Goal: Task Accomplishment & Management: Complete application form

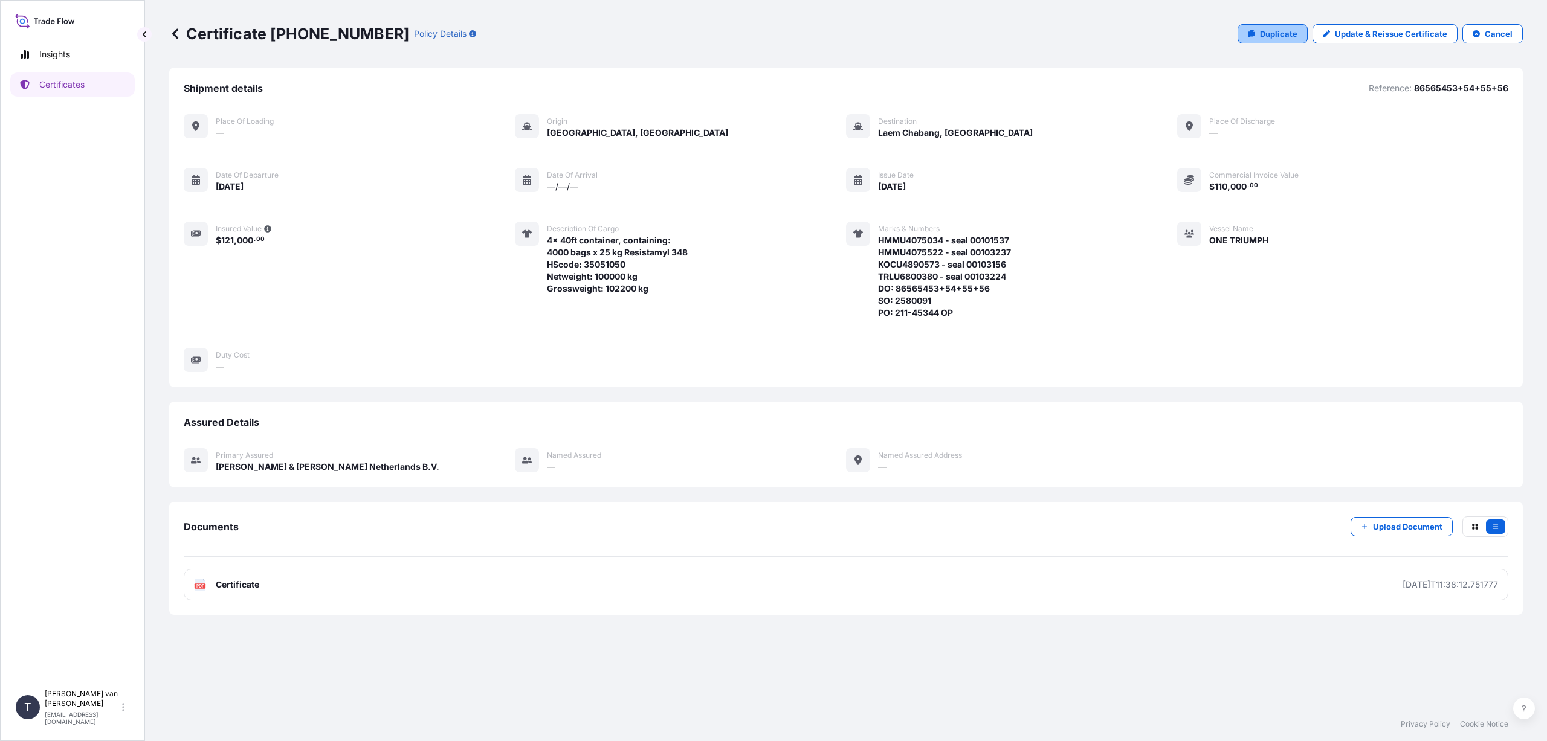
click at [1261, 32] on p "Duplicate" at bounding box center [1278, 34] width 37 height 12
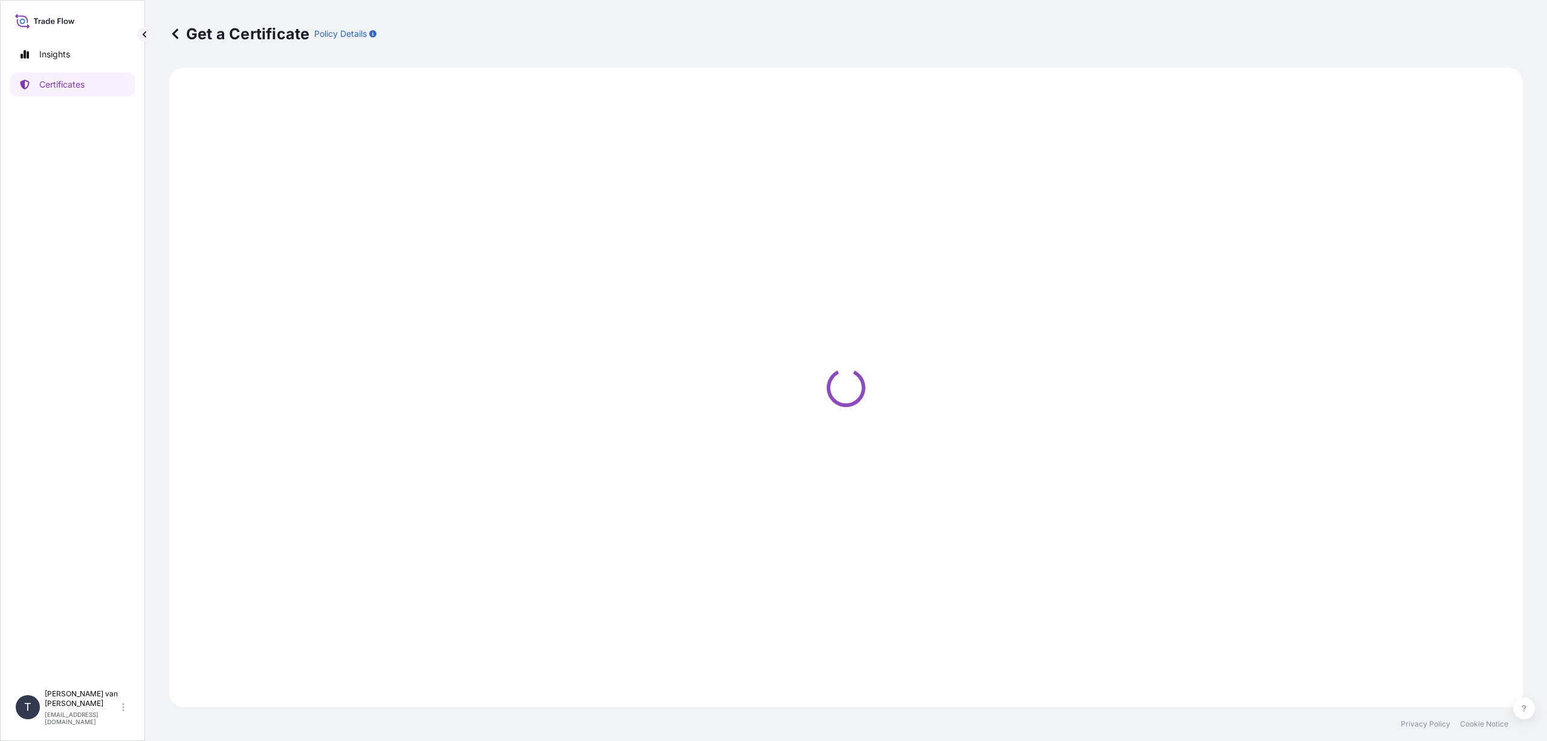
select select "Sea"
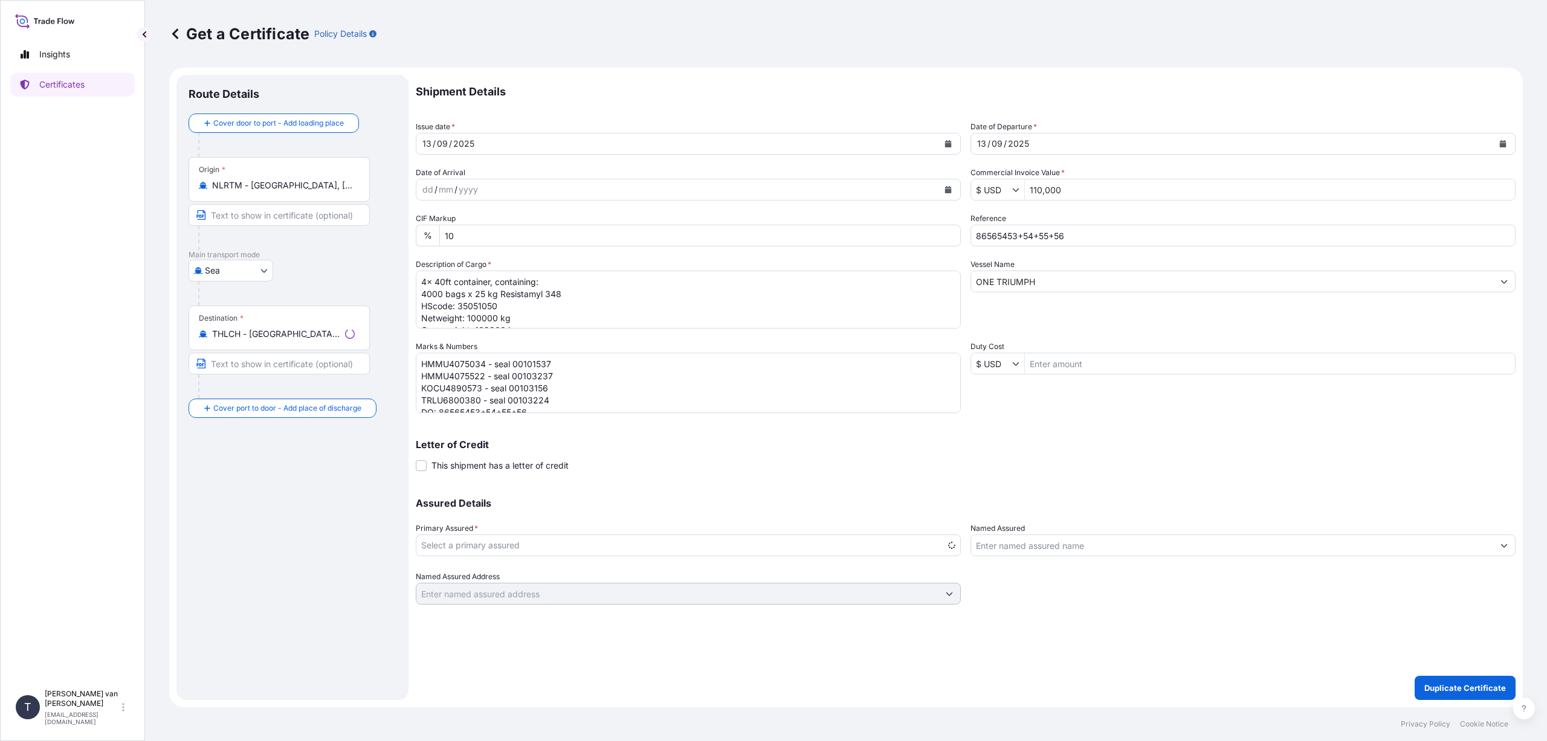
select select "31666"
click at [352, 333] on input "THLCH - [GEOGRAPHIC_DATA], [GEOGRAPHIC_DATA]" at bounding box center [283, 334] width 143 height 12
type input "NZTRG - [GEOGRAPHIC_DATA], [GEOGRAPHIC_DATA]"
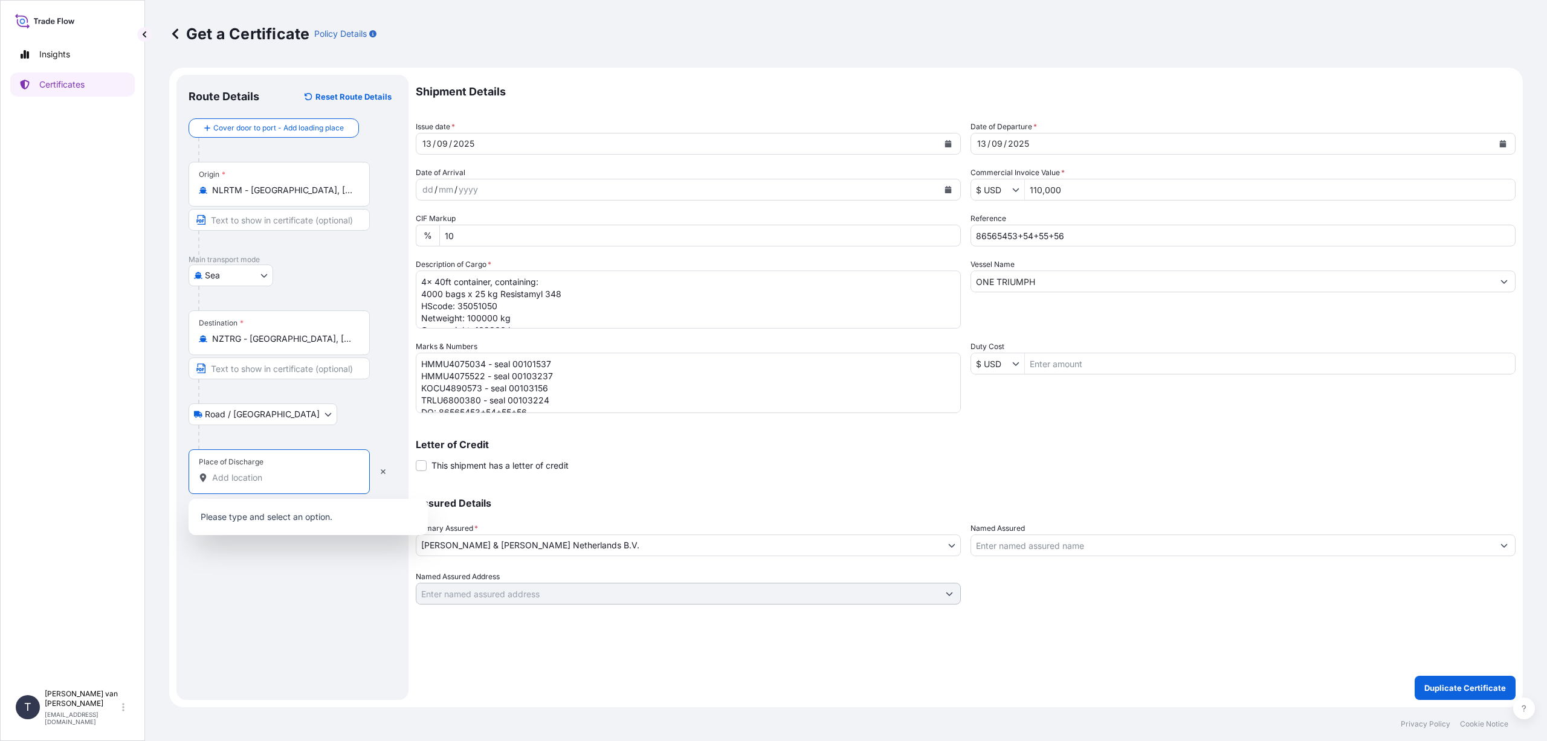
click at [230, 474] on input "Place of Discharge" at bounding box center [283, 478] width 143 height 12
click at [289, 514] on b "MetroPort [GEOGRAPHIC_DATA]" at bounding box center [296, 514] width 132 height 10
type input "MetroPort [GEOGRAPHIC_DATA][PERSON_NAME], [GEOGRAPHIC_DATA], [GEOGRAPHIC_DATA],…"
click at [946, 144] on icon "Calendar" at bounding box center [948, 143] width 7 height 7
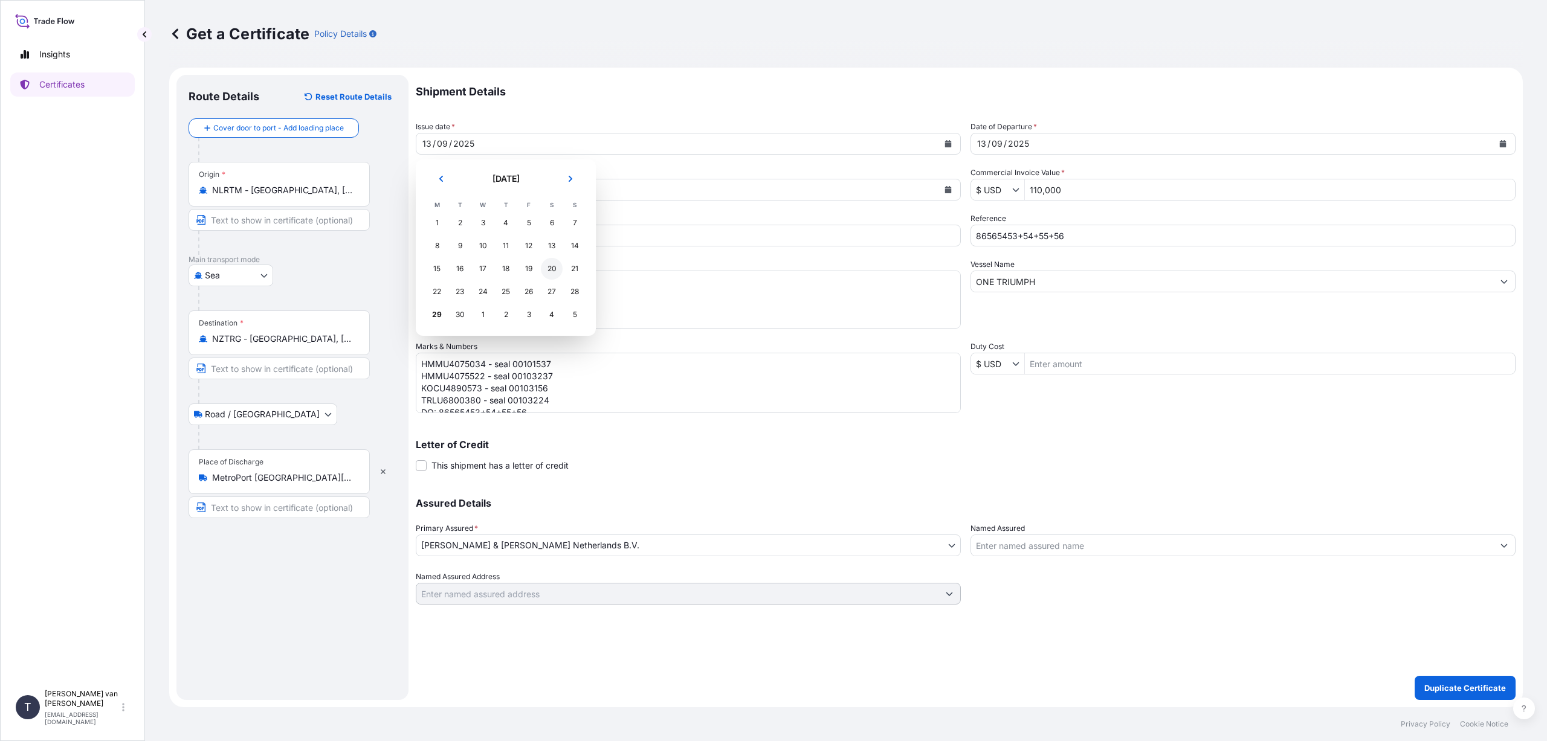
click at [552, 266] on div "20" at bounding box center [552, 269] width 22 height 22
click at [1500, 142] on icon "Calendar" at bounding box center [1503, 143] width 7 height 7
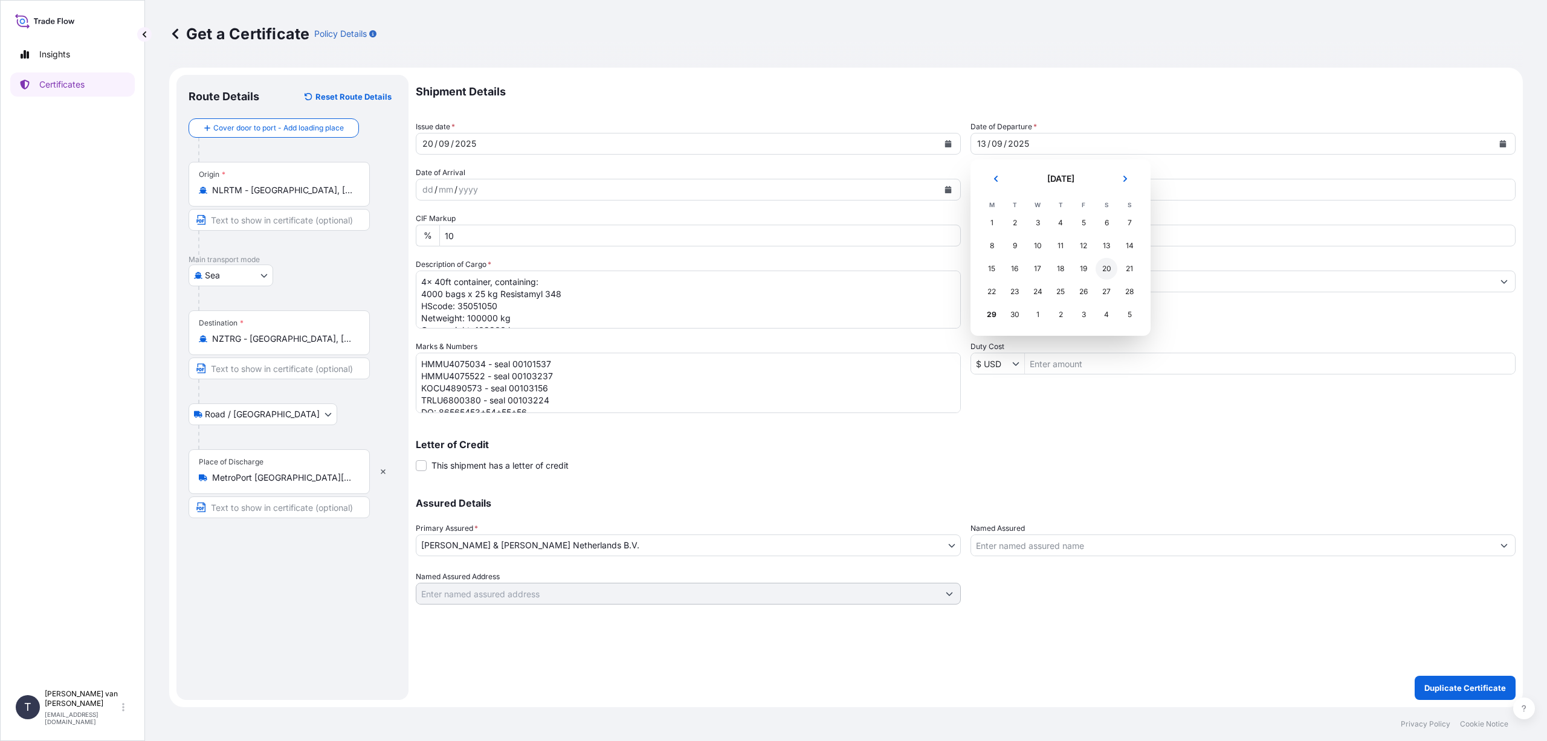
click at [1104, 266] on div "20" at bounding box center [1107, 269] width 22 height 22
drag, startPoint x: 1073, startPoint y: 237, endPoint x: 940, endPoint y: 225, distance: 132.9
click at [940, 225] on div "Shipment Details Issue date * [DATE] Date of Departure * [DATE] Date of Arrival…" at bounding box center [966, 340] width 1100 height 530
type input "86531791"
click at [1045, 286] on input "ONE TRIUMPH" at bounding box center [1232, 282] width 522 height 22
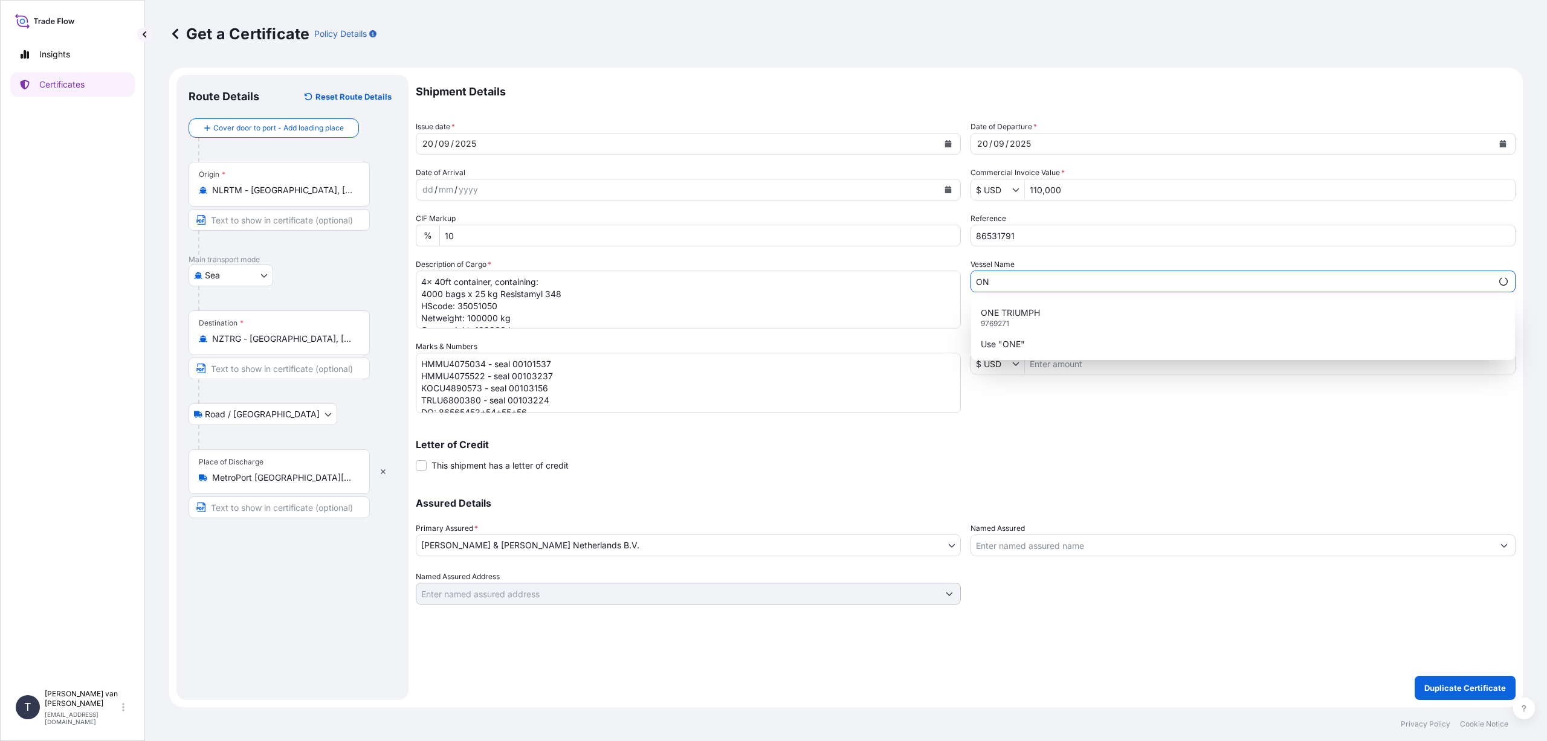
type input "O"
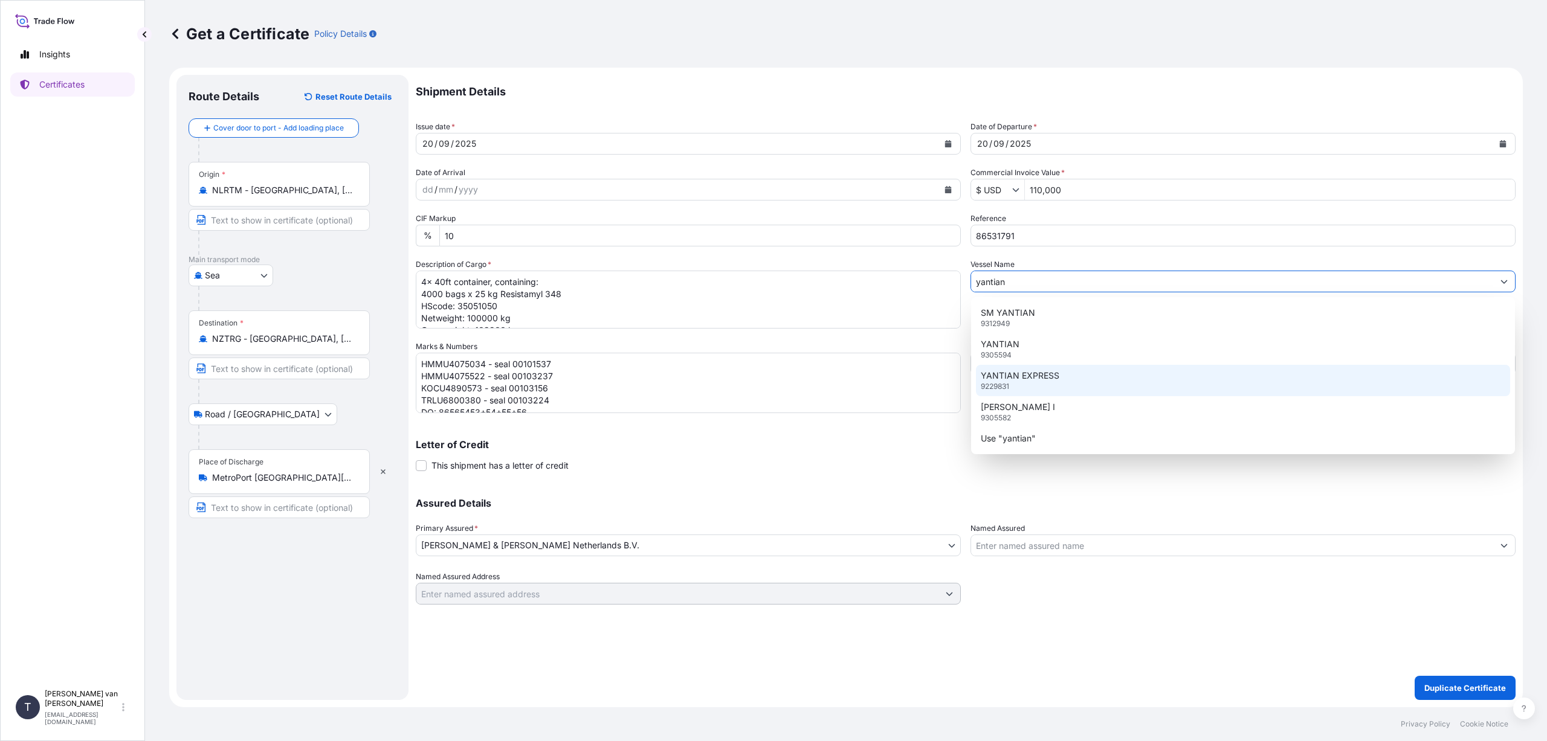
click at [1014, 380] on p "YANTIAN EXPRESS" at bounding box center [1020, 376] width 79 height 12
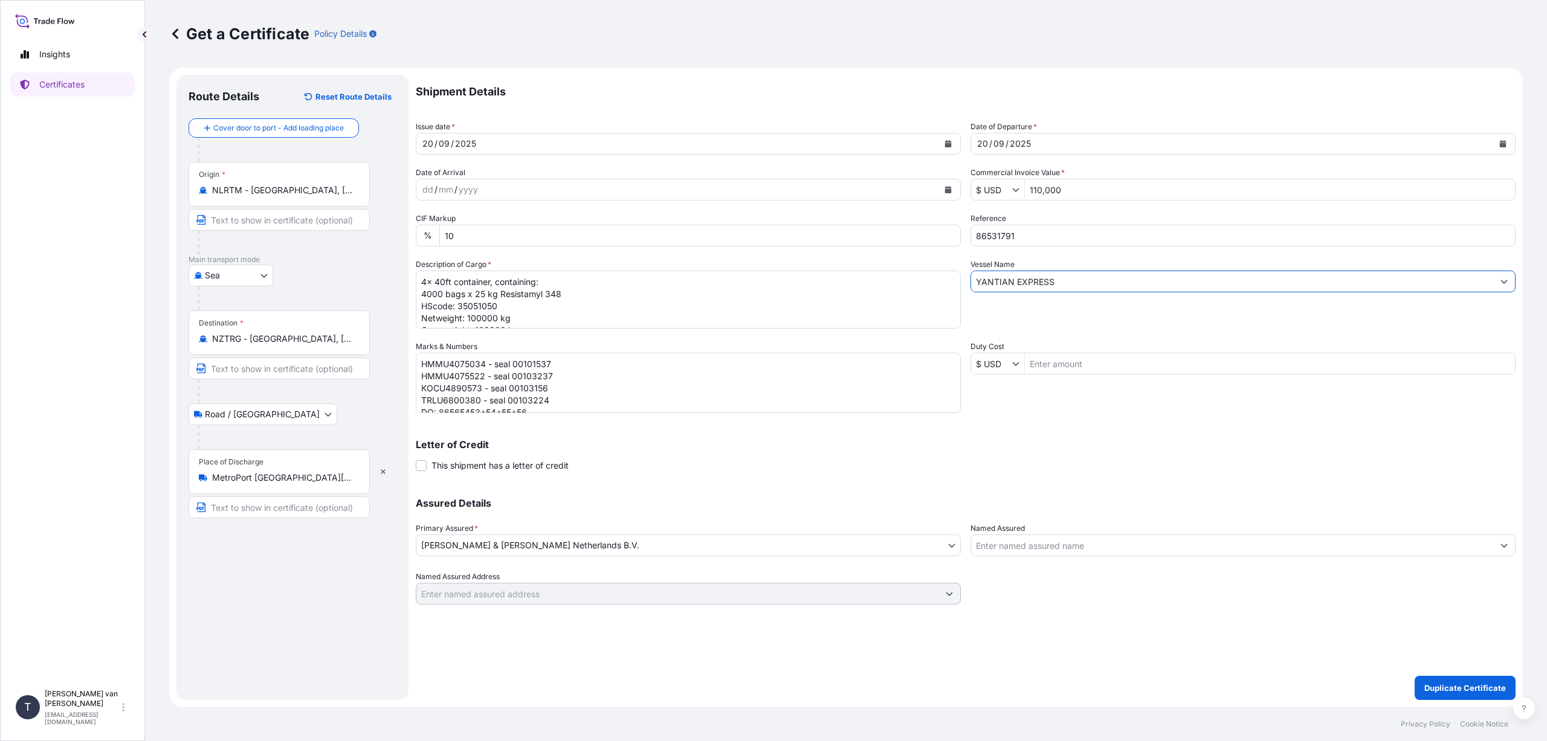
type input "YANTIAN EXPRESS"
click at [1011, 187] on input "$ USD" at bounding box center [991, 190] width 41 height 22
click at [1002, 221] on div "€ EUR" at bounding box center [1012, 219] width 79 height 22
type input "€ EUR"
click at [1071, 186] on input "110,000" at bounding box center [1270, 190] width 490 height 22
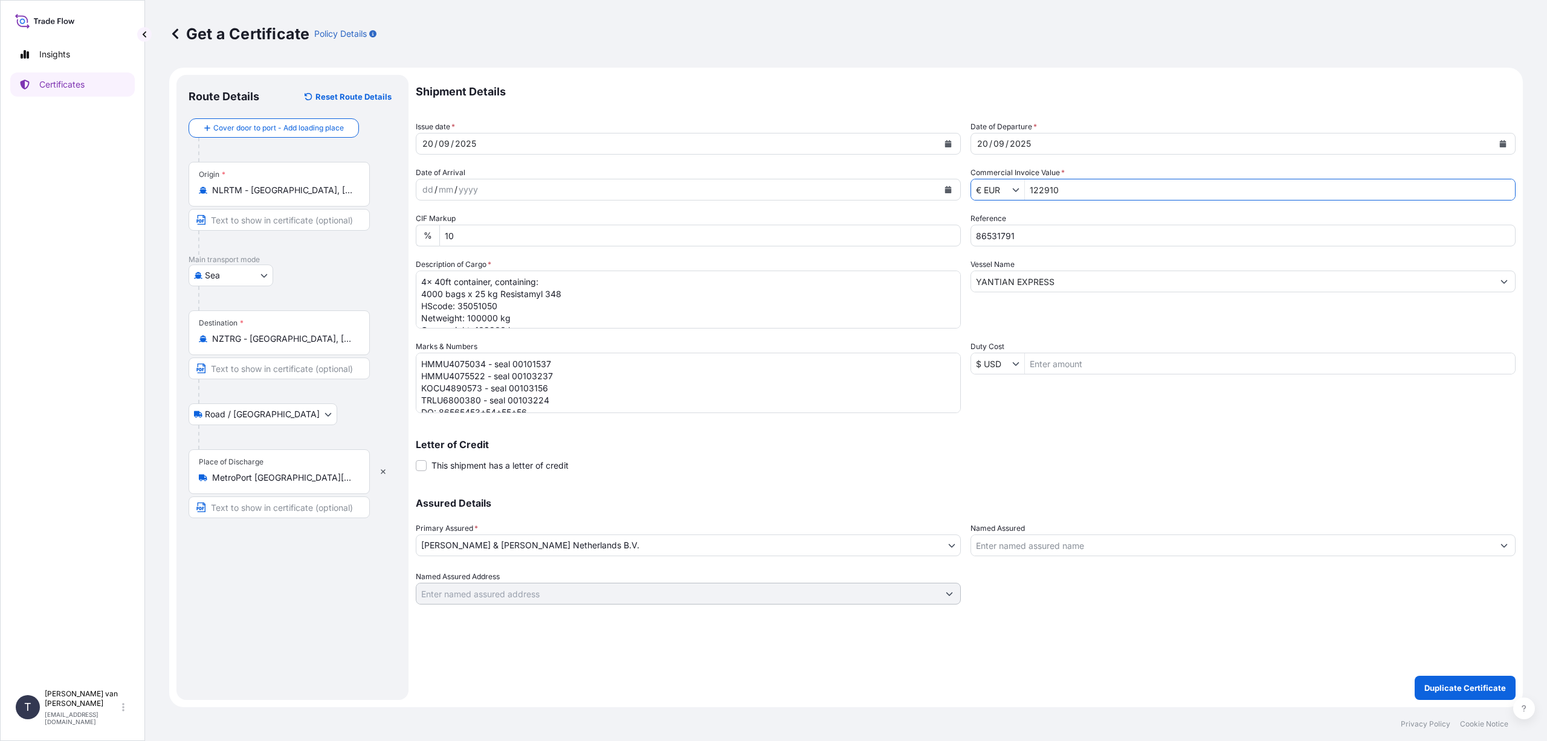
click at [1033, 190] on input "122910" at bounding box center [1270, 190] width 490 height 22
type input "22,910"
click at [1126, 335] on div "Shipment Details Issue date * [DATE] Date of Departure * [DATE] Date of Arrival…" at bounding box center [966, 340] width 1100 height 530
click at [421, 280] on textarea "4x 40ft container, containing: 4000 bags x 25 kg Resistamyl 348 HScode: 3505105…" at bounding box center [688, 300] width 545 height 58
drag, startPoint x: 444, startPoint y: 295, endPoint x: 393, endPoint y: 289, distance: 50.4
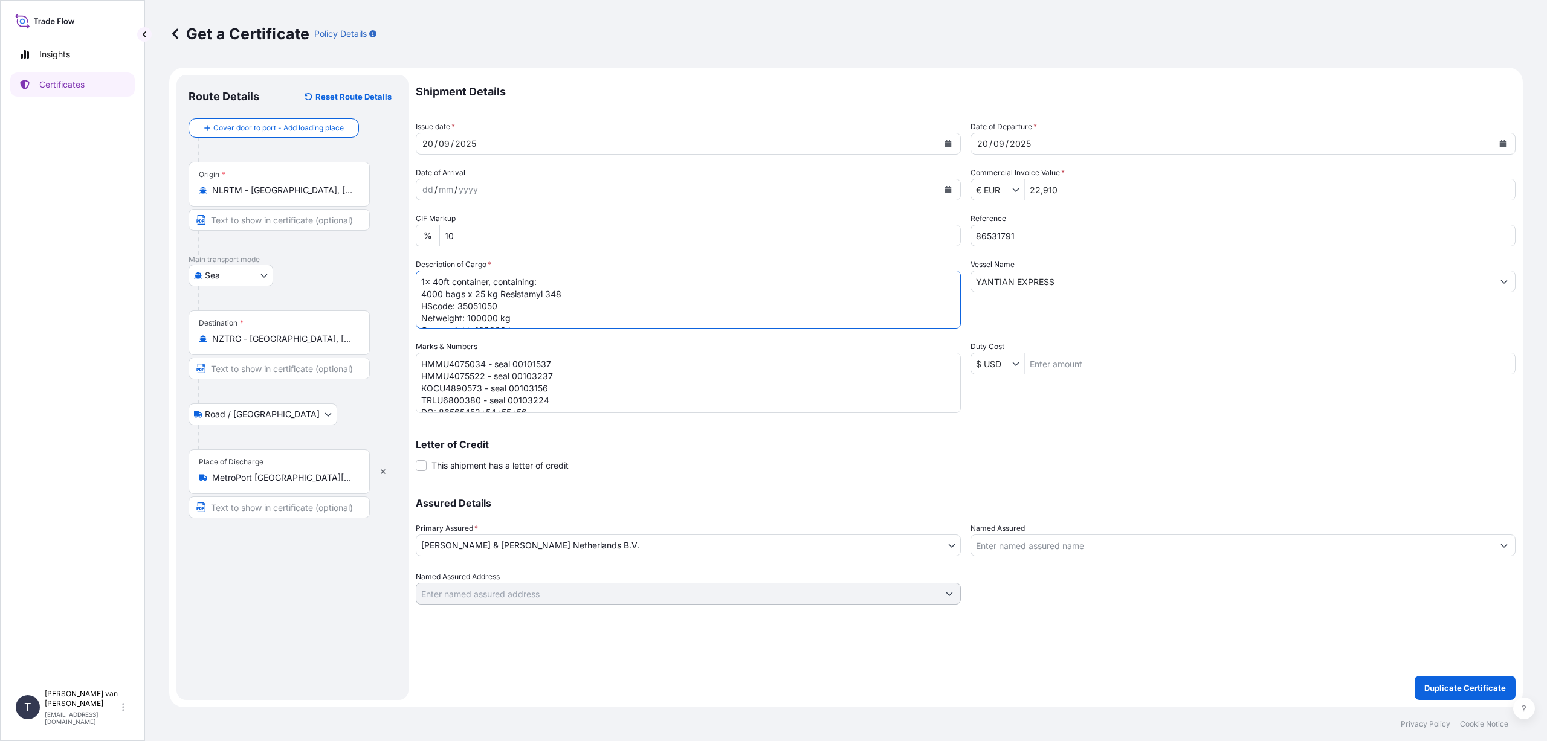
click at [393, 289] on form "Route Details Reset Route Details Cover door to port - Add loading place Place …" at bounding box center [846, 388] width 1354 height 640
click at [486, 294] on textarea "4x 40ft container, containing: 4000 bags x 25 kg Resistamyl 348 HScode: 3505105…" at bounding box center [688, 300] width 545 height 58
click at [574, 295] on textarea "4x 40ft container, containing: 4000 bags x 25 kg Resistamyl 348 HScode: 3505105…" at bounding box center [688, 300] width 545 height 58
click at [482, 317] on textarea "4x 40ft container, containing: 4000 bags x 25 kg Resistamyl 348 HScode: 3505105…" at bounding box center [688, 300] width 545 height 58
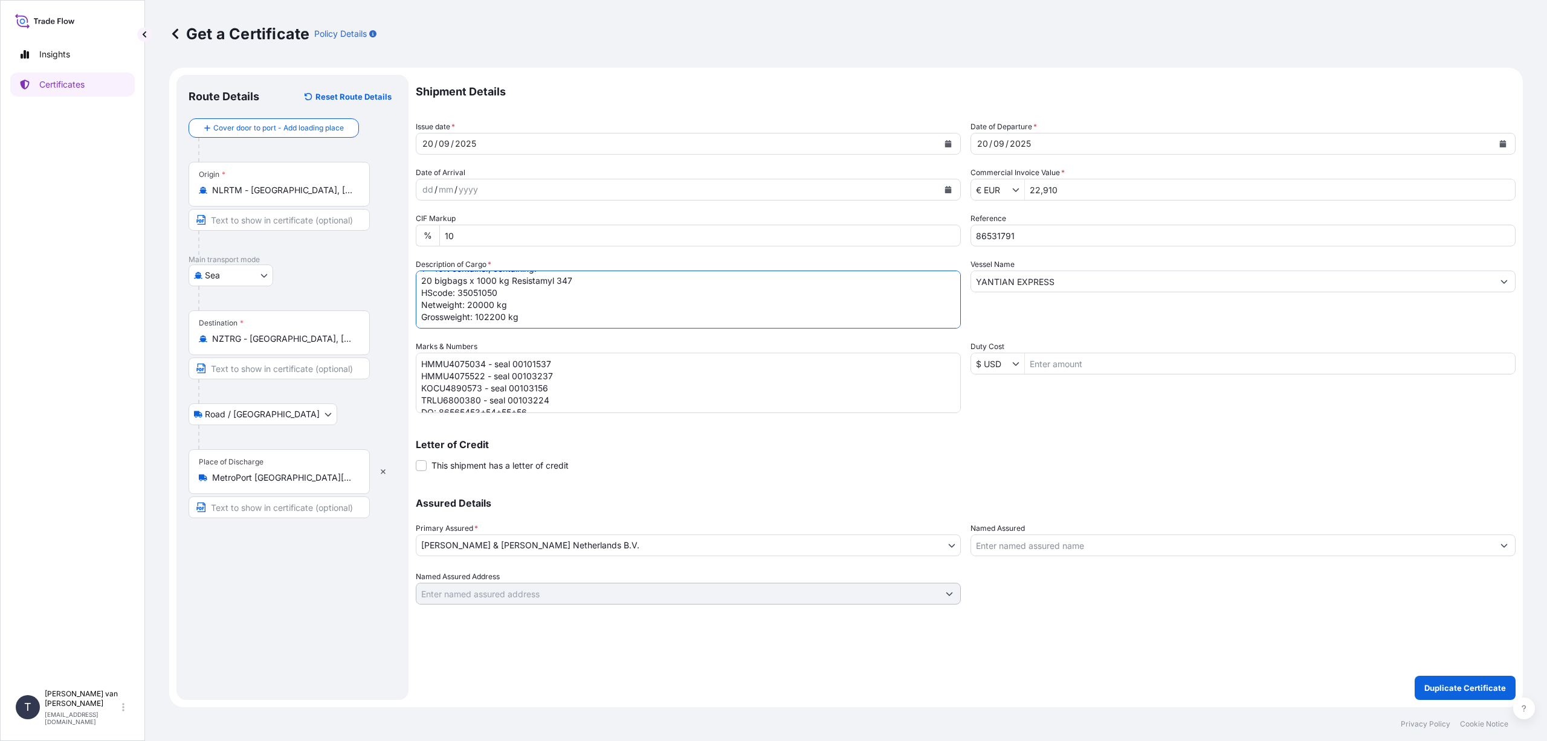
click at [505, 318] on textarea "4x 40ft container, containing: 4000 bags x 25 kg Resistamyl 348 HScode: 3505105…" at bounding box center [688, 300] width 545 height 58
click at [598, 308] on textarea "4x 40ft container, containing: 4000 bags x 25 kg Resistamyl 348 HScode: 3505105…" at bounding box center [688, 300] width 545 height 58
type textarea "1x 40ft container, containing: 20 bigbags x 1000 kg Resistamyl 347 HScode: 3505…"
drag, startPoint x: 551, startPoint y: 398, endPoint x: 419, endPoint y: 378, distance: 133.2
click at [419, 378] on textarea "HMMU4075034 - seal 00101537 HMMU4075522 - seal 00103237 KOCU4890573 - seal 0010…" at bounding box center [688, 383] width 545 height 60
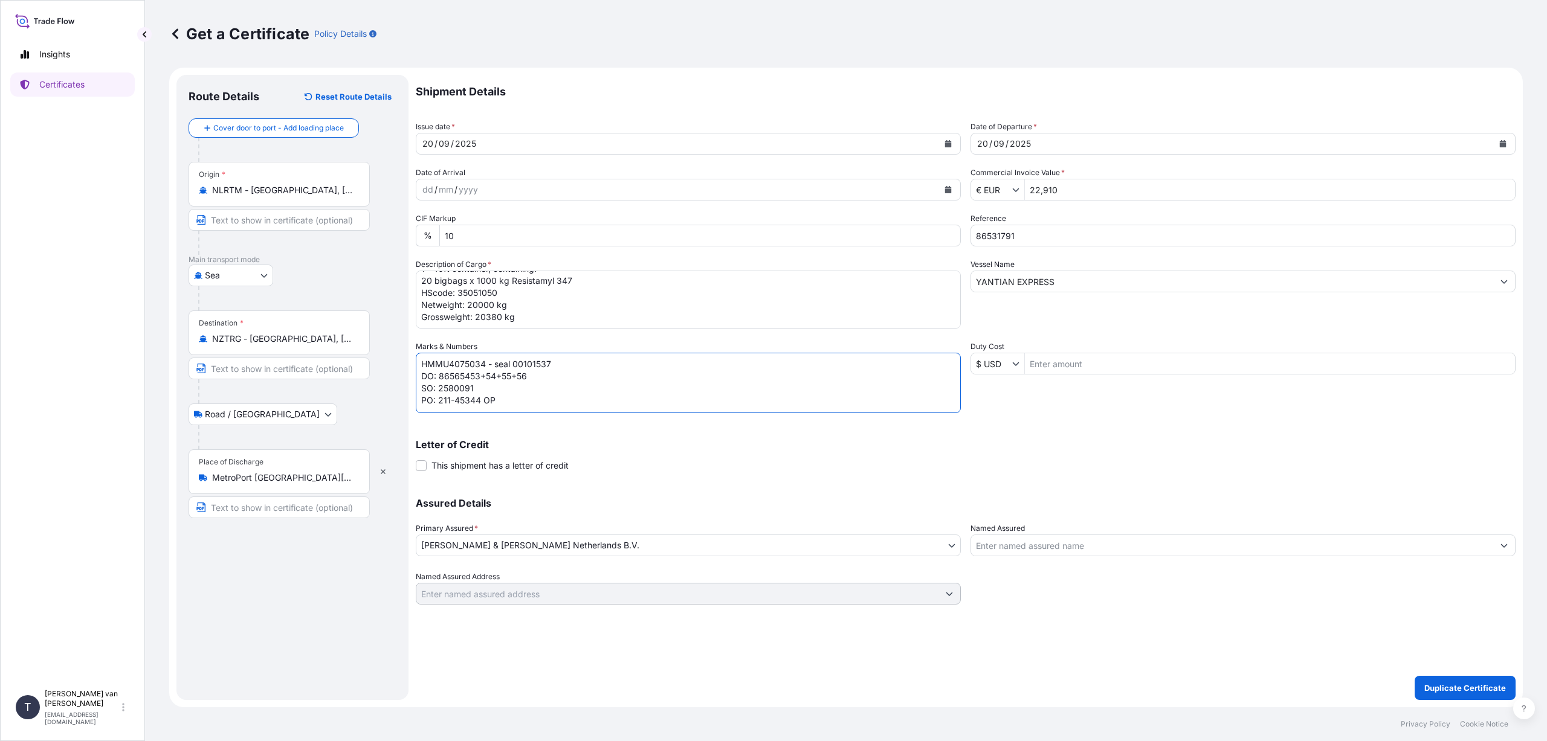
click at [484, 362] on textarea "HMMU4075034 - seal 00101537 HMMU4075522 - seal 00103237 KOCU4890573 - seal 0010…" at bounding box center [688, 383] width 545 height 60
click at [443, 361] on textarea "HMMU4075034 - seal 00101537 HMMU4075522 - seal 00103237 KOCU4890573 - seal 0010…" at bounding box center [688, 383] width 545 height 60
click at [550, 361] on textarea "HMMU4075034 - seal 00101537 HMMU4075522 - seal 00103237 KOCU4890573 - seal 0010…" at bounding box center [688, 383] width 545 height 60
drag, startPoint x: 530, startPoint y: 376, endPoint x: 457, endPoint y: 377, distance: 72.5
click at [457, 377] on textarea "HMMU4075034 - seal 00101537 HMMU4075522 - seal 00103237 KOCU4890573 - seal 0010…" at bounding box center [688, 383] width 545 height 60
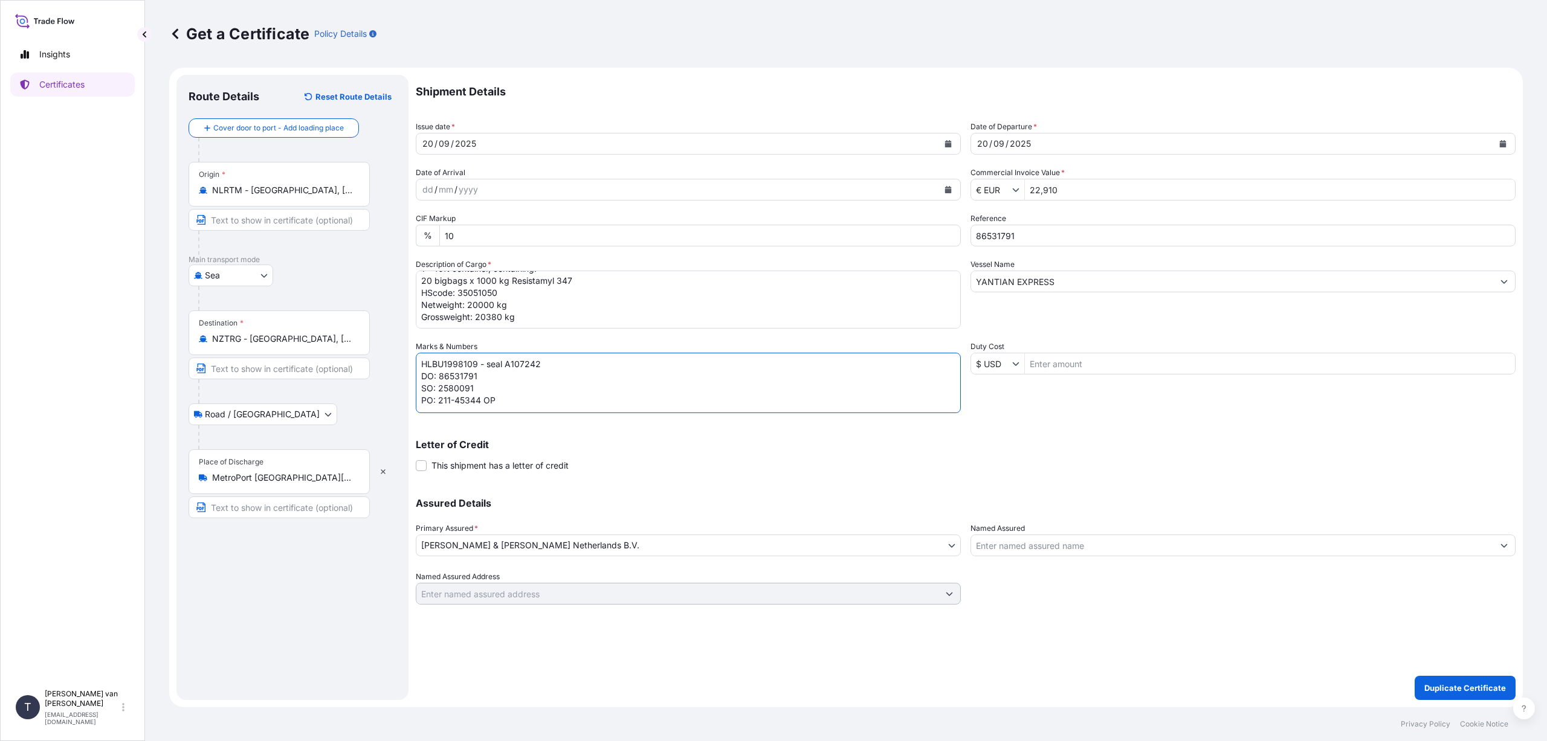
drag, startPoint x: 474, startPoint y: 389, endPoint x: 417, endPoint y: 386, distance: 57.5
click at [417, 386] on textarea "HMMU4075034 - seal 00101537 HMMU4075522 - seal 00103237 KOCU4890573 - seal 0010…" at bounding box center [688, 383] width 545 height 60
drag, startPoint x: 501, startPoint y: 389, endPoint x: 440, endPoint y: 387, distance: 61.1
click at [440, 387] on textarea "HMMU4075034 - seal 00101537 HMMU4075522 - seal 00103237 KOCU4890573 - seal 0010…" at bounding box center [688, 383] width 545 height 60
type textarea "HLBU1998109 - seal A107242 DO: 86531791 PO: 4400620674"
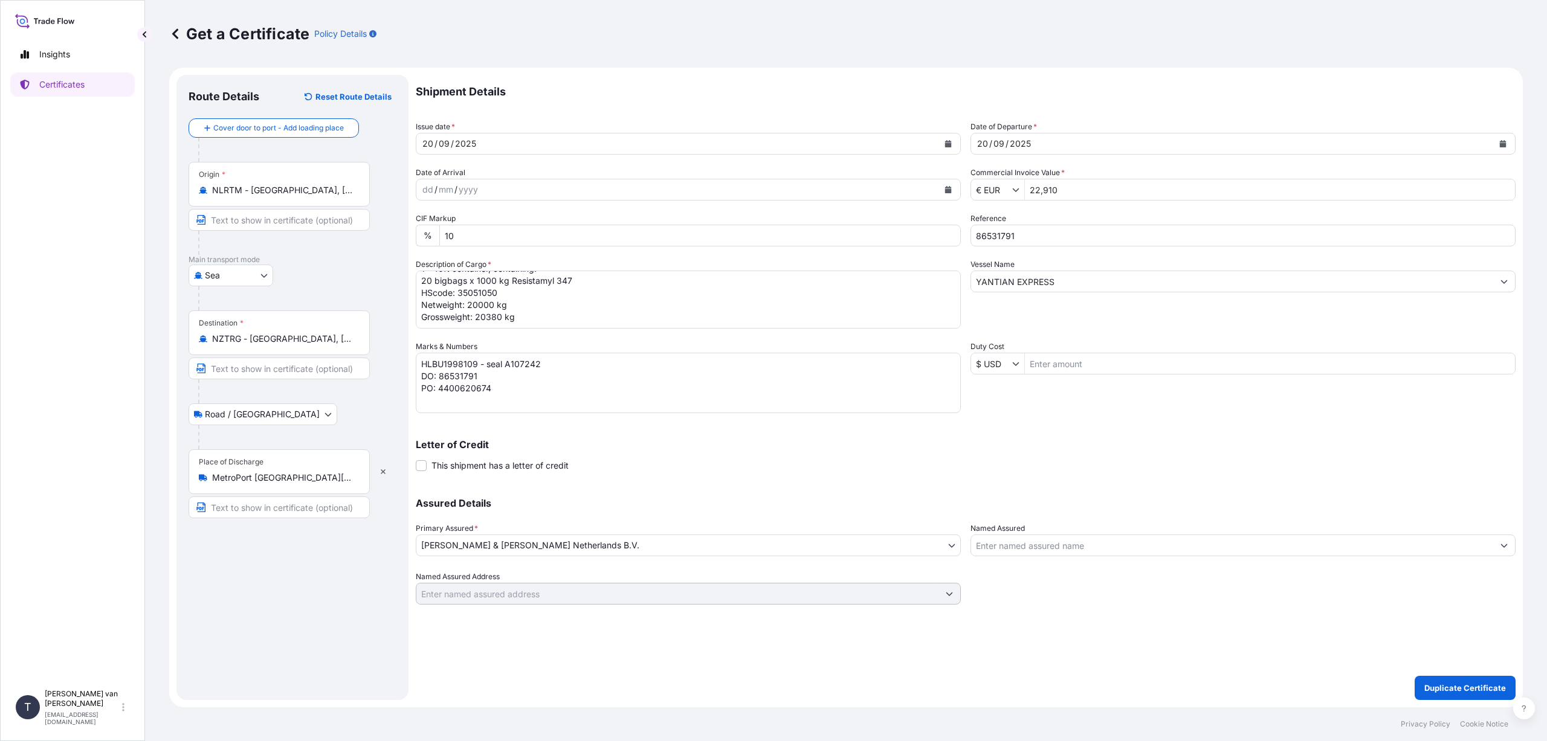
click at [521, 389] on textarea "HMMU4075034 - seal 00101537 HMMU4075522 - seal 00103237 KOCU4890573 - seal 0010…" at bounding box center [688, 383] width 545 height 60
click at [1441, 683] on p "Duplicate Certificate" at bounding box center [1465, 688] width 82 height 12
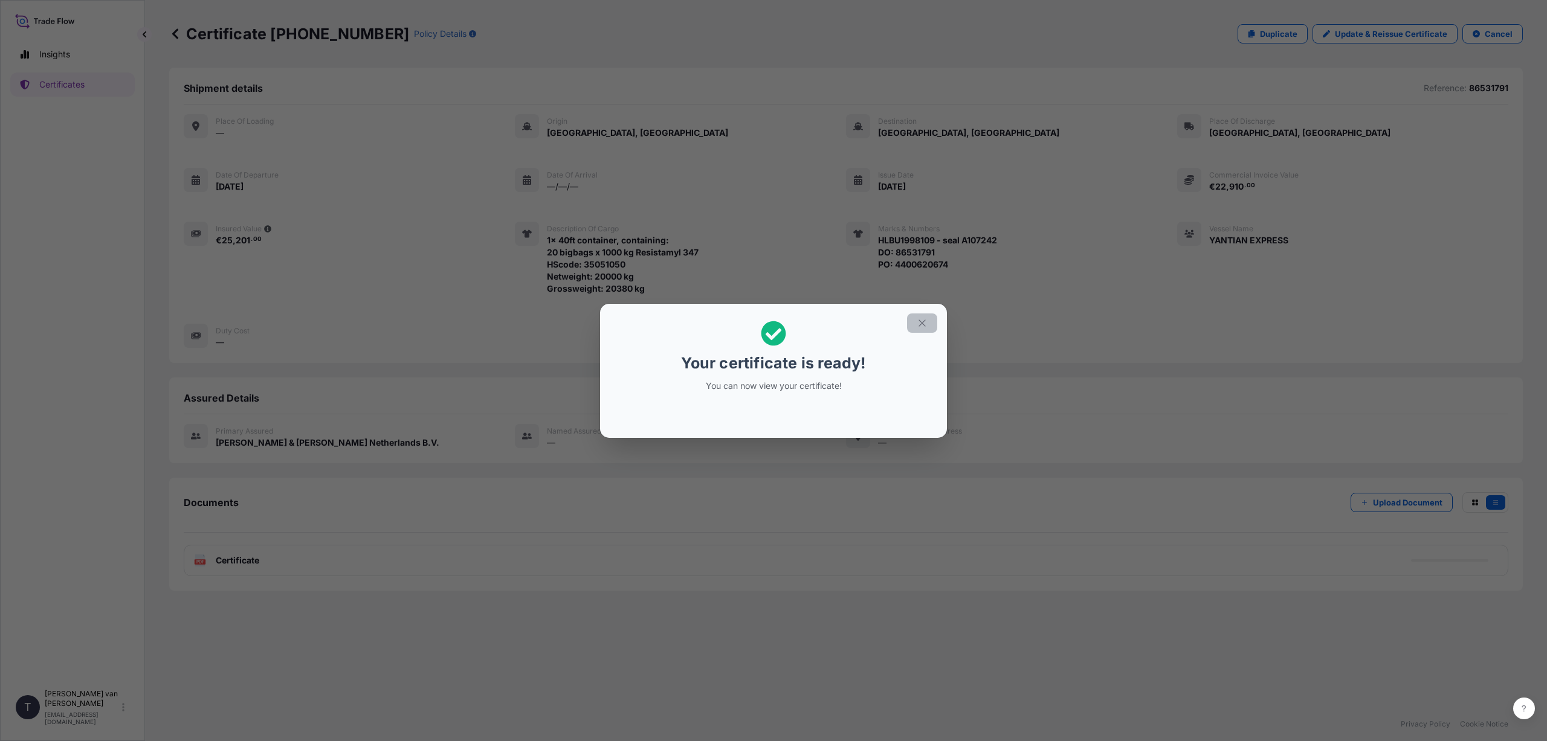
click at [925, 321] on icon "button" at bounding box center [922, 323] width 11 height 11
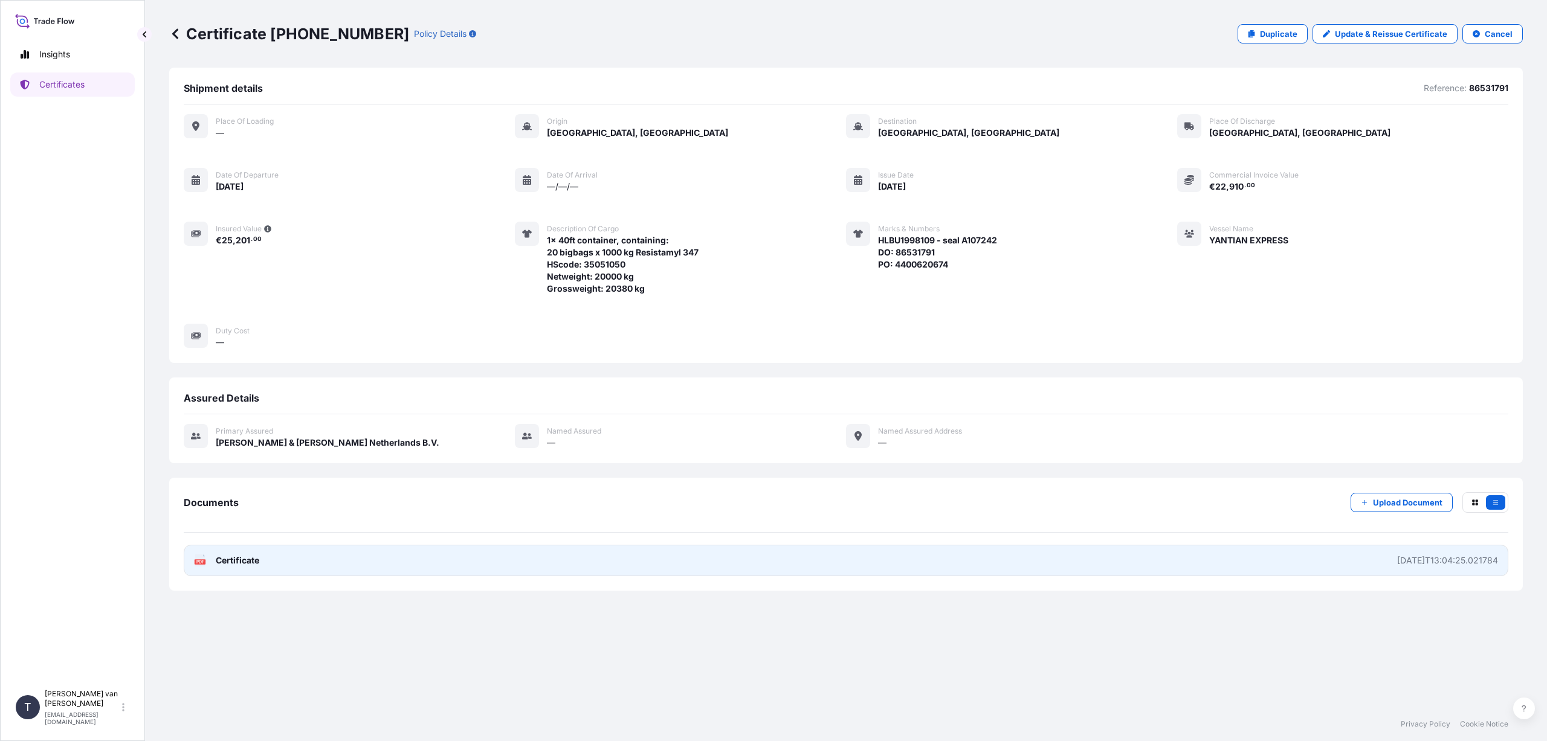
click at [265, 559] on link "PDF Certificate [DATE]T13:04:25.021784" at bounding box center [846, 560] width 1325 height 31
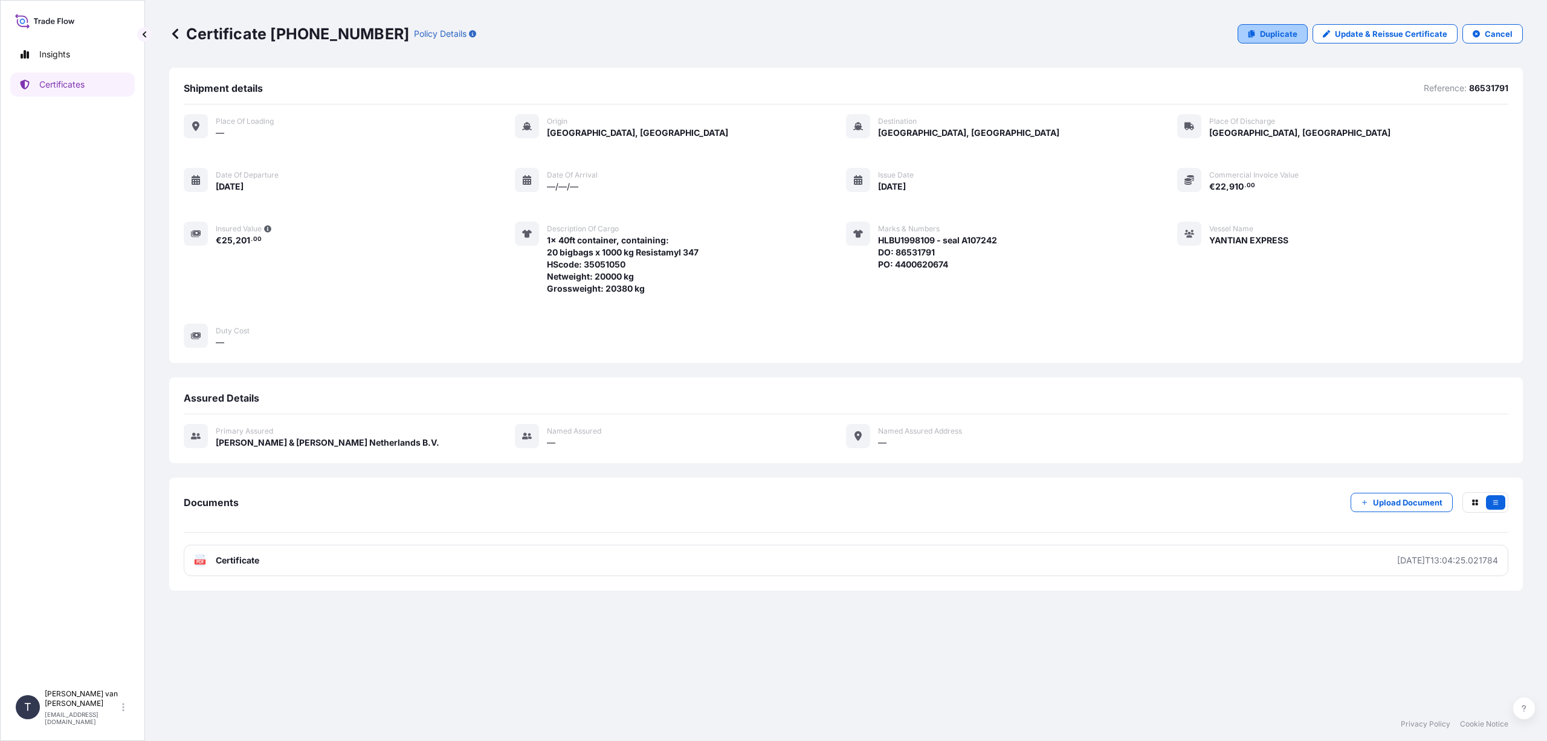
click at [1281, 31] on p "Duplicate" at bounding box center [1278, 34] width 37 height 12
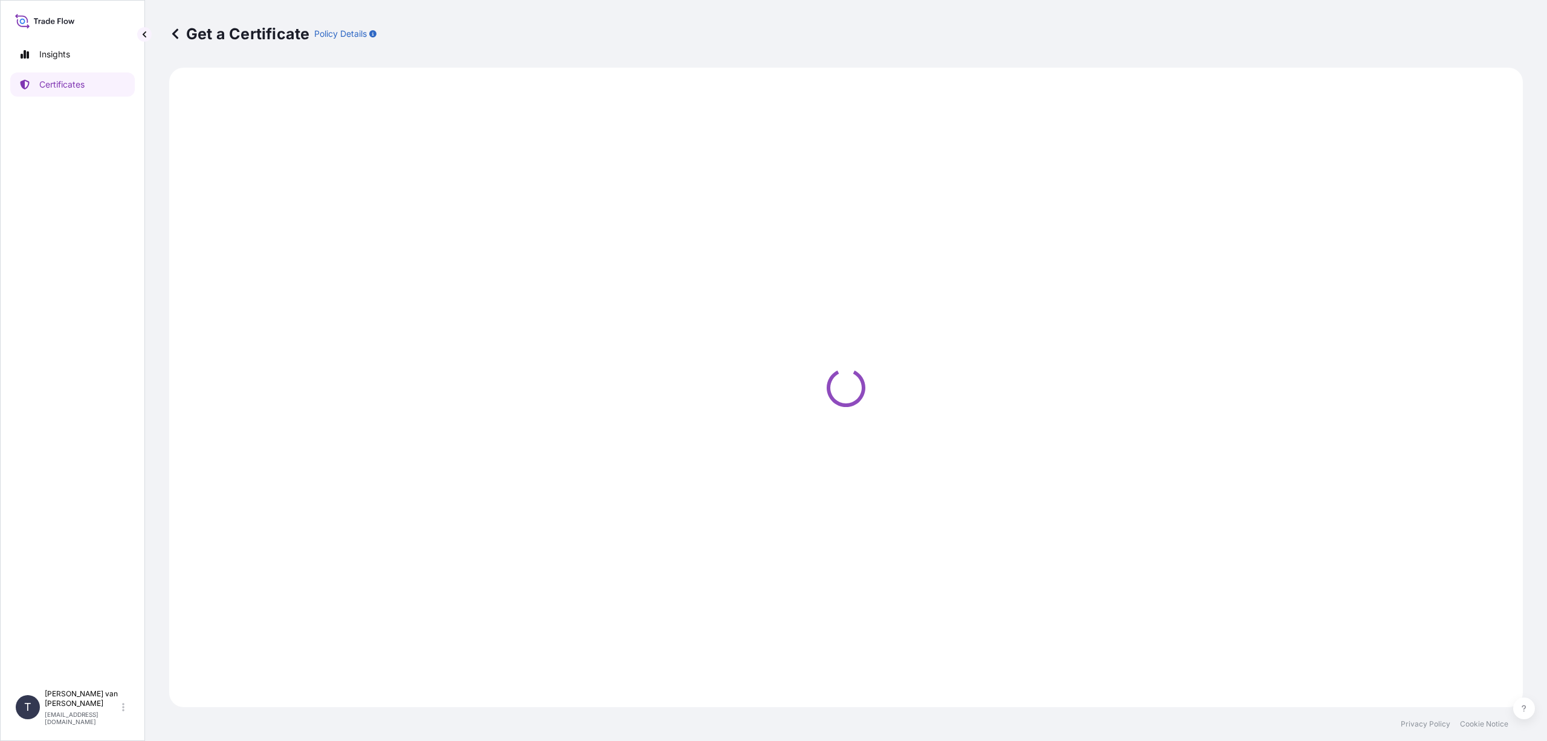
select select "Sea"
select select "Road / [GEOGRAPHIC_DATA]"
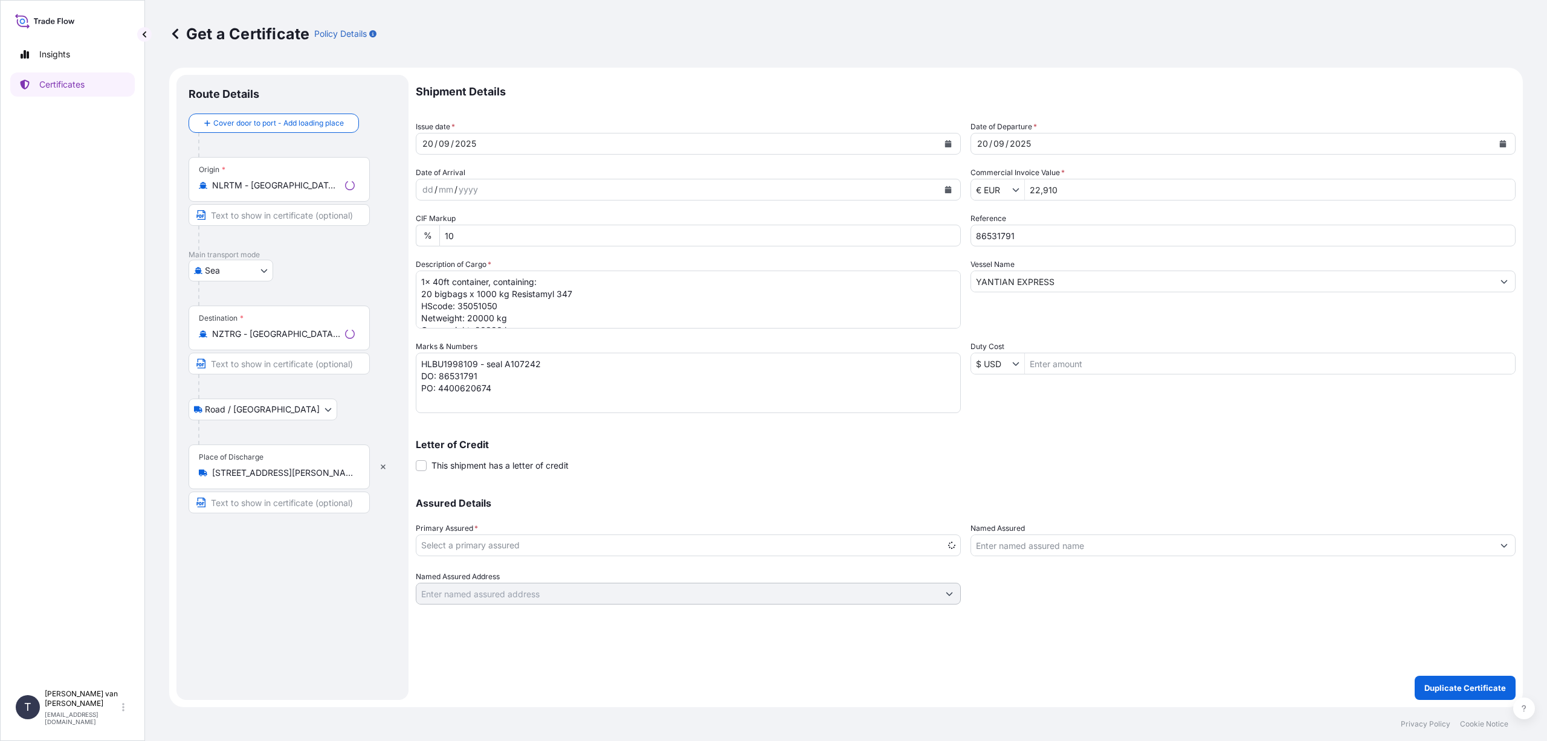
select select "31666"
click at [382, 468] on icon "button" at bounding box center [383, 467] width 5 height 5
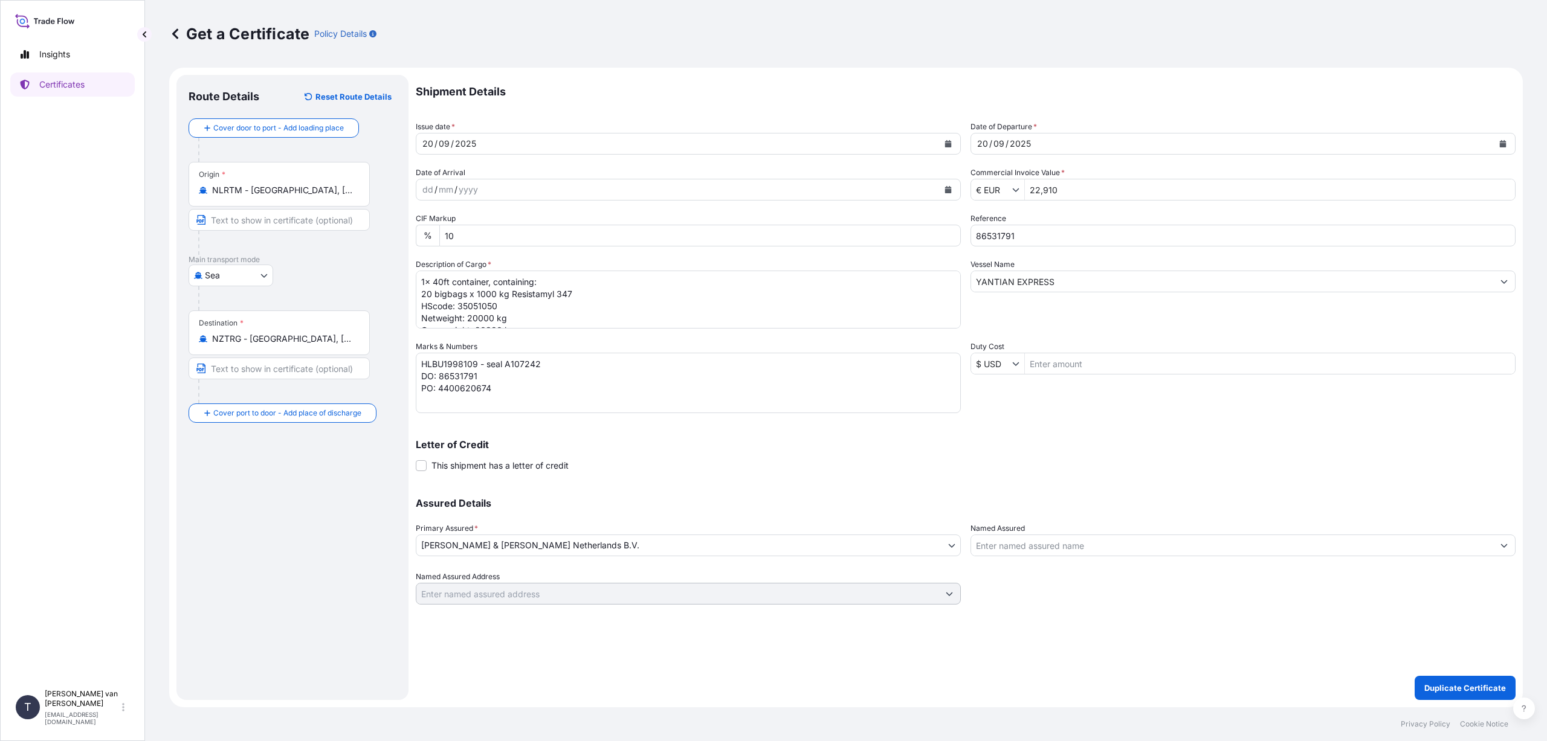
drag, startPoint x: 299, startPoint y: 333, endPoint x: 232, endPoint y: 340, distance: 67.5
click at [232, 340] on div "NZTRG - [GEOGRAPHIC_DATA], [GEOGRAPHIC_DATA]" at bounding box center [279, 339] width 161 height 12
click at [232, 340] on input "NZTRG - [GEOGRAPHIC_DATA], [GEOGRAPHIC_DATA]" at bounding box center [283, 339] width 143 height 12
drag, startPoint x: 346, startPoint y: 340, endPoint x: 250, endPoint y: 347, distance: 95.8
click at [250, 347] on div "Destination * NZTRG - [GEOGRAPHIC_DATA], [GEOGRAPHIC_DATA]" at bounding box center [279, 333] width 181 height 45
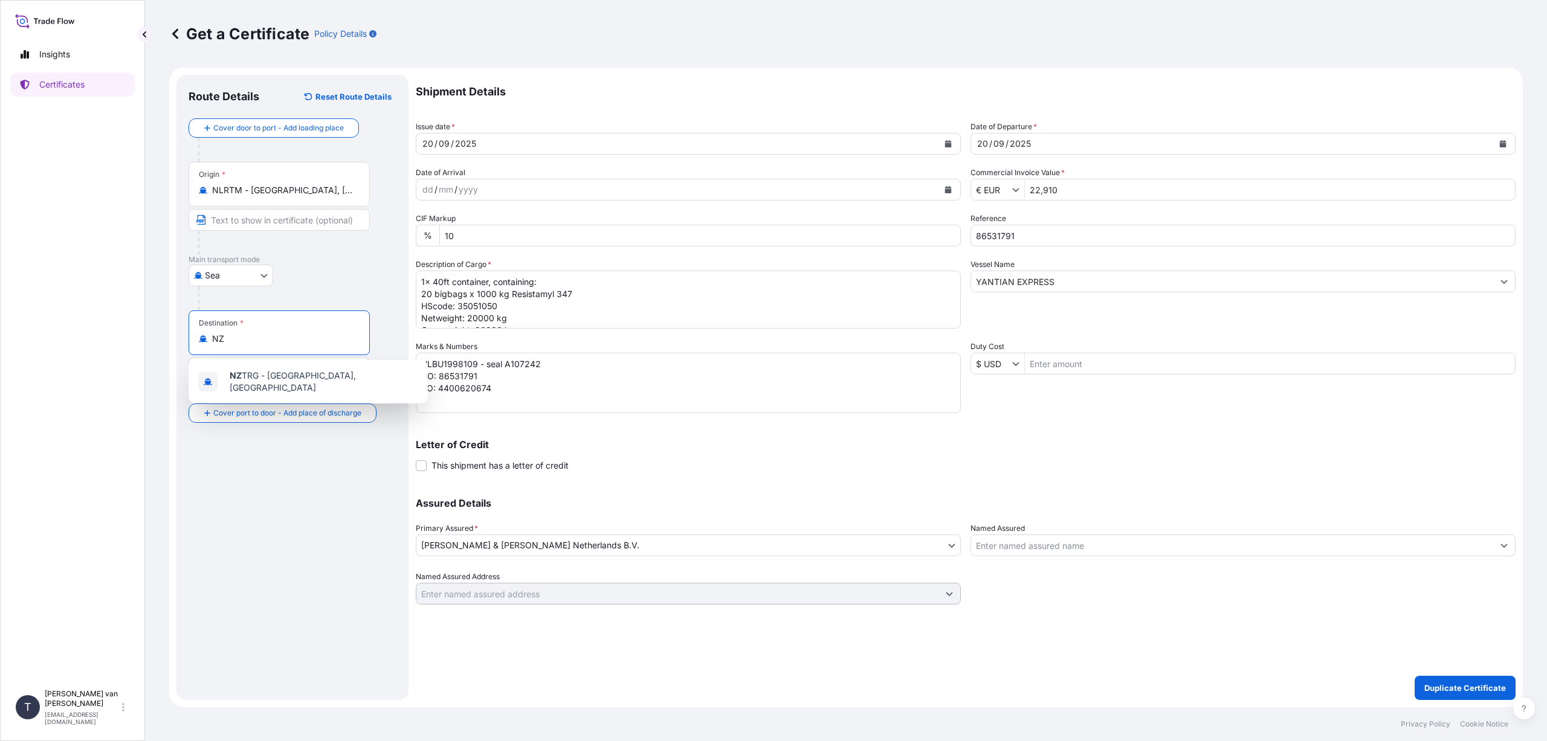
type input "N"
click at [288, 374] on span "[PERSON_NAME] ville, [GEOGRAPHIC_DATA]" at bounding box center [319, 376] width 178 height 12
type input "[GEOGRAPHIC_DATA], [GEOGRAPHIC_DATA]"
click at [946, 140] on icon "Calendar" at bounding box center [947, 143] width 7 height 7
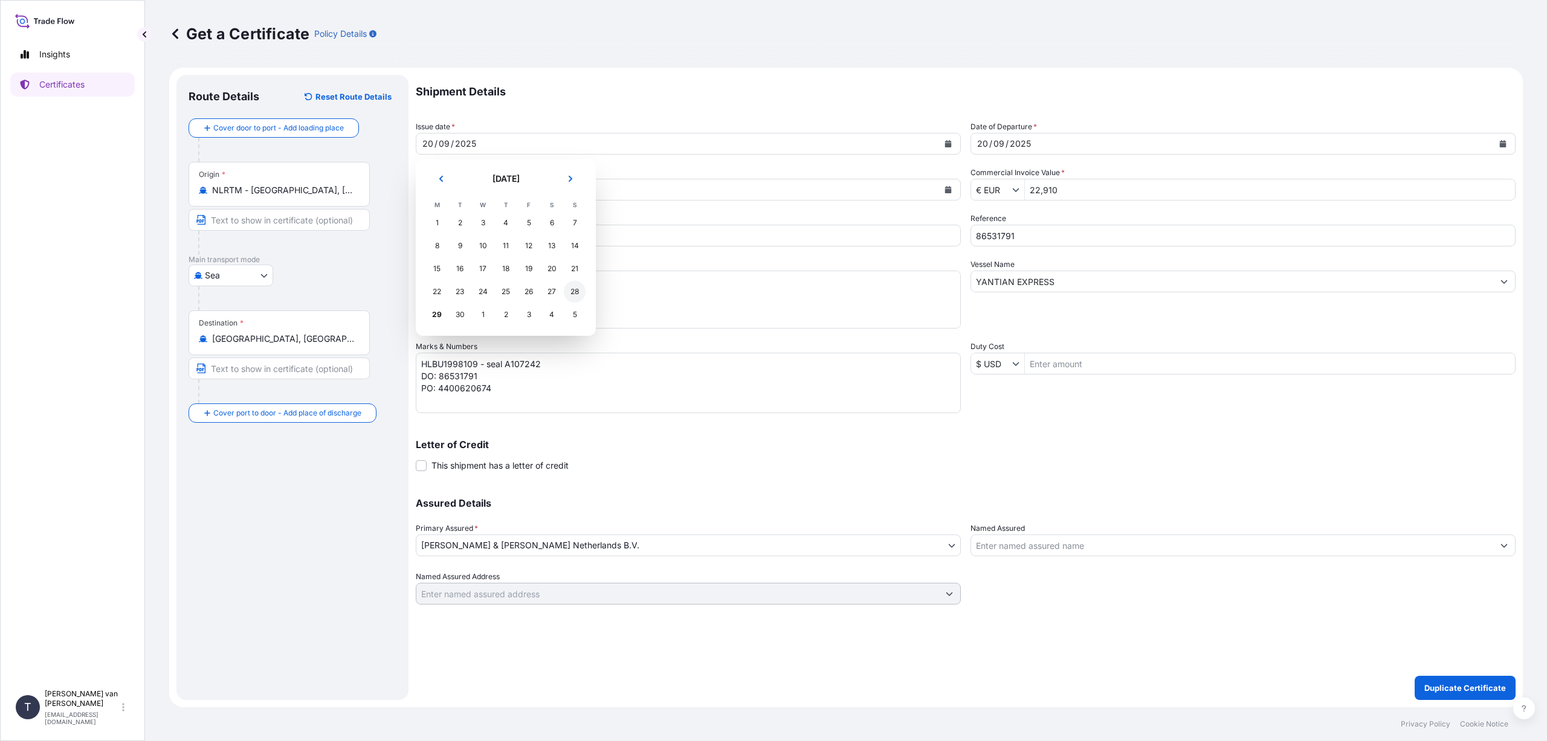
click at [573, 291] on div "28" at bounding box center [575, 292] width 22 height 22
click at [1503, 144] on icon "Calendar" at bounding box center [1503, 143] width 7 height 7
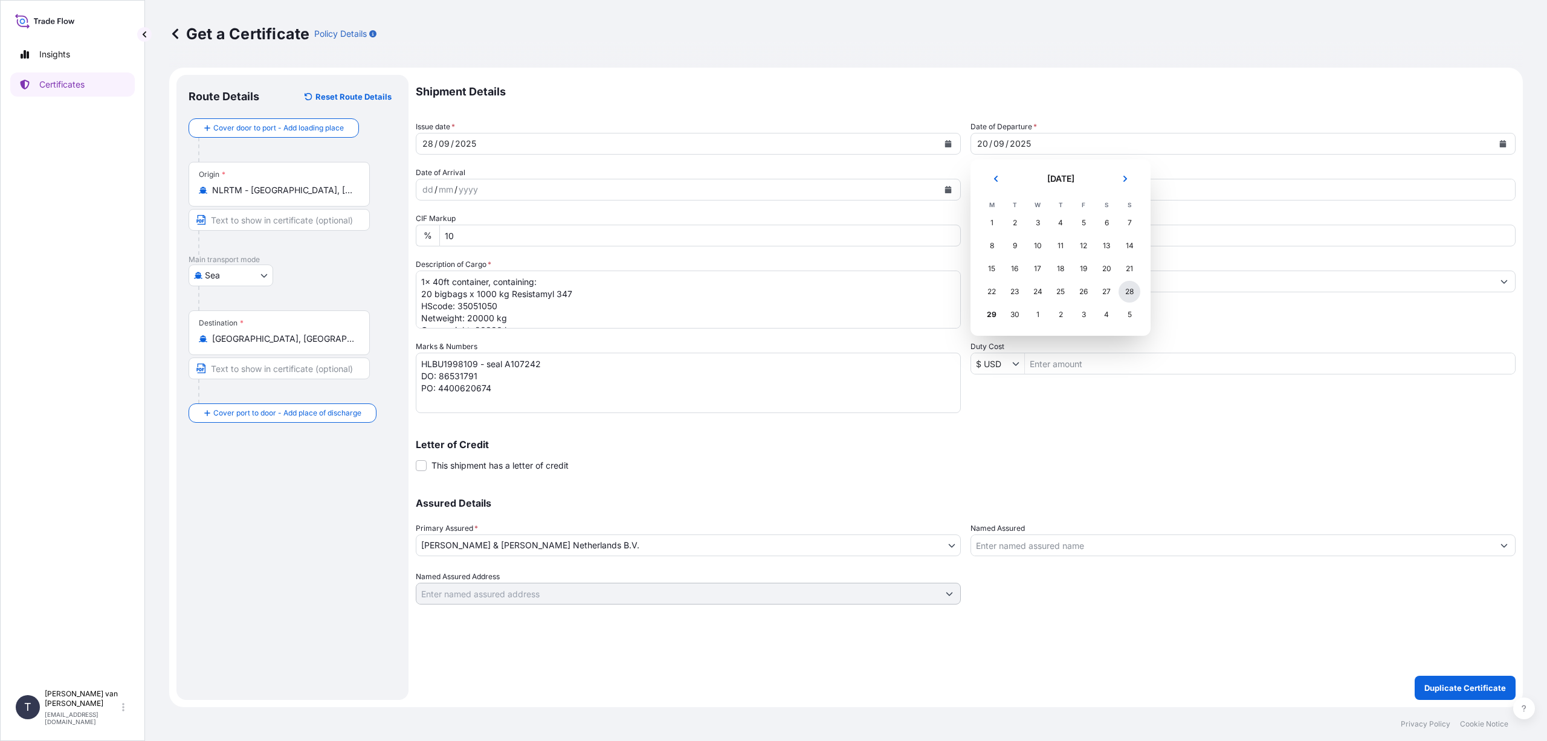
click at [1124, 291] on div "28" at bounding box center [1130, 292] width 22 height 22
click at [1008, 190] on input "€ EUR" at bounding box center [991, 190] width 41 height 22
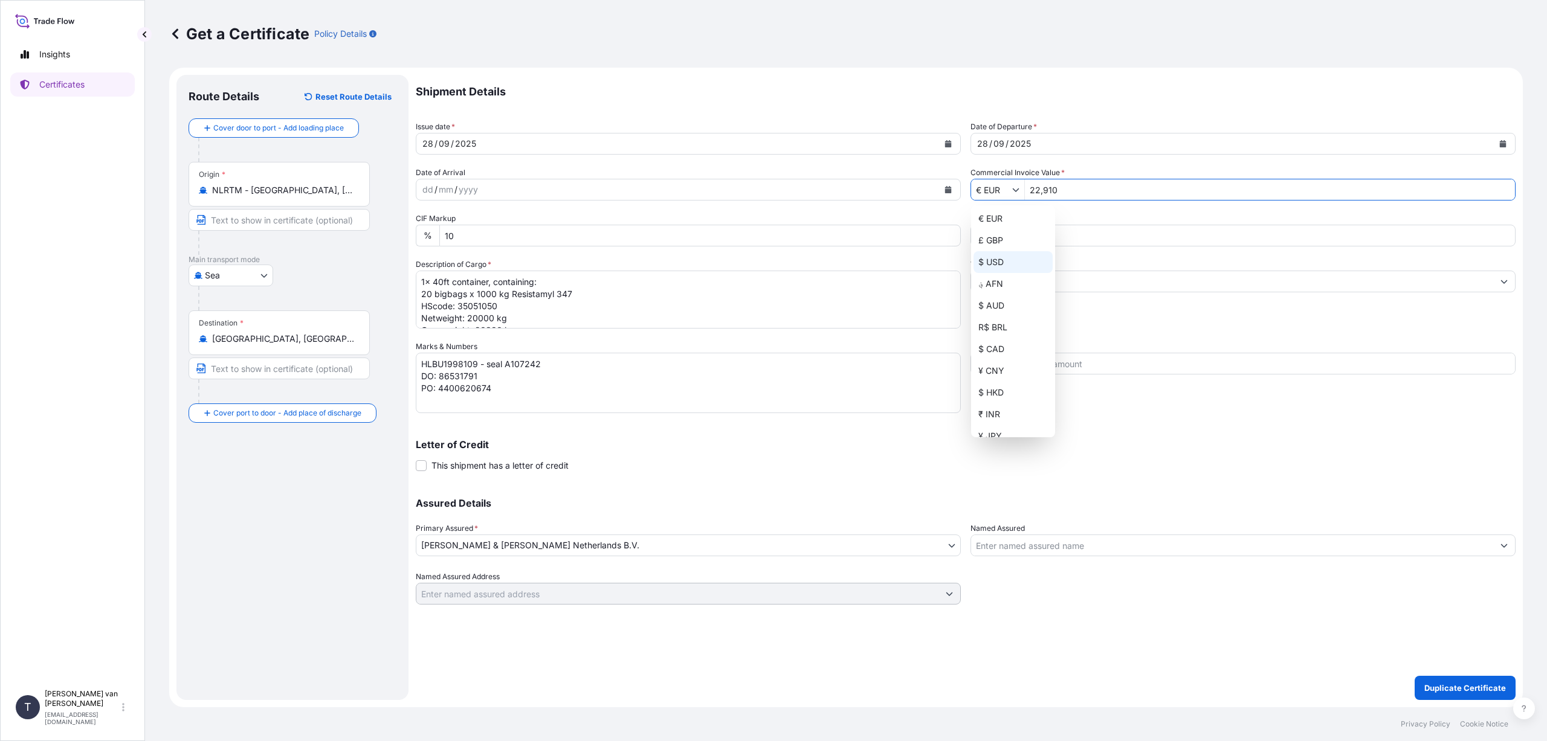
click at [1004, 263] on div "$ USD" at bounding box center [1012, 262] width 79 height 22
type input "$ USD"
click at [1063, 192] on input "22,910" at bounding box center [1270, 190] width 490 height 22
type input "23,000"
click at [1092, 319] on div "Vessel Name [PERSON_NAME] EXPRESS" at bounding box center [1242, 294] width 545 height 70
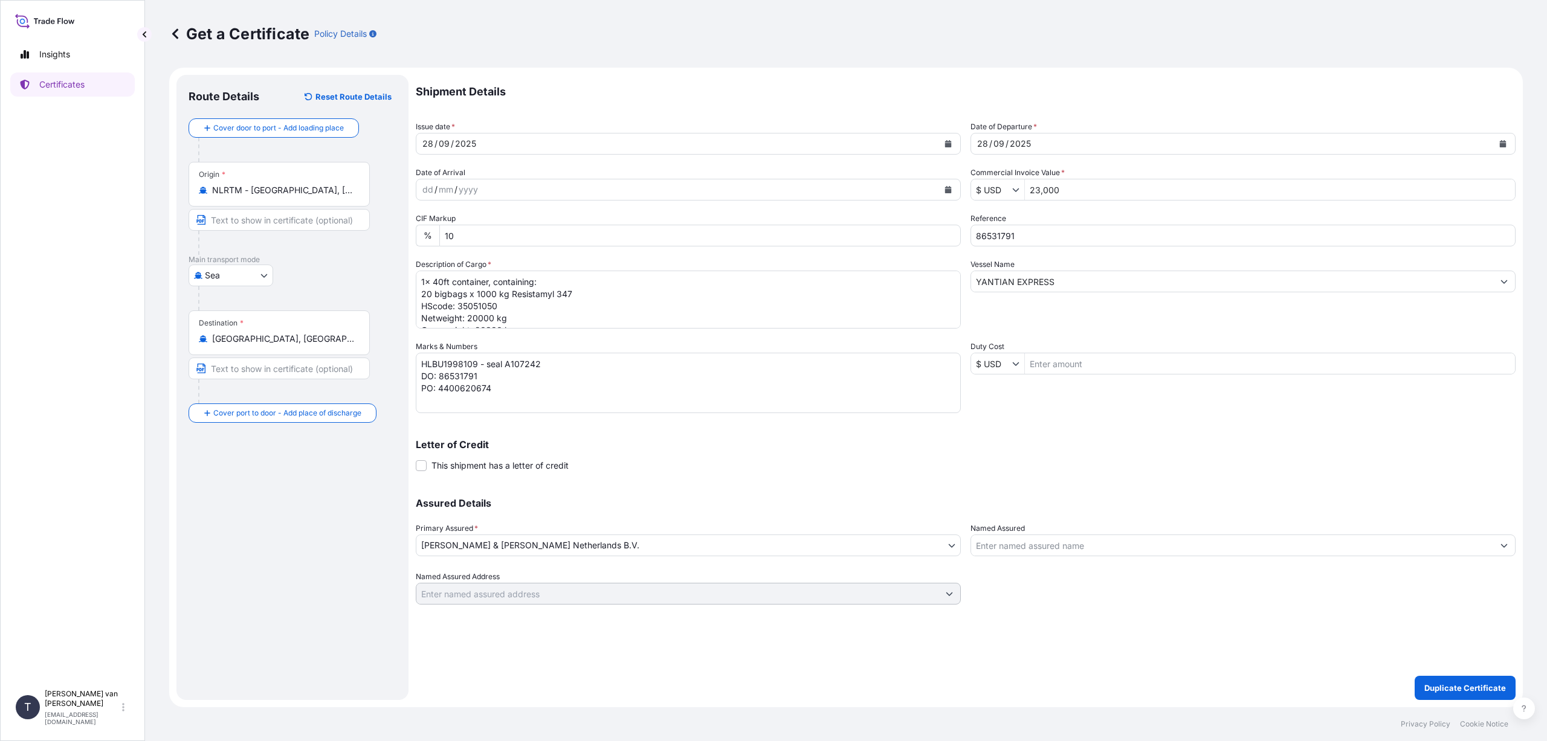
click at [1024, 241] on input "86531791" at bounding box center [1242, 236] width 545 height 22
type input "86538913"
click at [430, 291] on textarea "1x 40ft container, containing: 20 bigbags x 1000 kg Resistamyl 347 HScode: 3505…" at bounding box center [688, 300] width 545 height 58
click at [451, 295] on textarea "1x 40ft container, containing: 20 bigbags x 1000 kg Resistamyl 347 HScode: 3505…" at bounding box center [688, 300] width 545 height 58
drag, startPoint x: 486, startPoint y: 292, endPoint x: 493, endPoint y: 299, distance: 10.3
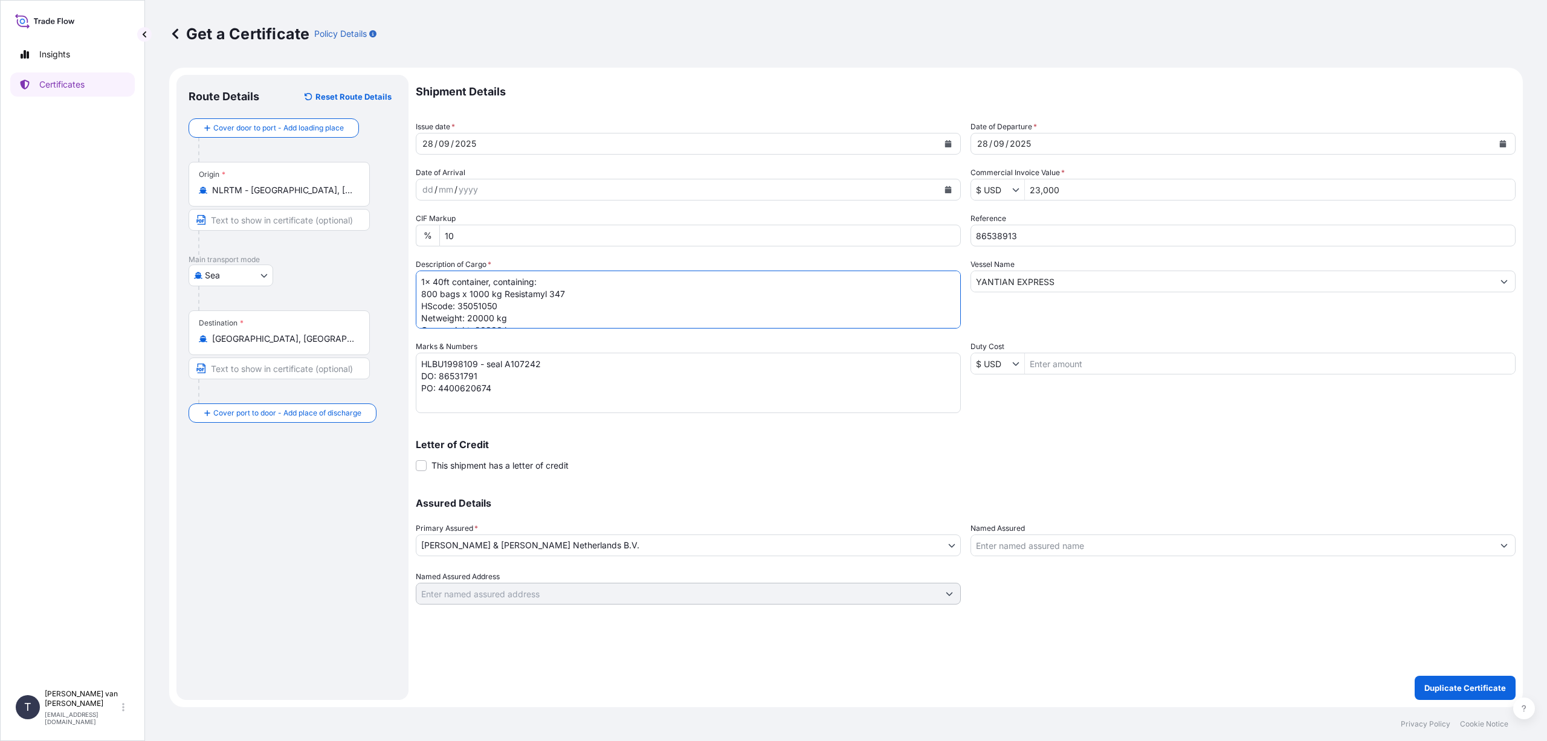
click at [487, 293] on textarea "1x 40ft container, containing: 20 bigbags x 1000 kg Resistamyl 347 HScode: 3505…" at bounding box center [688, 300] width 545 height 58
click at [557, 293] on textarea "1x 40ft container, containing: 20 bigbags x 1000 kg Resistamyl 347 HScode: 3505…" at bounding box center [688, 300] width 545 height 58
click at [492, 319] on textarea "1x 40ft container, containing: 20 bigbags x 1000 kg Resistamyl 347 HScode: 3505…" at bounding box center [688, 300] width 545 height 58
click at [569, 324] on textarea "1x 40ft container, containing: 20 bigbags x 1000 kg Resistamyl 347 HScode: 3505…" at bounding box center [688, 300] width 545 height 58
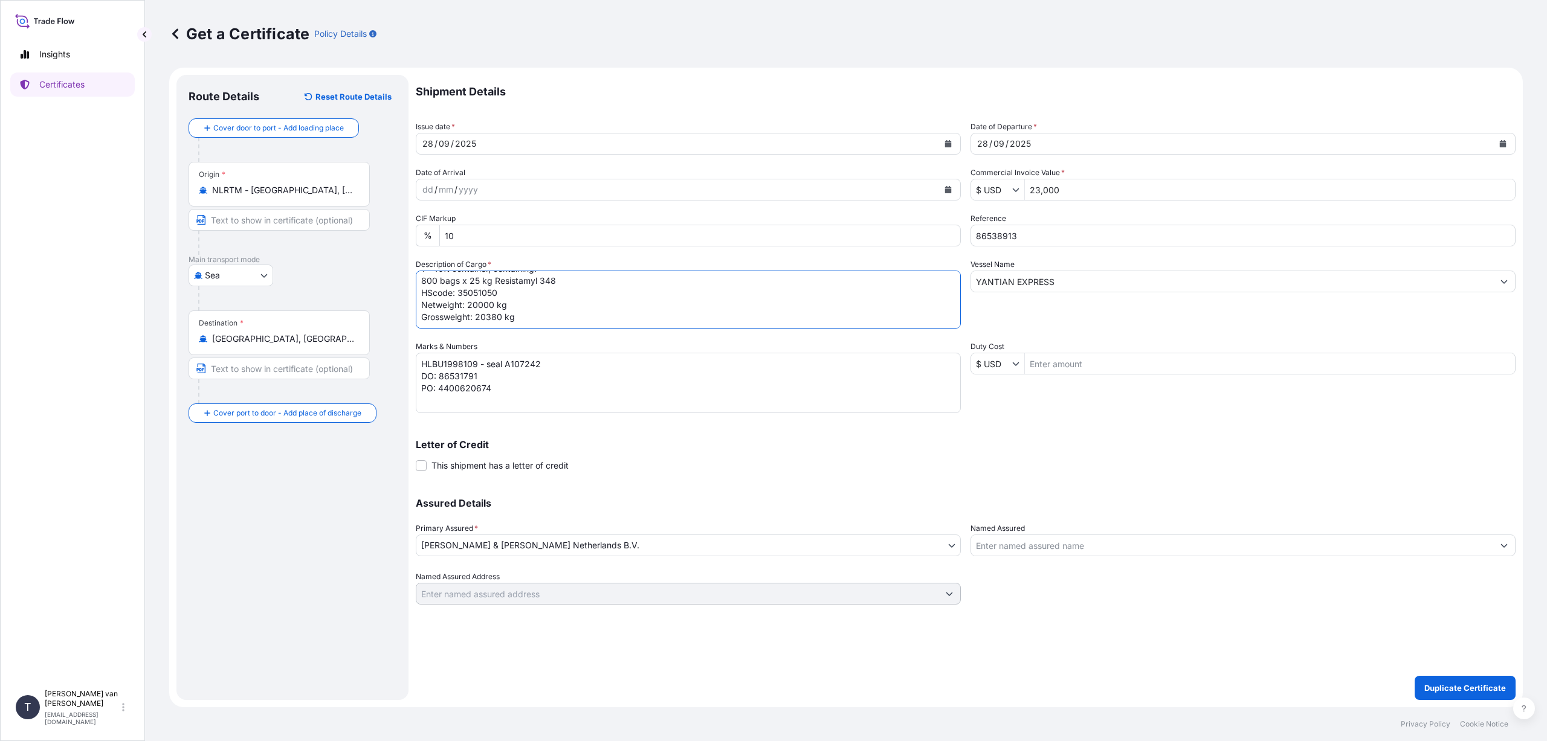
click at [502, 318] on textarea "1x 40ft container, containing: 20 bigbags x 1000 kg Resistamyl 347 HScode: 3505…" at bounding box center [688, 300] width 545 height 58
click at [647, 324] on textarea "1x 40ft container, containing: 20 bigbags x 1000 kg Resistamyl 347 HScode: 3505…" at bounding box center [688, 300] width 545 height 58
type textarea "1x 40ft container, containing: 800 bags x 25 kg Resistamyl 348 HScode: 35051050…"
click at [477, 364] on textarea "HLBU1998109 - seal A107242 DO: 86531791 PO: 4400620674" at bounding box center [688, 383] width 545 height 60
click at [547, 360] on textarea "HLBU1998109 - seal A107242 DO: 86531791 PO: 4400620674" at bounding box center [688, 383] width 545 height 60
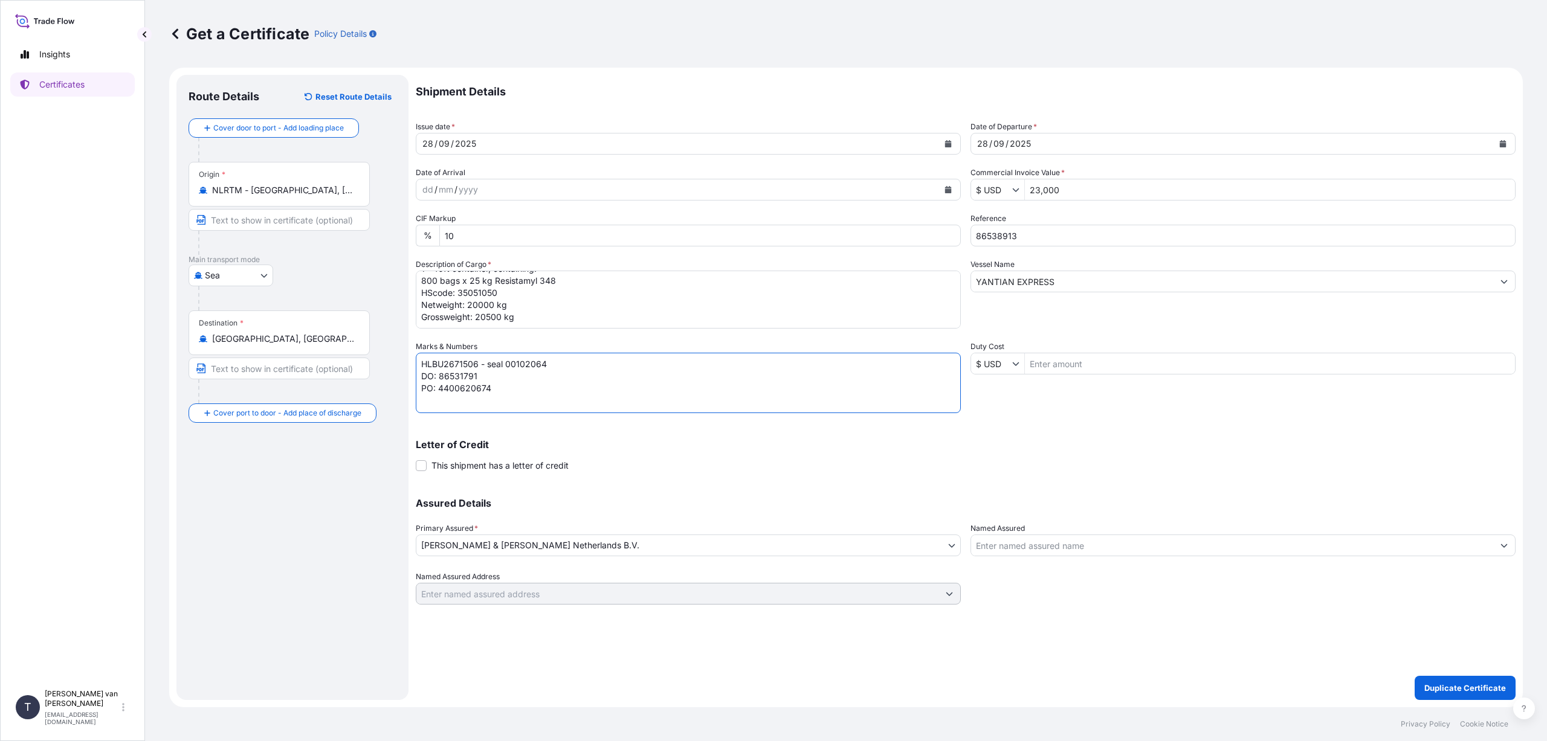
click at [478, 374] on textarea "HLBU1998109 - seal A107242 DO: 86531791 PO: 4400620674" at bounding box center [688, 383] width 545 height 60
click at [497, 404] on textarea "HLBU1998109 - seal A107242 DO: 86531791 PO: 4400620674" at bounding box center [688, 383] width 545 height 60
type textarea "HLBU2671506 - seal 00102064 DO: 86538913 SO: 2566753 PO: 7370055417"
click at [705, 490] on div "Assured Details Primary Assured * [PERSON_NAME] & [PERSON_NAME] Netherlands B.V…" at bounding box center [966, 544] width 1100 height 121
drag, startPoint x: 1063, startPoint y: 278, endPoint x: 960, endPoint y: 280, distance: 103.4
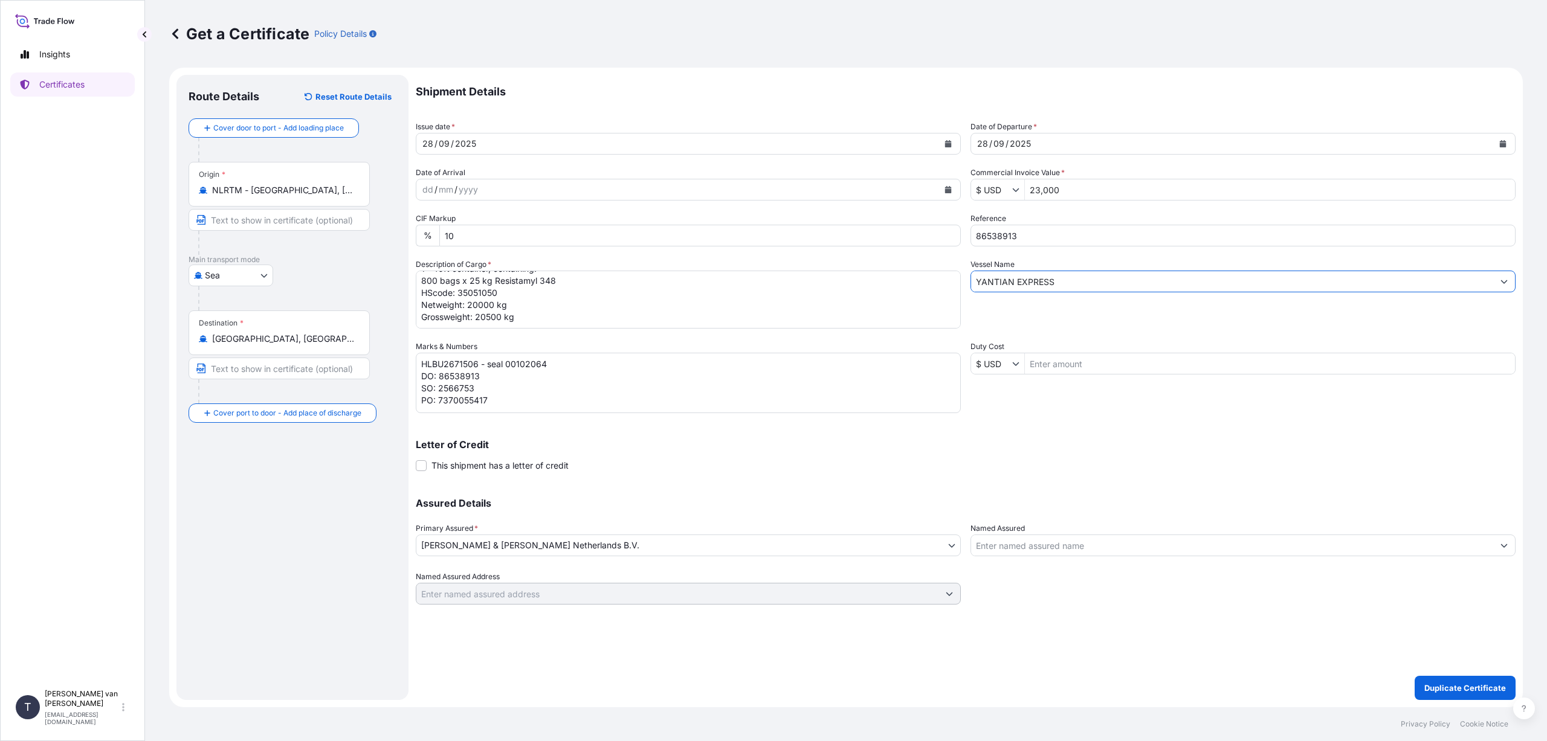
click at [960, 280] on div "Shipment Details Issue date * [DATE] Date of Departure * [DATE] Date of Arrival…" at bounding box center [966, 340] width 1100 height 530
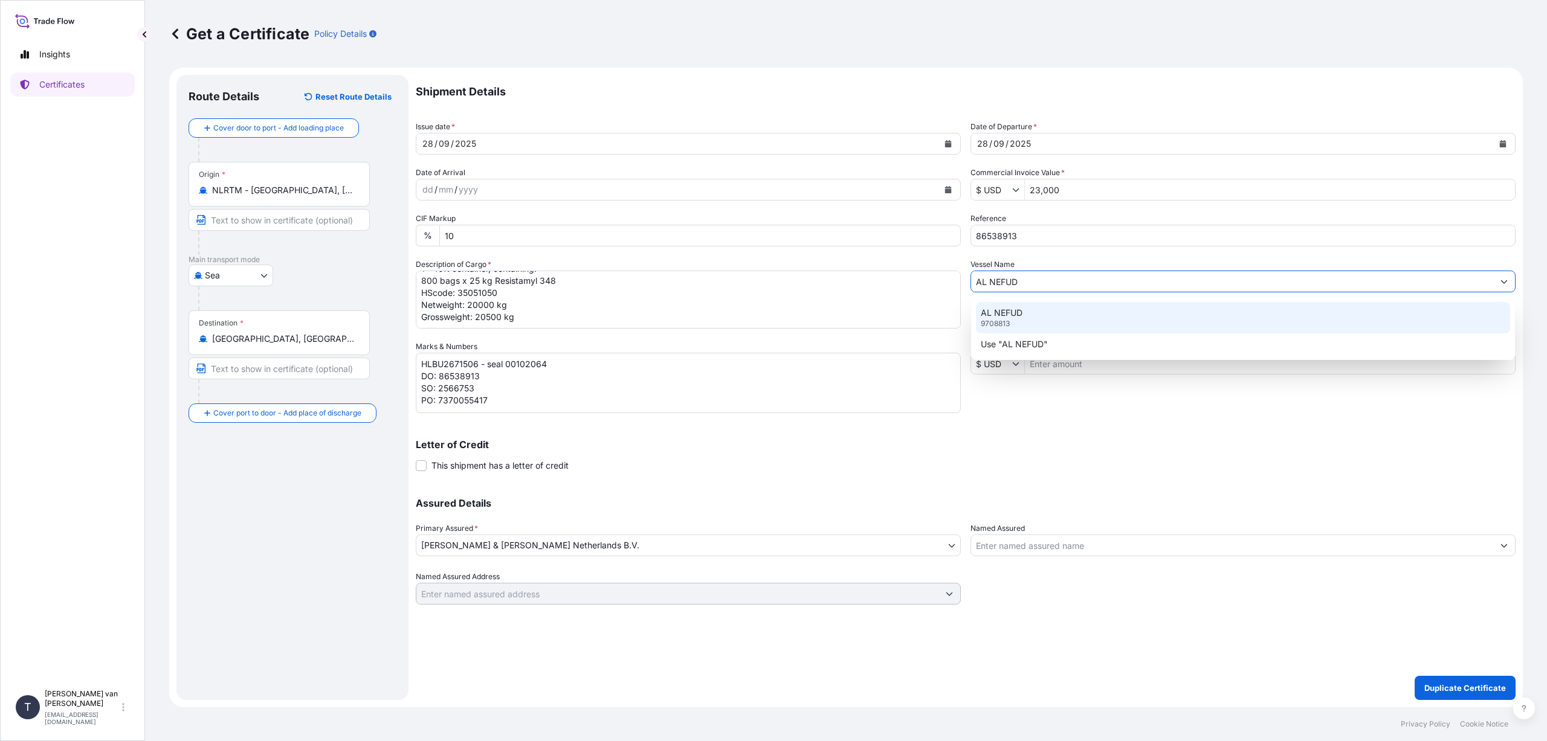
click at [999, 308] on p "AL NEFUD" at bounding box center [1002, 313] width 42 height 12
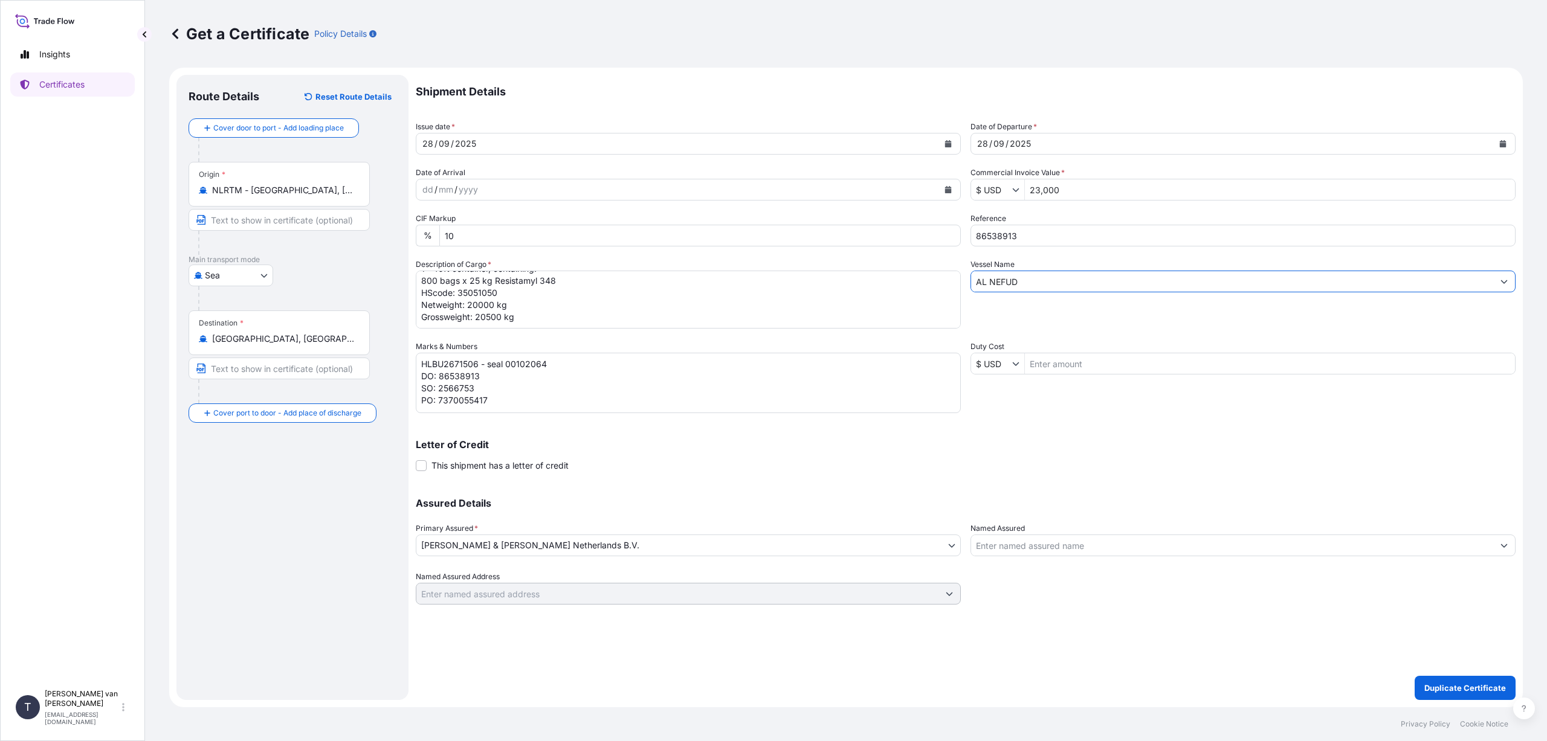
type input "AL NEFUD"
click at [631, 442] on p "Letter of Credit" at bounding box center [966, 445] width 1100 height 10
click at [1473, 688] on p "Duplicate Certificate" at bounding box center [1465, 688] width 82 height 12
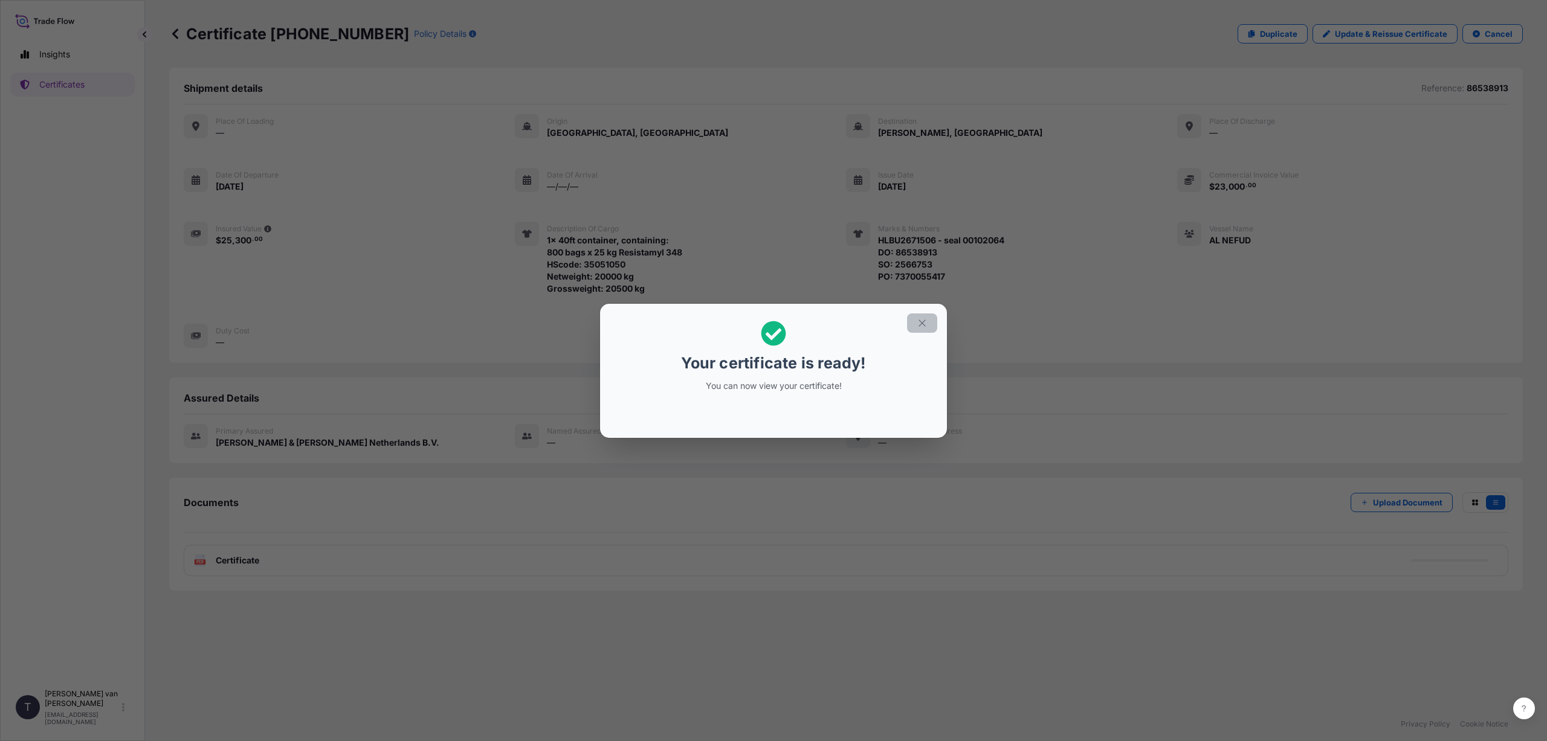
click at [920, 321] on icon "button" at bounding box center [922, 323] width 7 height 7
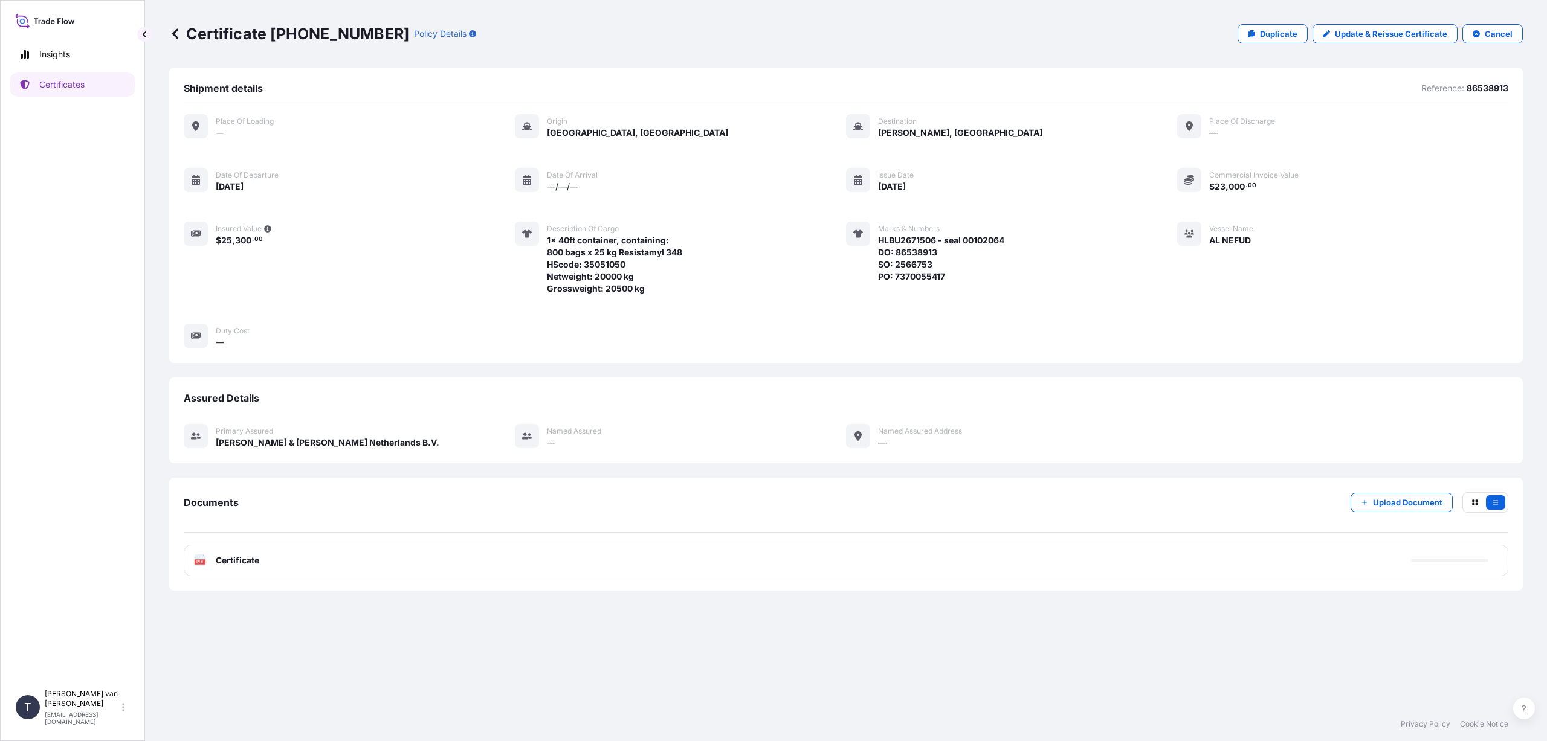
click at [231, 555] on span "Certificate" at bounding box center [238, 561] width 44 height 12
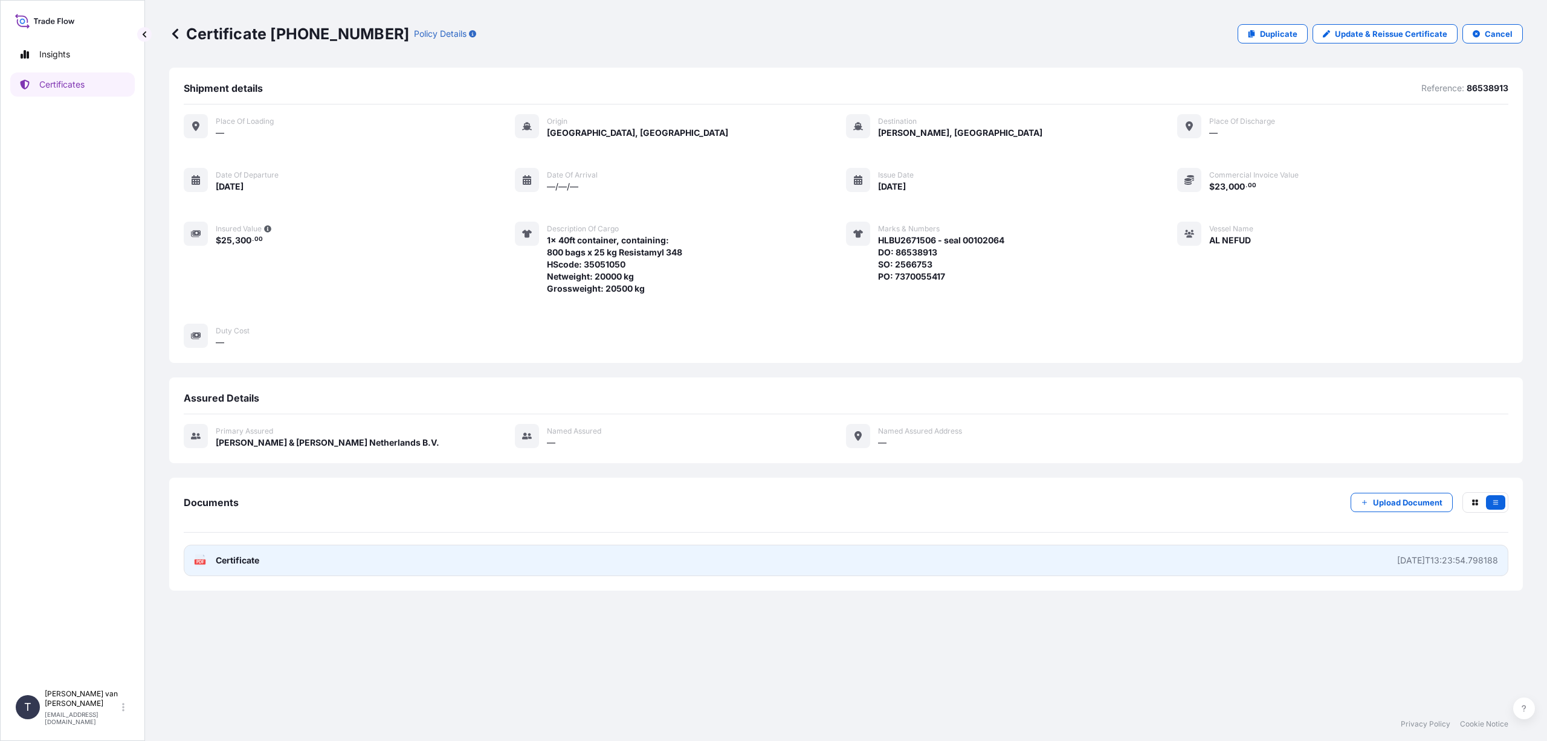
click at [258, 561] on span "Certificate" at bounding box center [238, 561] width 44 height 12
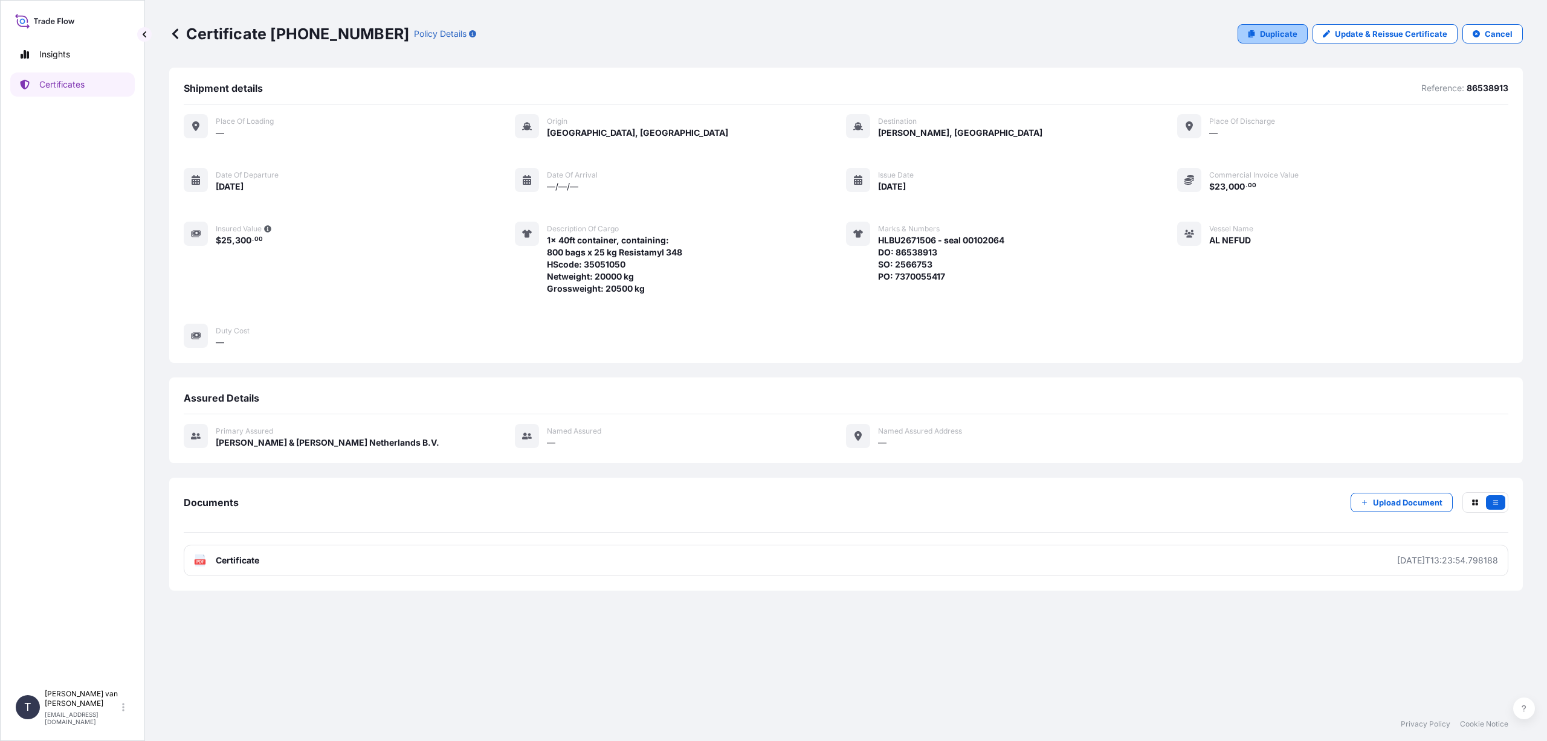
click at [1281, 30] on p "Duplicate" at bounding box center [1278, 34] width 37 height 12
select select "Sea"
select select "31666"
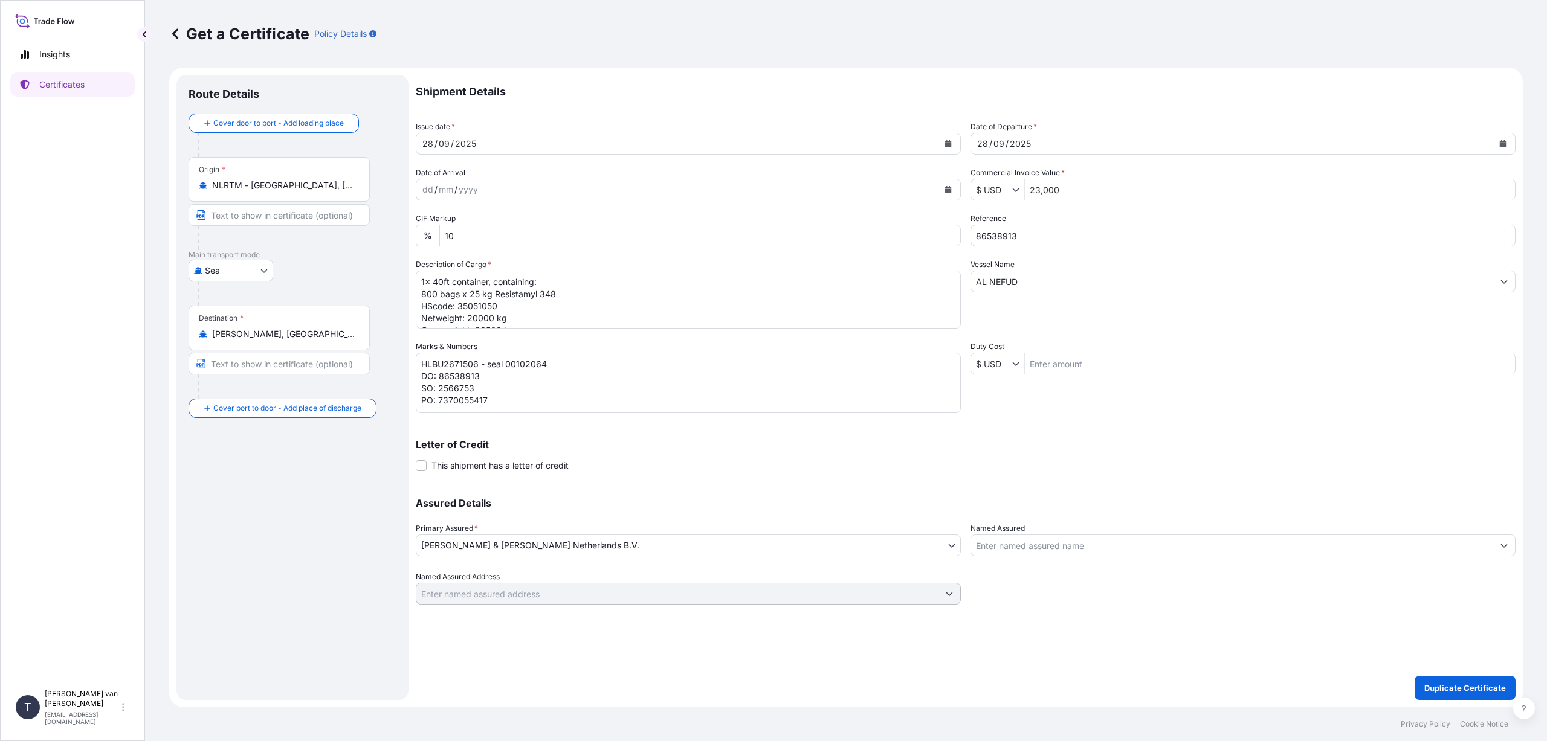
click at [323, 337] on input "[PERSON_NAME], [GEOGRAPHIC_DATA]" at bounding box center [283, 334] width 143 height 12
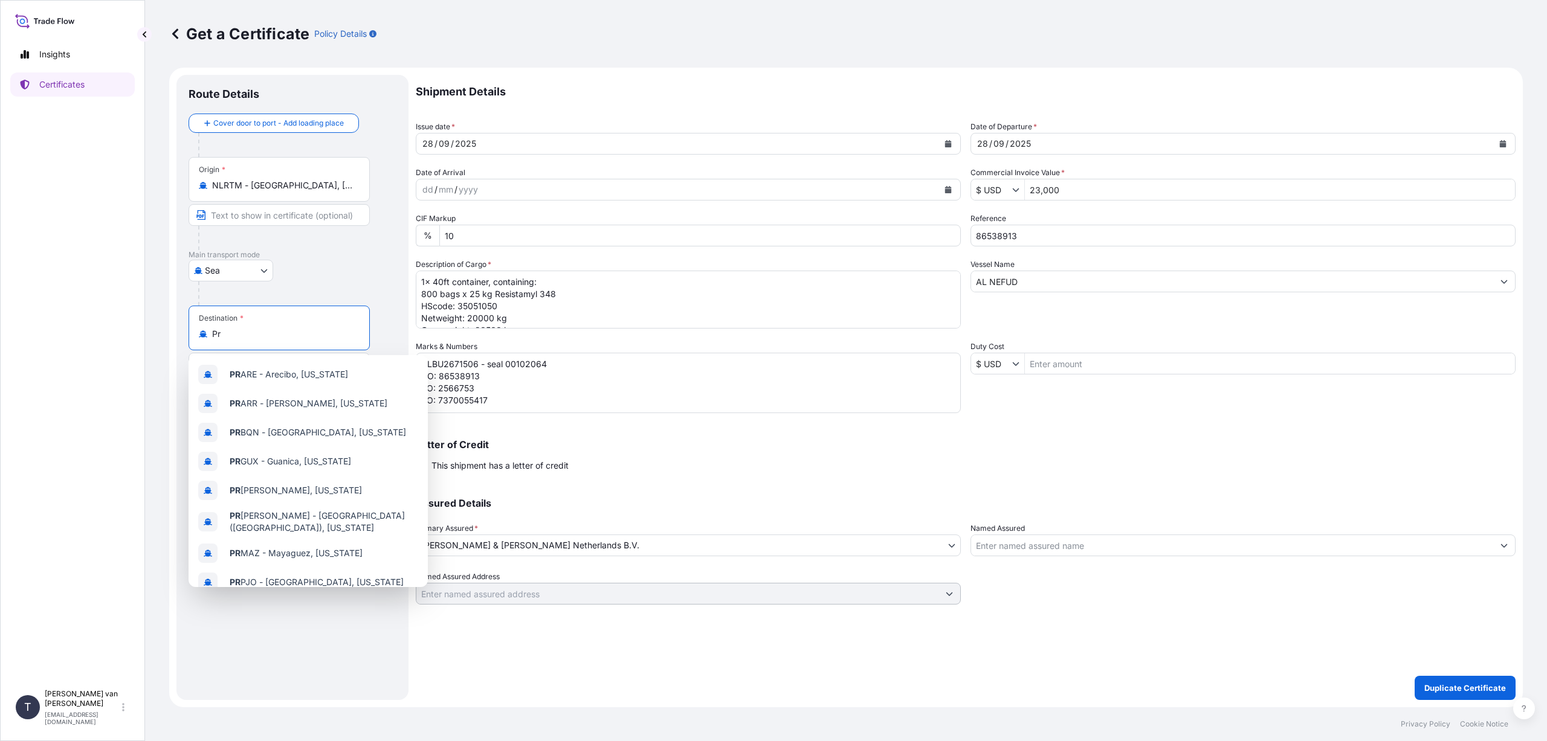
type input "P"
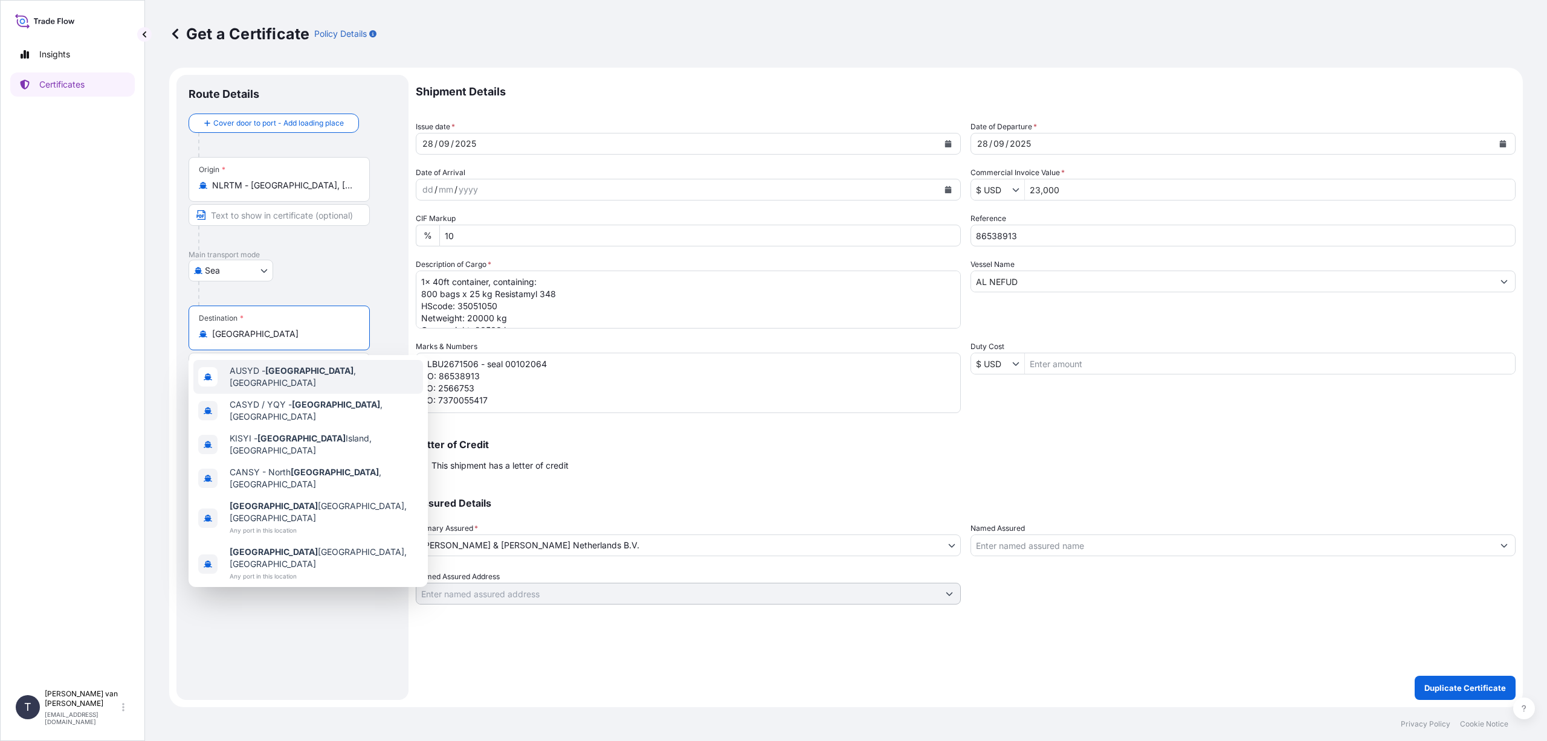
click at [327, 376] on span "AUSYD - [GEOGRAPHIC_DATA] , [GEOGRAPHIC_DATA]" at bounding box center [324, 377] width 189 height 24
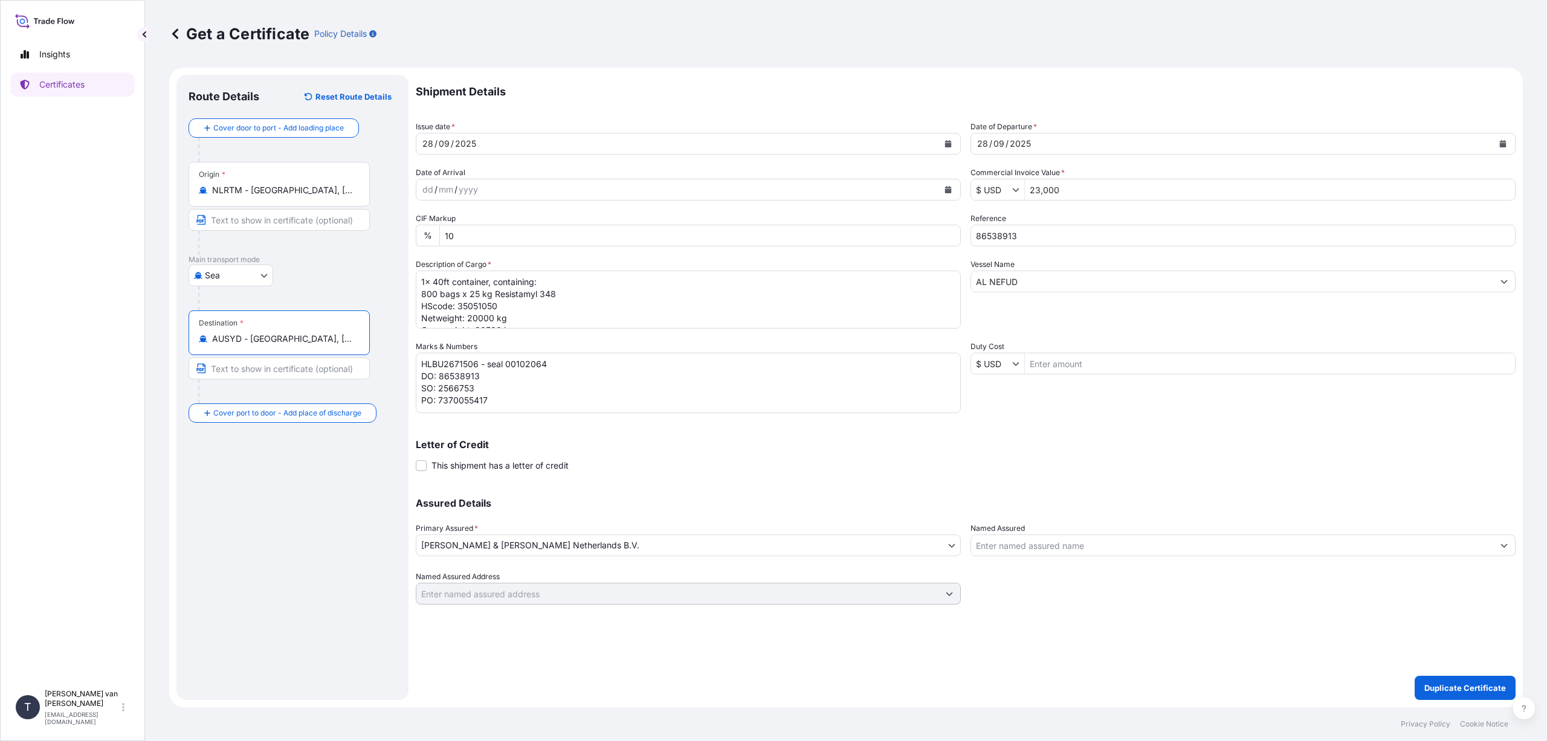
type input "AUSYD - [GEOGRAPHIC_DATA], [GEOGRAPHIC_DATA]"
click at [947, 143] on icon "Calendar" at bounding box center [947, 143] width 7 height 7
click at [479, 268] on div "17" at bounding box center [483, 269] width 22 height 22
click at [1500, 143] on icon "Calendar" at bounding box center [1502, 143] width 7 height 7
click at [1036, 268] on div "17" at bounding box center [1038, 269] width 22 height 22
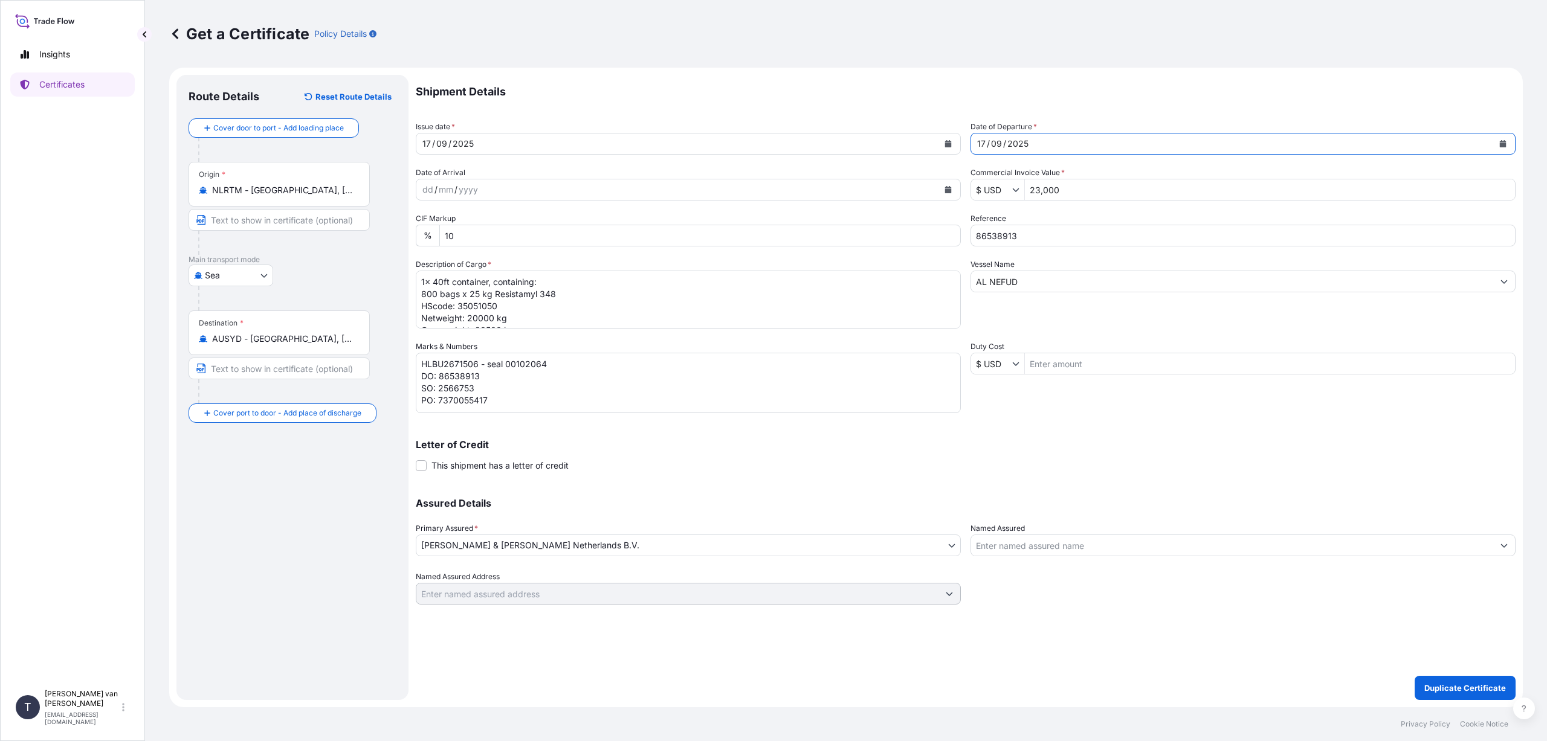
click at [1006, 195] on input "$ USD" at bounding box center [991, 190] width 41 height 22
click at [1006, 220] on div "€ EUR" at bounding box center [1012, 219] width 79 height 22
type input "€ EUR"
click at [1067, 190] on input "23,000" at bounding box center [1270, 190] width 490 height 22
click at [1035, 190] on input "233261,34" at bounding box center [1270, 190] width 490 height 22
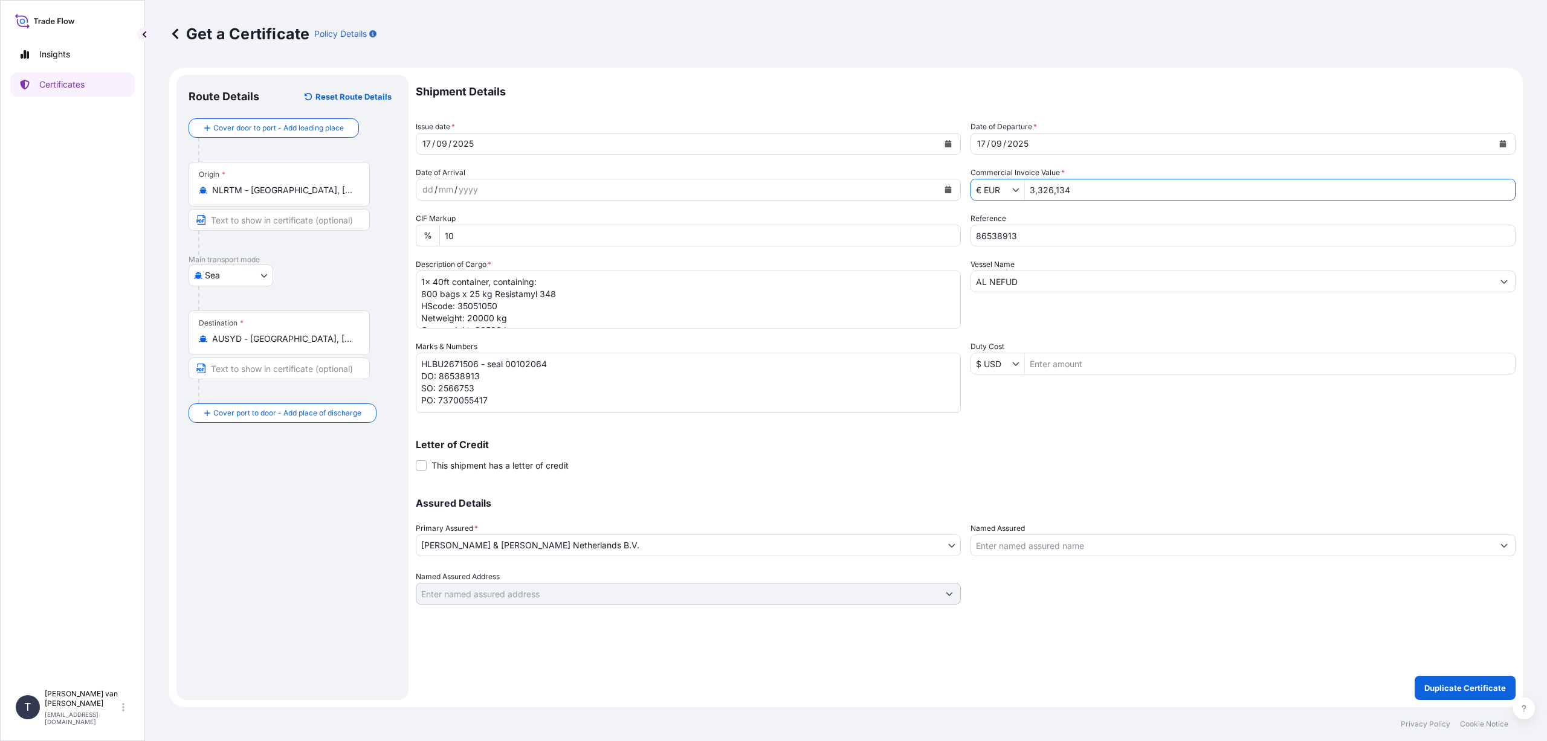
click at [1146, 306] on div "Vessel Name AL NEFUD" at bounding box center [1242, 294] width 545 height 70
click at [1070, 189] on input "3,326,134" at bounding box center [1270, 190] width 490 height 22
click at [1128, 315] on div "Vessel Name AL NEFUD" at bounding box center [1242, 294] width 545 height 70
drag, startPoint x: 1083, startPoint y: 192, endPoint x: 1033, endPoint y: 190, distance: 50.8
click at [1033, 190] on input "3,326,134" at bounding box center [1270, 190] width 490 height 22
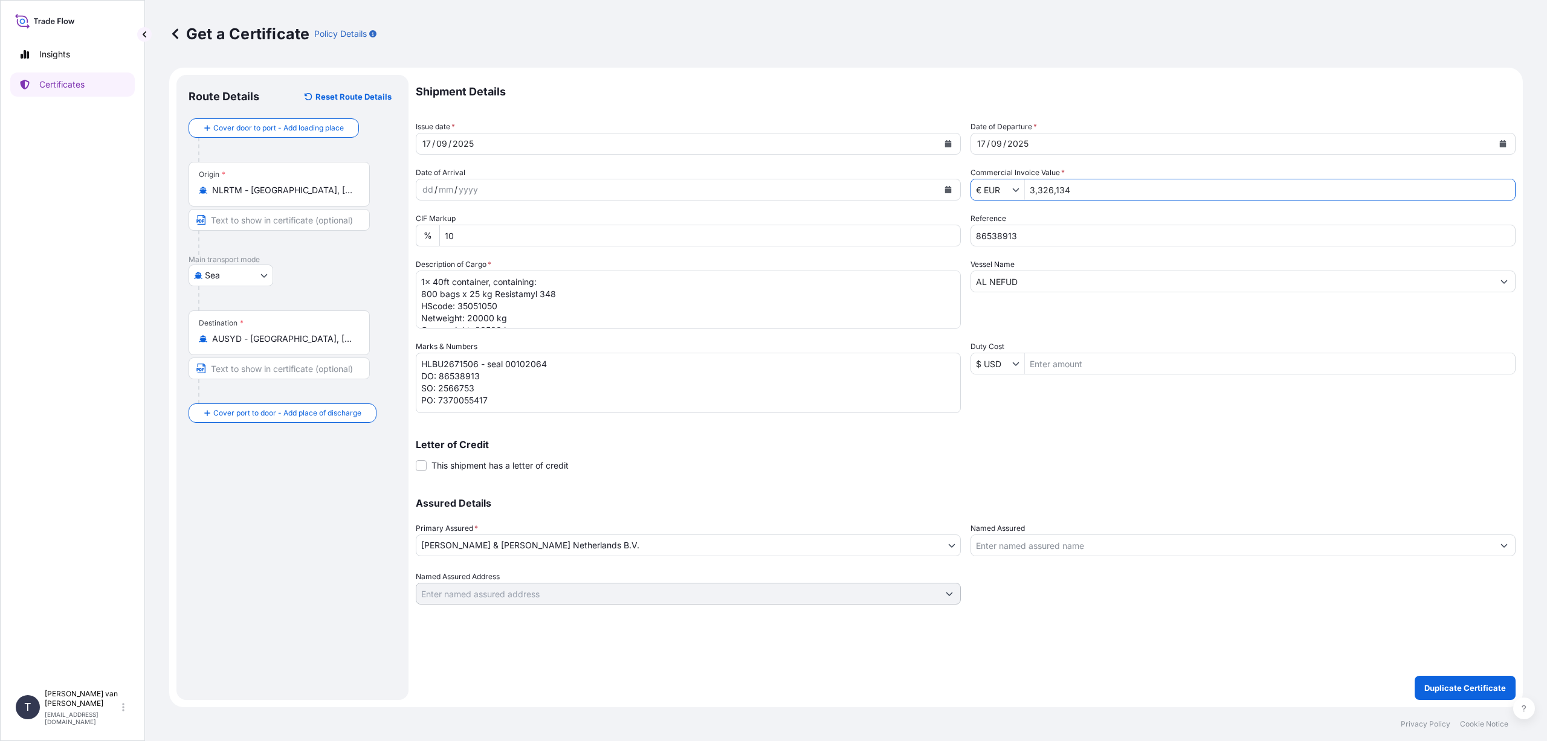
type input "3"
type input "33,261.34"
click at [1093, 317] on div "Vessel Name AL NEFUD" at bounding box center [1242, 294] width 545 height 70
click at [1027, 236] on input "86538913" at bounding box center [1242, 236] width 545 height 22
type input "86552257"
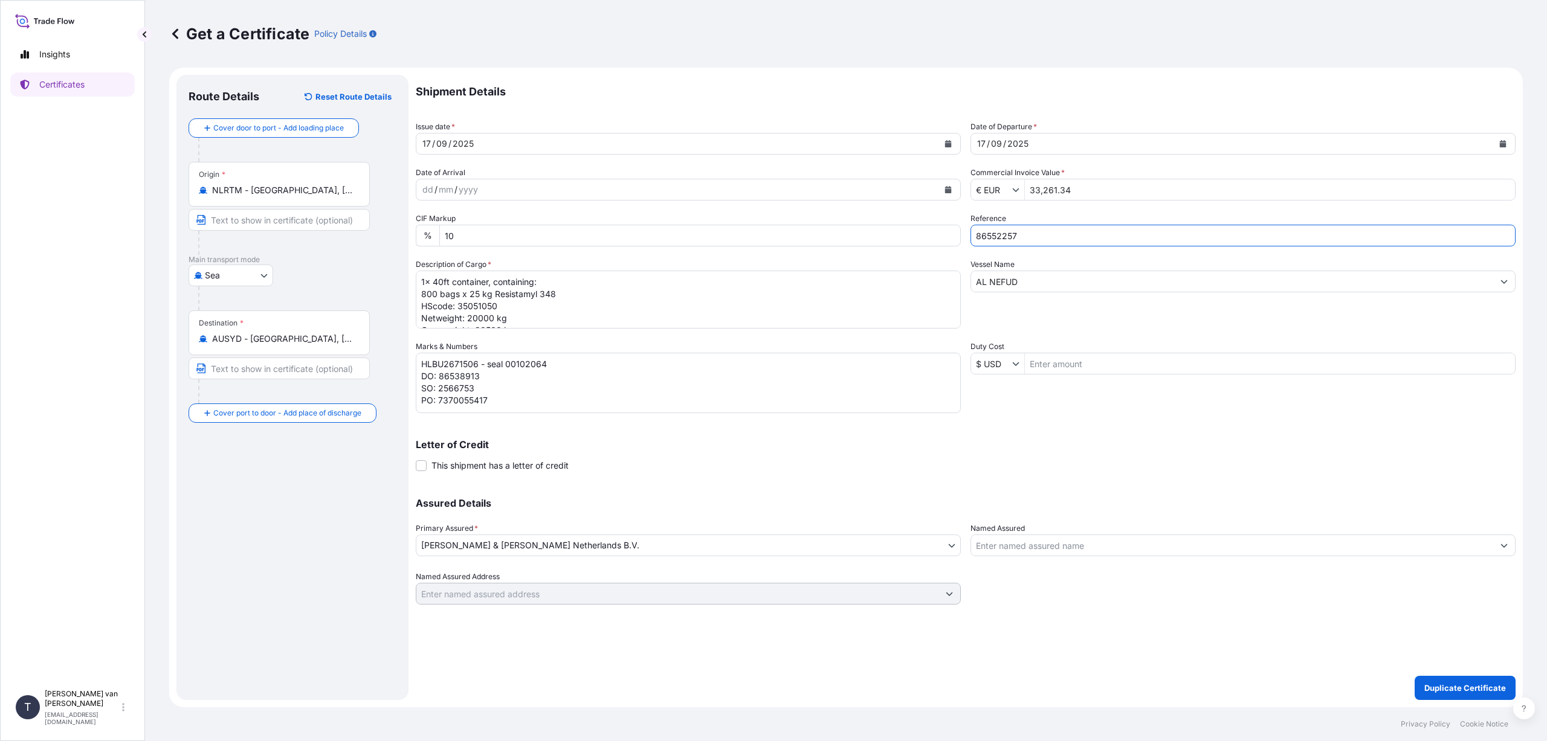
click at [1033, 282] on input "AL NEFUD" at bounding box center [1232, 282] width 522 height 22
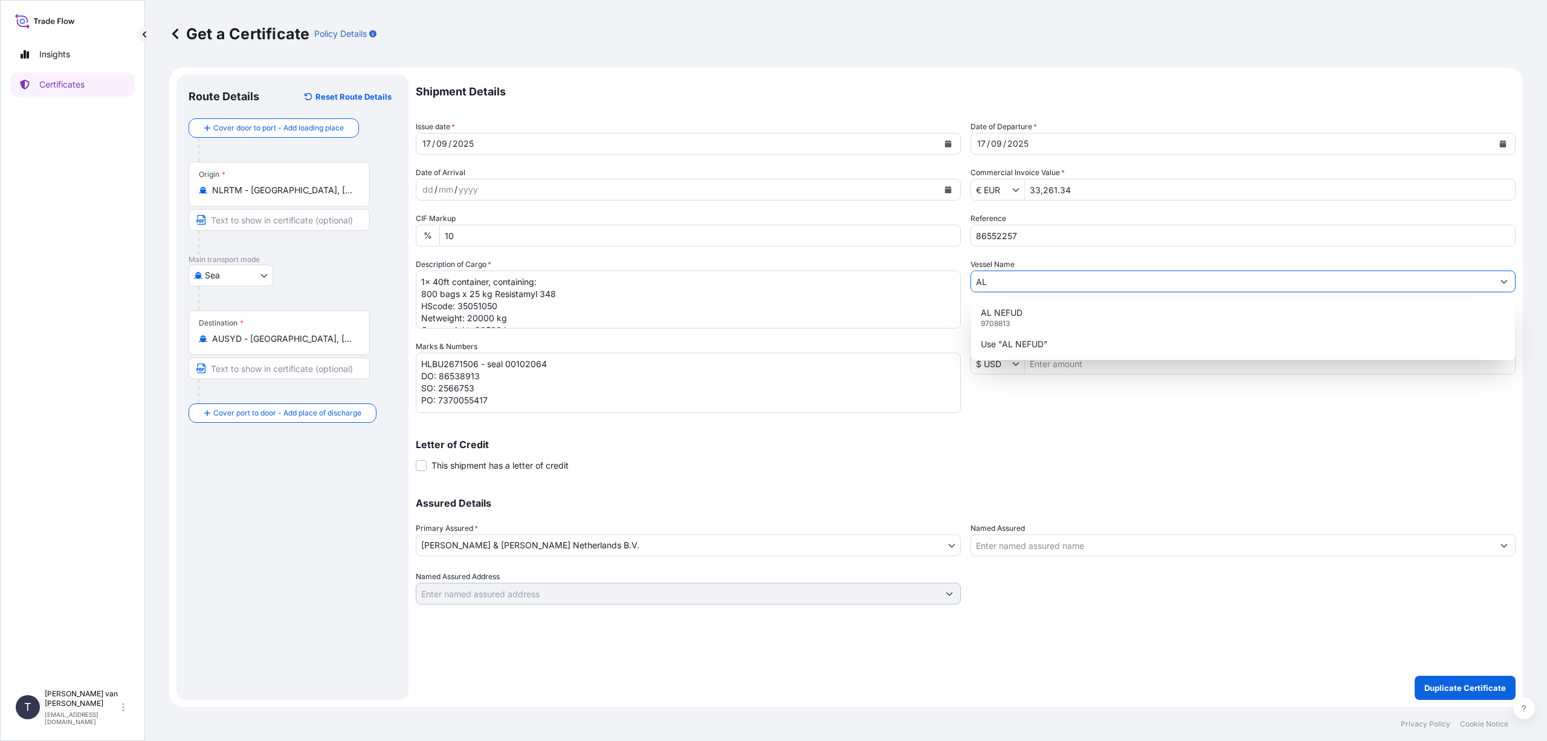
type input "A"
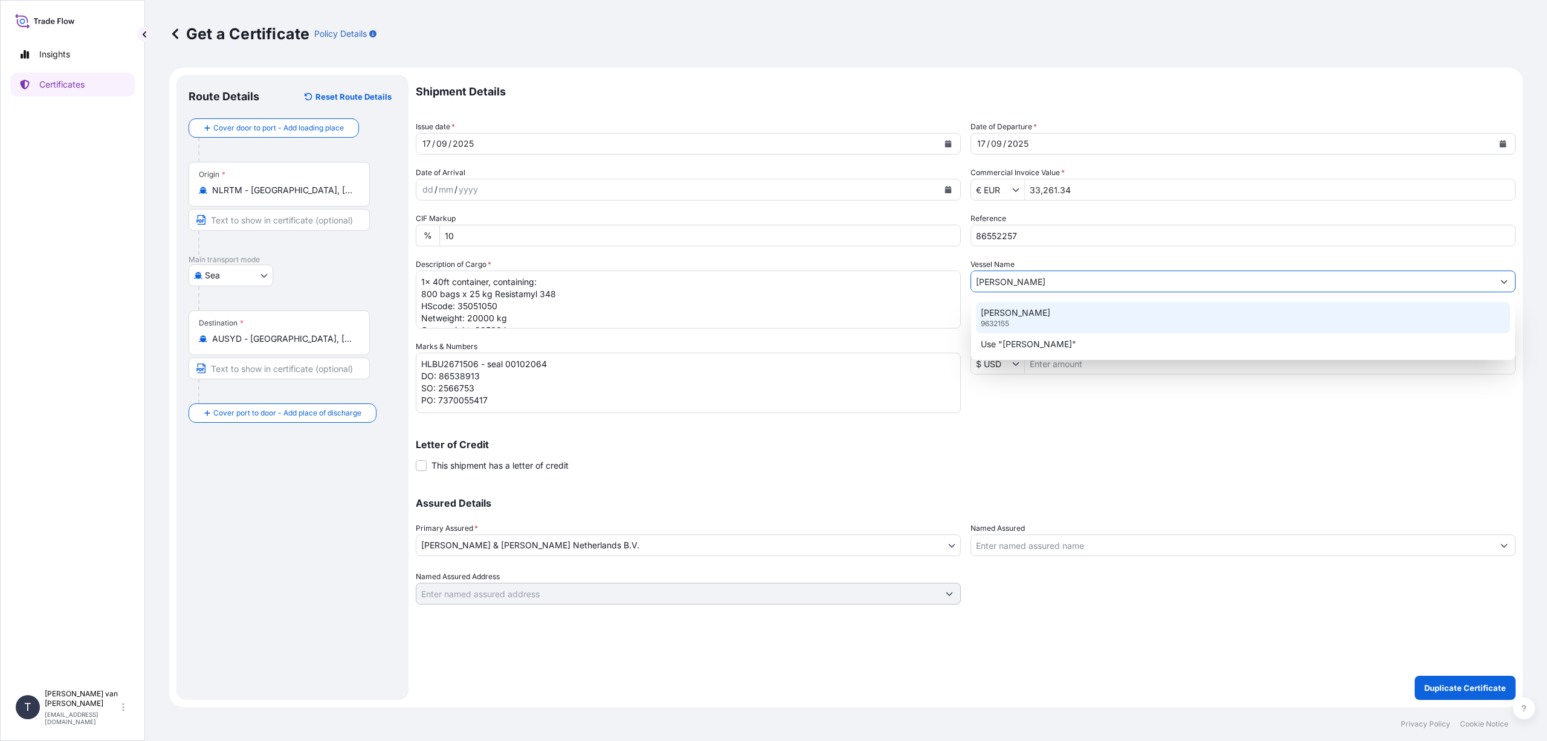
click at [1024, 309] on p "[PERSON_NAME]" at bounding box center [1015, 313] width 69 height 12
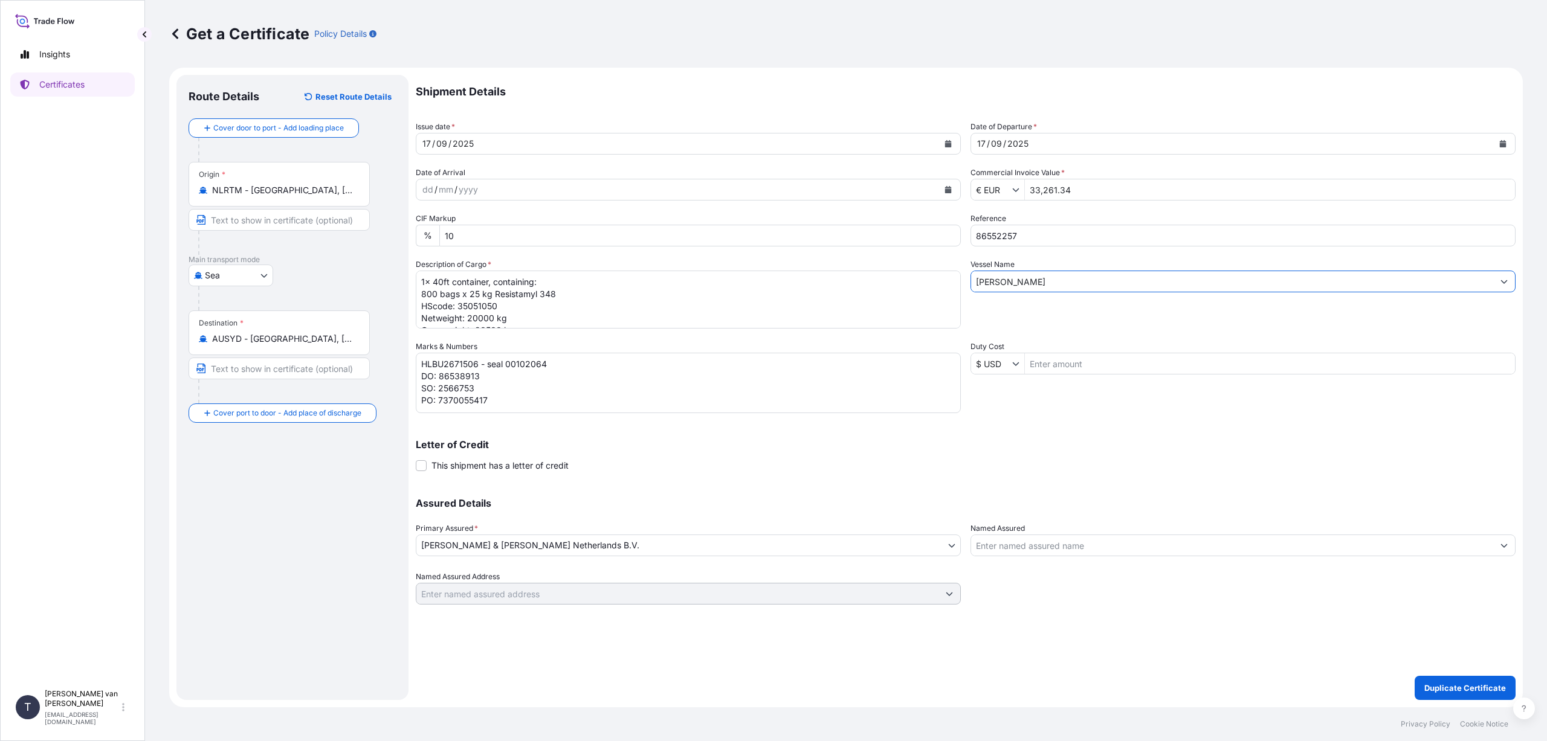
type input "[PERSON_NAME]"
click at [437, 281] on textarea "1x 40ft container, containing: 800 bags x 25 kg Resistamyl 348 HScode: 35051050…" at bounding box center [688, 300] width 545 height 58
click at [436, 293] on textarea "1x 40ft container, containing: 800 bags x 25 kg Resistamyl 348 HScode: 35051050…" at bounding box center [688, 300] width 545 height 58
click at [560, 292] on textarea "1x 40ft container, containing: 800 bags x 25 kg Resistamyl 348 HScode: 35051050…" at bounding box center [688, 300] width 545 height 58
click at [501, 306] on textarea "1x 40ft container, containing: 800 bags x 25 kg Resistamyl 348 HScode: 35051050…" at bounding box center [688, 300] width 545 height 58
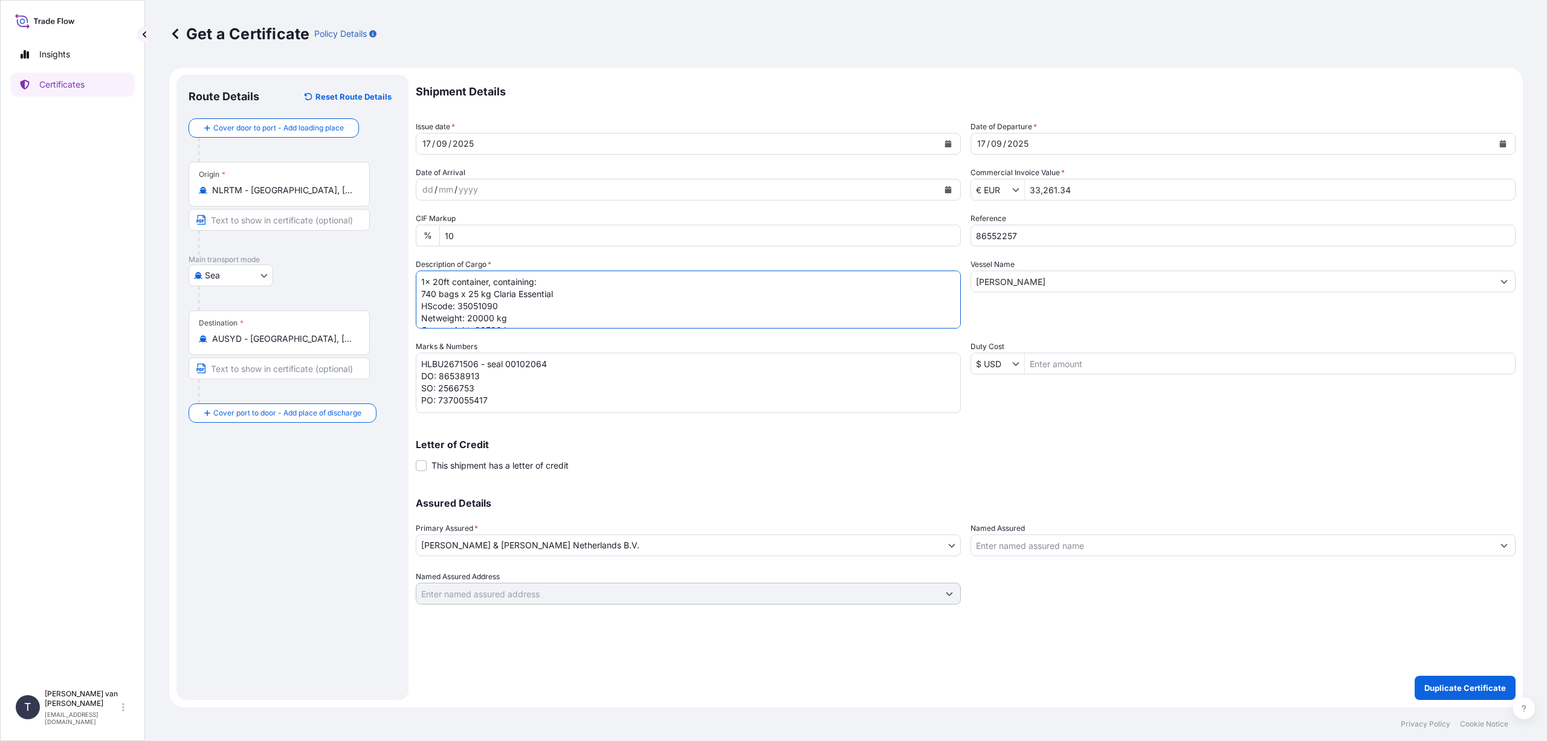
click at [494, 315] on textarea "1x 40ft container, containing: 800 bags x 25 kg Resistamyl 348 HScode: 35051050…" at bounding box center [688, 300] width 545 height 58
click at [512, 315] on textarea "1x 40ft container, containing: 800 bags x 25 kg Resistamyl 348 HScode: 35051050…" at bounding box center [688, 300] width 545 height 58
click at [502, 314] on textarea "1x 40ft container, containing: 800 bags x 25 kg Resistamyl 348 HScode: 35051050…" at bounding box center [688, 300] width 545 height 58
type textarea "1x 20ft container, containing: 740 bags x 25 kg Claria Essential HScode: 350510…"
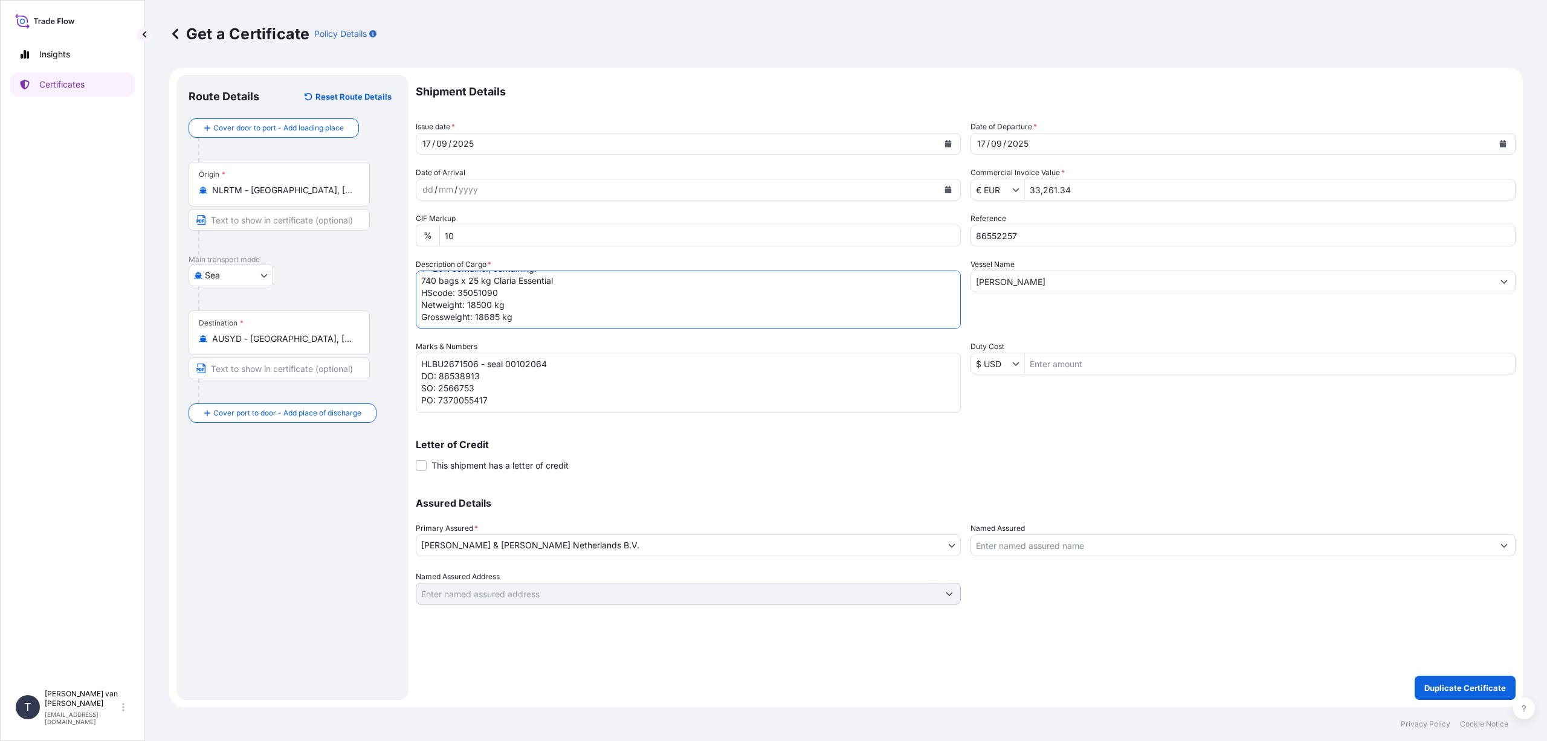
click at [634, 341] on div "Marks & Numbers HLBU2671506 - seal 00102064 DO: 86538913 SO: 2566753 PO: 737005…" at bounding box center [688, 377] width 545 height 73
click at [479, 363] on textarea "HLBU2671506 - seal 00102064 DO: 86538913 SO: 2566753 PO: 7370055417" at bounding box center [688, 383] width 545 height 60
click at [550, 363] on textarea "HLBU2671506 - seal 00102064 DO: 86538913 SO: 2566753 PO: 7370055417" at bounding box center [688, 383] width 545 height 60
click at [477, 379] on textarea "HLBU2671506 - seal 00102064 DO: 86538913 SO: 2566753 PO: 7370055417" at bounding box center [688, 383] width 545 height 60
drag, startPoint x: 475, startPoint y: 386, endPoint x: 422, endPoint y: 387, distance: 53.2
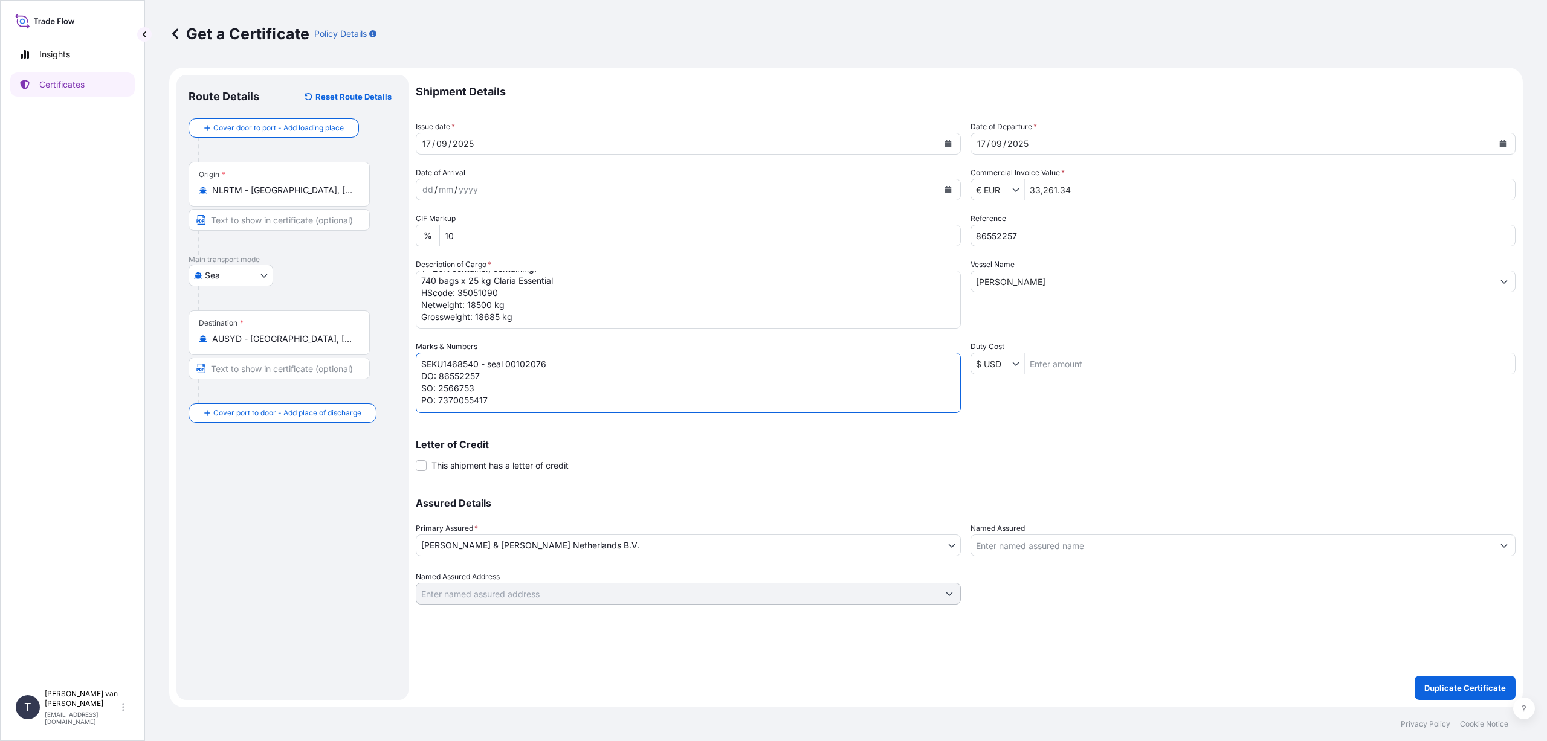
click at [422, 387] on textarea "HLBU2671506 - seal 00102064 DO: 86538913 SO: 2566753 PO: 7370055417" at bounding box center [688, 383] width 545 height 60
click at [494, 389] on textarea "HLBU2671506 - seal 00102064 DO: 86538913 SO: 2566753 PO: 7370055417" at bounding box center [688, 383] width 545 height 60
type textarea "SEKU1468540 - seal 00102076 DO: 86552257 PO: 4400626936"
click at [709, 471] on div "Letter of Credit This shipment has a letter of credit Letter of credit * Letter…" at bounding box center [966, 456] width 1100 height 32
click at [1478, 690] on p "Duplicate Certificate" at bounding box center [1465, 688] width 82 height 12
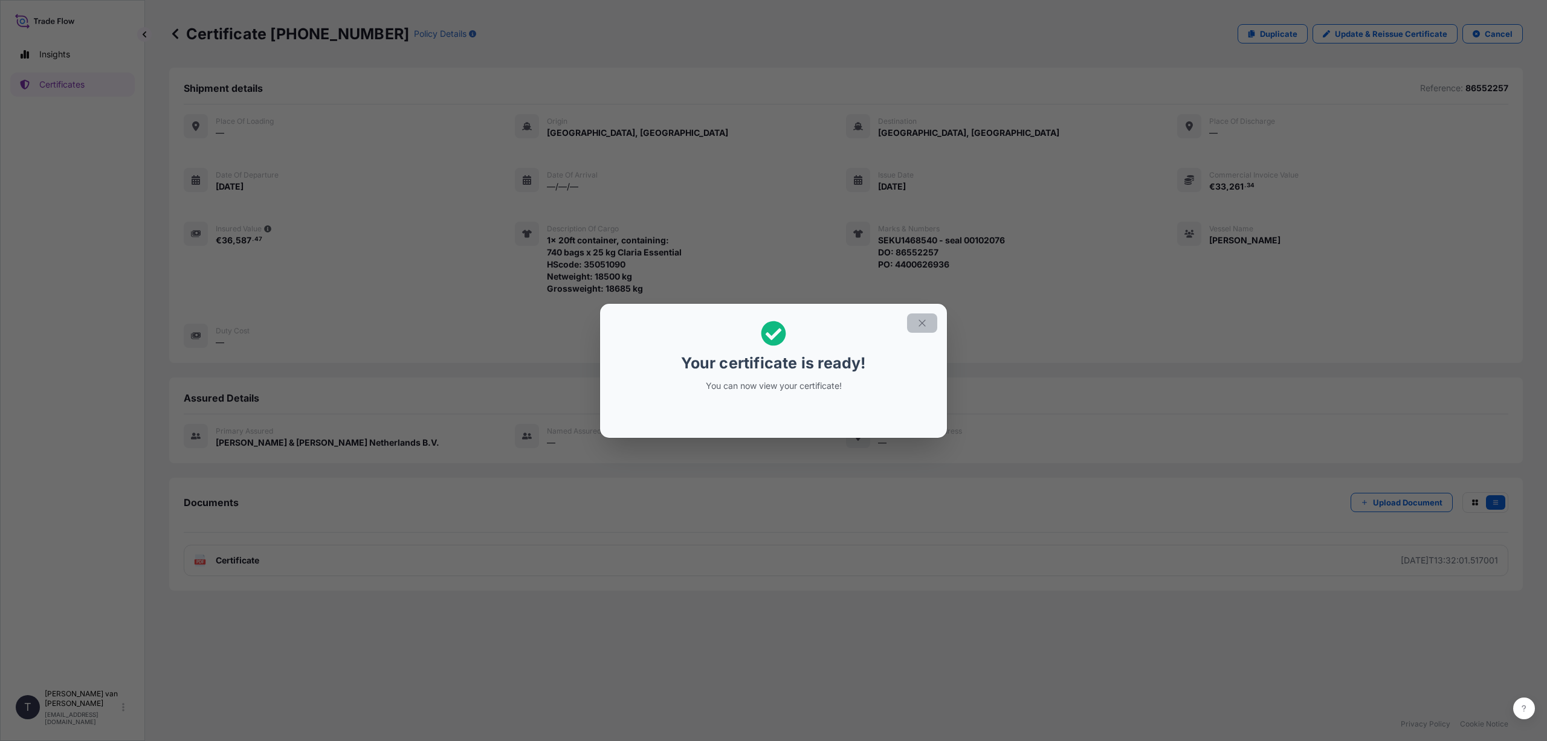
click at [918, 321] on icon "button" at bounding box center [922, 323] width 11 height 11
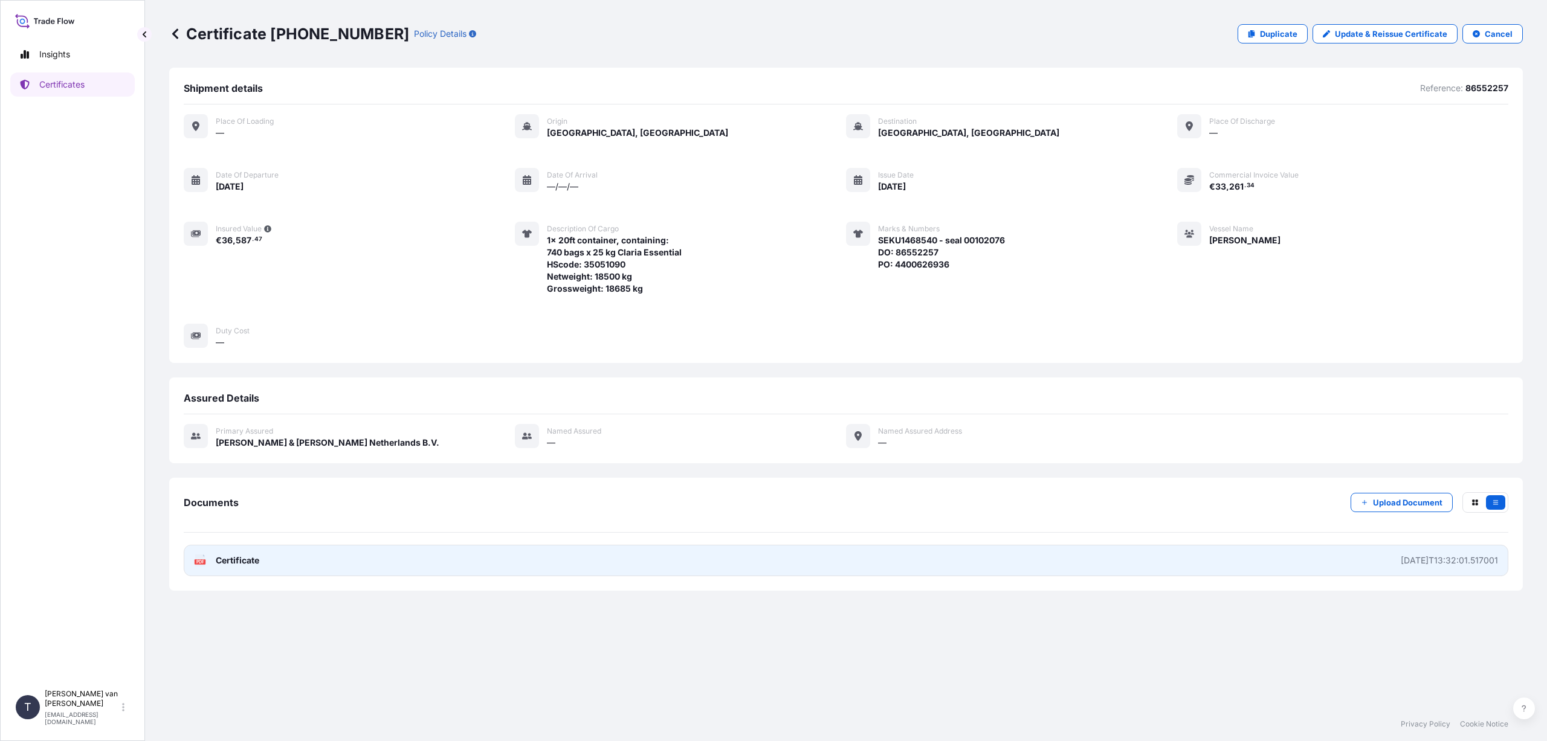
click at [317, 557] on link "PDF Certificate [DATE]T13:32:01.517001" at bounding box center [846, 560] width 1325 height 31
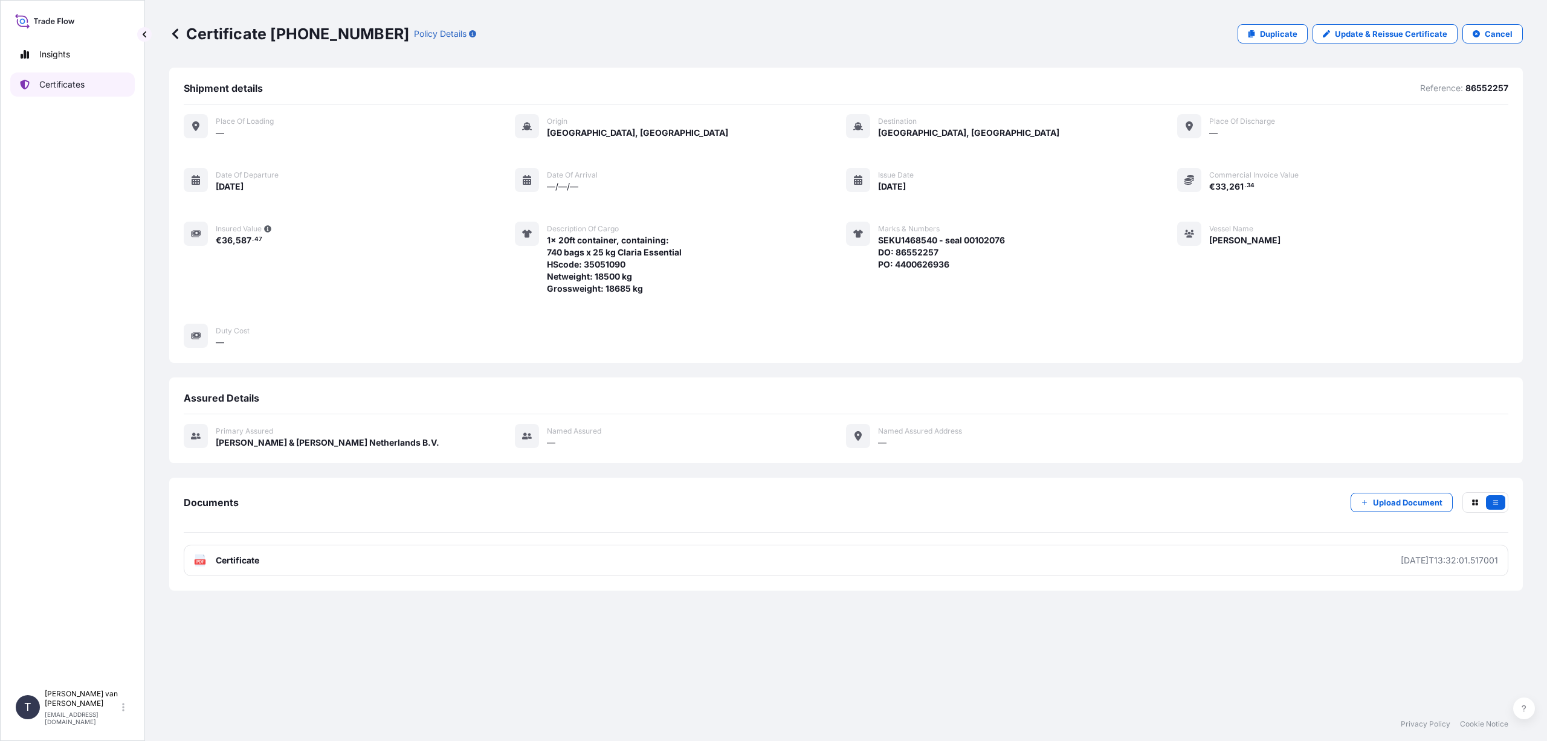
click at [85, 79] on link "Certificates" at bounding box center [72, 85] width 124 height 24
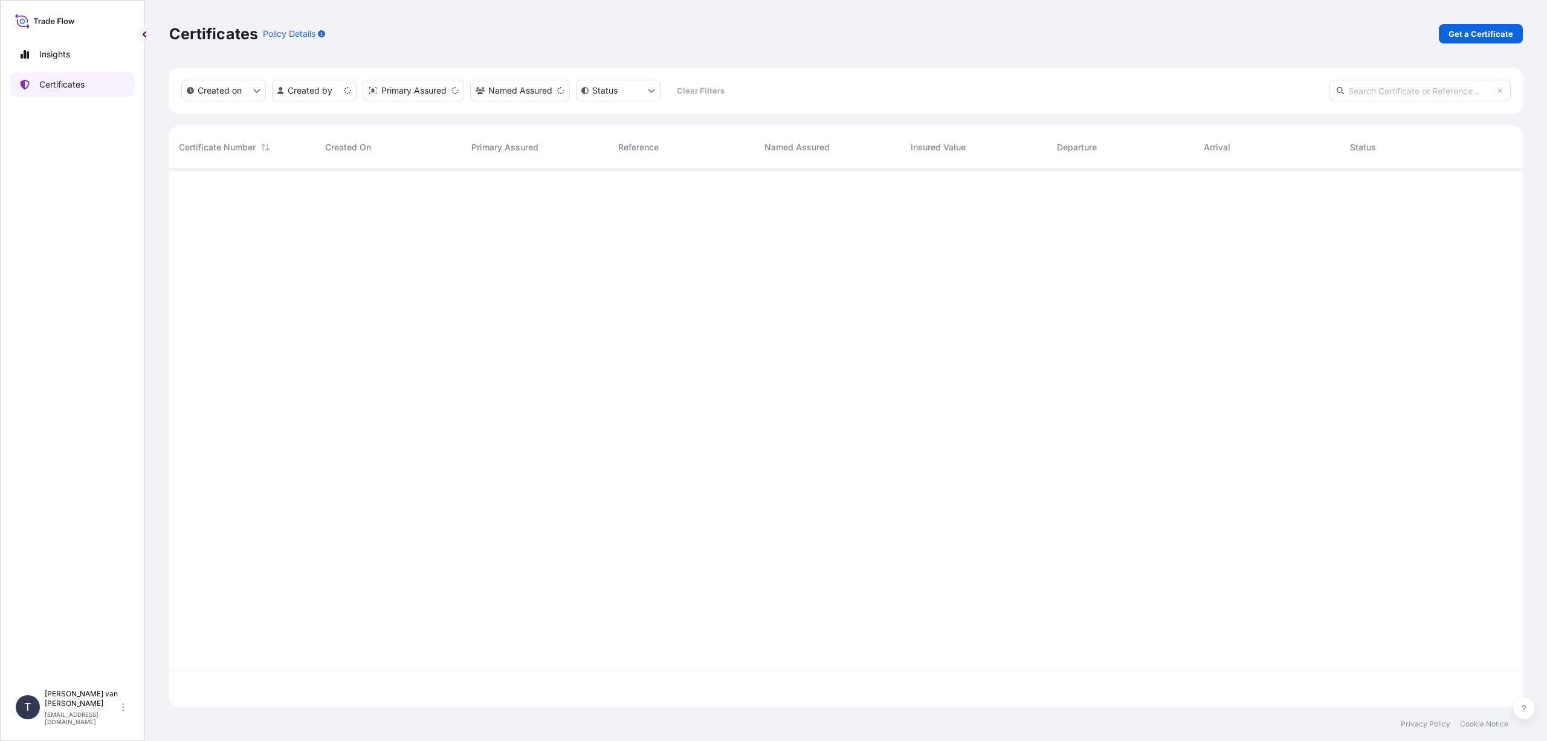
scroll to position [536, 1345]
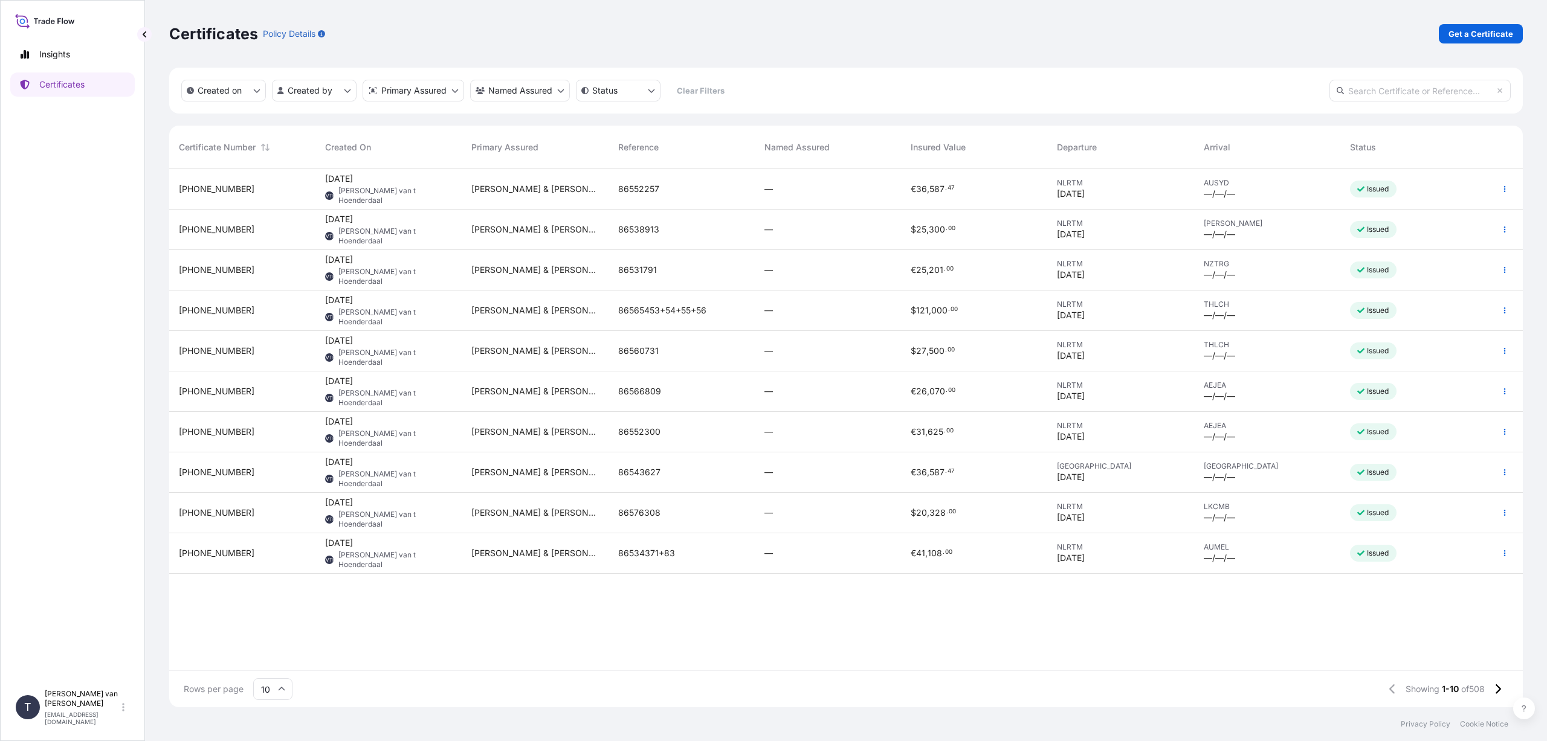
drag, startPoint x: 1499, startPoint y: 688, endPoint x: 1181, endPoint y: 624, distance: 324.1
click at [1499, 688] on icon at bounding box center [1498, 690] width 5 height 10
click at [357, 190] on span "[DATE] TVTH [PERSON_NAME] van t Hoenderdaal" at bounding box center [388, 189] width 127 height 33
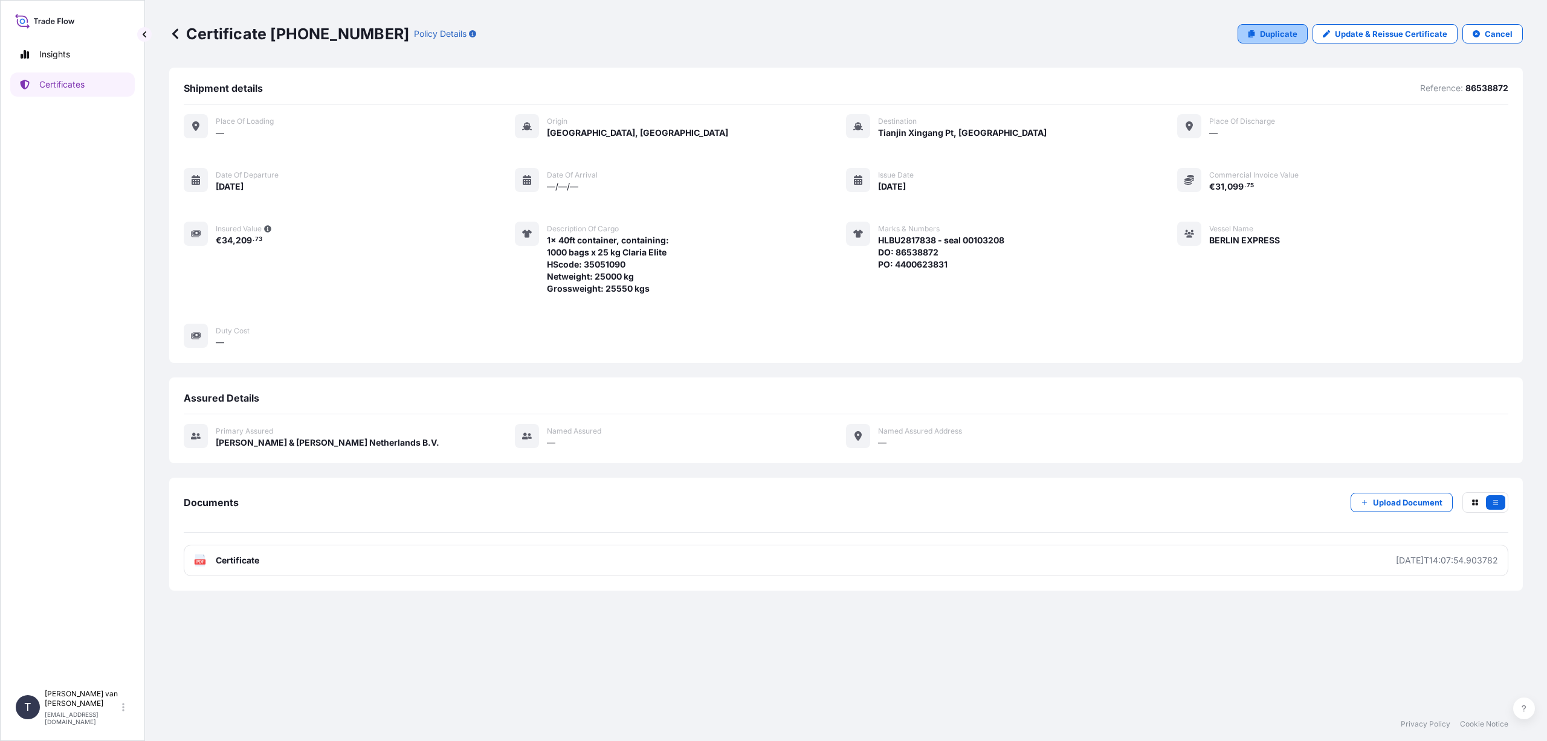
click at [1280, 36] on p "Duplicate" at bounding box center [1278, 34] width 37 height 12
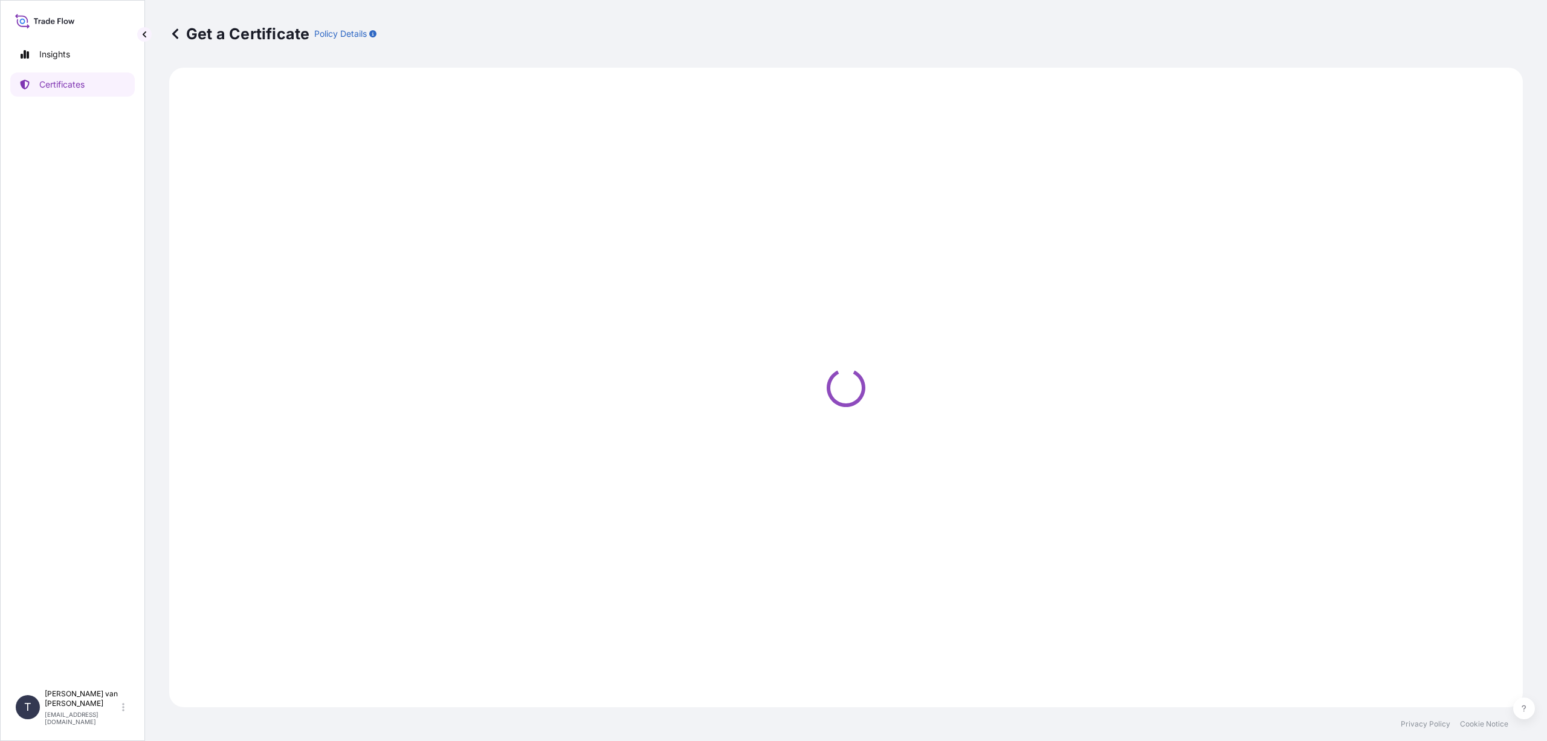
select select "Sea"
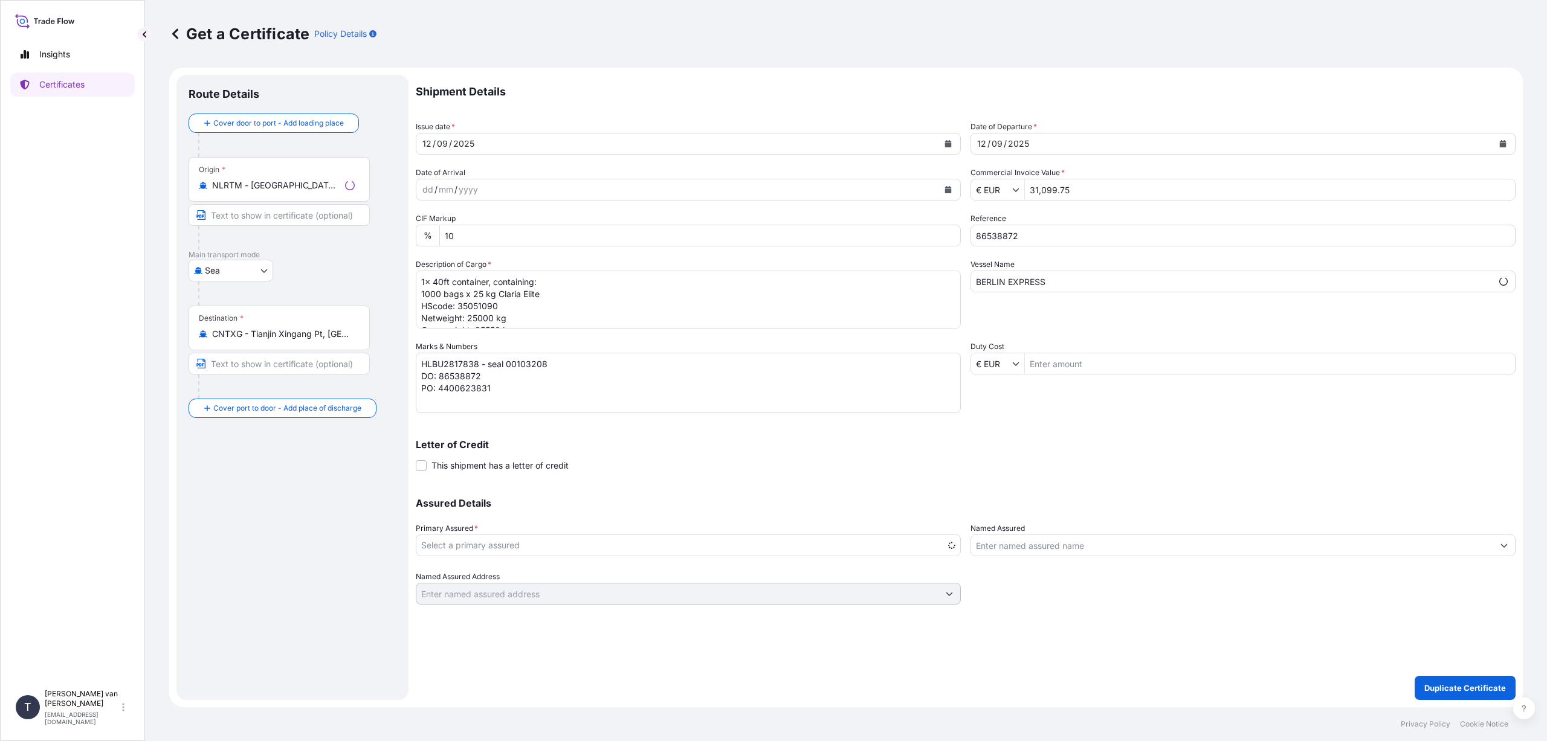
select select "31666"
click at [949, 144] on icon "Calendar" at bounding box center [948, 143] width 7 height 7
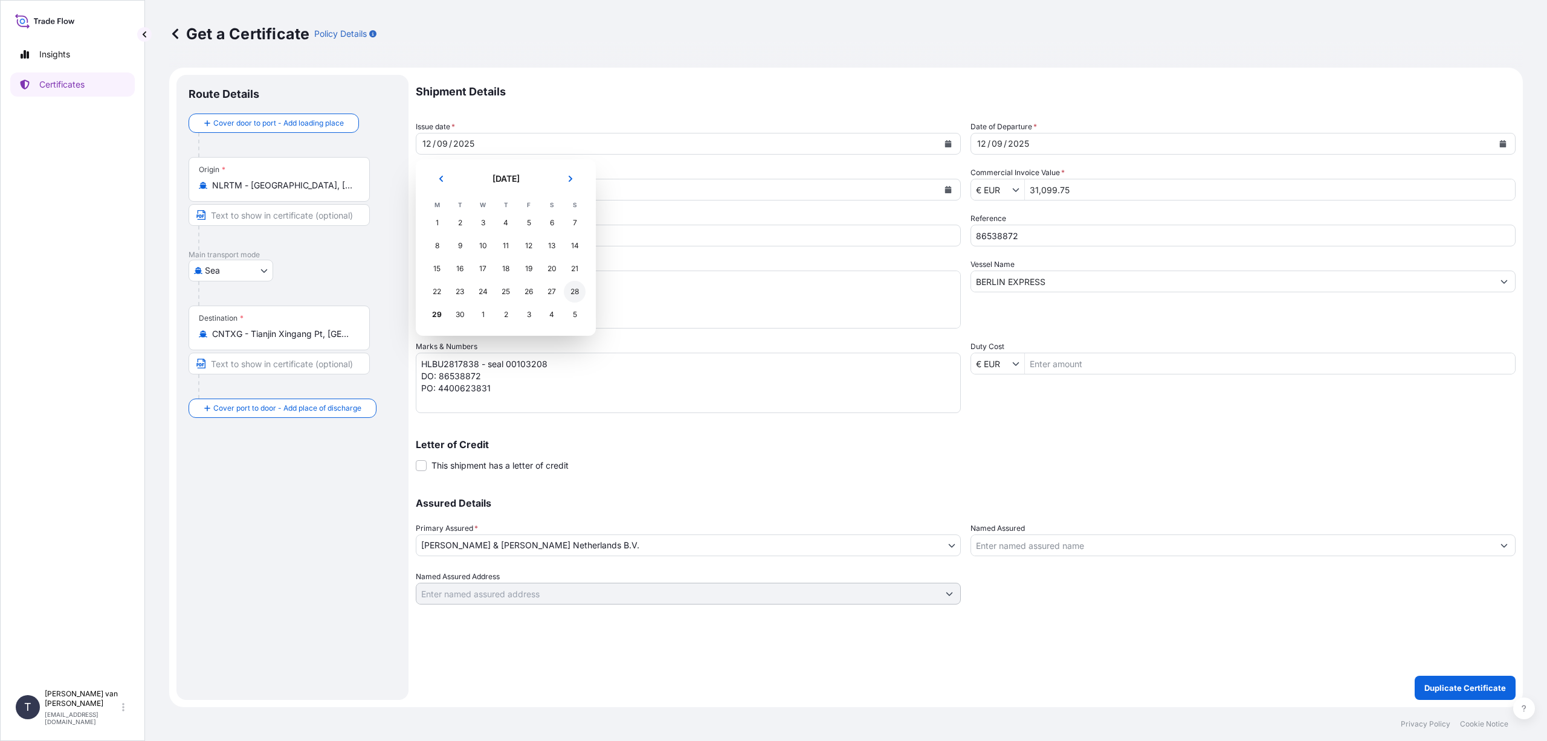
click at [572, 291] on div "28" at bounding box center [575, 292] width 22 height 22
click at [1505, 141] on icon "Calendar" at bounding box center [1502, 143] width 7 height 7
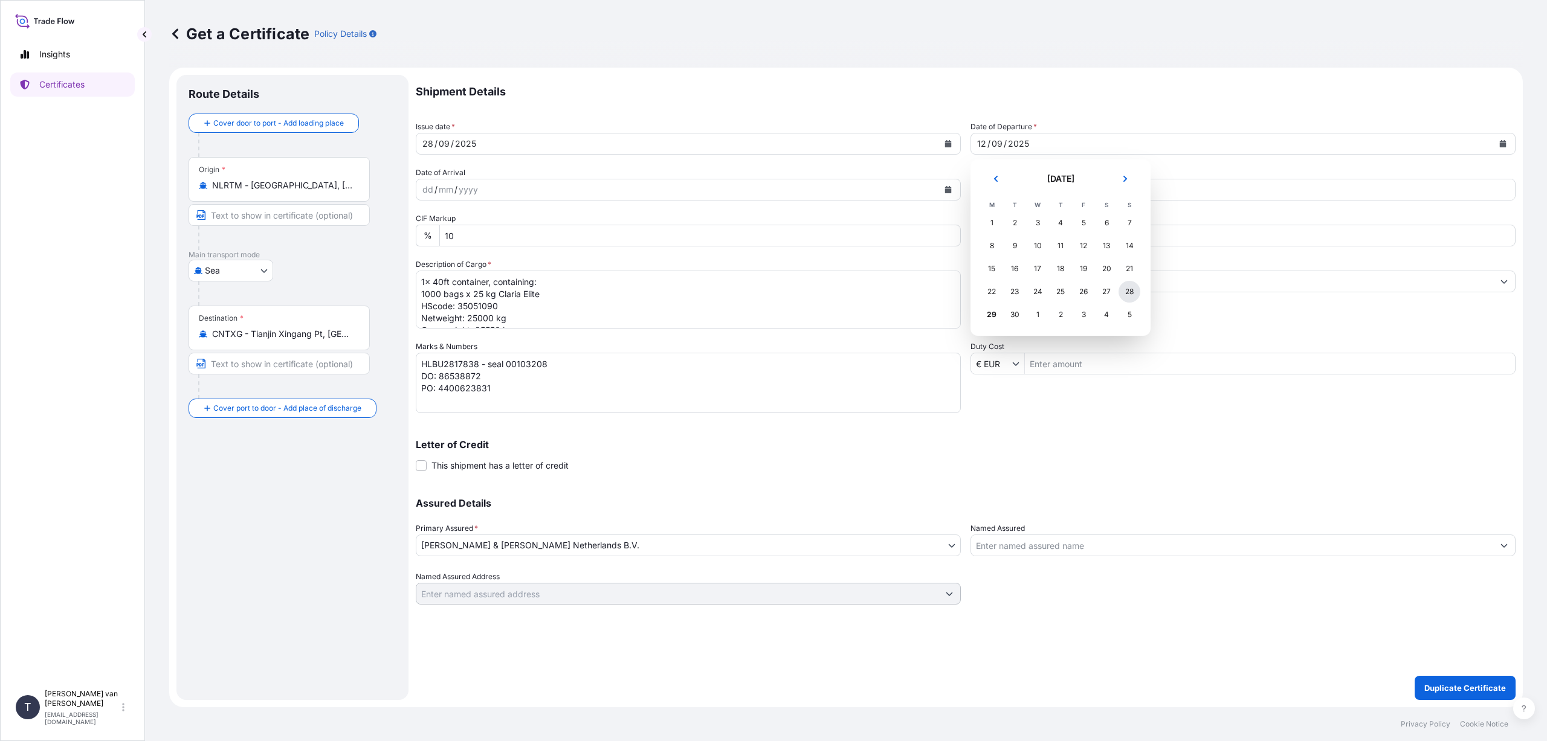
click at [1128, 292] on div "28" at bounding box center [1130, 292] width 22 height 22
click at [1073, 187] on input "31,099.75" at bounding box center [1270, 190] width 490 height 22
click at [1078, 192] on input "31,099.75" at bounding box center [1270, 190] width 490 height 22
click at [1038, 191] on input "326648" at bounding box center [1270, 190] width 490 height 22
type input "26,648"
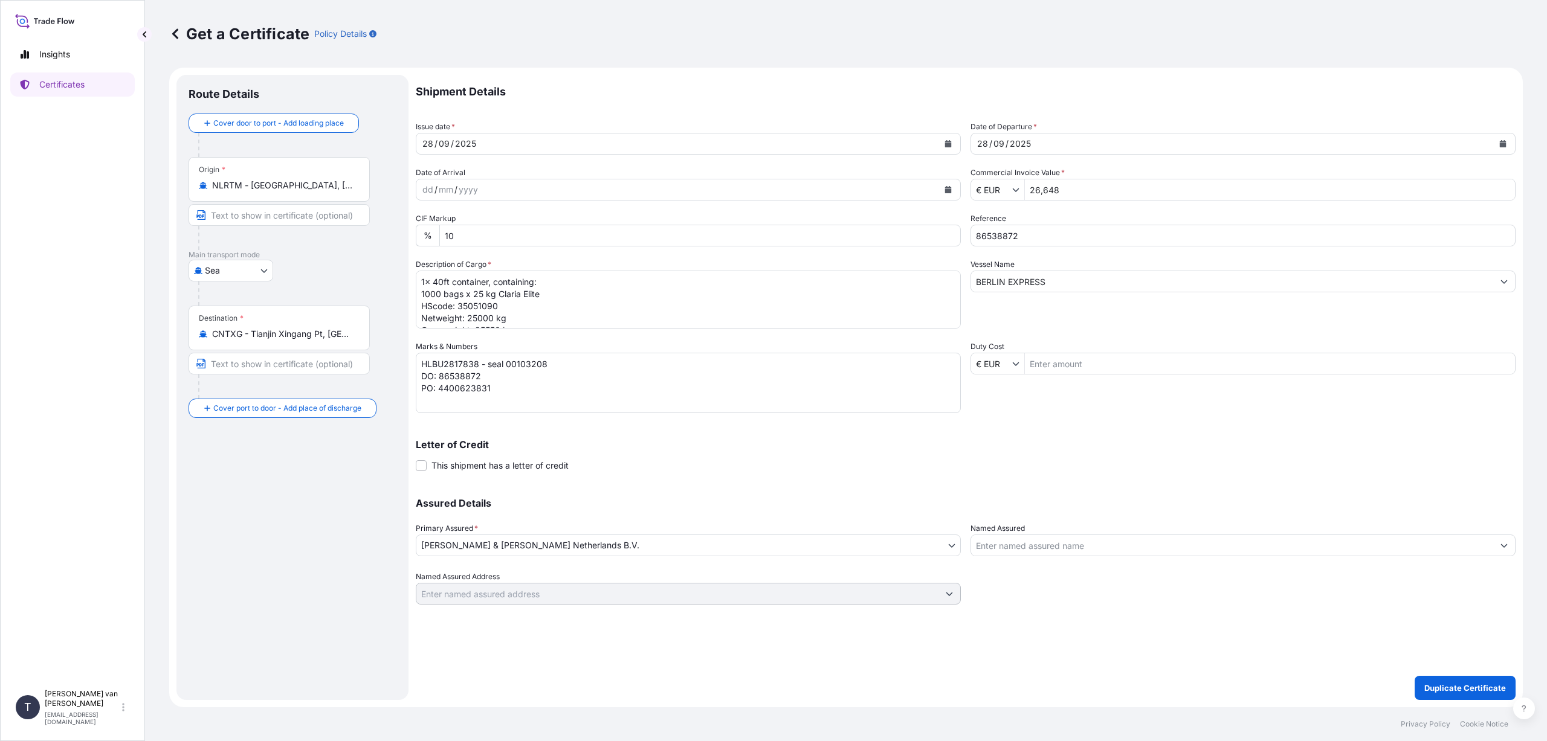
click at [1154, 410] on div "Shipment Details Issue date * [DATE] Date of Departure * [DATE] Date of Arrival…" at bounding box center [966, 340] width 1100 height 530
click at [1032, 235] on input "86538872" at bounding box center [1242, 236] width 545 height 22
type input "86552291"
click at [1061, 282] on input "BERLIN EXPRESS" at bounding box center [1232, 282] width 522 height 22
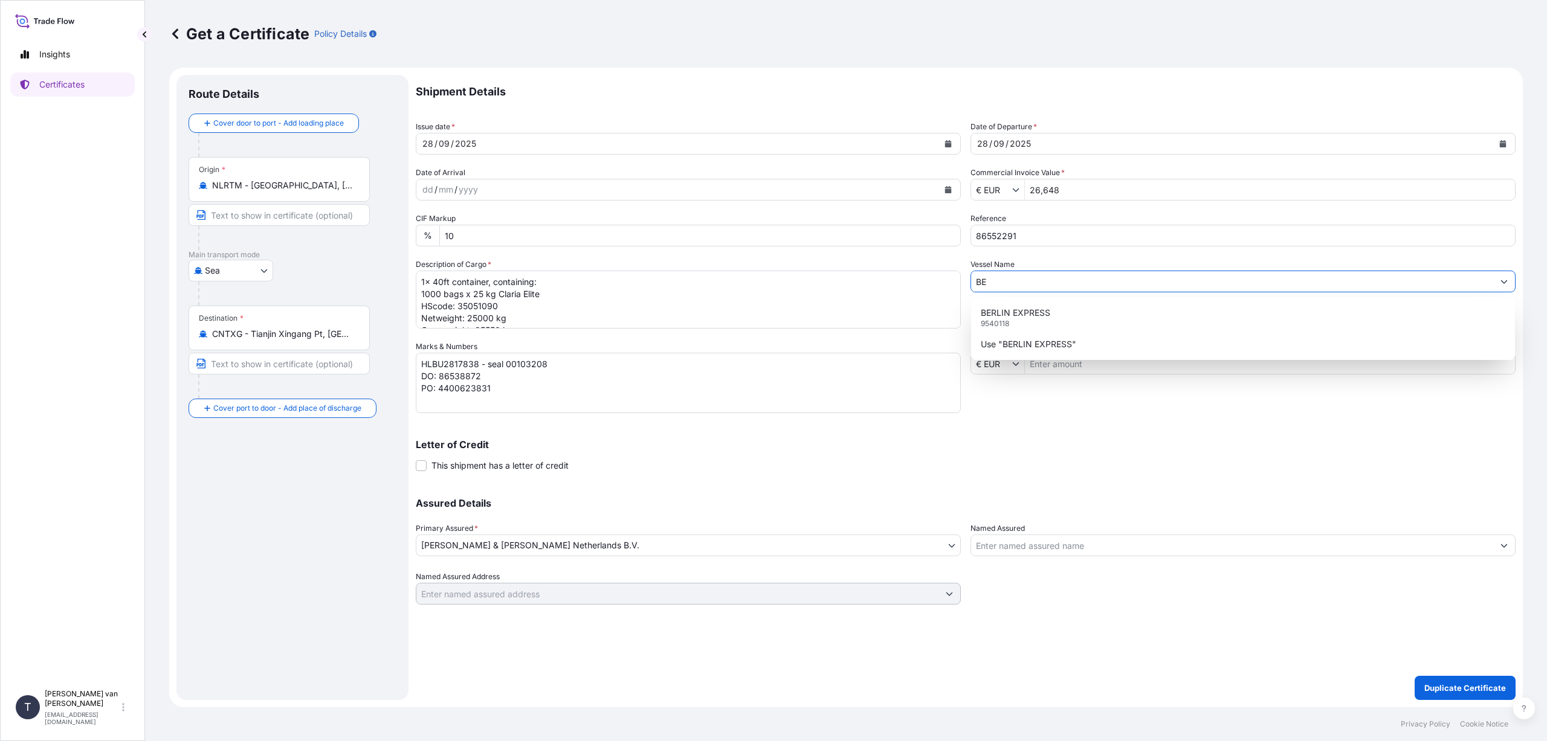
type input "B"
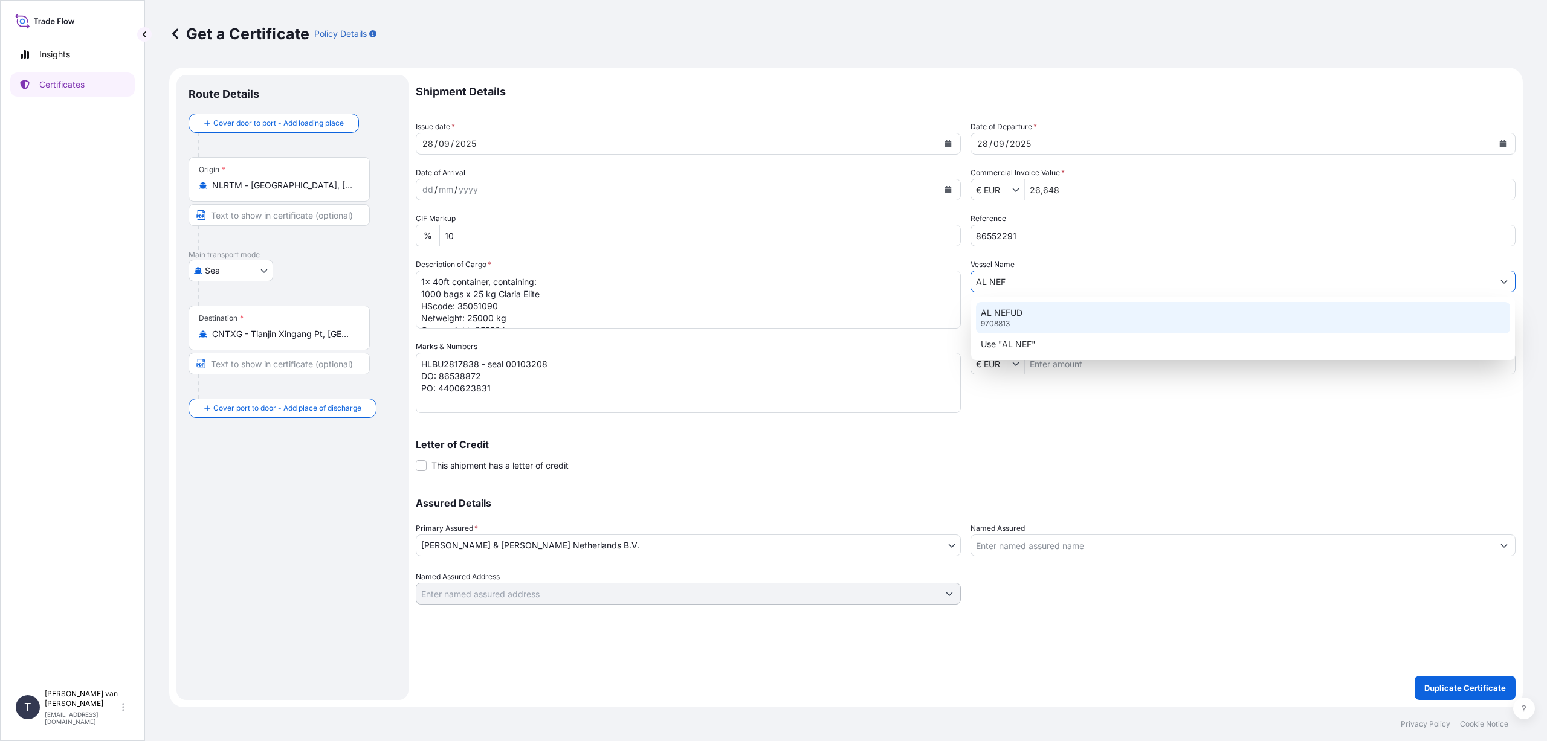
click at [1004, 310] on p "AL NEFUD" at bounding box center [1002, 313] width 42 height 12
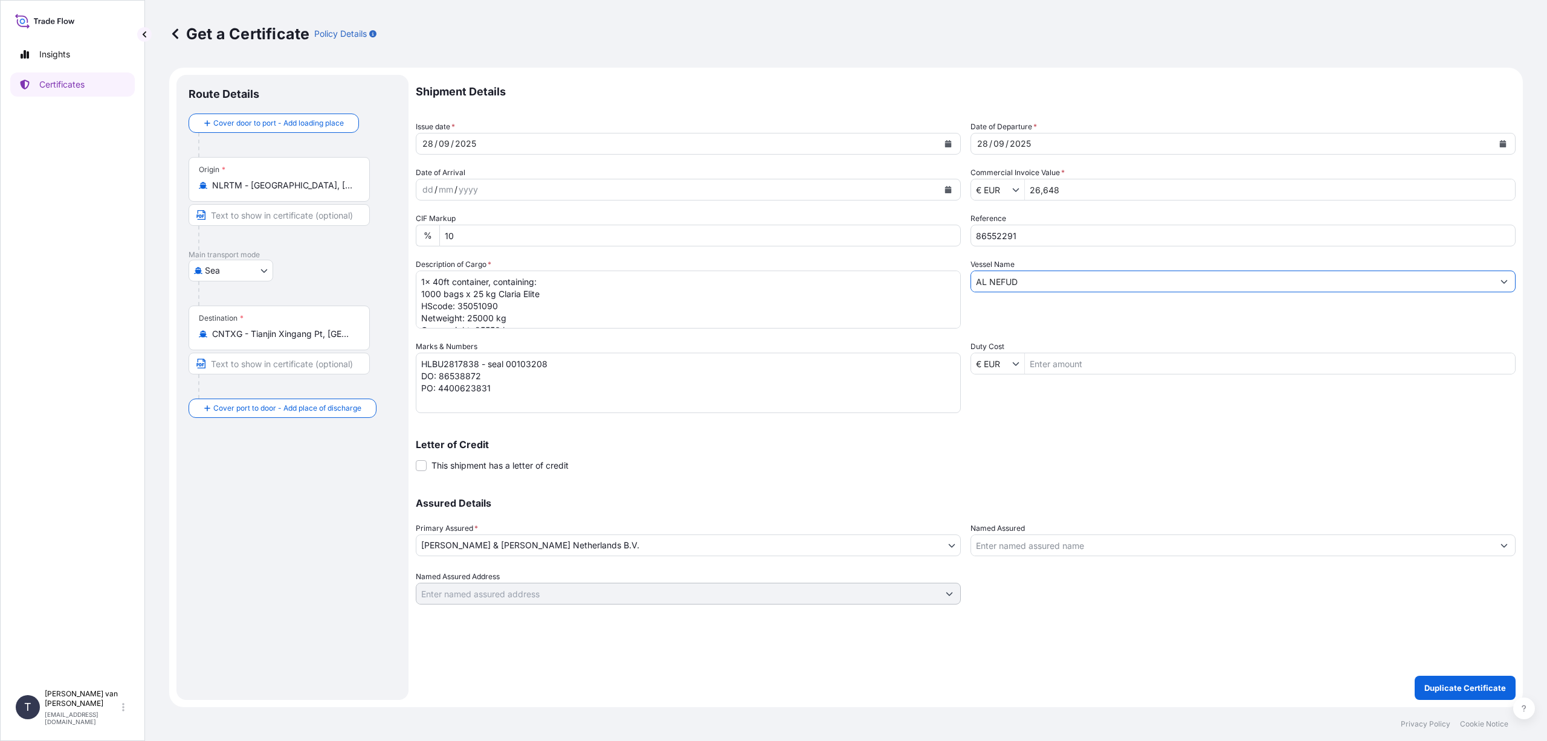
type input "AL NEFUD"
click at [543, 295] on textarea "1x 40ft container, containing: 1000 bags x 25 kg Claria Elite HScode: 35051090 …" at bounding box center [688, 300] width 545 height 58
click at [503, 307] on textarea "1x 40ft container, containing: 1000 bags x 25 kg Claria Elite HScode: 35051090 …" at bounding box center [688, 300] width 545 height 58
click at [537, 307] on textarea "1x 40ft container, containing: 1000 bags x 25 kg Claria Elite HScode: 35051090 …" at bounding box center [688, 300] width 545 height 58
click at [526, 315] on textarea "1x 40ft container, containing: 1000 bags x 25 kg Claria Elite HScode: 35051090 …" at bounding box center [688, 300] width 545 height 58
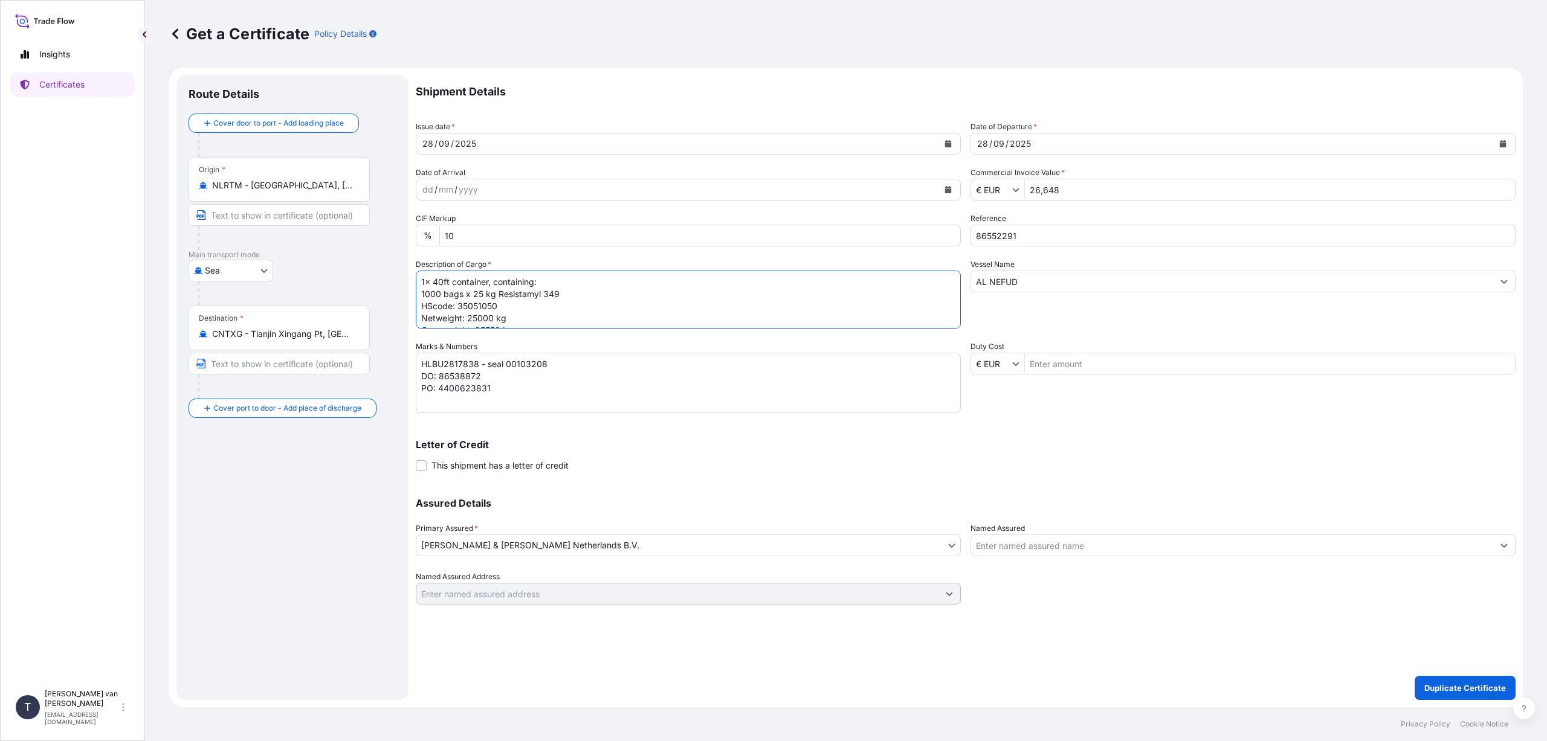
scroll to position [13, 0]
type textarea "1x 40ft container, containing: 1000 bags x 25 kg Resistamyl 349 HScode: 3505105…"
click at [479, 364] on textarea "HLBU2817838 - seal 00103208 DO: 86538872 PO: 4400623831" at bounding box center [688, 383] width 545 height 60
click at [560, 367] on textarea "HLBU2817838 - seal 00103208 DO: 86538872 PO: 4400623831" at bounding box center [688, 383] width 545 height 60
click at [482, 374] on textarea "HLBU2817838 - seal 00103208 DO: 86538872 PO: 4400623831" at bounding box center [688, 383] width 545 height 60
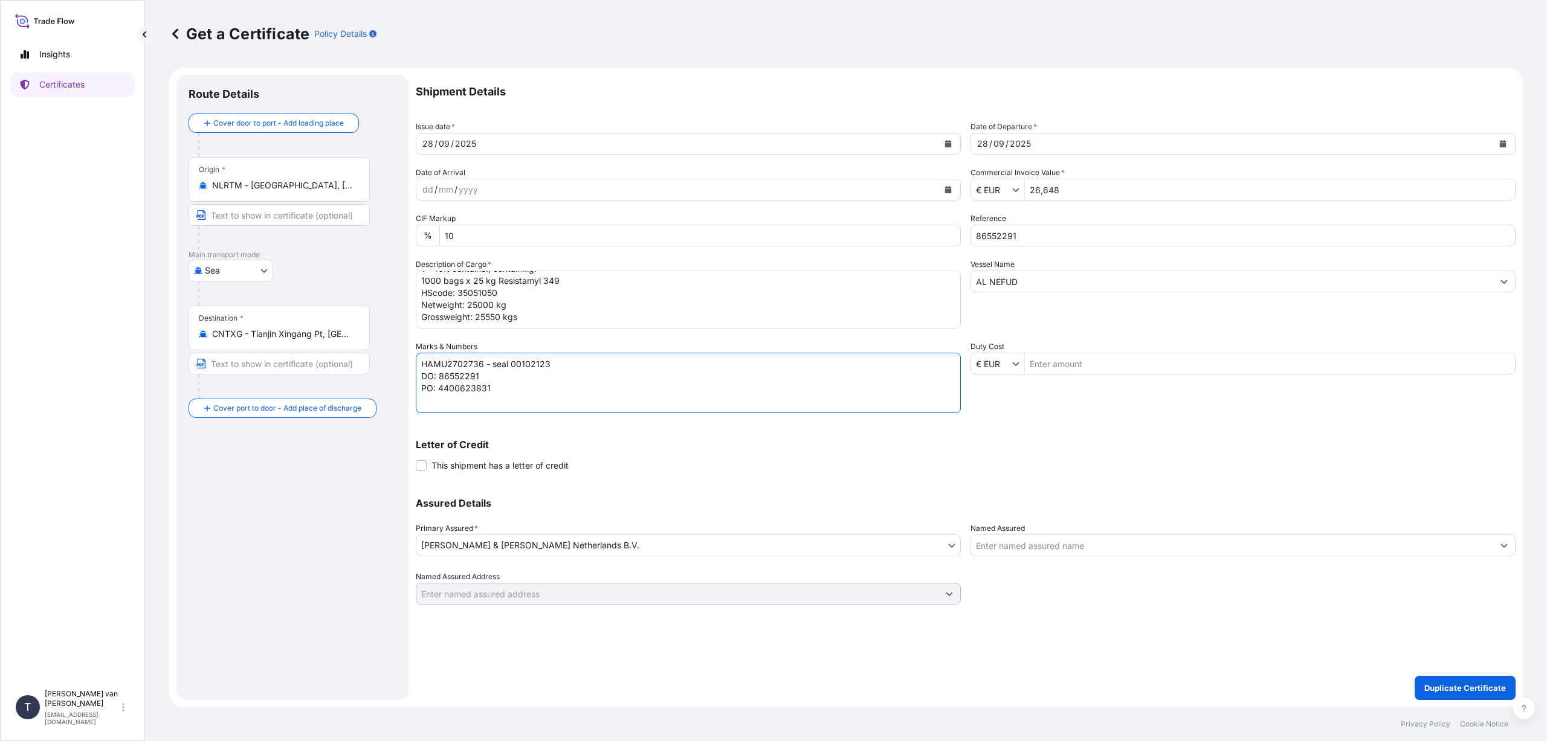
click at [490, 389] on textarea "HLBU2817838 - seal 00103208 DO: 86538872 PO: 4400623831" at bounding box center [688, 383] width 545 height 60
type textarea "HAMU2702736 - seal 00102123 DO: 86552291 PO: 4400626589"
click at [1451, 690] on p "Duplicate Certificate" at bounding box center [1465, 688] width 82 height 12
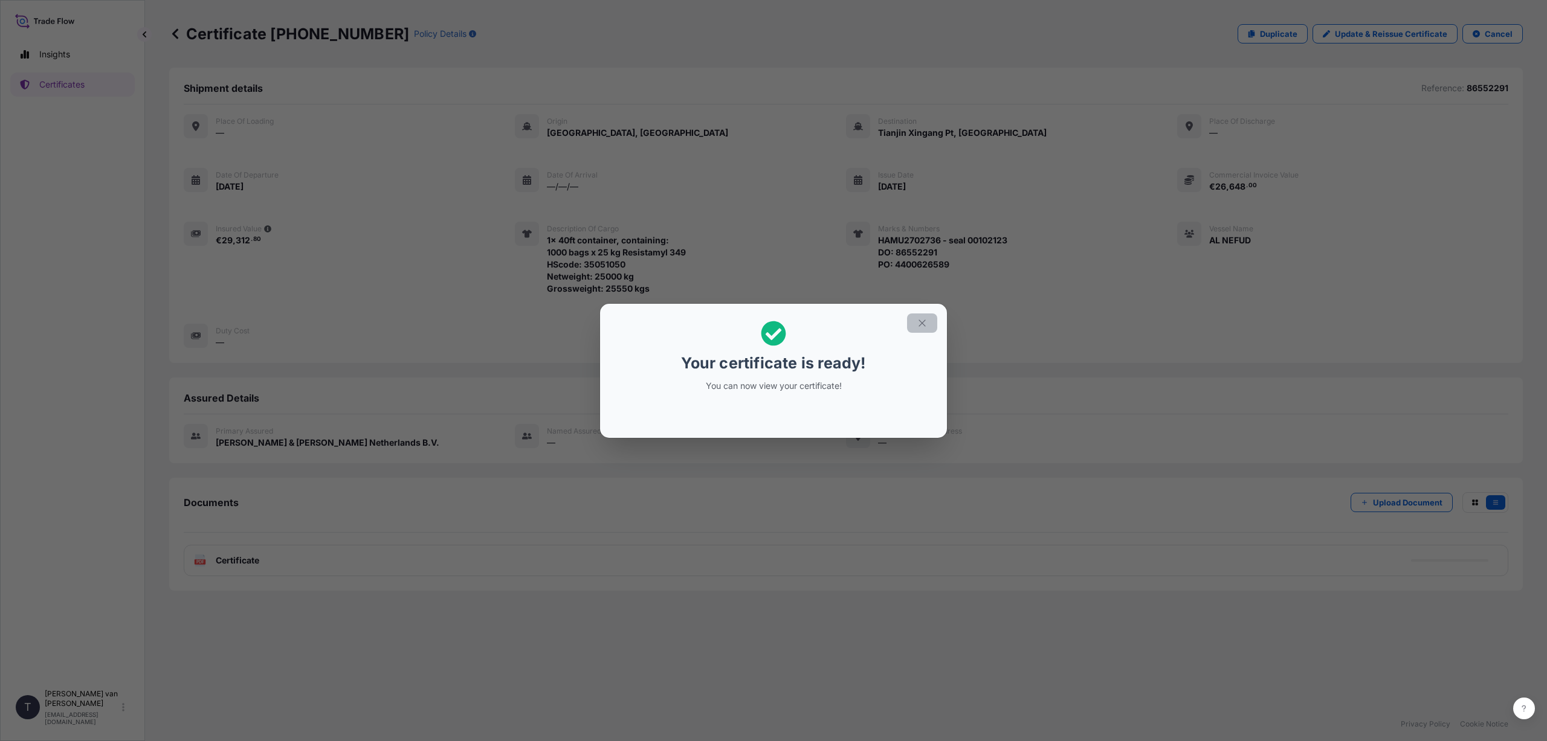
click at [921, 323] on icon "button" at bounding box center [922, 323] width 11 height 11
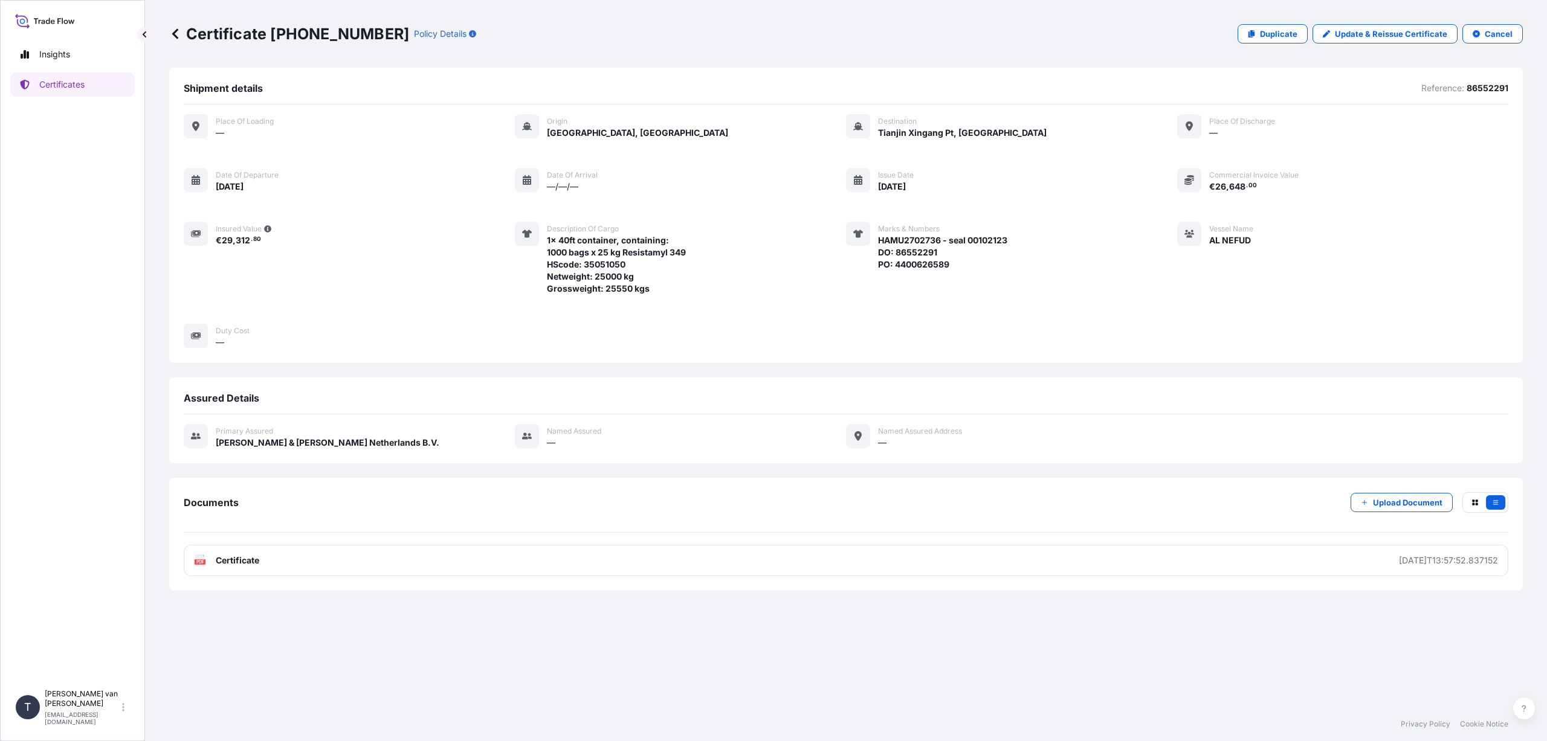
click at [280, 561] on link "PDF Certificate [DATE]T13:57:52.837152" at bounding box center [846, 560] width 1325 height 31
click at [52, 85] on p "Certificates" at bounding box center [61, 85] width 45 height 12
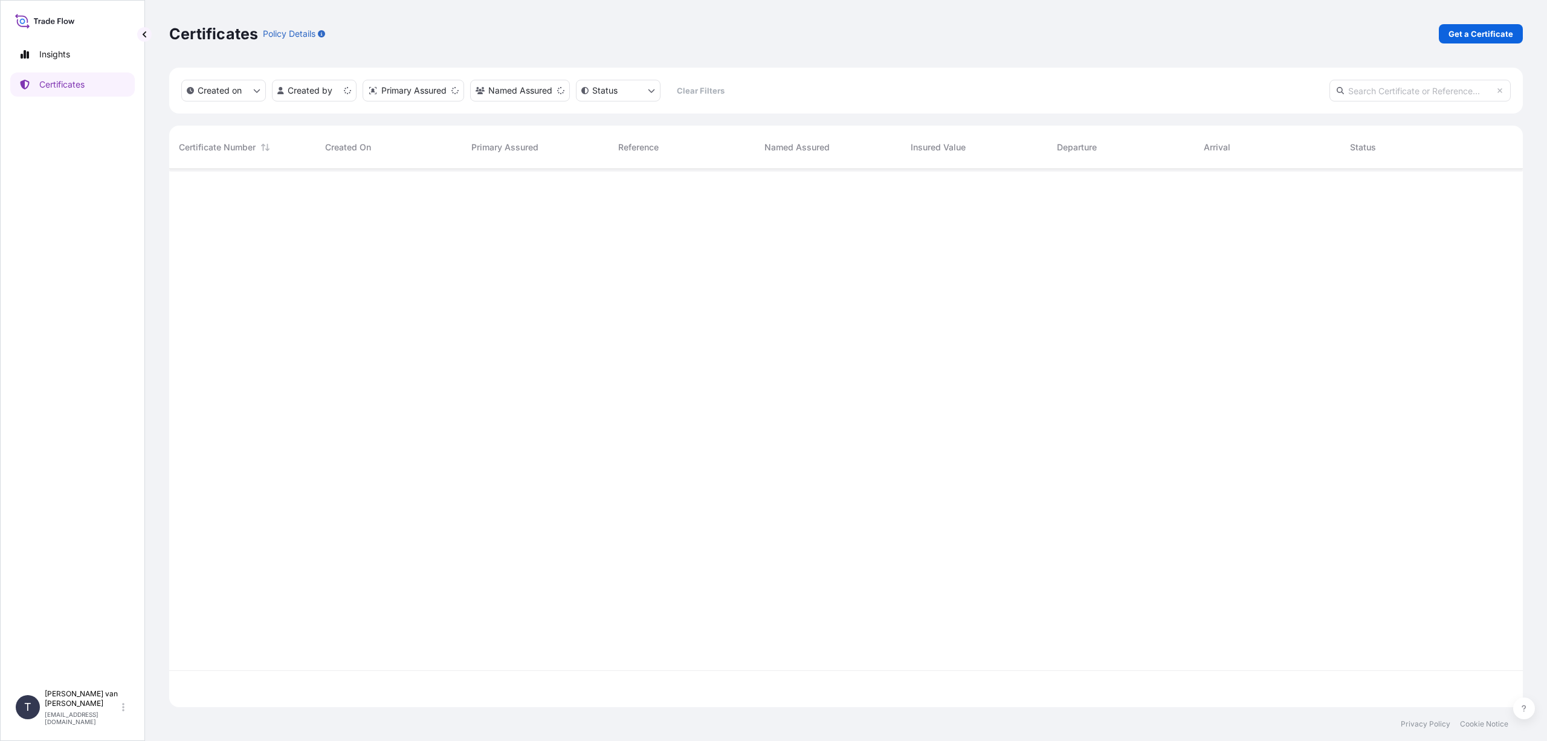
scroll to position [536, 1345]
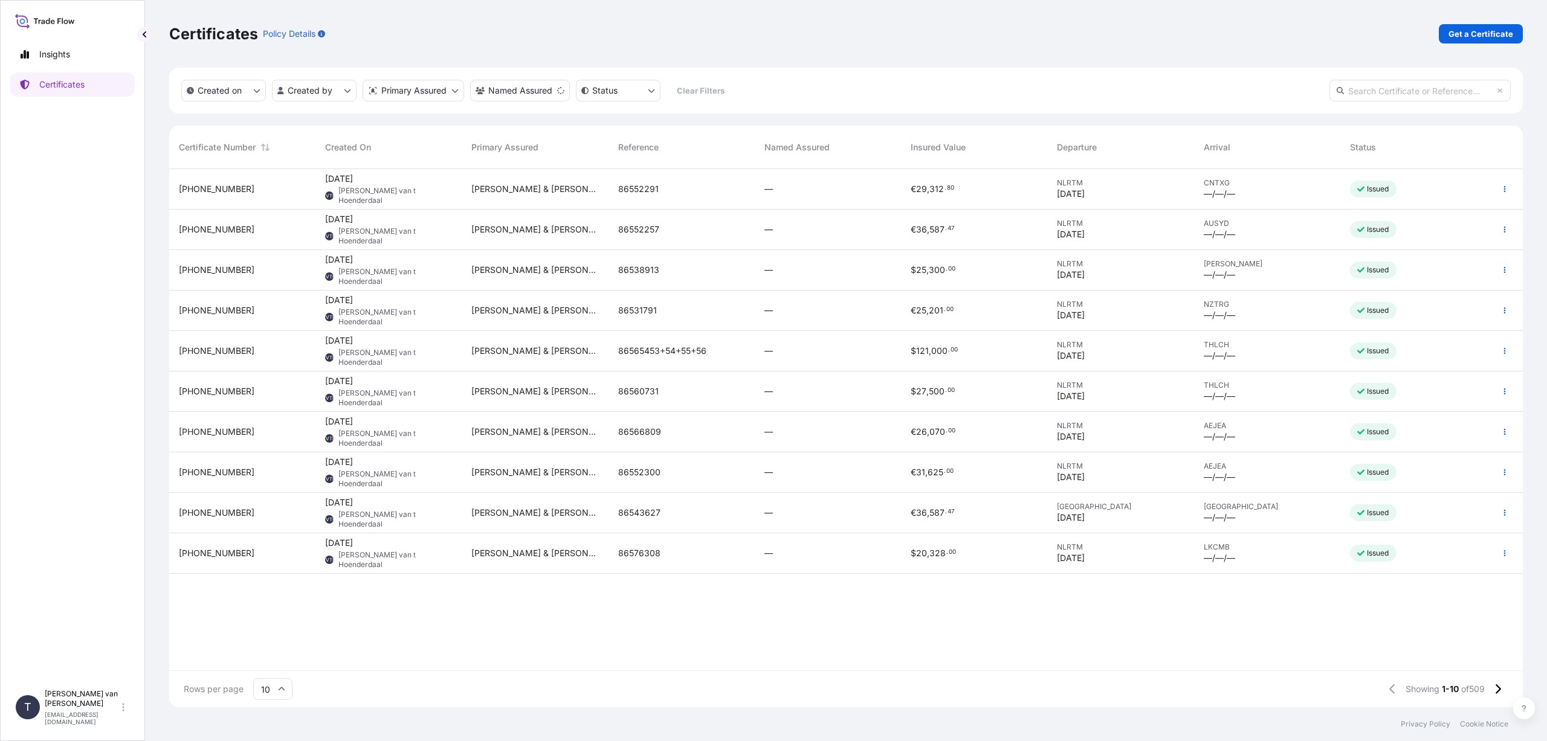
click at [257, 311] on div "[PHONE_NUMBER]" at bounding box center [242, 311] width 127 height 12
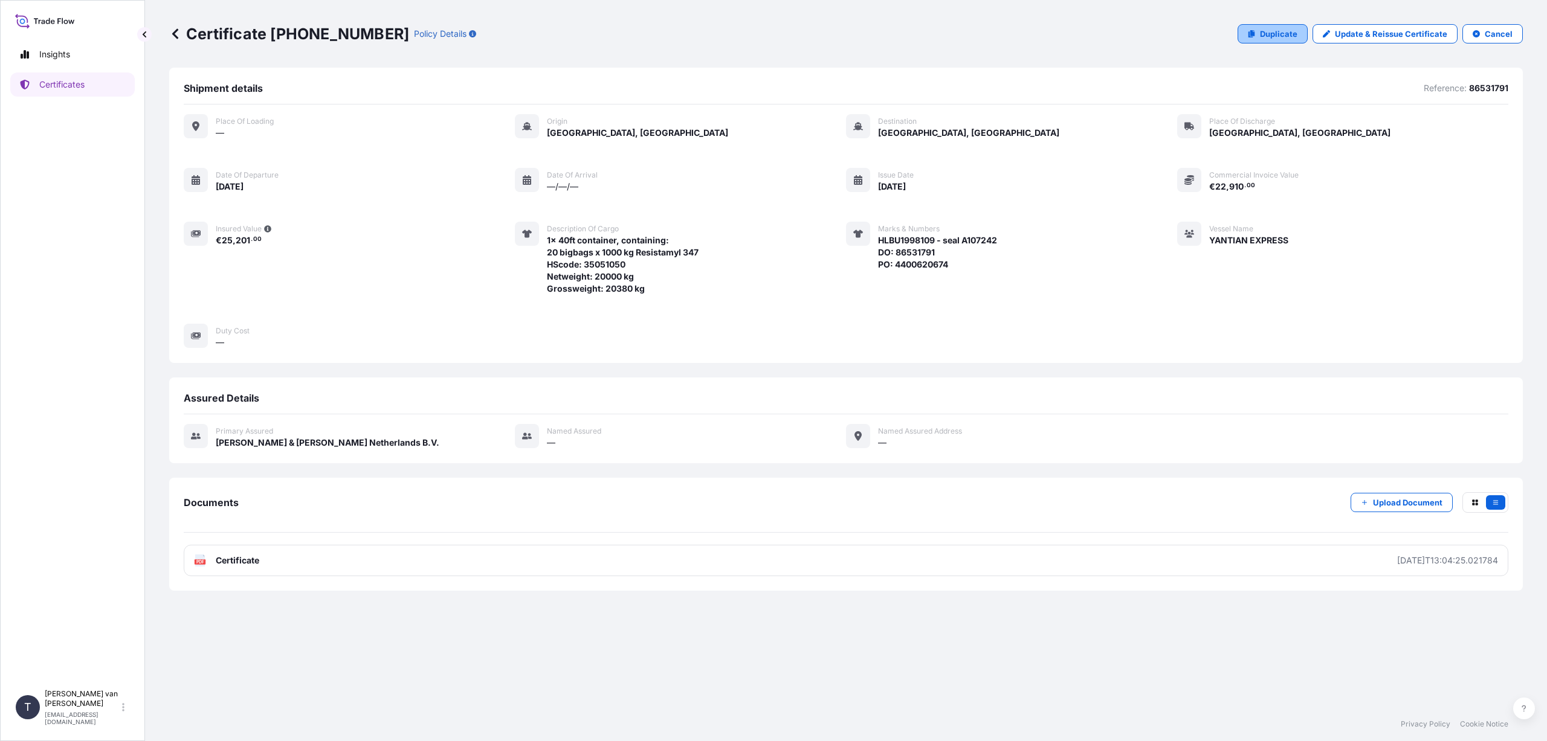
click at [1267, 34] on p "Duplicate" at bounding box center [1278, 34] width 37 height 12
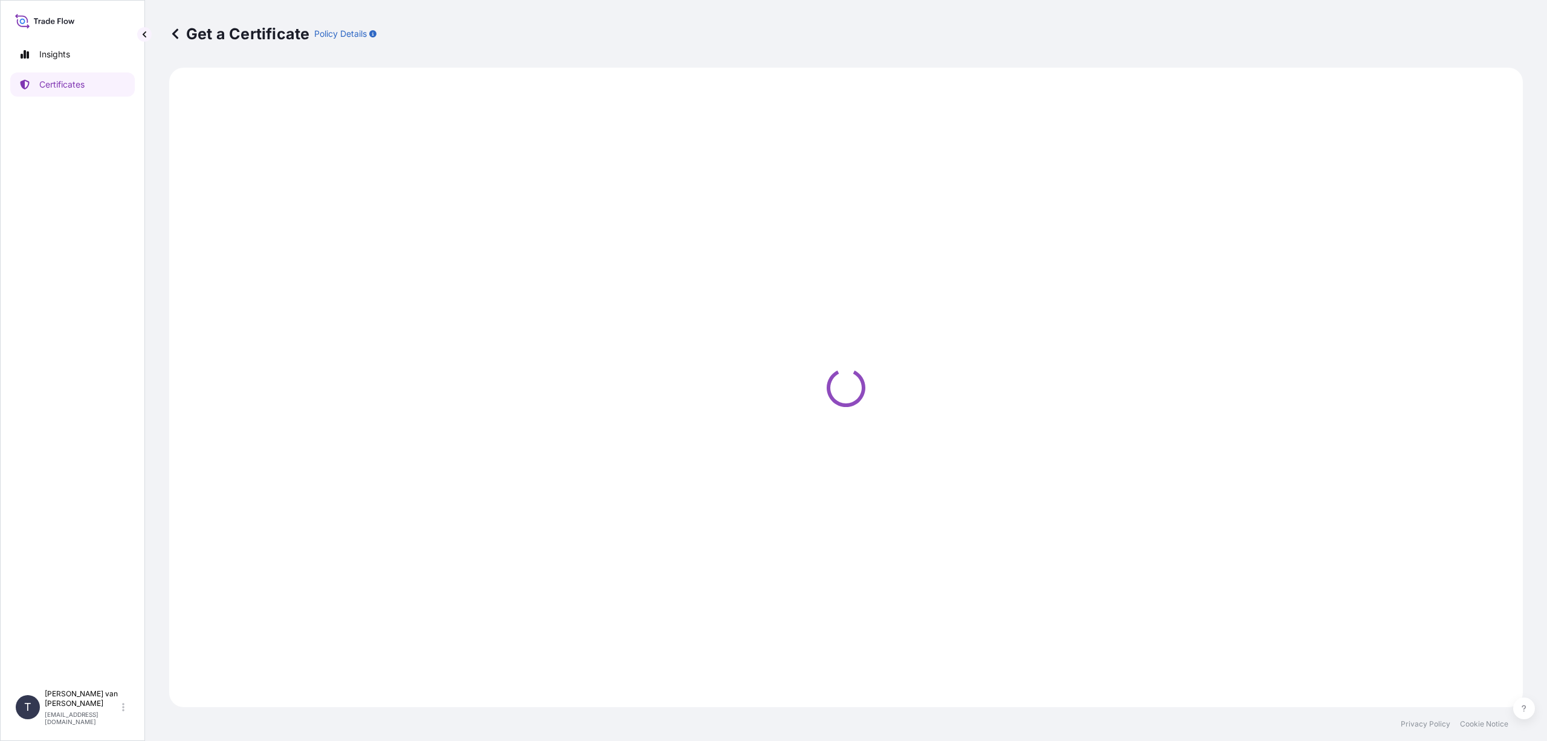
select select "Sea"
select select "Road / [GEOGRAPHIC_DATA]"
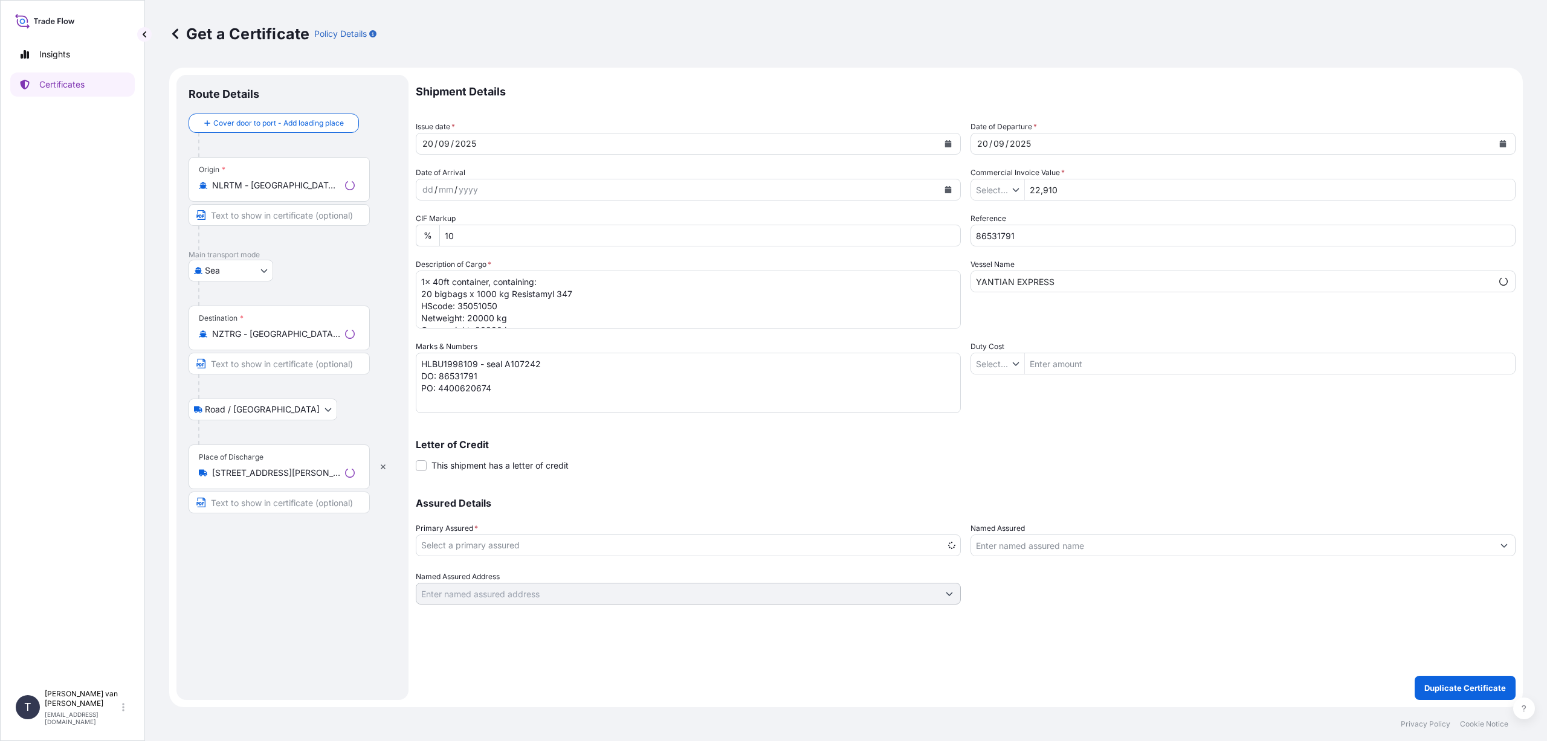
type input "€ EUR"
type input "$ USD"
select select "31666"
click at [945, 144] on icon "Calendar" at bounding box center [948, 143] width 7 height 7
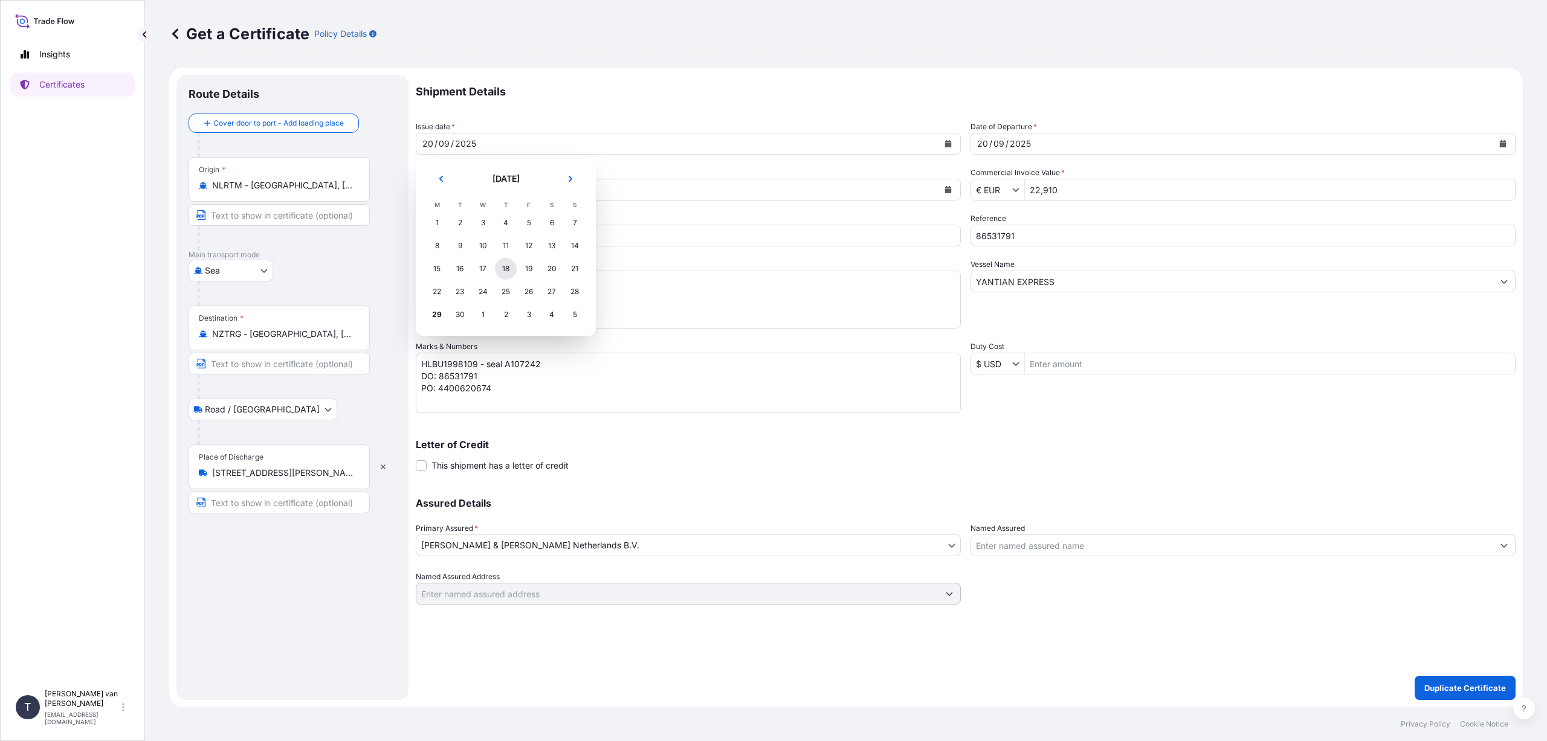
click at [506, 264] on div "18" at bounding box center [506, 269] width 22 height 22
click at [1499, 143] on button "Calendar" at bounding box center [1502, 143] width 19 height 19
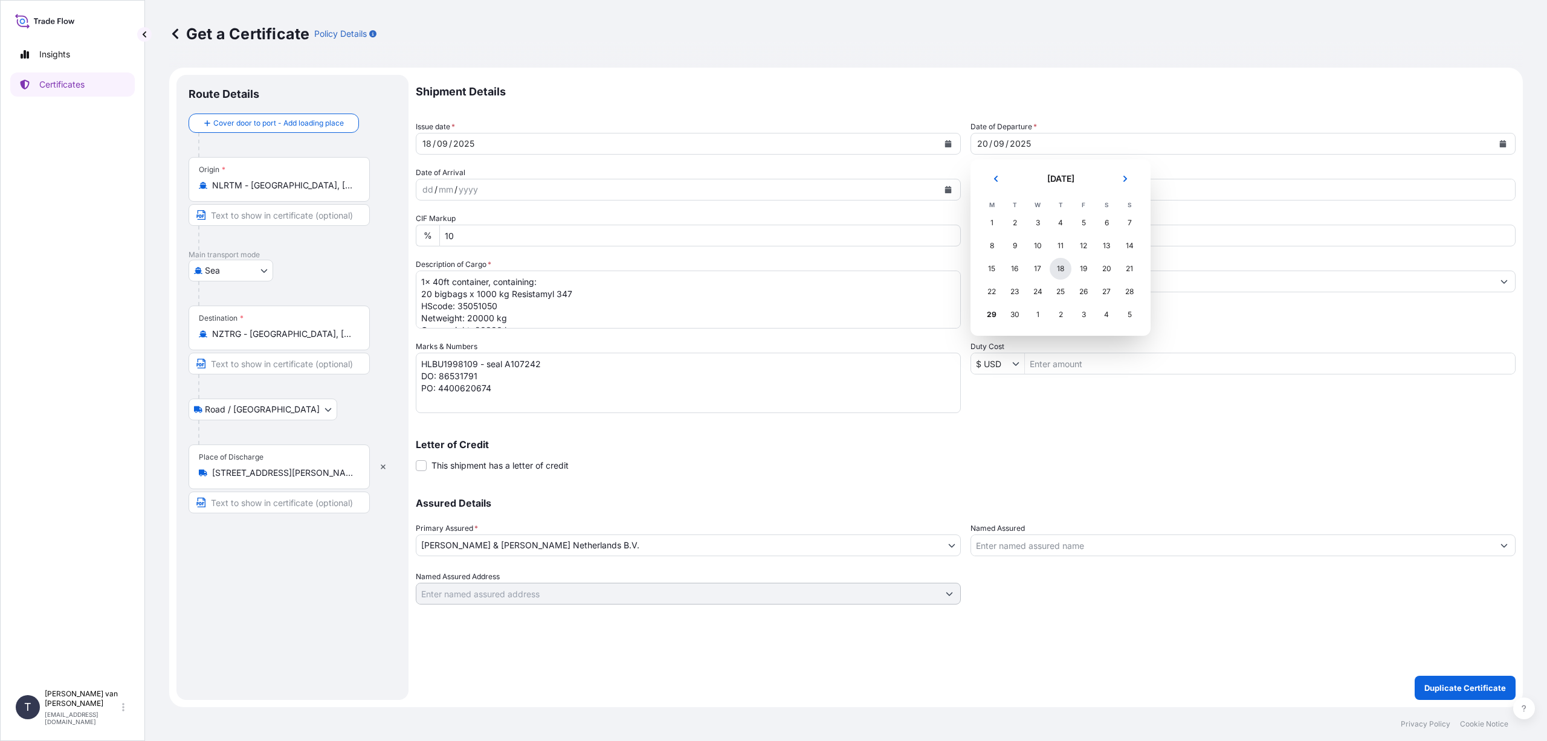
click at [1062, 268] on div "18" at bounding box center [1061, 269] width 22 height 22
click at [175, 34] on icon at bounding box center [175, 34] width 12 height 12
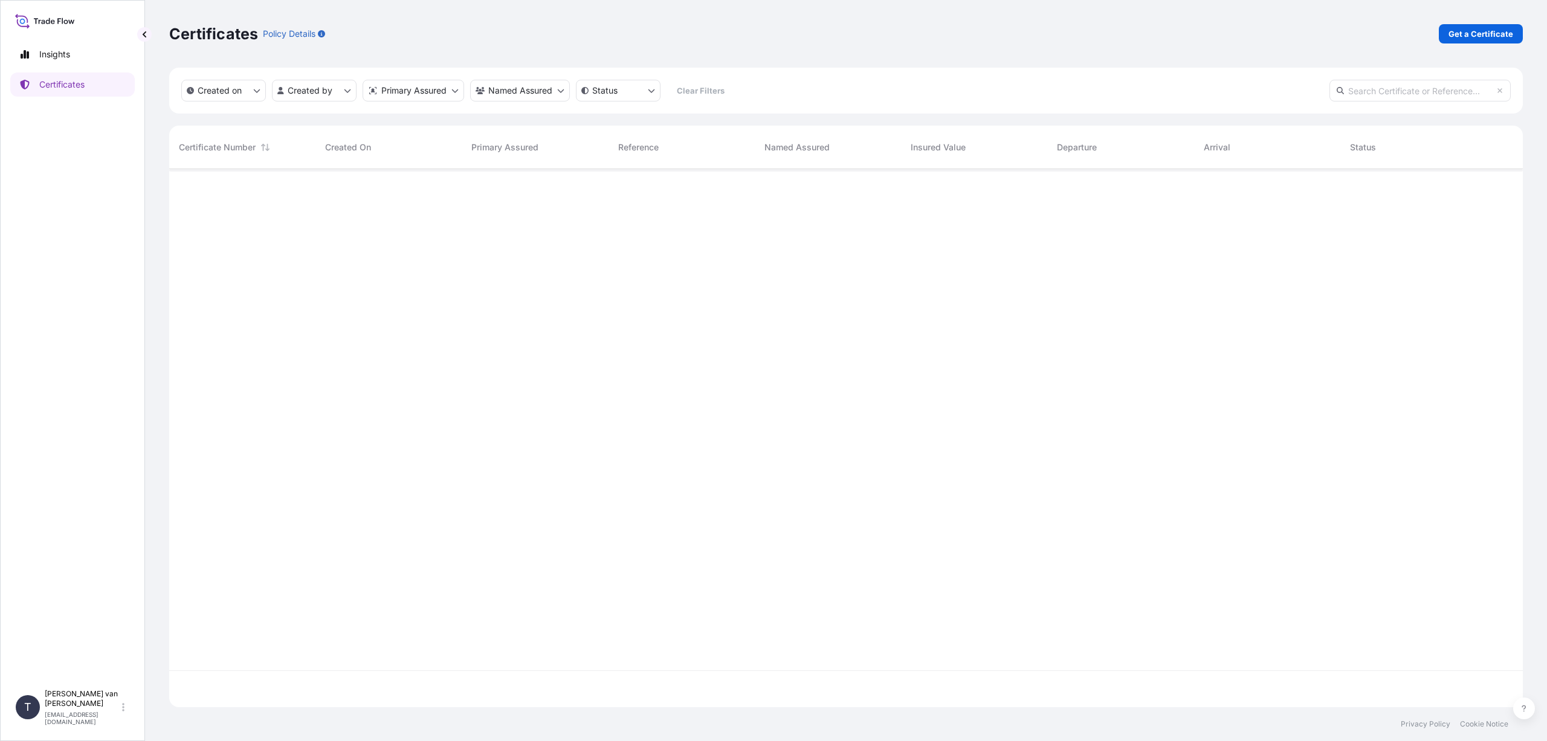
scroll to position [536, 1345]
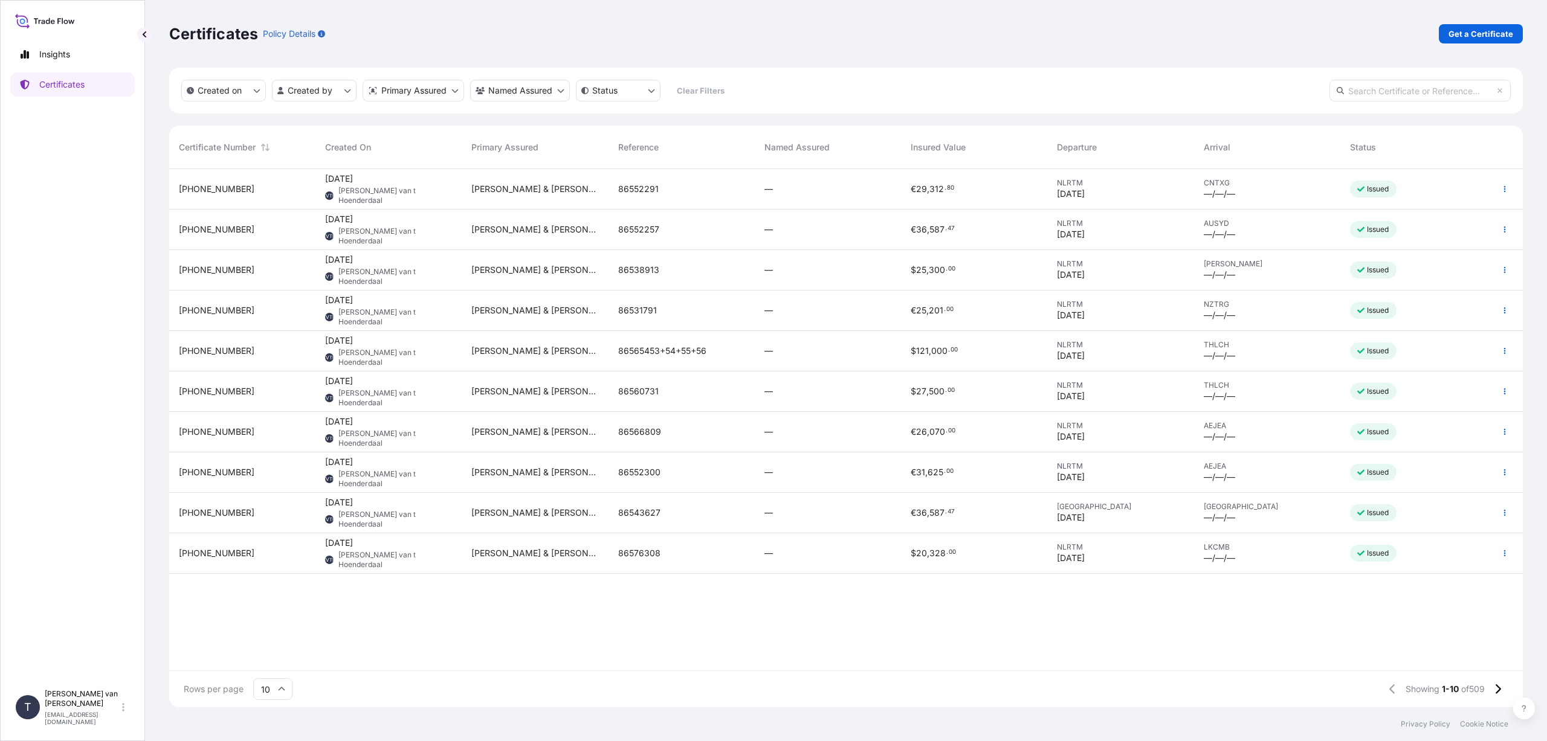
click at [219, 230] on span "[PHONE_NUMBER]" at bounding box center [217, 230] width 76 height 12
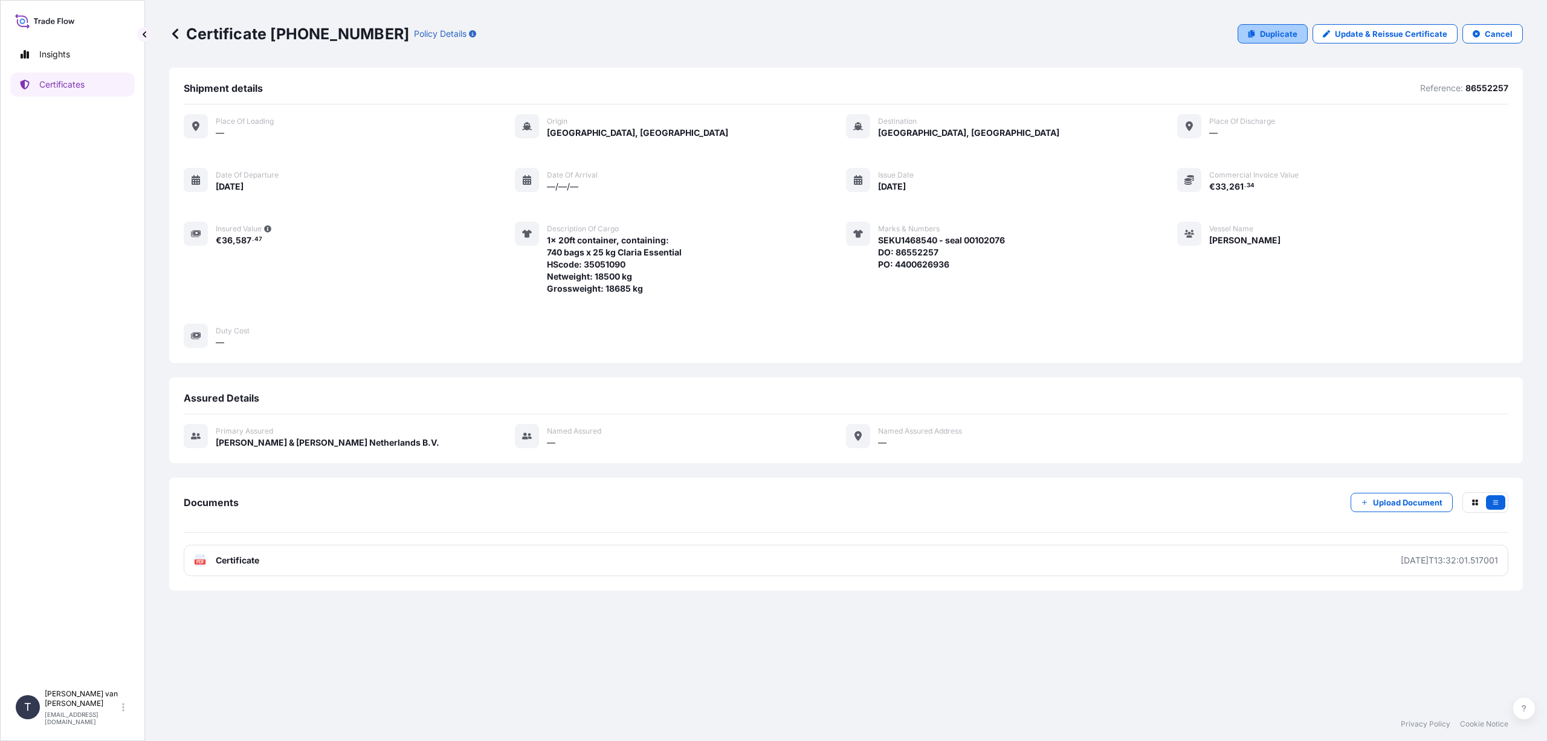
click at [1274, 30] on p "Duplicate" at bounding box center [1278, 34] width 37 height 12
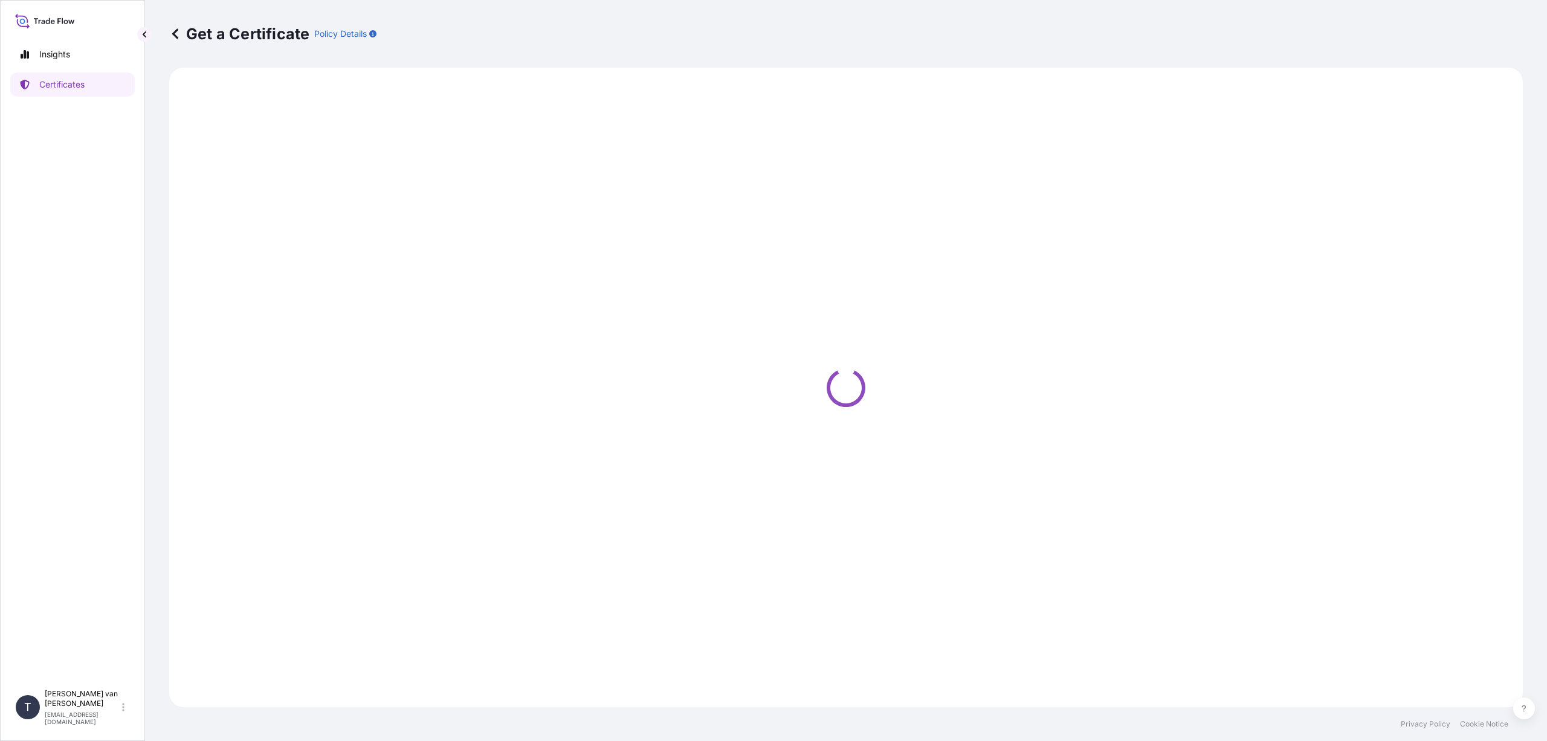
select select "Sea"
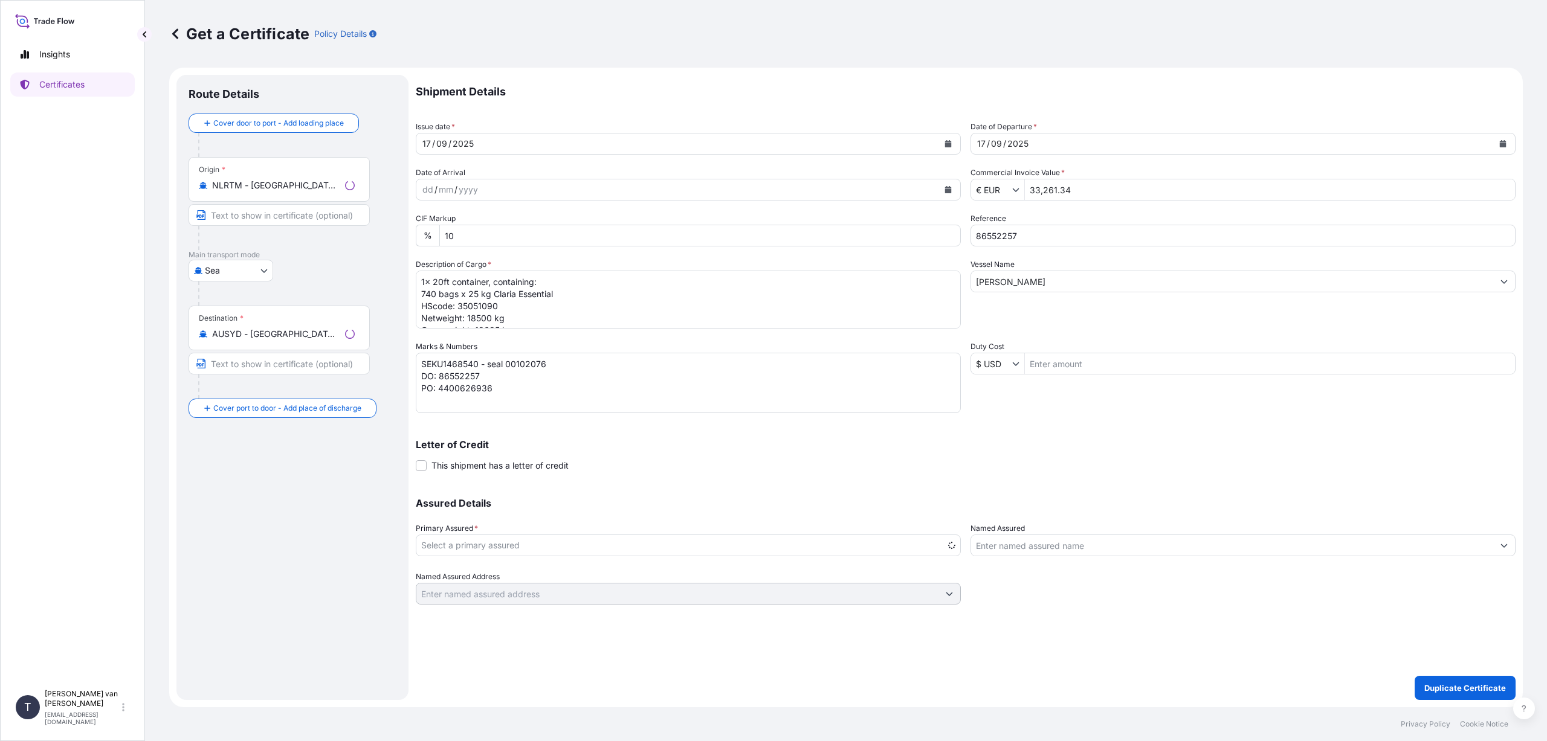
select select "31666"
click at [320, 335] on input "AUSYD - [GEOGRAPHIC_DATA], [GEOGRAPHIC_DATA]" at bounding box center [276, 334] width 128 height 12
type input "A"
type input "AUMEL - [GEOGRAPHIC_DATA], [GEOGRAPHIC_DATA]"
click at [948, 141] on icon "Calendar" at bounding box center [948, 143] width 7 height 7
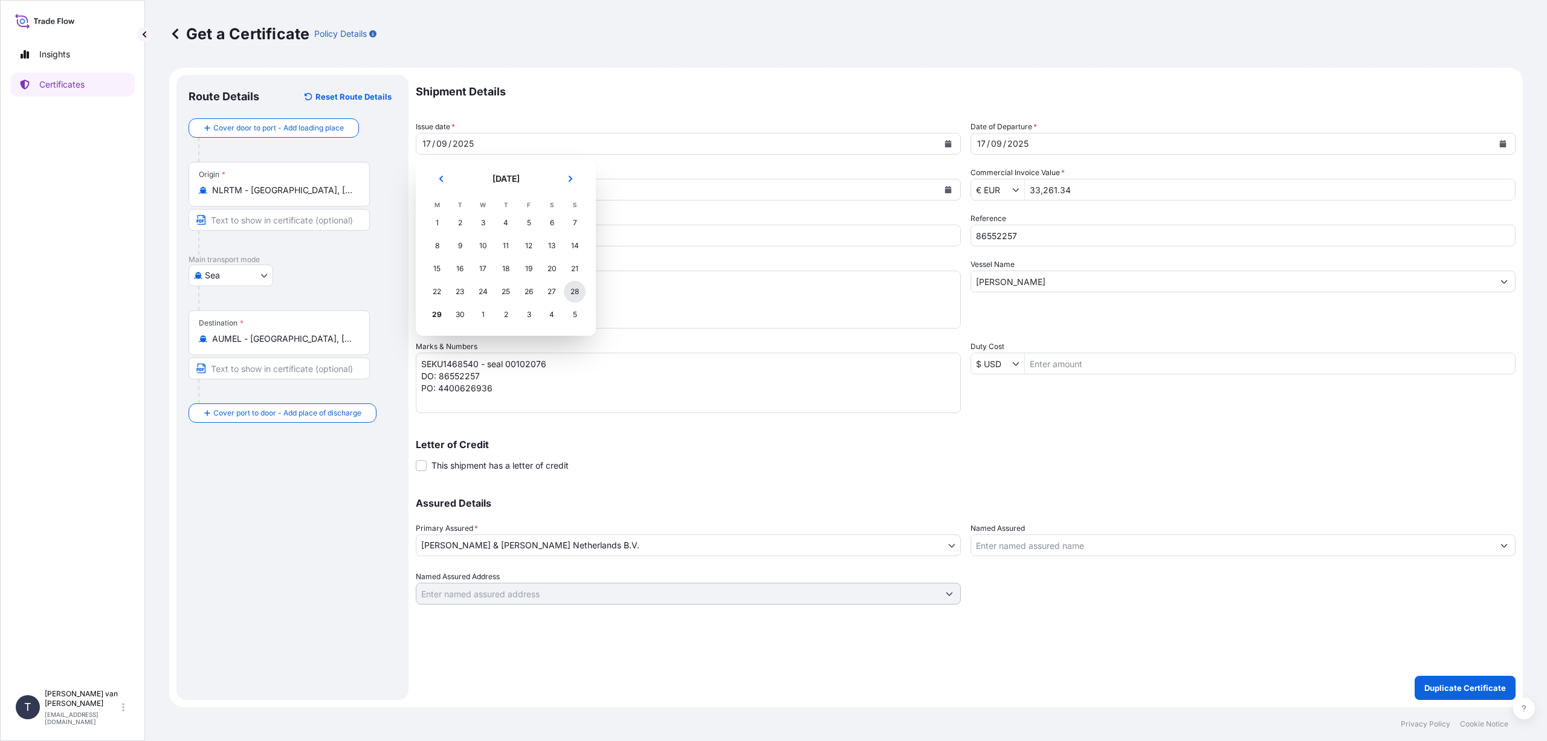
click at [570, 291] on div "28" at bounding box center [575, 292] width 22 height 22
click at [1504, 143] on icon "Calendar" at bounding box center [1502, 143] width 7 height 7
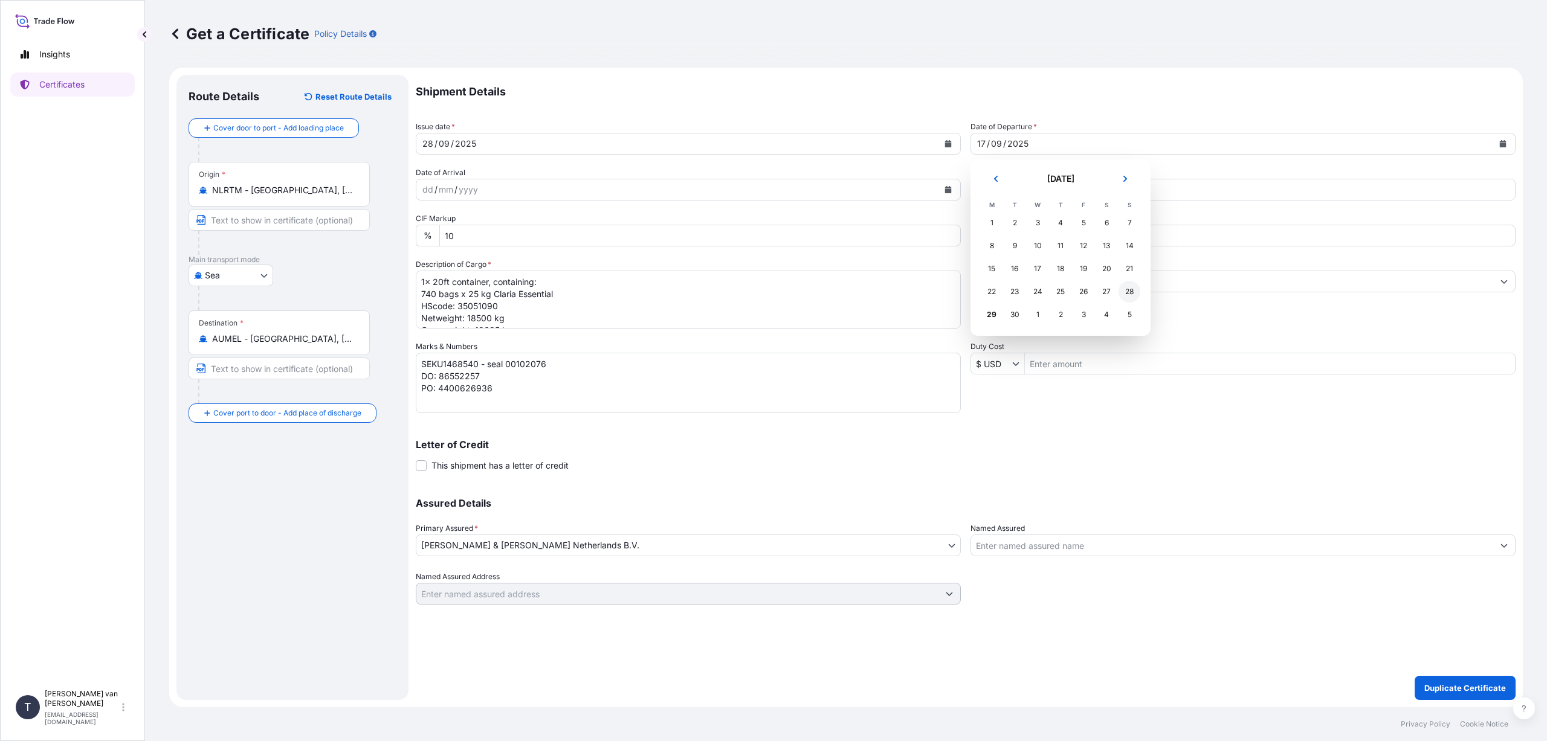
click at [1132, 288] on div "28" at bounding box center [1130, 292] width 22 height 22
click at [1076, 190] on input "33,261.34" at bounding box center [1270, 190] width 490 height 22
type input "3"
type input "22,152.09"
click at [1104, 318] on div "Vessel Name [PERSON_NAME]" at bounding box center [1242, 294] width 545 height 70
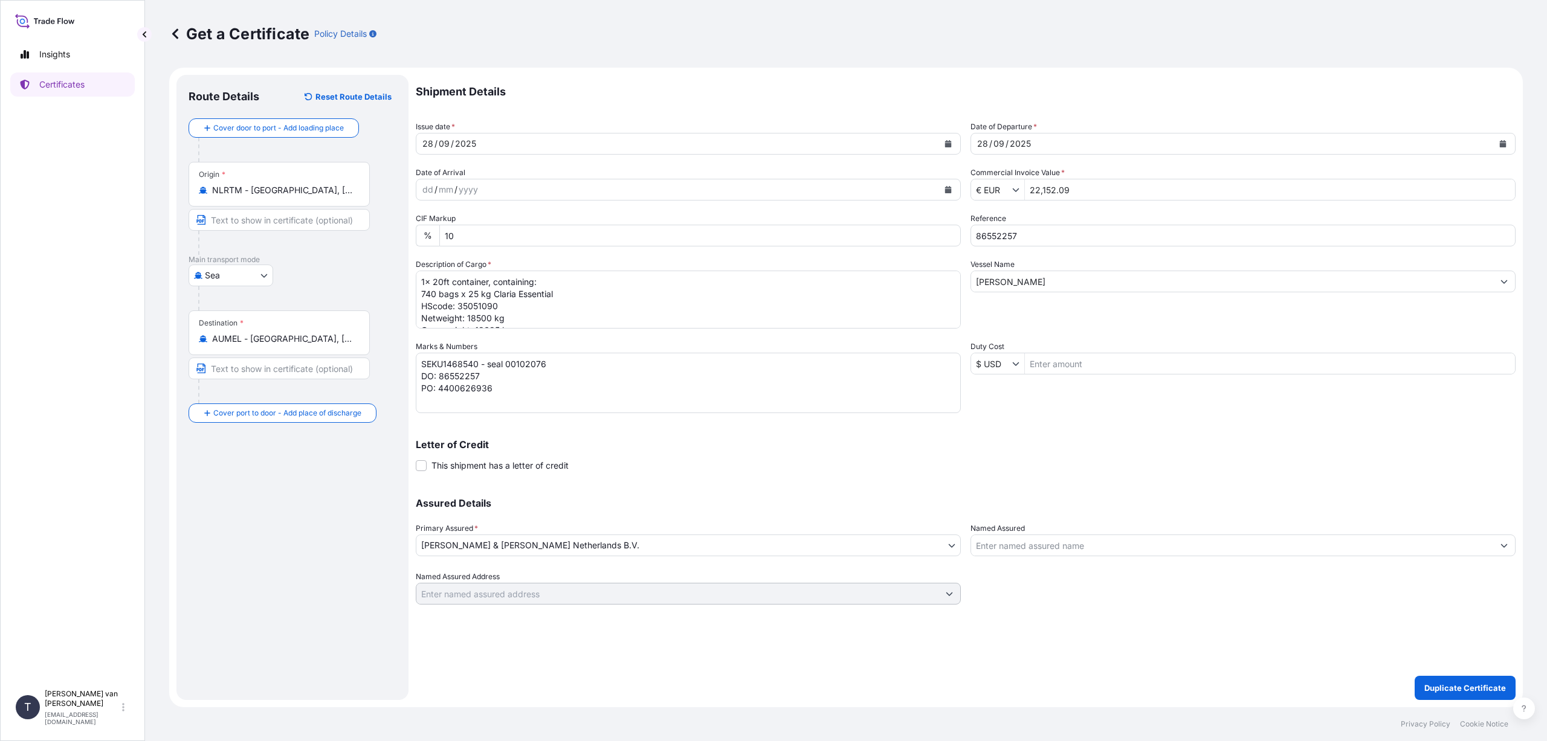
click at [1018, 234] on input "86552257" at bounding box center [1242, 236] width 545 height 22
drag, startPoint x: 1073, startPoint y: 235, endPoint x: 943, endPoint y: 204, distance: 133.1
click at [943, 204] on div "Shipment Details Issue date * [DATE] Date of Departure * [DATE] Date of Arrival…" at bounding box center [966, 340] width 1100 height 530
type input "86524163+86527545"
drag, startPoint x: 487, startPoint y: 375, endPoint x: 439, endPoint y: 373, distance: 48.4
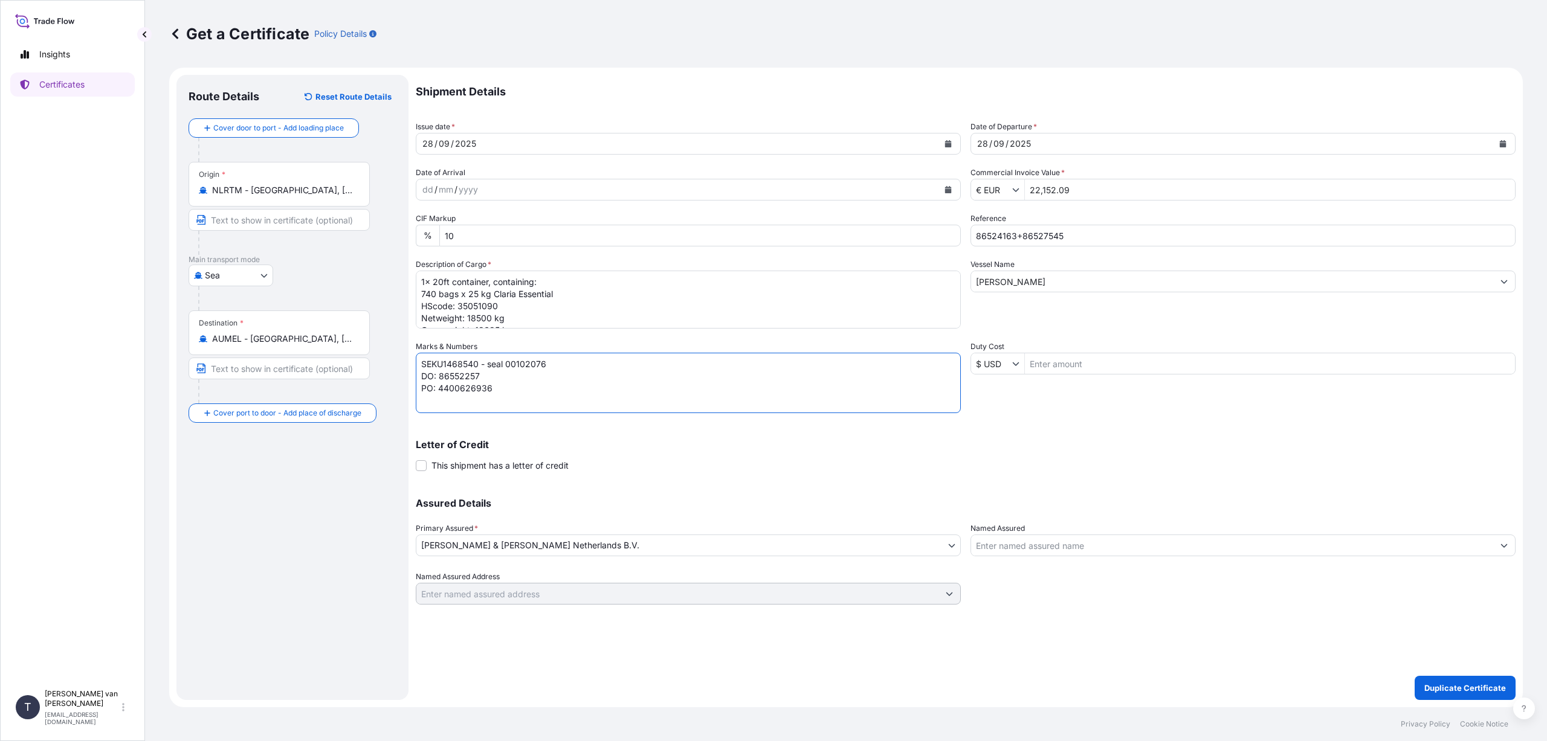
click at [439, 373] on textarea "SEKU1468540 - seal 00102076 DO: 86552257 PO: 4400626936" at bounding box center [688, 383] width 545 height 60
paste textarea "24163+86527545"
click at [494, 388] on textarea "SEKU1468540 - seal 00102076 DO: 86552257 PO: 4400626936" at bounding box center [688, 383] width 545 height 60
type textarea "SEKU1468540 - seal 00102076 DO: 86524163+86527545 PO: 4400620677"
click at [1049, 282] on input "[PERSON_NAME]" at bounding box center [1232, 282] width 522 height 22
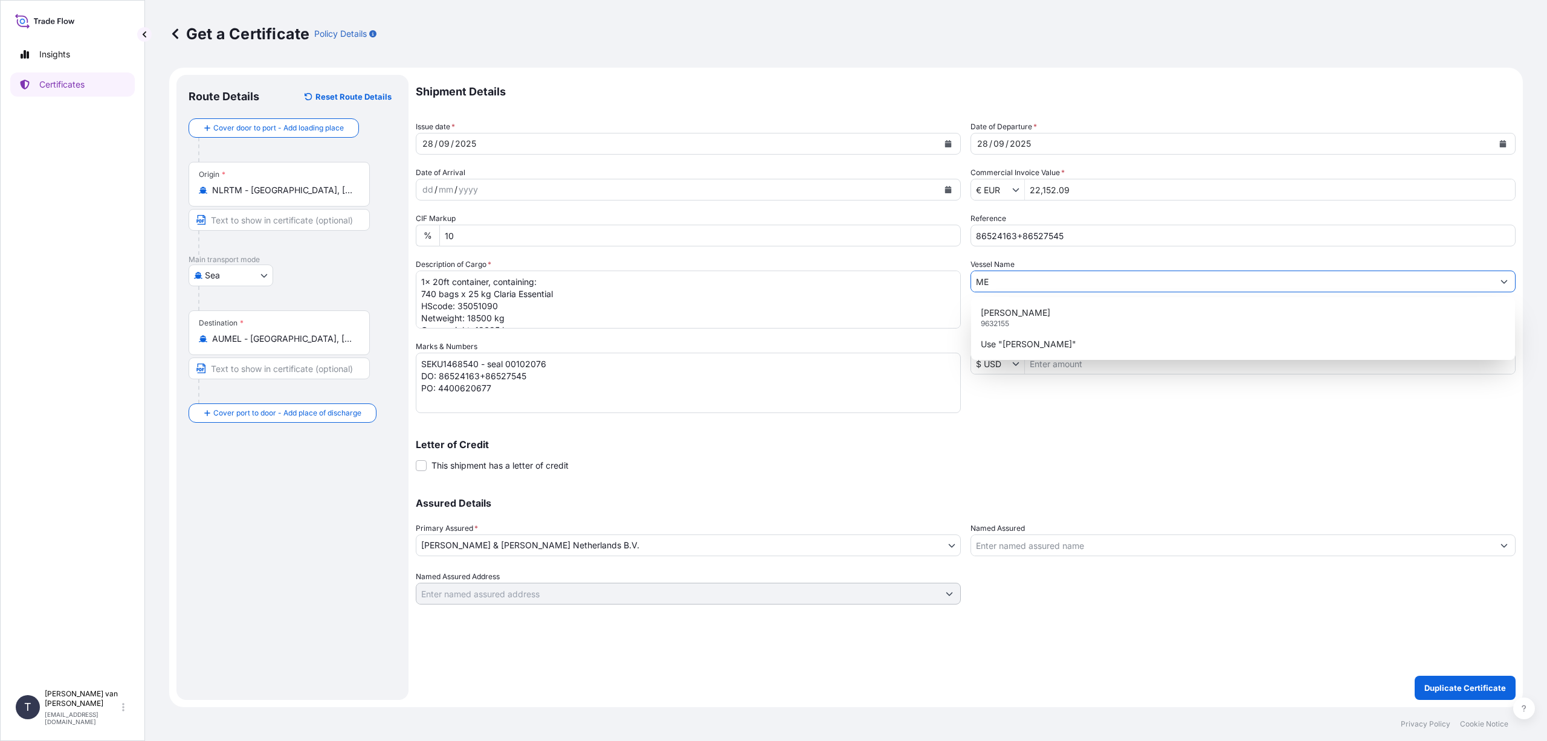
type input "M"
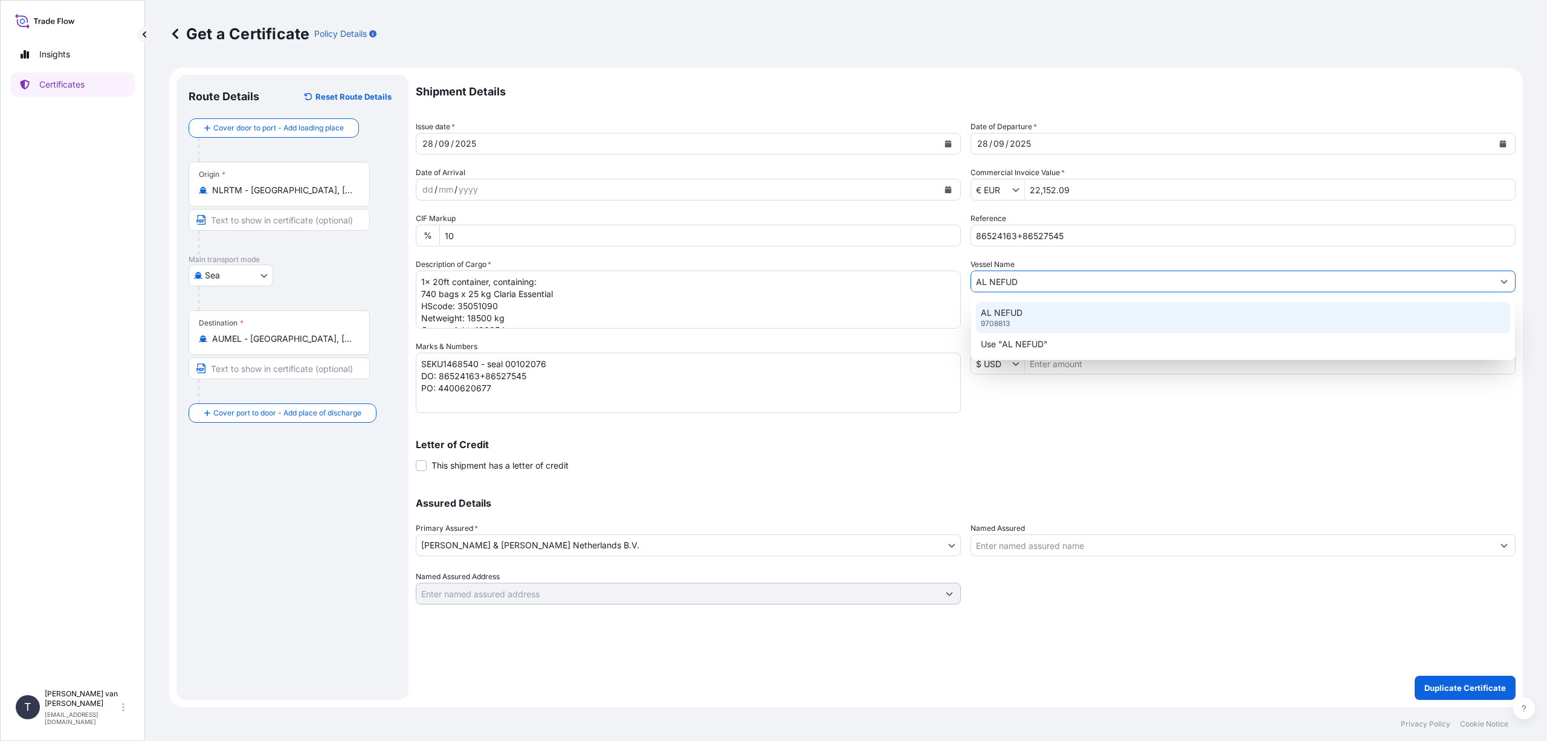
click at [1009, 315] on p "AL NEFUD" at bounding box center [1002, 313] width 42 height 12
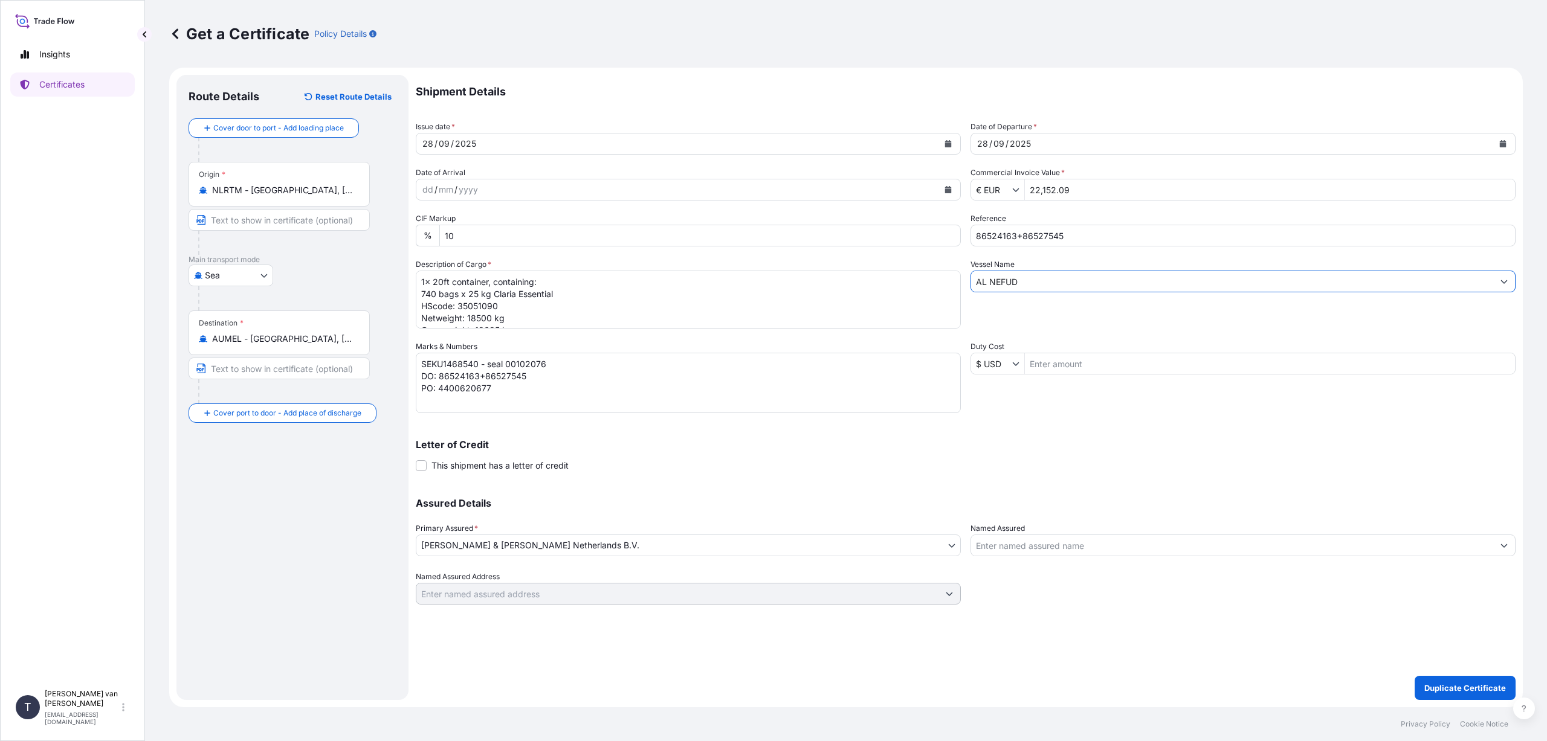
type input "AL NEFUD"
drag, startPoint x: 555, startPoint y: 292, endPoint x: 420, endPoint y: 292, distance: 135.4
click at [420, 292] on textarea "1x 20ft container, containing: 740 bags x 25 kg Claria Essential HScode: 350510…" at bounding box center [688, 300] width 545 height 58
click at [554, 294] on textarea "1x 20ft container, containing: 740 bags x 25 kg Claria Essential HScode: 350510…" at bounding box center [688, 300] width 545 height 58
paste textarea "740 bags x 25 kg Claria Essential"
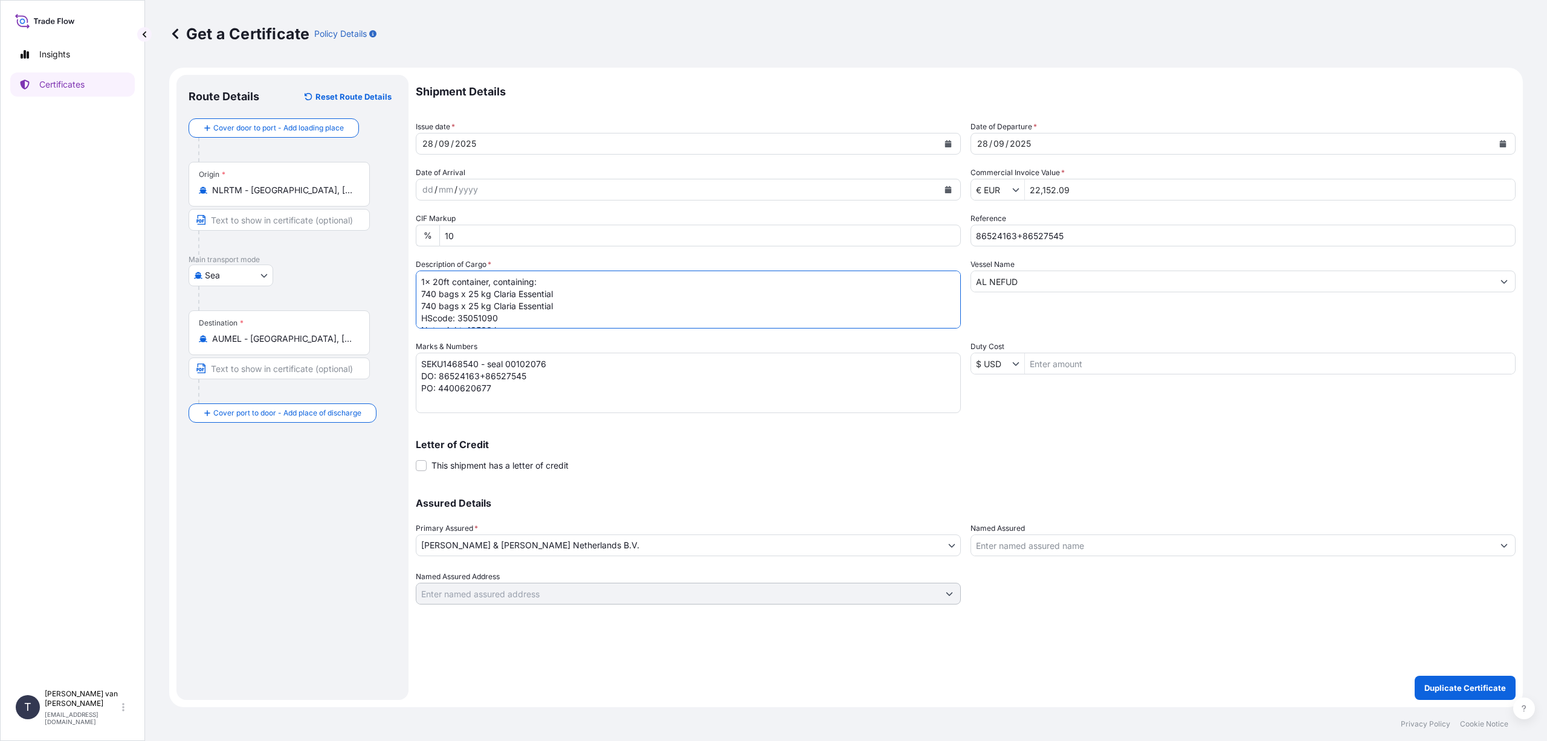
click at [433, 294] on textarea "1x 20ft container, containing: 740 bags x 25 kg Claria Essential HScode: 350510…" at bounding box center [688, 300] width 545 height 58
drag, startPoint x: 554, startPoint y: 295, endPoint x: 493, endPoint y: 291, distance: 61.2
click at [493, 291] on textarea "1x 20ft container, containing: 740 bags x 25 kg Claria Essential HScode: 350510…" at bounding box center [688, 300] width 545 height 58
click at [434, 306] on textarea "1x 20ft container, containing: 740 bags x 25 kg Claria Essential HScode: 350510…" at bounding box center [688, 300] width 545 height 58
drag, startPoint x: 558, startPoint y: 306, endPoint x: 495, endPoint y: 306, distance: 63.4
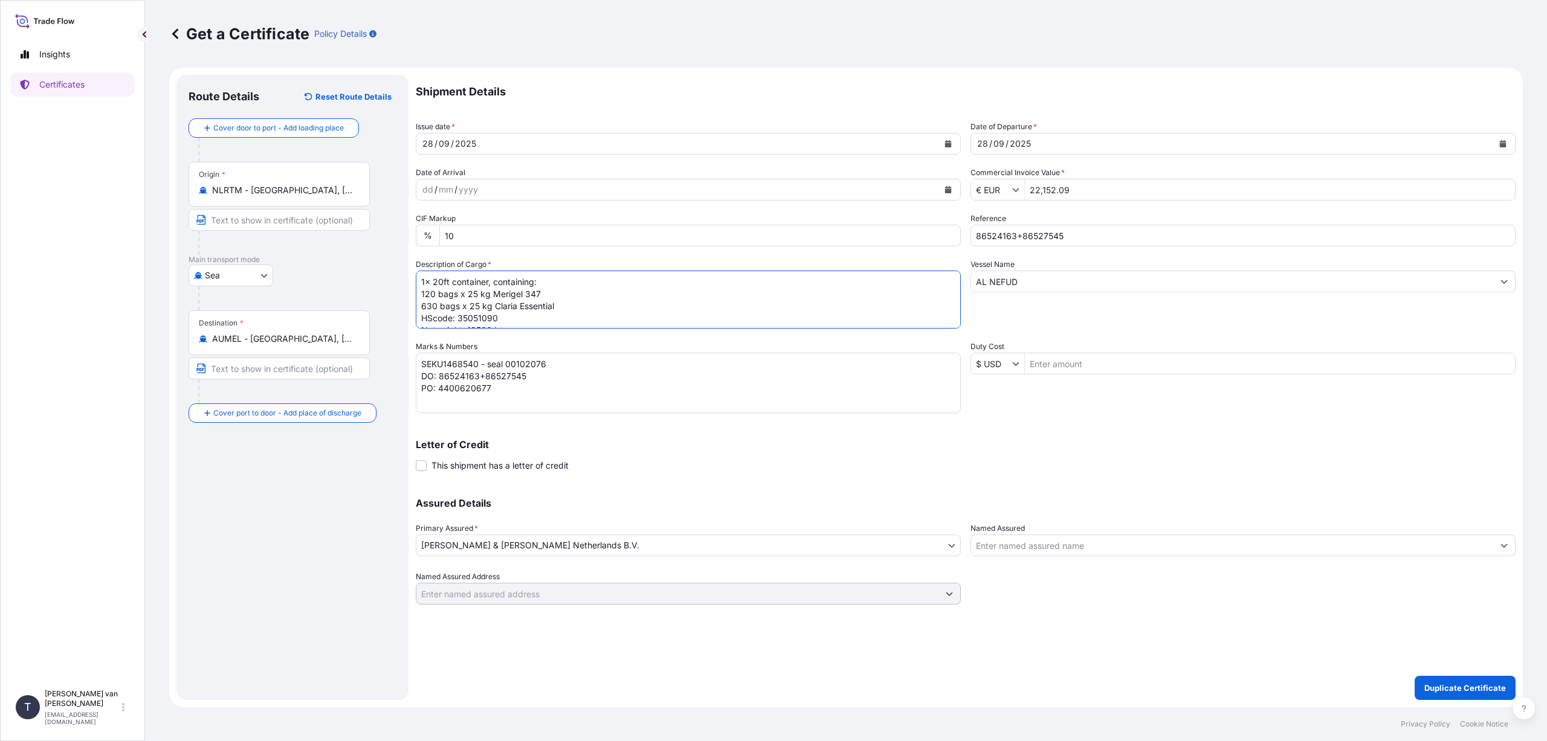
click at [495, 306] on textarea "1x 20ft container, containing: 740 bags x 25 kg Claria Essential HScode: 350510…" at bounding box center [688, 300] width 545 height 58
click at [494, 321] on textarea "1x 20ft container, containing: 740 bags x 25 kg Claria Essential HScode: 350510…" at bounding box center [688, 300] width 545 height 58
click at [491, 306] on textarea "1x 20ft container, containing: 740 bags x 25 kg Claria Essential HScode: 350510…" at bounding box center [688, 300] width 545 height 58
click at [498, 318] on textarea "1x 20ft container, containing: 740 bags x 25 kg Claria Essential HScode: 350510…" at bounding box center [688, 300] width 545 height 58
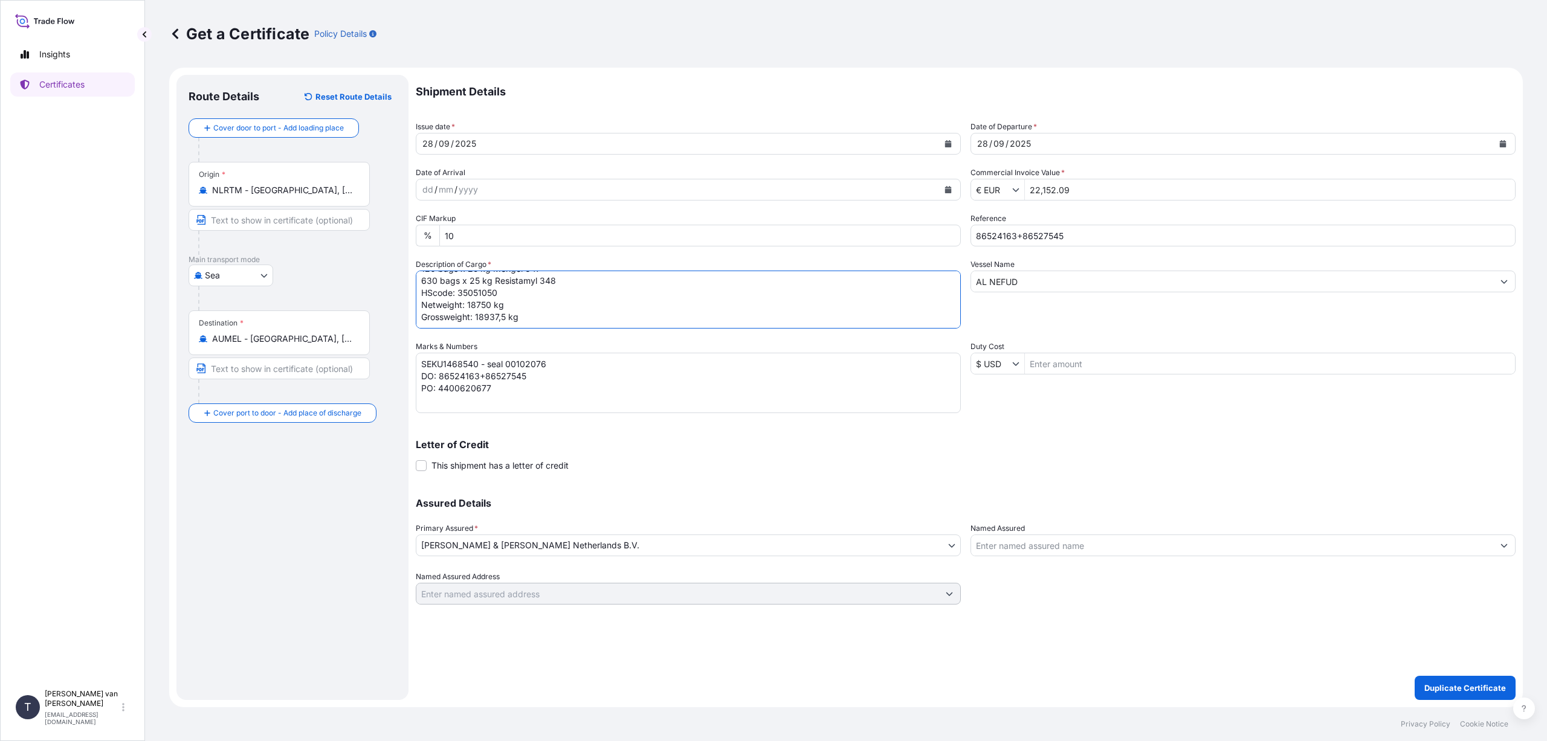
scroll to position [0, 0]
click at [494, 293] on textarea "1x 20ft container, containing: 740 bags x 25 kg Claria Essential HScode: 350510…" at bounding box center [688, 300] width 545 height 58
click at [496, 305] on textarea "1x 20ft container, containing: 740 bags x 25 kg Claria Essential HScode: 350510…" at bounding box center [688, 300] width 545 height 58
click at [557, 319] on textarea "1x 20ft container, containing: 740 bags x 25 kg Claria Essential HScode: 350510…" at bounding box center [688, 300] width 545 height 58
type textarea "1x 20ft container, containing: 120 bags x 25 kg = 3000 kg Merigel 347 630 bags …"
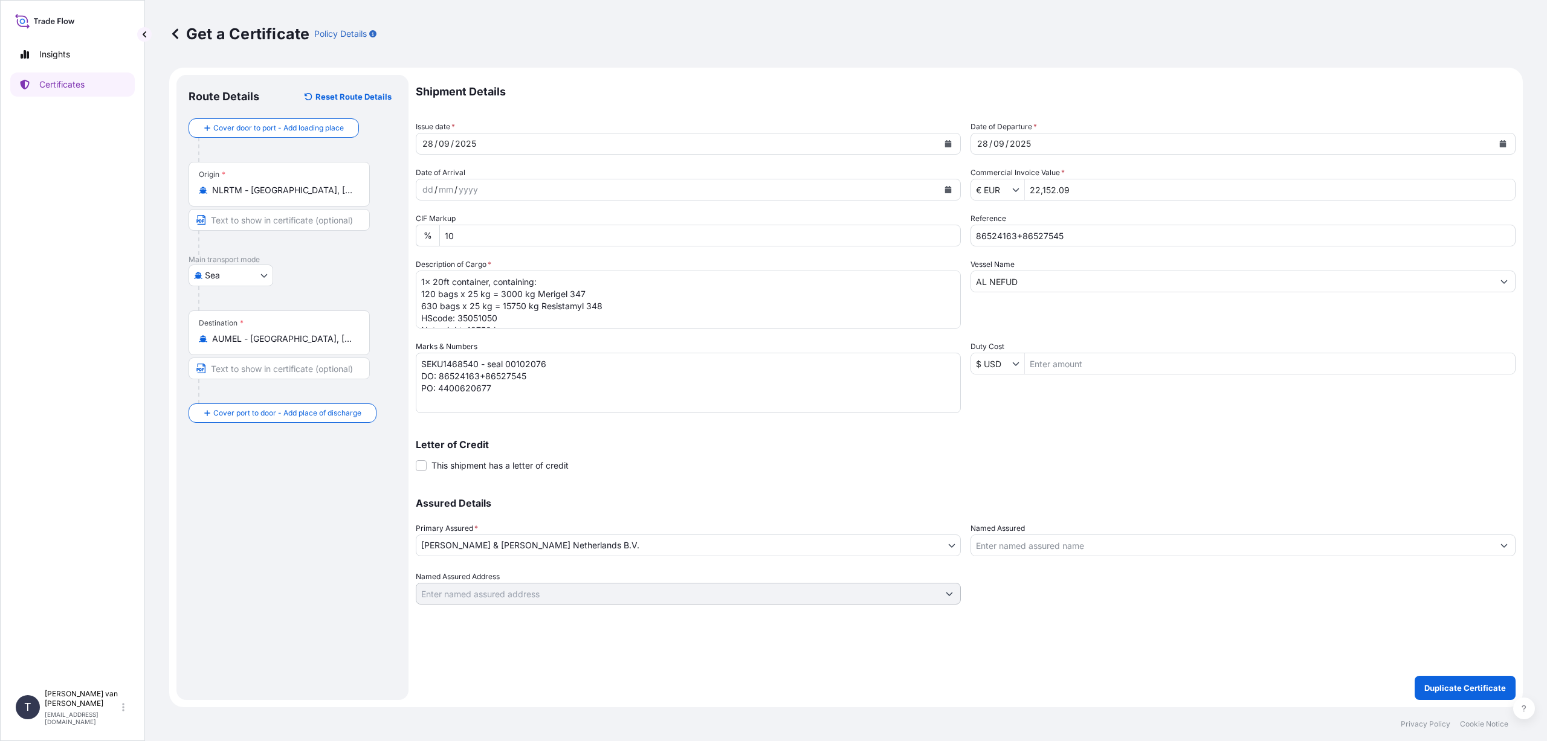
drag, startPoint x: 851, startPoint y: 503, endPoint x: 845, endPoint y: 499, distance: 7.0
click at [851, 503] on div "Assured Details Primary Assured * [PERSON_NAME] & [PERSON_NAME] Netherlands B.V…" at bounding box center [966, 544] width 1100 height 121
click at [634, 320] on textarea "1x 20ft container, containing: 740 bags x 25 kg Claria Essential HScode: 350510…" at bounding box center [688, 300] width 545 height 58
click at [479, 361] on textarea "SEKU1468540 - seal 00102076 DO: 86552257 PO: 4400626936" at bounding box center [688, 383] width 545 height 60
click at [546, 358] on textarea "SEKU1468540 - seal 00102076 DO: 86552257 PO: 4400626936" at bounding box center [688, 383] width 545 height 60
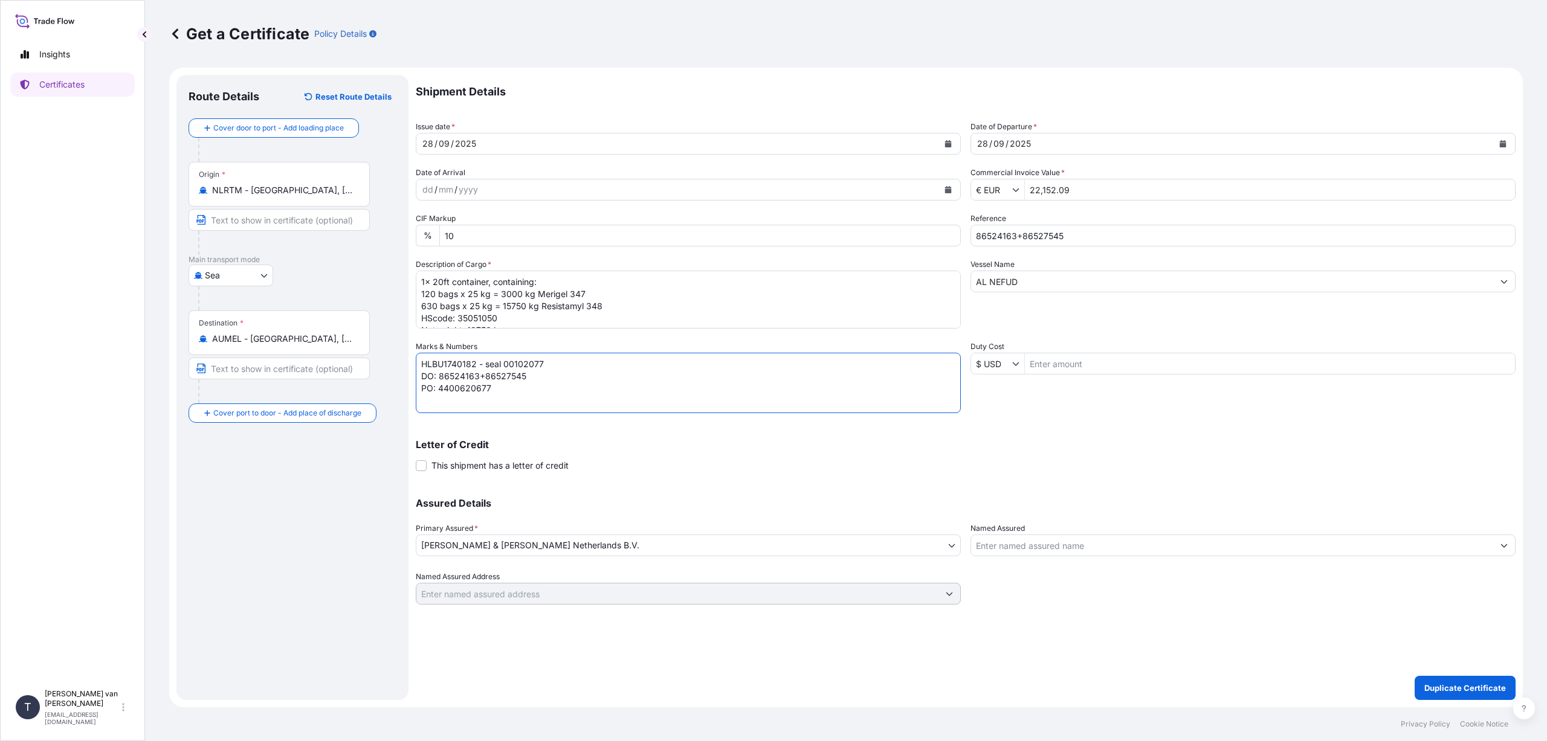
type textarea "HLBU1740182 - seal 00102077 DO: 86524163+86527545 PO: 4400620677"
click at [938, 505] on p "Assured Details" at bounding box center [966, 504] width 1100 height 10
click at [1450, 688] on p "Duplicate Certificate" at bounding box center [1465, 688] width 82 height 12
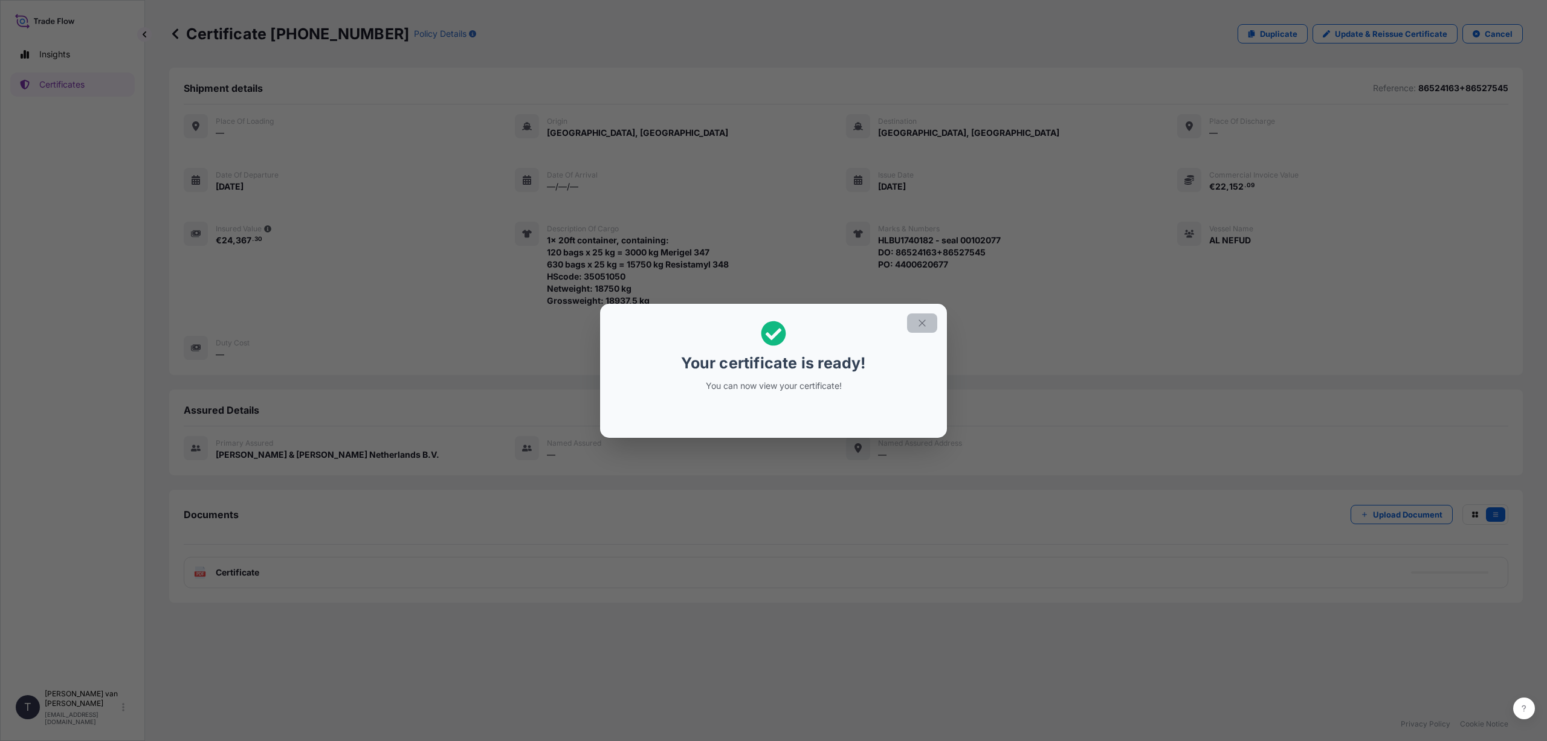
click at [922, 324] on icon "button" at bounding box center [922, 323] width 7 height 7
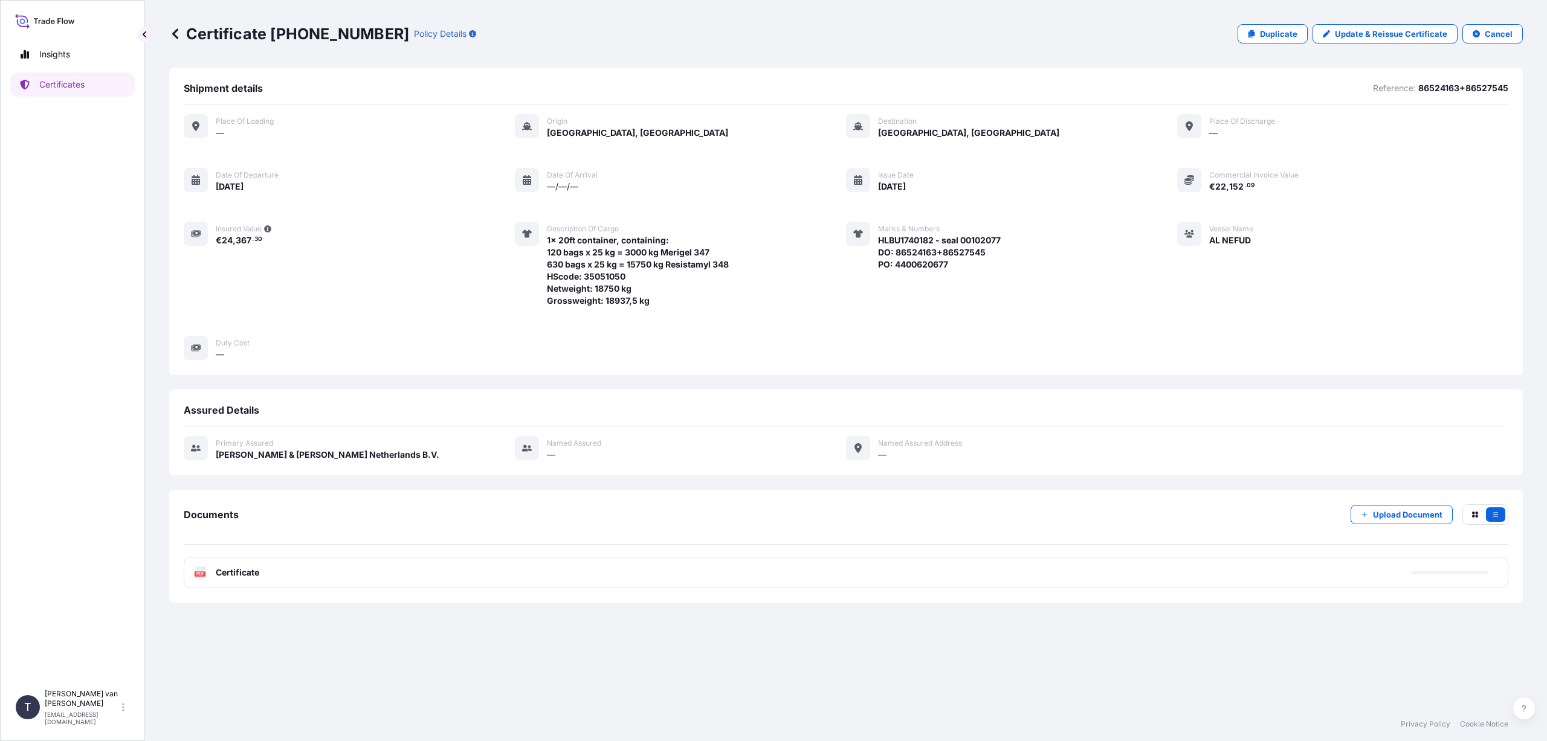
click at [281, 574] on div "PDF Certificate" at bounding box center [846, 572] width 1325 height 31
click at [286, 576] on link "PDF Certificate [DATE]T14:21:03.673335" at bounding box center [846, 572] width 1325 height 31
click at [177, 30] on icon at bounding box center [175, 33] width 6 height 10
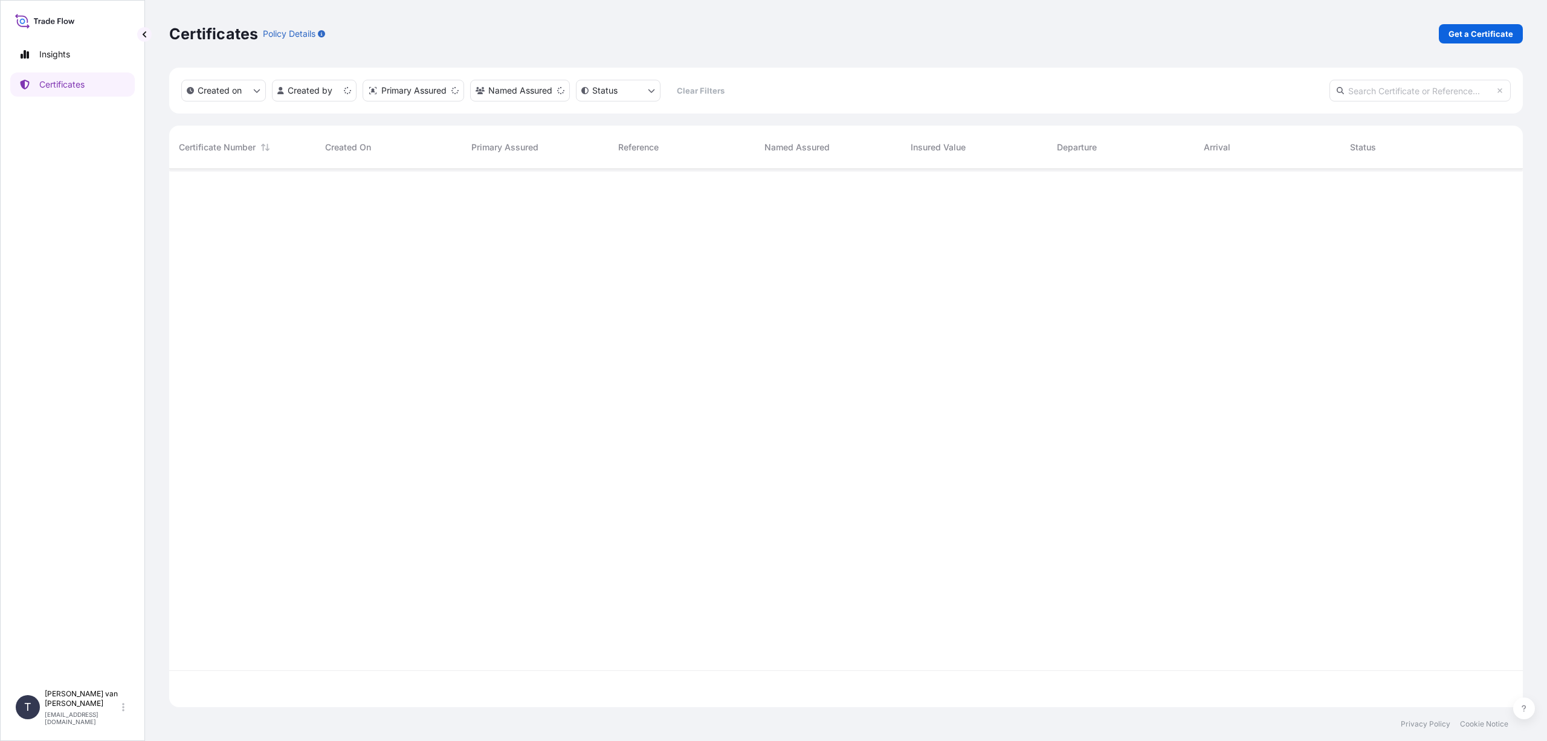
scroll to position [536, 1345]
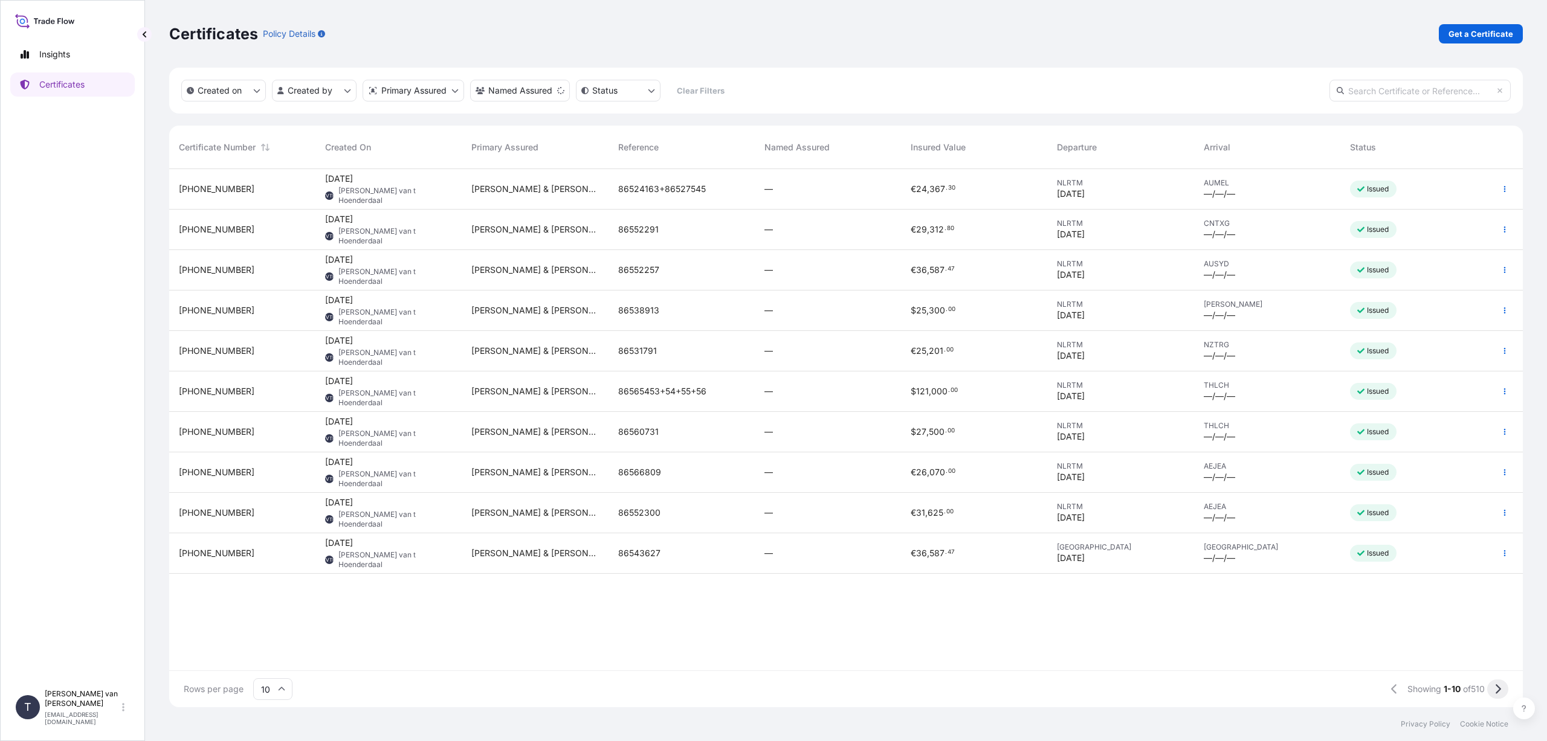
click at [1500, 691] on icon at bounding box center [1497, 689] width 7 height 11
click at [1499, 689] on icon at bounding box center [1497, 689] width 7 height 11
click at [222, 268] on span "[PHONE_NUMBER]" at bounding box center [217, 270] width 76 height 12
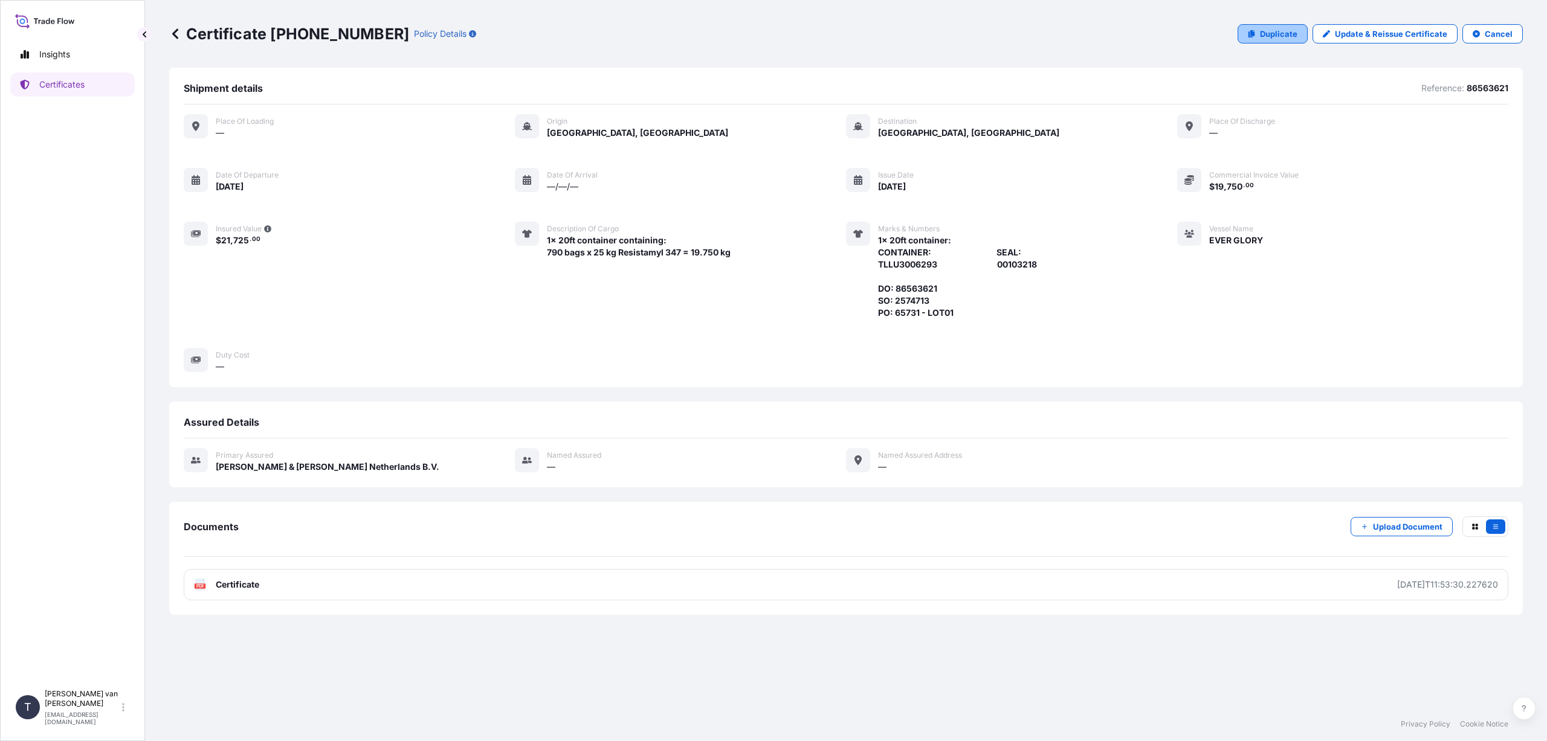
click at [1287, 33] on p "Duplicate" at bounding box center [1278, 34] width 37 height 12
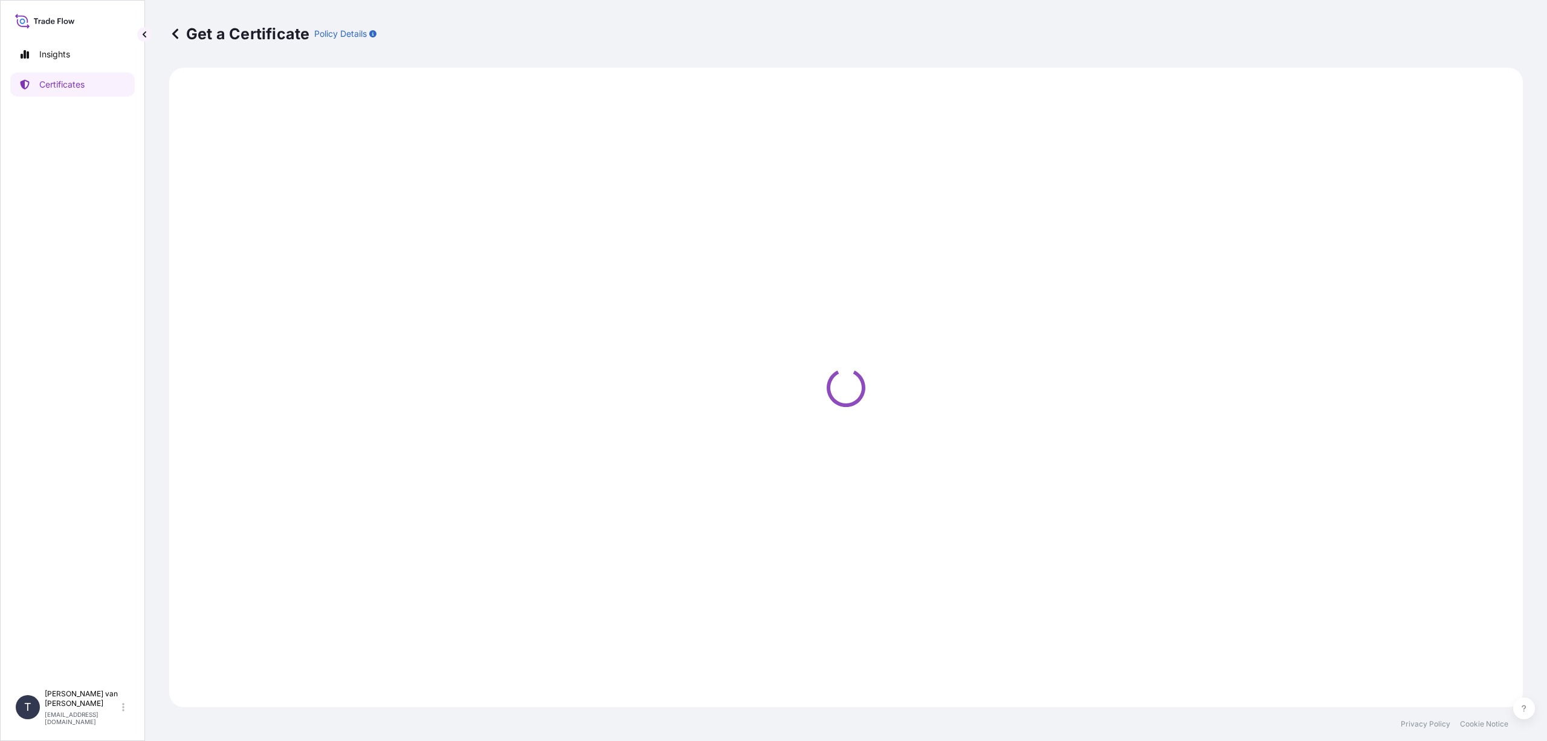
select select "Sea"
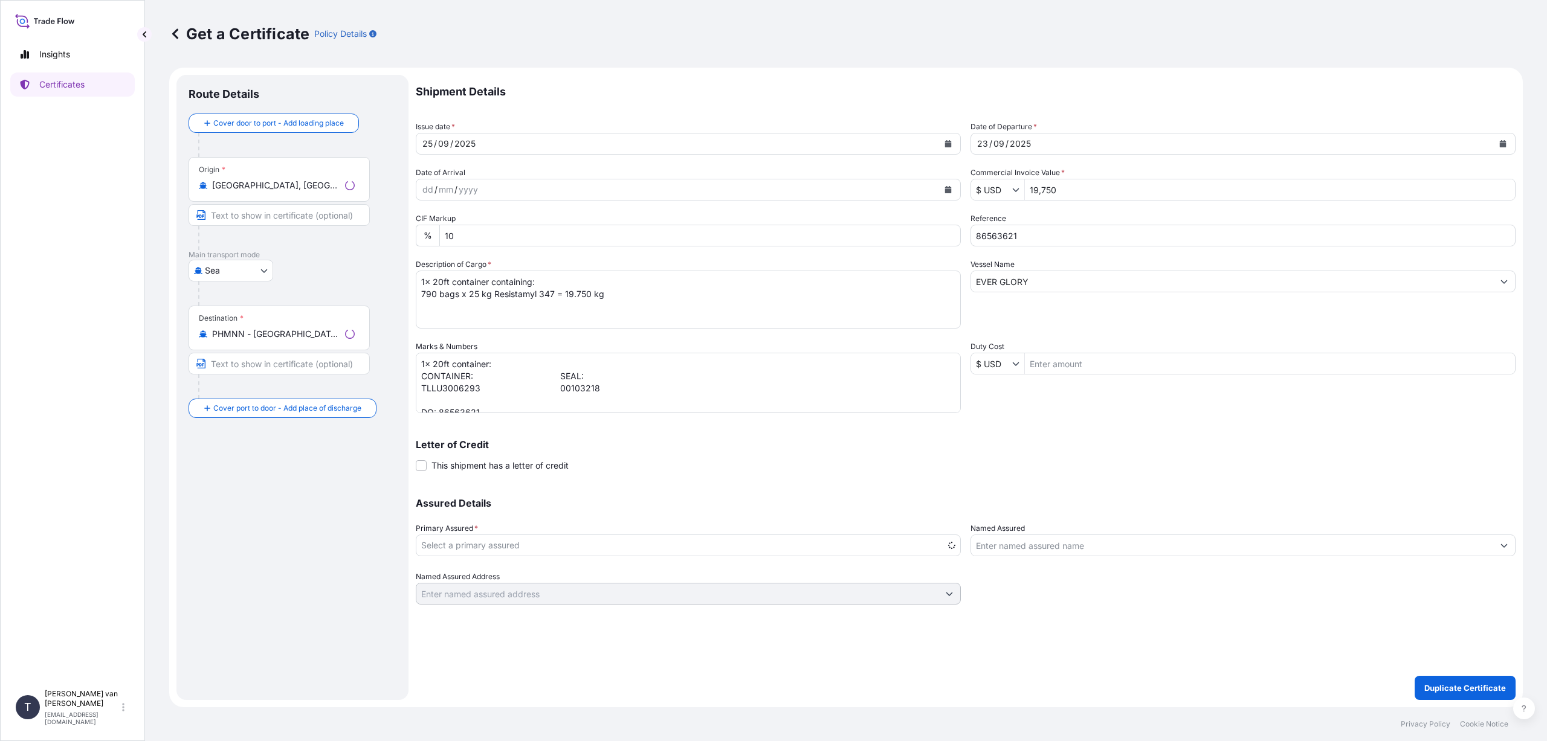
select select "31666"
drag, startPoint x: 356, startPoint y: 336, endPoint x: 252, endPoint y: 329, distance: 104.1
click at [252, 329] on div "PHMNN - [GEOGRAPHIC_DATA], [GEOGRAPHIC_DATA]" at bounding box center [279, 334] width 161 height 12
click at [252, 329] on input "PHMNN - [GEOGRAPHIC_DATA], [GEOGRAPHIC_DATA]" at bounding box center [283, 334] width 143 height 12
drag, startPoint x: 253, startPoint y: 334, endPoint x: 215, endPoint y: 331, distance: 37.5
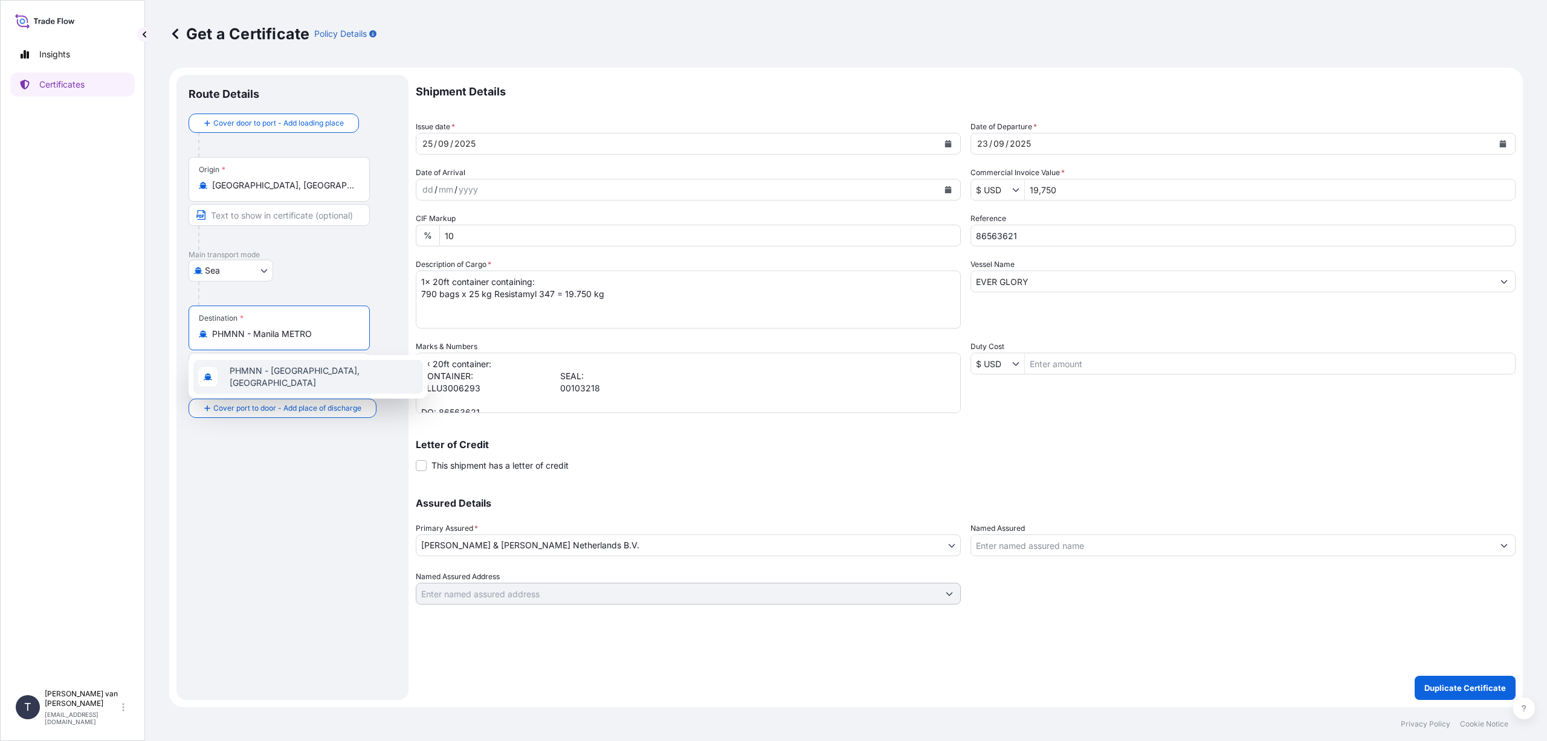
click at [215, 331] on input "PHMNN - Manila METRO" at bounding box center [283, 334] width 143 height 12
click at [274, 329] on input "Manila METRO" at bounding box center [283, 334] width 143 height 12
type input "PHMNN - [GEOGRAPHIC_DATA], [GEOGRAPHIC_DATA]"
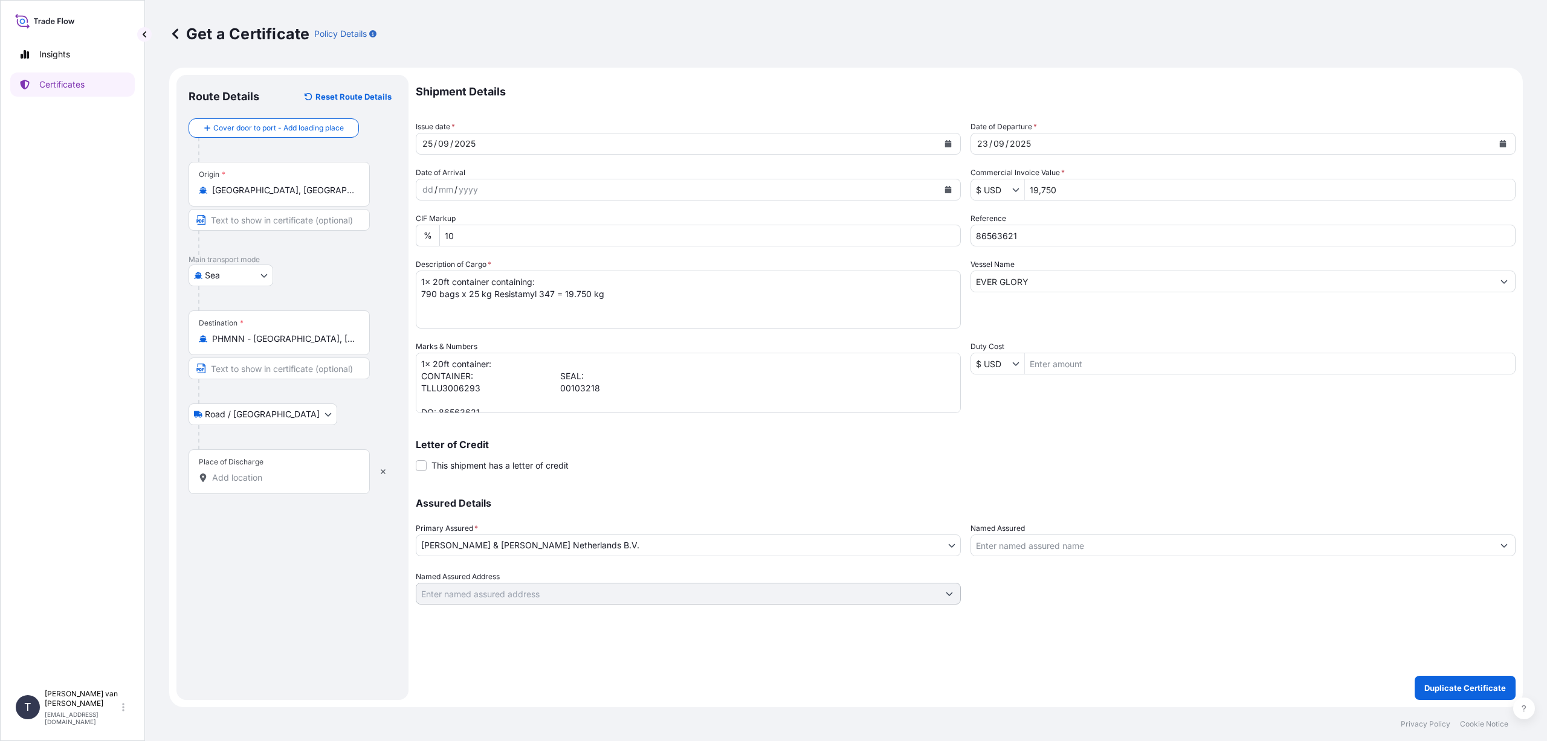
click at [233, 480] on input "Place of Discharge" at bounding box center [283, 478] width 143 height 12
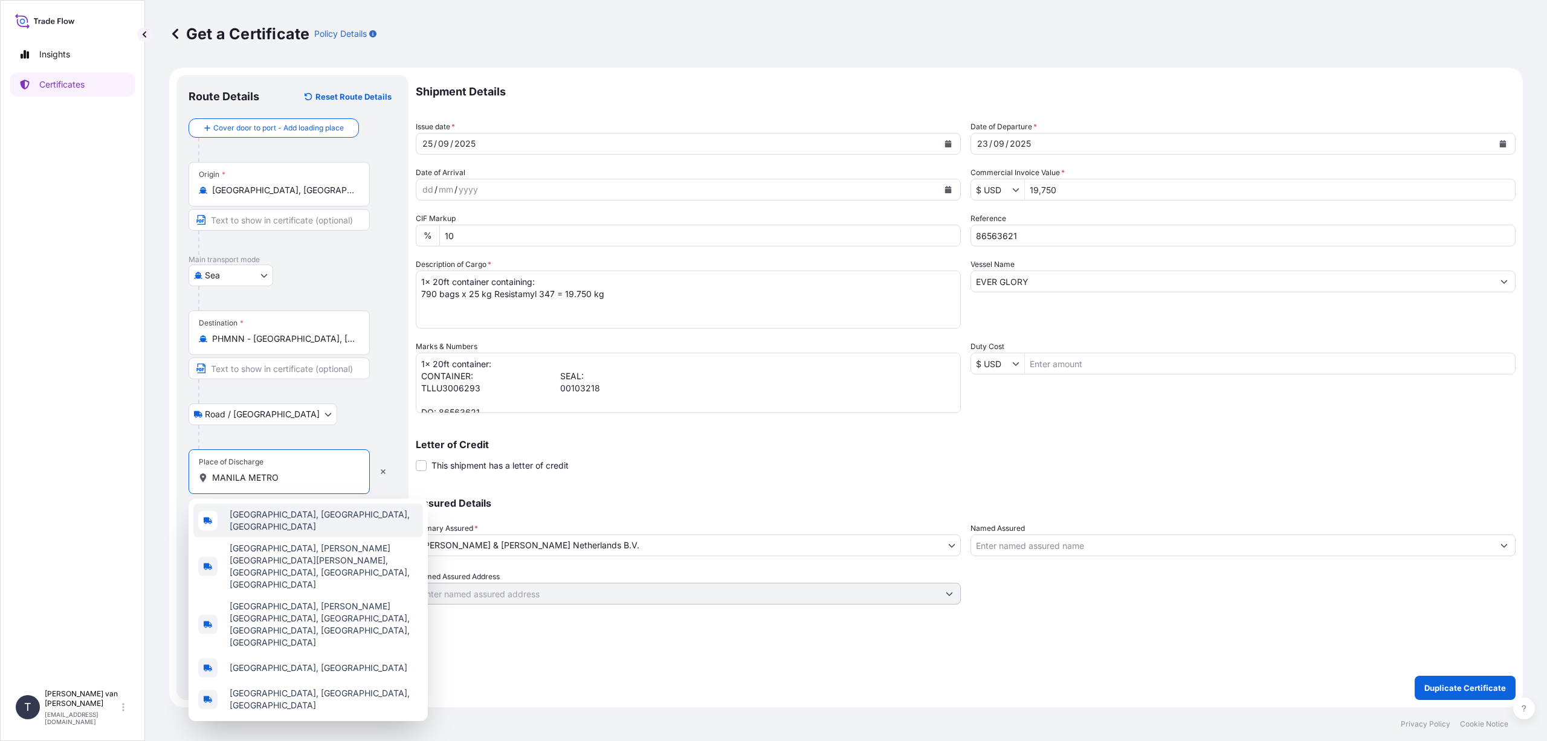
click at [307, 518] on span "[GEOGRAPHIC_DATA], [GEOGRAPHIC_DATA], [GEOGRAPHIC_DATA]" at bounding box center [324, 521] width 189 height 24
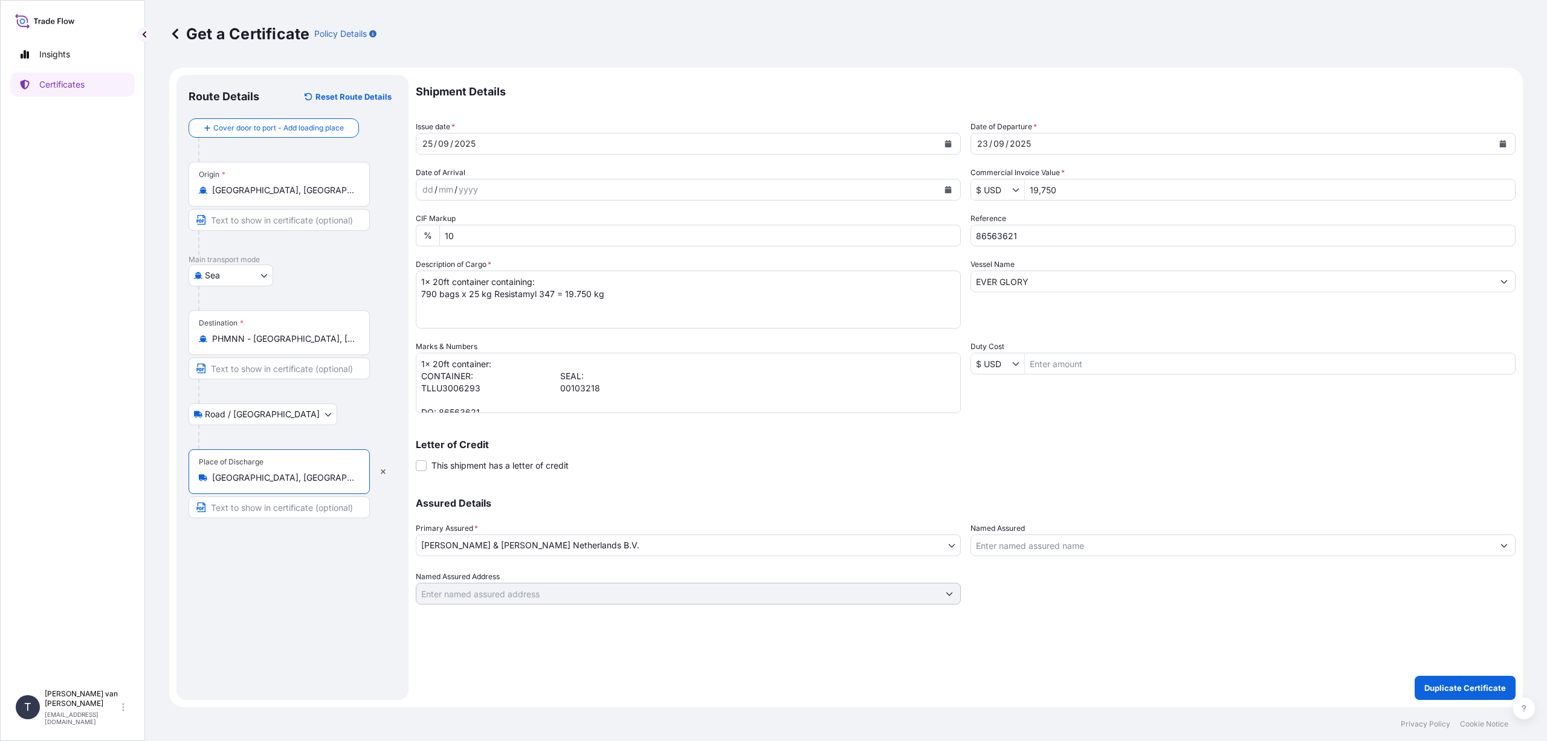
type input "[GEOGRAPHIC_DATA], [GEOGRAPHIC_DATA], [GEOGRAPHIC_DATA]"
click at [949, 141] on icon "Calendar" at bounding box center [948, 143] width 7 height 7
click at [555, 289] on div "27" at bounding box center [552, 292] width 22 height 22
click at [1502, 141] on icon "Calendar" at bounding box center [1503, 143] width 7 height 7
click at [1106, 288] on div "27" at bounding box center [1107, 292] width 22 height 22
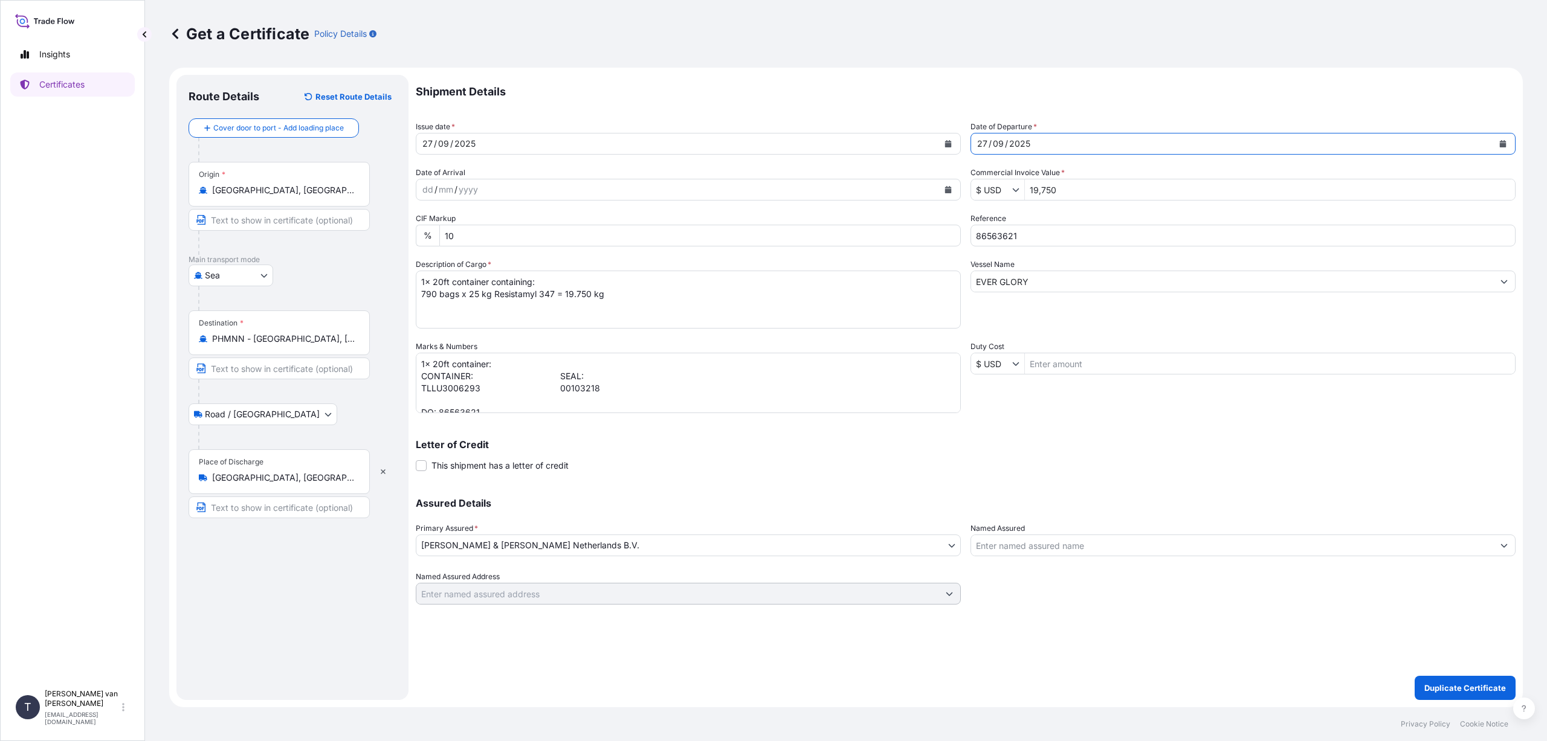
click at [1061, 193] on input "19,750" at bounding box center [1270, 190] width 490 height 22
click at [1064, 187] on input "19,750" at bounding box center [1270, 190] width 490 height 22
type input "116,000"
click at [1114, 355] on input "Duty Cost" at bounding box center [1270, 364] width 490 height 22
click at [1028, 236] on input "86563621" at bounding box center [1242, 236] width 545 height 22
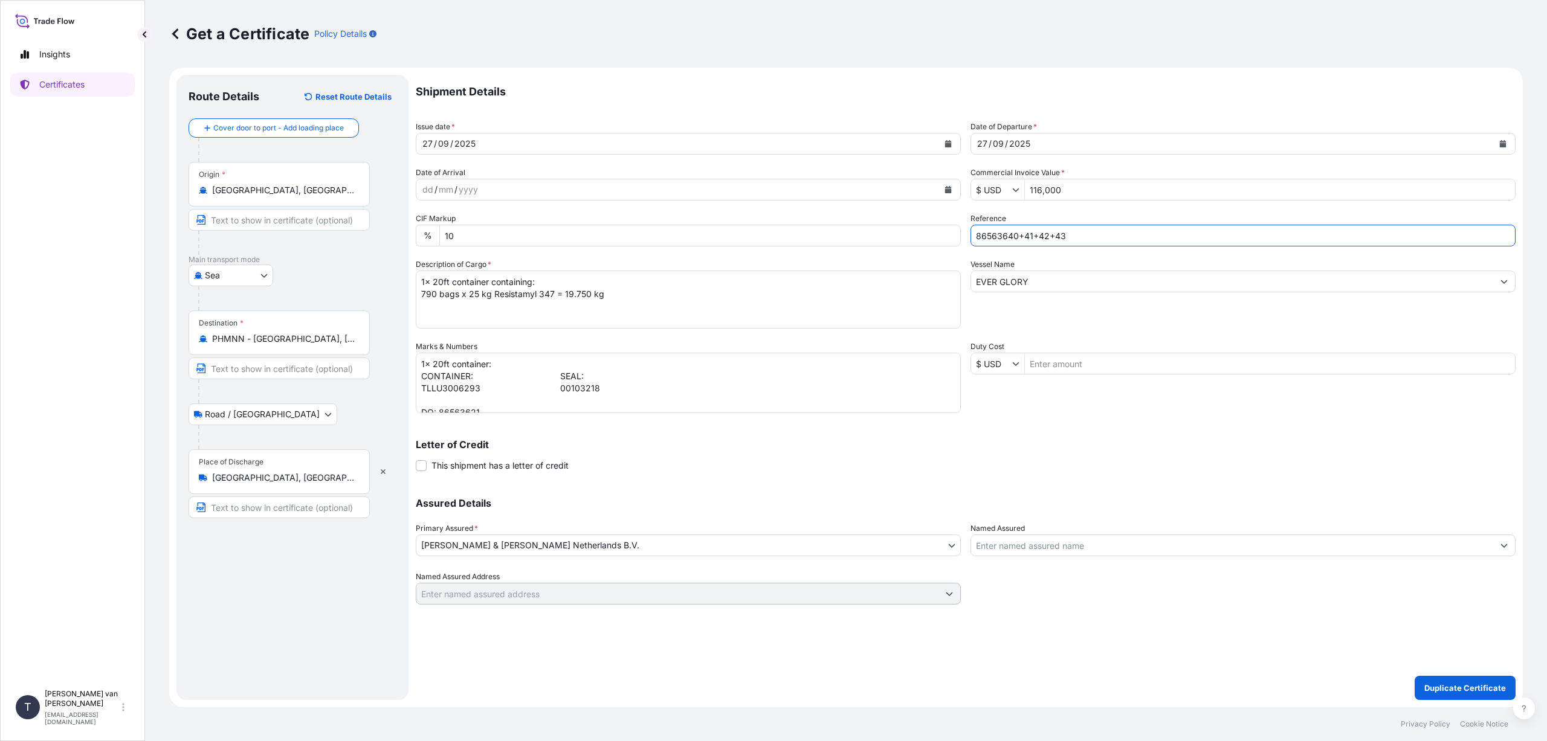
drag, startPoint x: 1076, startPoint y: 236, endPoint x: 977, endPoint y: 236, distance: 98.5
click at [977, 236] on input "86563640+41+42+43" at bounding box center [1242, 236] width 545 height 22
type input "86563640+41+42+43"
drag, startPoint x: 484, startPoint y: 376, endPoint x: 439, endPoint y: 377, distance: 45.3
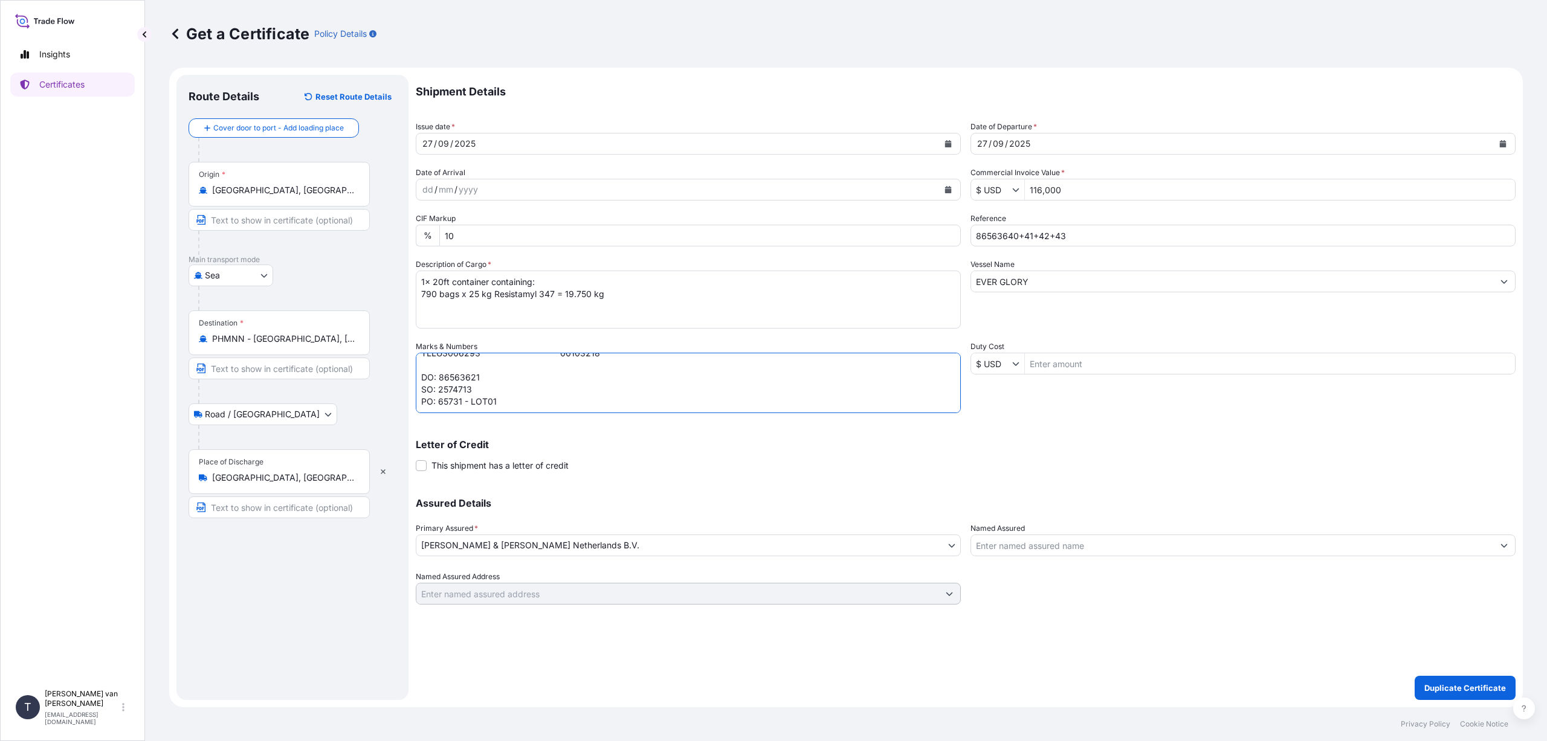
click at [439, 377] on textarea "1x 20ft container: CONTAINER: SEAL: TLLU3006293 00103218 DO: 86563621 SO: 25747…" at bounding box center [688, 383] width 545 height 60
paste textarea "40+41+42+43"
click at [437, 366] on textarea "1x 20ft container: CONTAINER: SEAL: TLLU3006293 00103218 DO: 86563621 SO: 25747…" at bounding box center [688, 383] width 545 height 60
drag, startPoint x: 479, startPoint y: 379, endPoint x: 415, endPoint y: 372, distance: 65.1
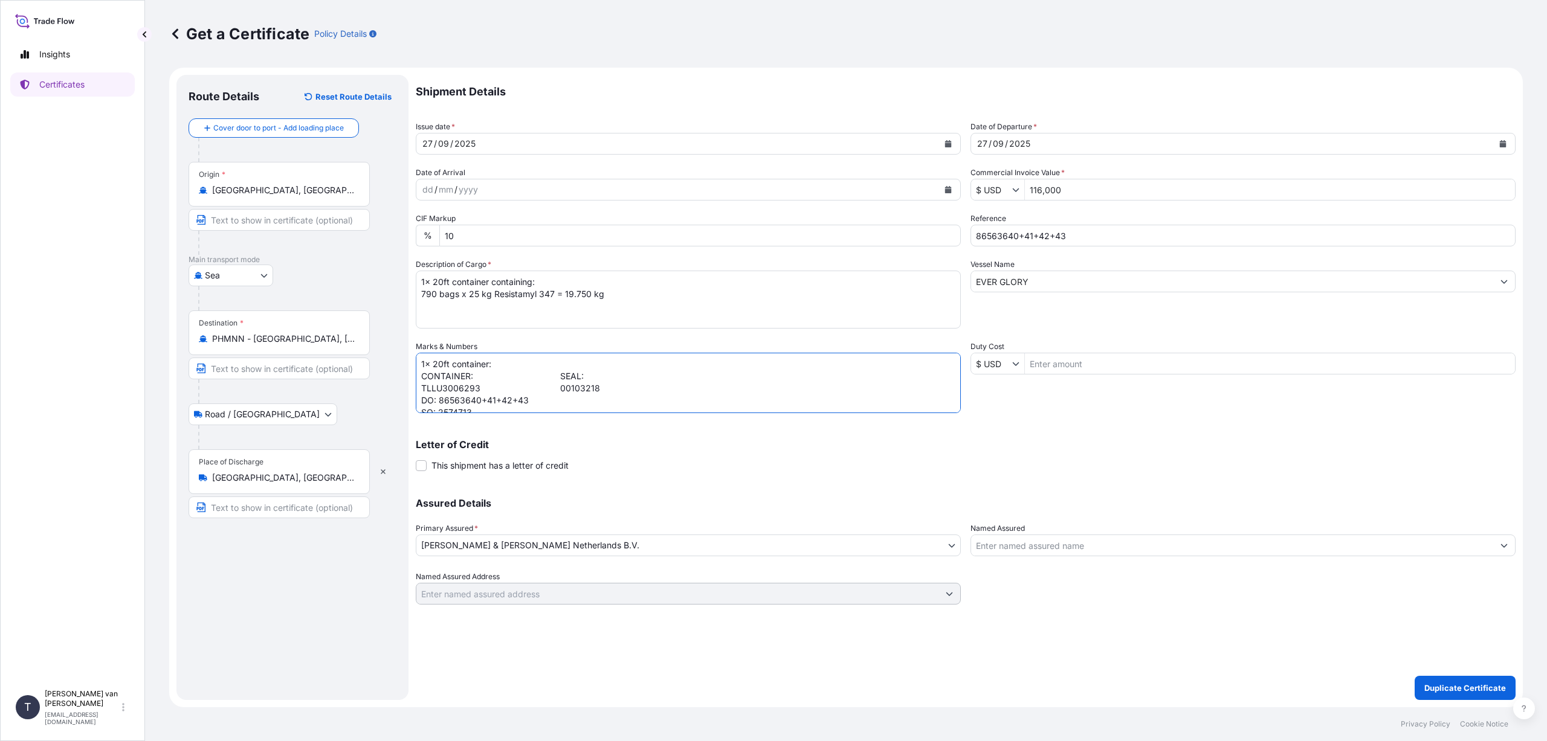
click at [415, 372] on form "Route Details Reset Route Details Cover door to port - Add loading place Place …" at bounding box center [846, 388] width 1354 height 640
drag, startPoint x: 614, startPoint y: 378, endPoint x: 416, endPoint y: 381, distance: 197.6
click at [416, 381] on textarea "1x 20ft container: CONTAINER: SEAL: TLLU3006293 00103218 DO: 86563621 SO: 25747…" at bounding box center [688, 383] width 545 height 60
drag, startPoint x: 425, startPoint y: 363, endPoint x: 418, endPoint y: 364, distance: 7.3
click at [418, 364] on textarea "1x 20ft container: CONTAINER: SEAL: TLLU3006293 00103218 DO: 86563621 SO: 25747…" at bounding box center [688, 383] width 545 height 60
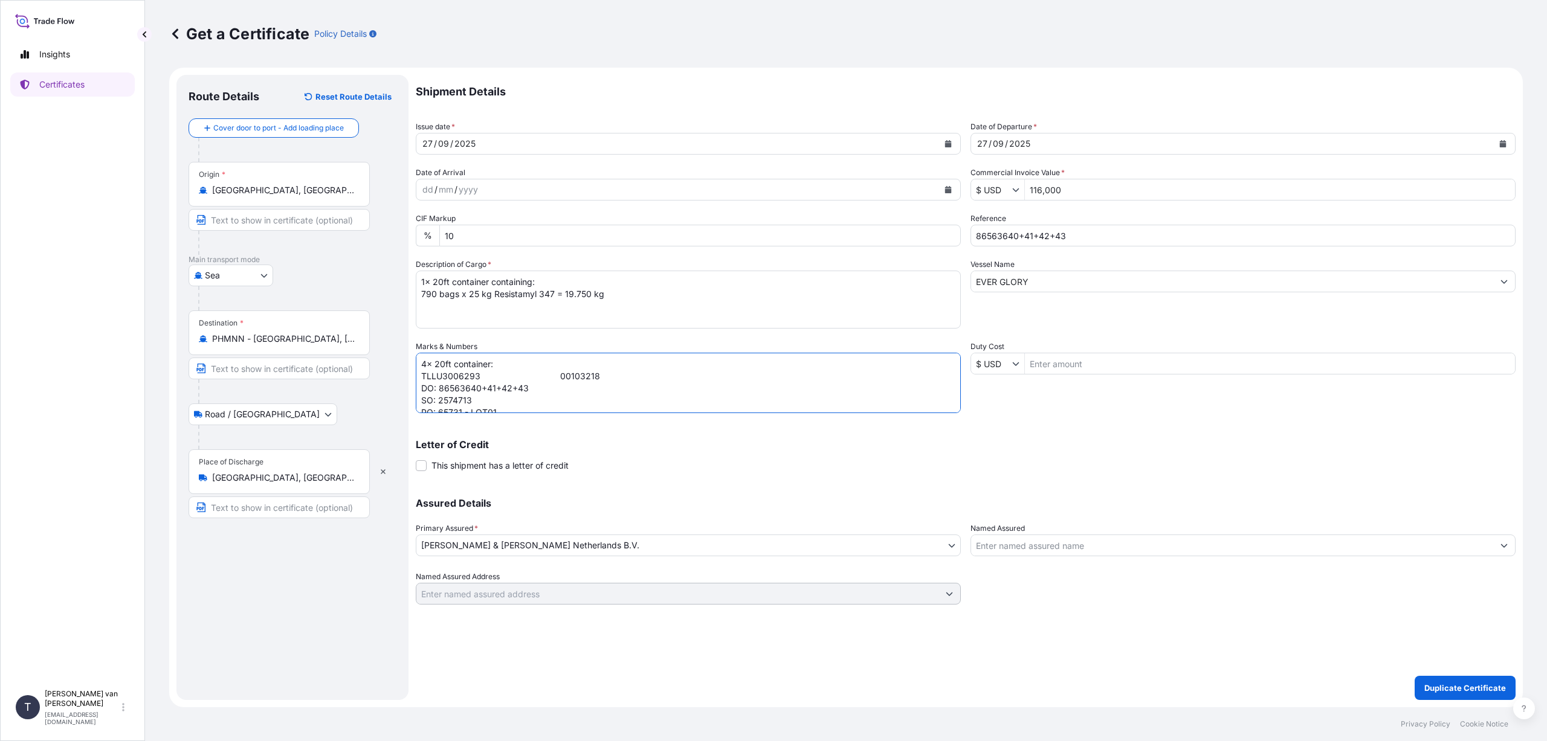
click at [434, 364] on textarea "1x 20ft container: CONTAINER: SEAL: TLLU3006293 00103218 DO: 86563621 SO: 25747…" at bounding box center [688, 383] width 545 height 60
click at [489, 363] on textarea "1x 20ft container: CONTAINER: SEAL: TLLU3006293 00103218 DO: 86563621 SO: 25747…" at bounding box center [688, 383] width 545 height 60
click at [484, 376] on textarea "1x 20ft container: CONTAINER: SEAL: TLLU3006293 00103218 DO: 86563621 SO: 25747…" at bounding box center [688, 383] width 545 height 60
click at [483, 378] on textarea "1x 20ft container: CONTAINER: SEAL: TLLU3006293 00103218 DO: 86563621 SO: 25747…" at bounding box center [688, 383] width 545 height 60
drag, startPoint x: 586, startPoint y: 378, endPoint x: 511, endPoint y: 375, distance: 75.0
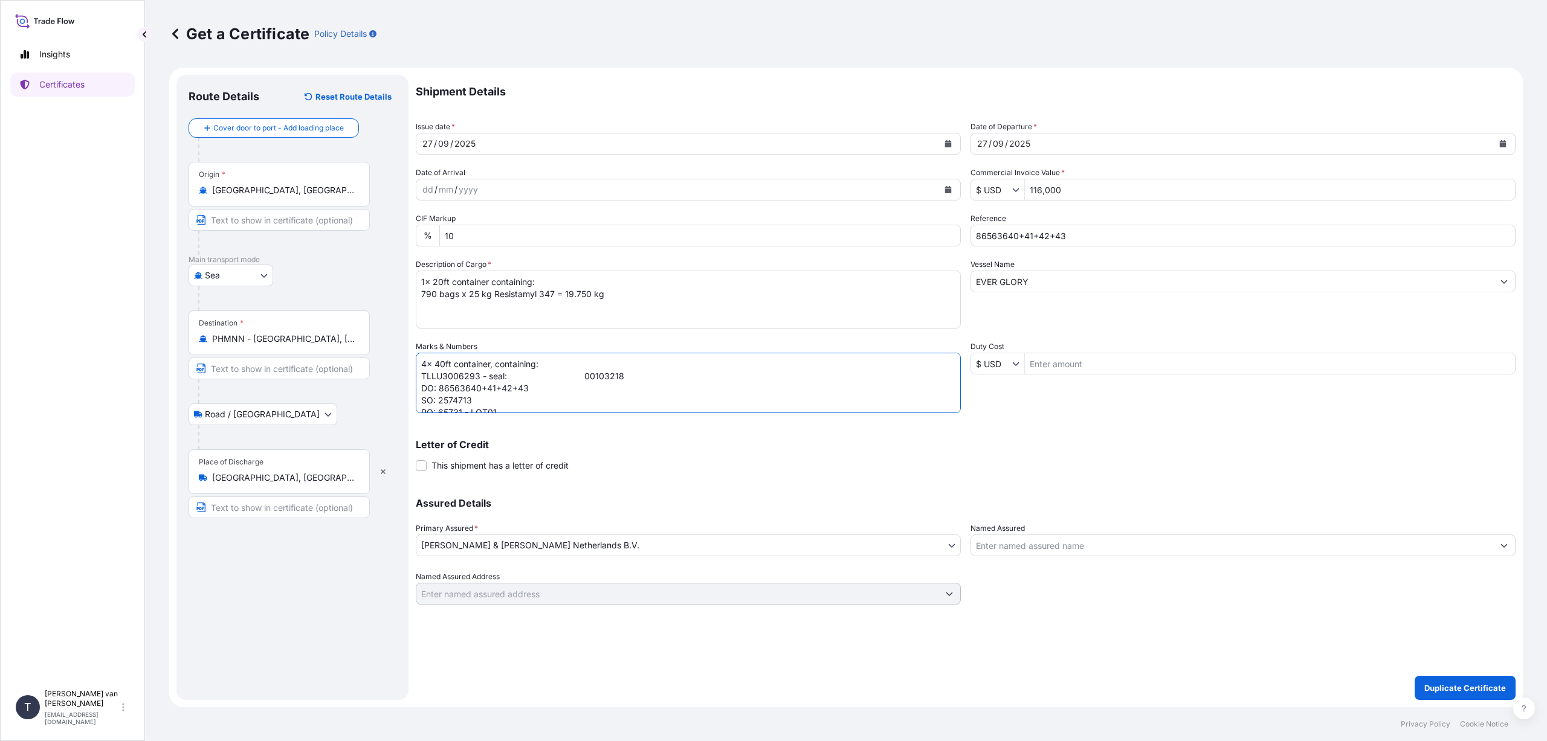
click at [511, 375] on textarea "1x 20ft container: CONTAINER: SEAL: TLLU3006293 00103218 DO: 86563621 SO: 25747…" at bounding box center [688, 383] width 545 height 60
click at [479, 374] on textarea "1x 20ft container: CONTAINER: SEAL: TLLU3006293 00103218 DO: 86563621 SO: 25747…" at bounding box center [688, 383] width 545 height 60
drag, startPoint x: 477, startPoint y: 375, endPoint x: 422, endPoint y: 379, distance: 55.8
click at [422, 379] on textarea "1x 20ft container: CONTAINER: SEAL: TLLU3006293 00103218 DO: 86563621 SO: 25747…" at bounding box center [688, 383] width 545 height 60
click at [479, 375] on textarea "1x 20ft container: CONTAINER: SEAL: TLLU3006293 00103218 DO: 86563621 SO: 25747…" at bounding box center [688, 383] width 545 height 60
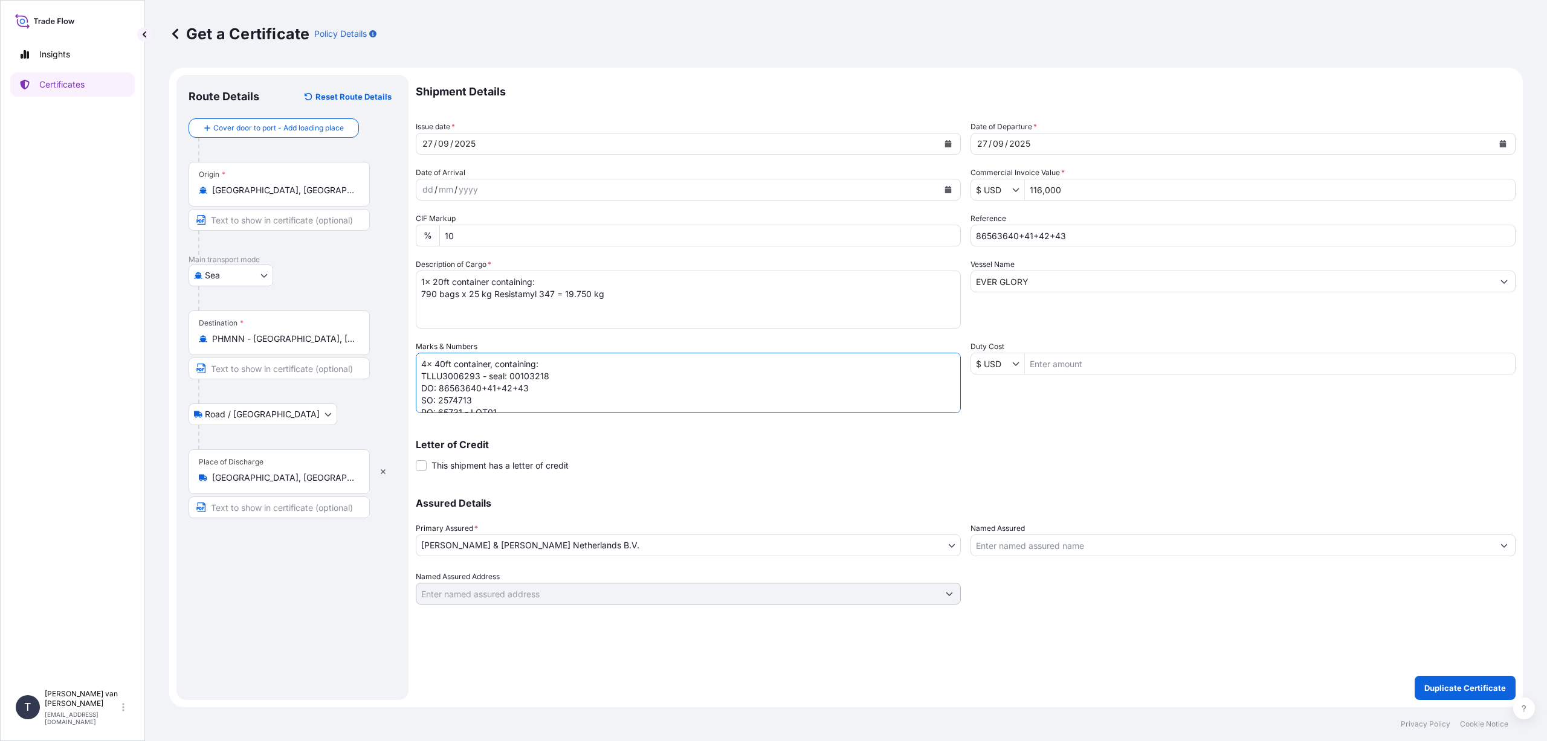
drag, startPoint x: 479, startPoint y: 375, endPoint x: 419, endPoint y: 374, distance: 59.2
click at [419, 374] on textarea "1x 20ft container: CONTAINER: SEAL: TLLU3006293 00103218 DO: 86563621 SO: 25747…" at bounding box center [688, 383] width 545 height 60
click at [1090, 325] on div "Vessel Name EVER GLORY" at bounding box center [1242, 294] width 545 height 70
drag, startPoint x: 479, startPoint y: 378, endPoint x: 421, endPoint y: 375, distance: 58.1
click at [421, 375] on textarea "1x 20ft container: CONTAINER: SEAL: TLLU3006293 00103218 DO: 86563621 SO: 25747…" at bounding box center [688, 383] width 545 height 60
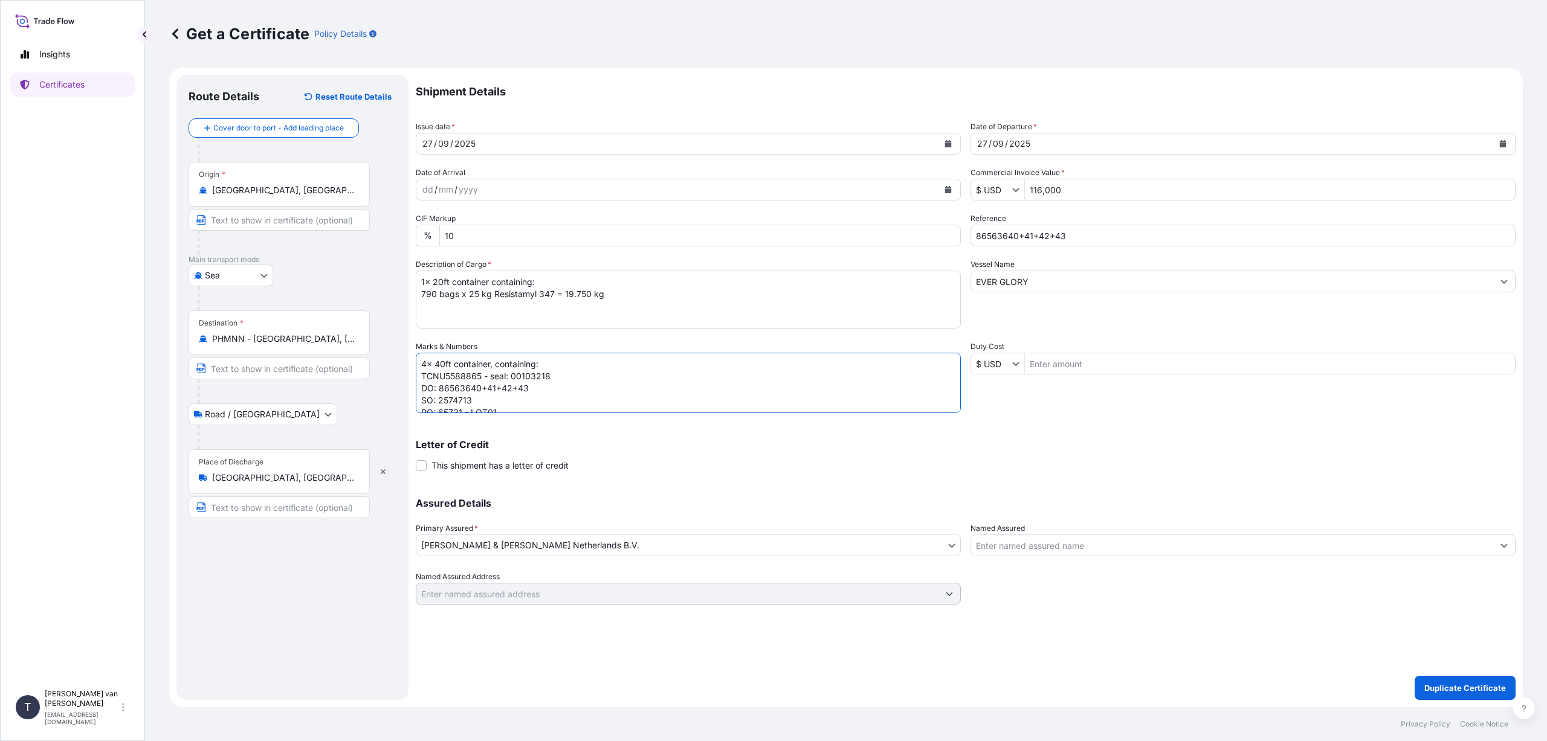
click at [554, 372] on textarea "1x 20ft container: CONTAINER: SEAL: TLLU3006293 00103218 DO: 86563621 SO: 25747…" at bounding box center [688, 383] width 545 height 60
drag, startPoint x: 550, startPoint y: 378, endPoint x: 423, endPoint y: 375, distance: 127.6
click at [423, 375] on textarea "1x 20ft container: CONTAINER: SEAL: TLLU3006293 00103218 DO: 86563621 SO: 25747…" at bounding box center [688, 383] width 545 height 60
click at [551, 375] on textarea "1x 20ft container: CONTAINER: SEAL: TLLU3006293 00103218 DO: 86563621 SO: 25747…" at bounding box center [688, 383] width 545 height 60
paste textarea "TCNU5588865 - seal: 00102118"
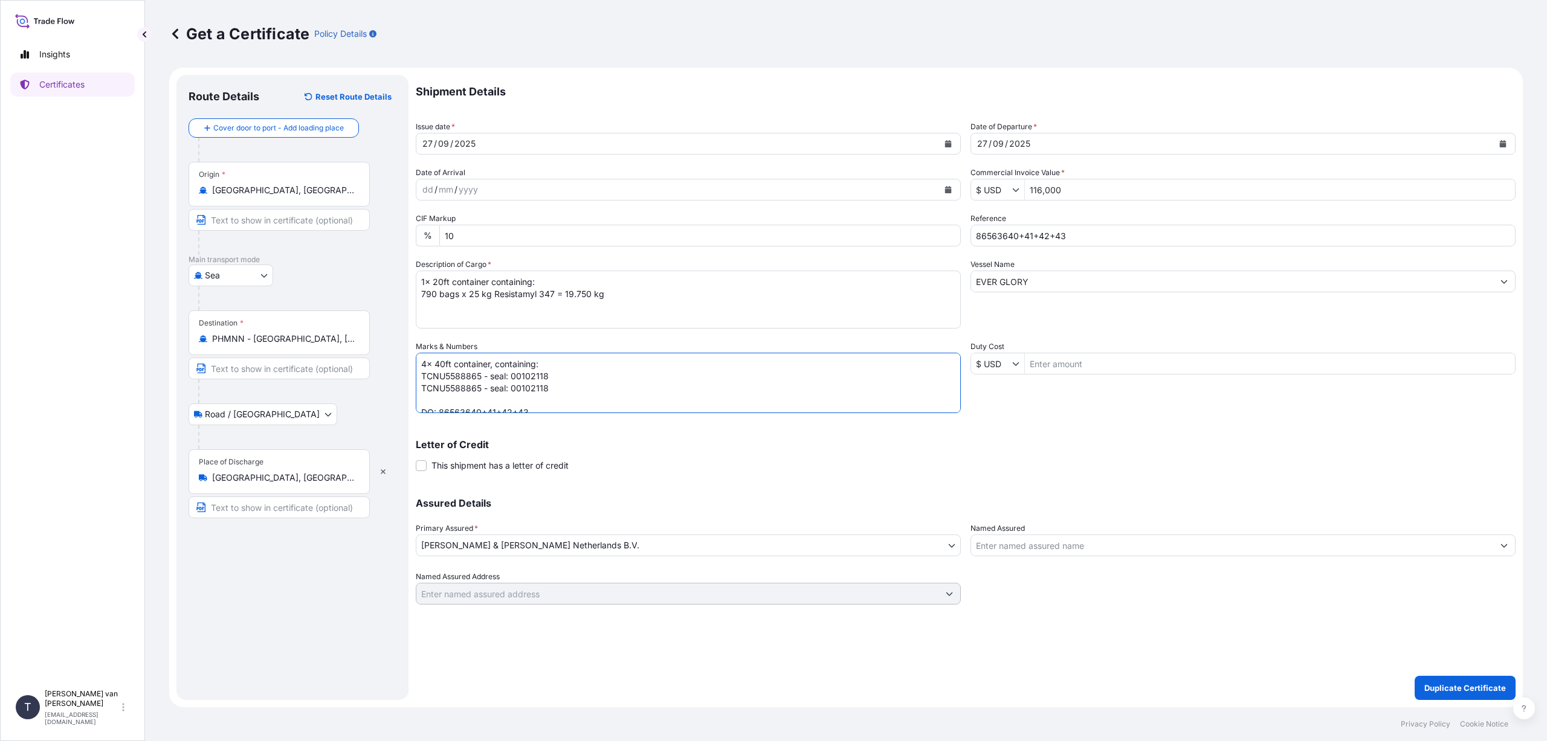
paste textarea "TCNU5588865 - seal: 00102118"
click at [480, 386] on textarea "1x 20ft container: CONTAINER: SEAL: TLLU3006293 00103218 DO: 86563621 SO: 25747…" at bounding box center [688, 383] width 545 height 60
click at [550, 383] on textarea "1x 20ft container: CONTAINER: SEAL: TLLU3006293 00103218 DO: 86563621 SO: 25747…" at bounding box center [688, 383] width 545 height 60
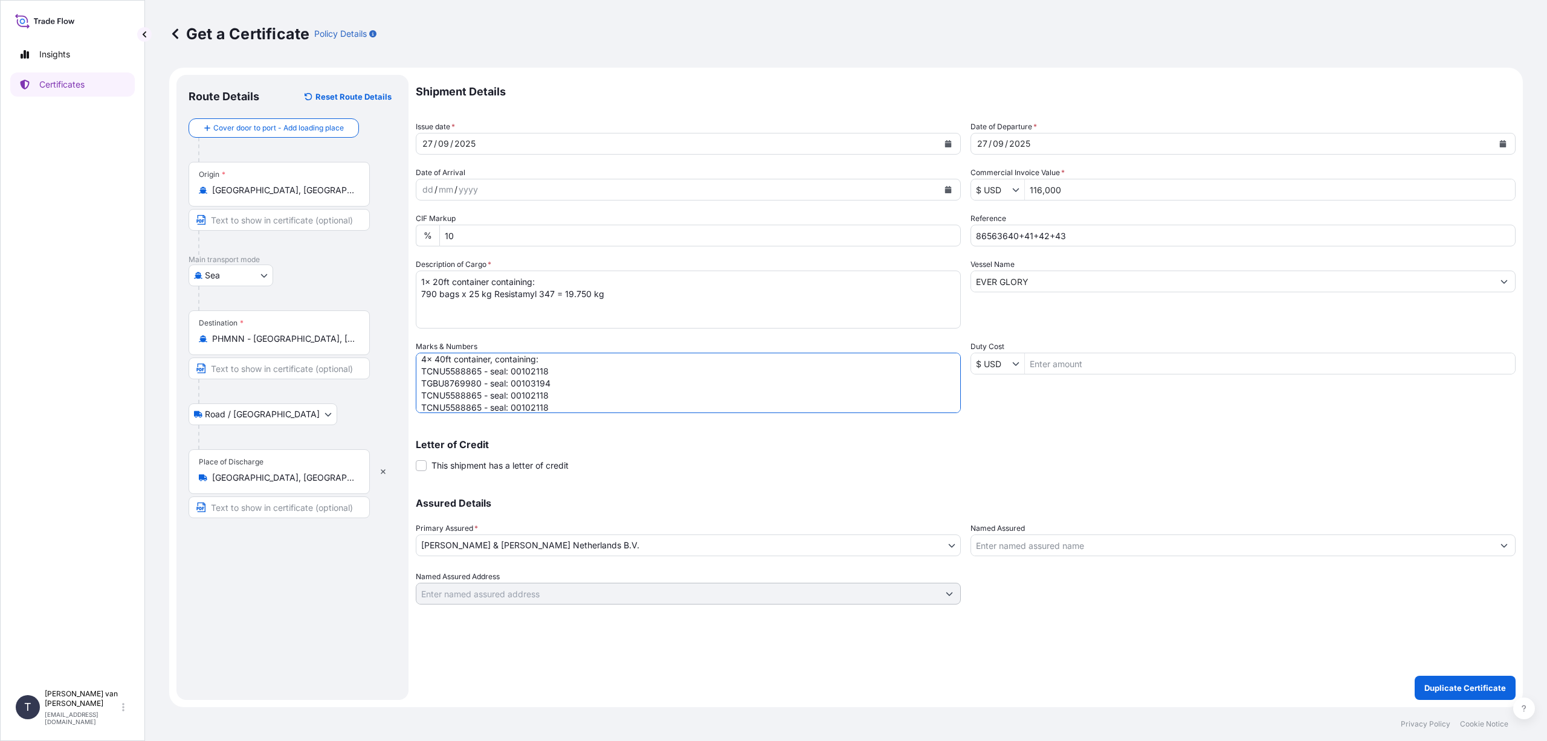
click at [481, 395] on textarea "1x 20ft container: CONTAINER: SEAL: TLLU3006293 00103218 DO: 86563621 SO: 25747…" at bounding box center [688, 383] width 545 height 60
click at [550, 393] on textarea "1x 20ft container: CONTAINER: SEAL: TLLU3006293 00103218 DO: 86563621 SO: 25747…" at bounding box center [688, 383] width 545 height 60
click at [481, 408] on textarea "1x 20ft container: CONTAINER: SEAL: TLLU3006293 00103218 DO: 86563621 SO: 25747…" at bounding box center [688, 383] width 545 height 60
click at [550, 407] on textarea "1x 20ft container: CONTAINER: SEAL: TLLU3006293 00103218 DO: 86563621 SO: 25747…" at bounding box center [688, 383] width 545 height 60
click at [589, 404] on textarea "1x 20ft container: CONTAINER: SEAL: TLLU3006293 00103218 DO: 86563621 SO: 25747…" at bounding box center [688, 383] width 545 height 60
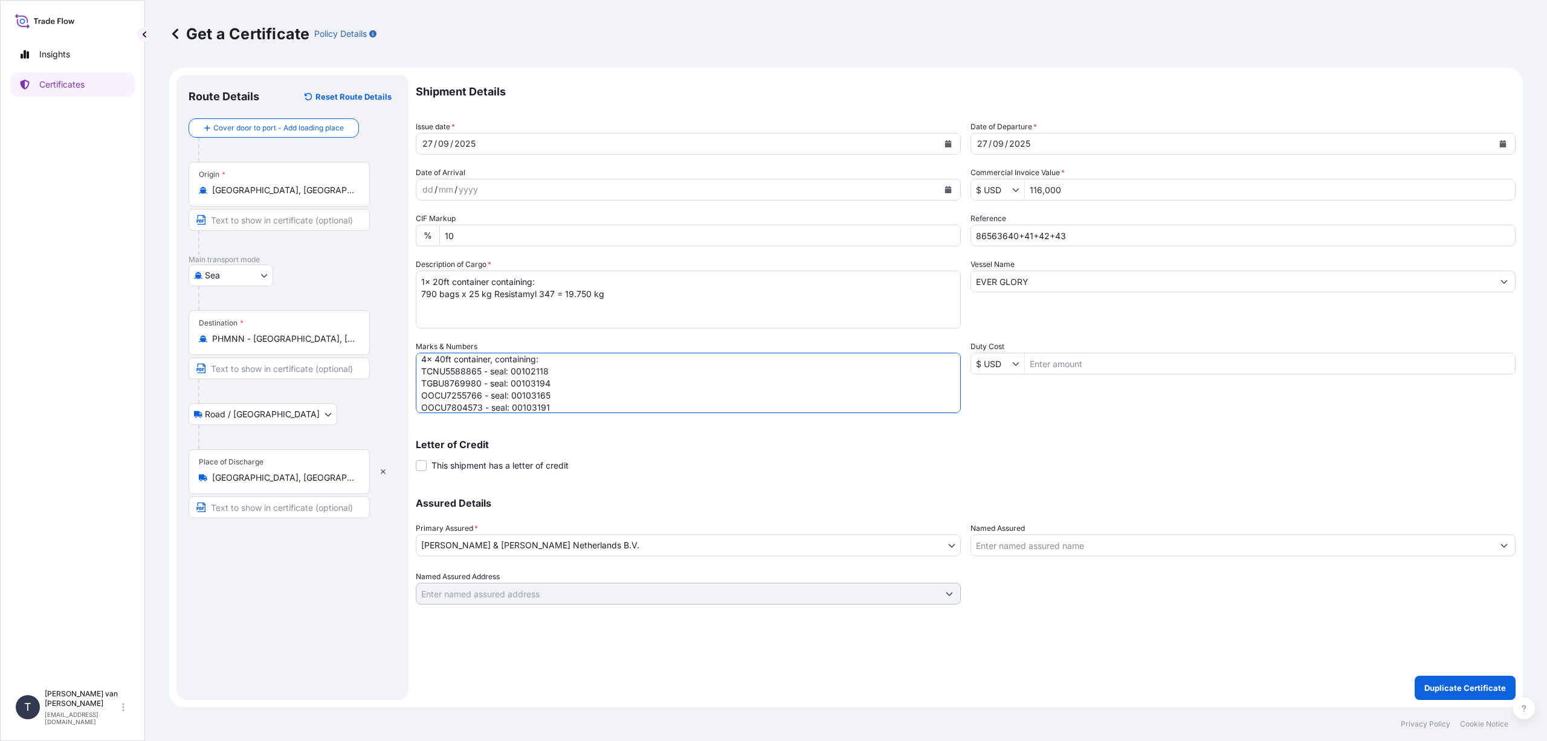
scroll to position [0, 0]
drag, startPoint x: 542, startPoint y: 360, endPoint x: 407, endPoint y: 349, distance: 135.8
click at [407, 349] on form "Route Details Reset Route Details Cover door to port - Add loading place Place …" at bounding box center [846, 388] width 1354 height 640
type textarea "TCNU5588865 - seal: 00102118 TGBU8769980 - seal: 00103194 OOCU7255766 - seal: 0…"
drag, startPoint x: 542, startPoint y: 286, endPoint x: 383, endPoint y: 273, distance: 159.5
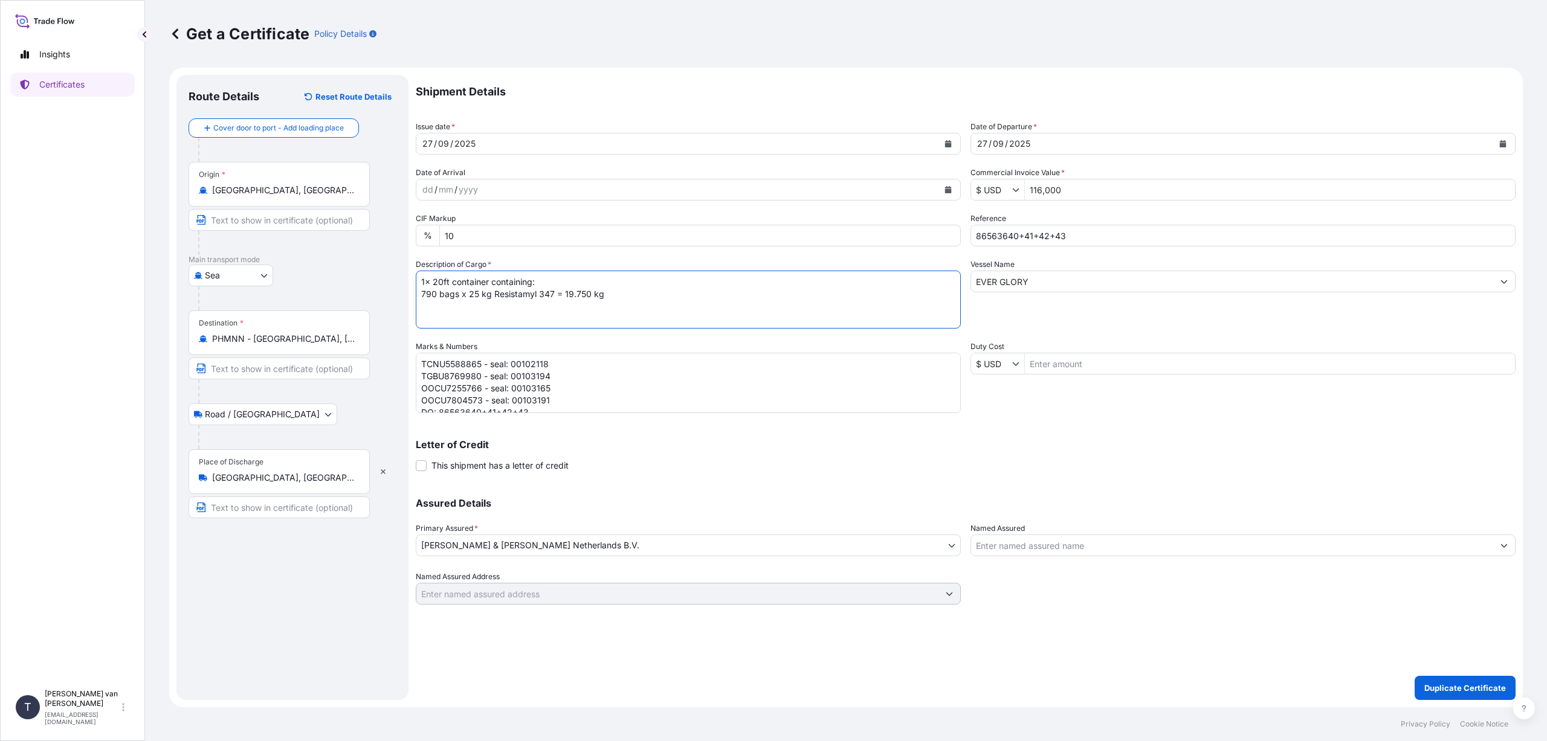
click at [383, 273] on form "Route Details Reset Route Details Cover door to port - Add loading place Place …" at bounding box center [846, 388] width 1354 height 640
paste textarea "4x 40ft container,"
type textarea "4x 40ft container, containing: 790 bags x 25 kg Resistamyl 347 = 19.750 kg"
click at [418, 373] on textarea "1x 20ft container: CONTAINER: SEAL: TLLU3006293 00103218 DO: 86563621 SO: 25747…" at bounding box center [688, 383] width 545 height 60
click at [605, 387] on textarea "1x 20ft container: CONTAINER: SEAL: TLLU3006293 00103218 DO: 86563621 SO: 25747…" at bounding box center [688, 383] width 545 height 60
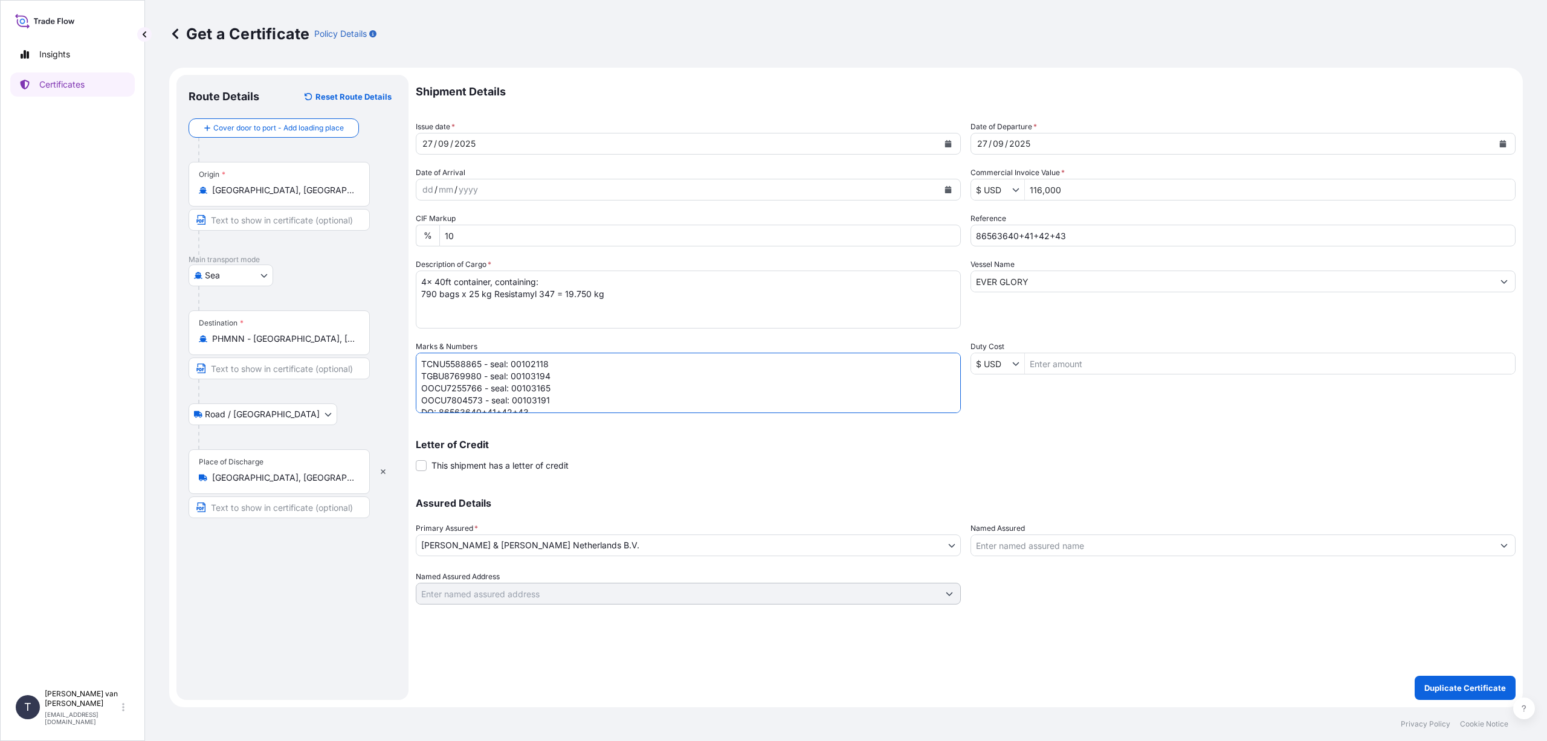
scroll to position [35, 0]
click at [486, 392] on textarea "1x 20ft container: CONTAINER: SEAL: TLLU3006293 00103218 DO: 86563621 SO: 25747…" at bounding box center [688, 383] width 545 height 60
click at [499, 402] on textarea "1x 20ft container: CONTAINER: SEAL: TLLU3006293 00103218 DO: 86563621 SO: 25747…" at bounding box center [688, 383] width 545 height 60
type textarea "TCNU5588865 - seal: 00102118 TGBU8769980 - seal: 00103194 OOCU7255766 - seal: 0…"
click at [1050, 281] on input "EVER GLORY" at bounding box center [1232, 282] width 522 height 22
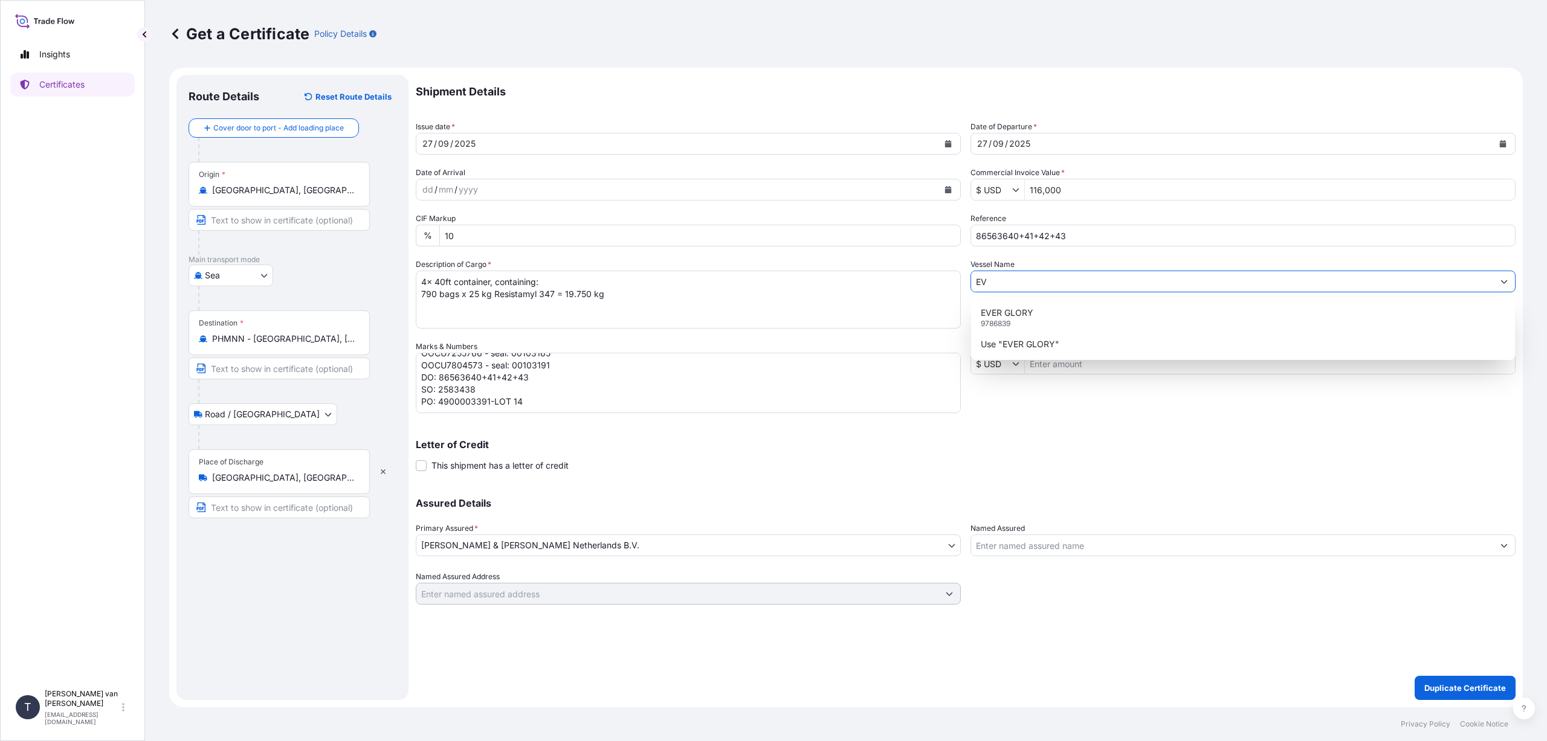
type input "E"
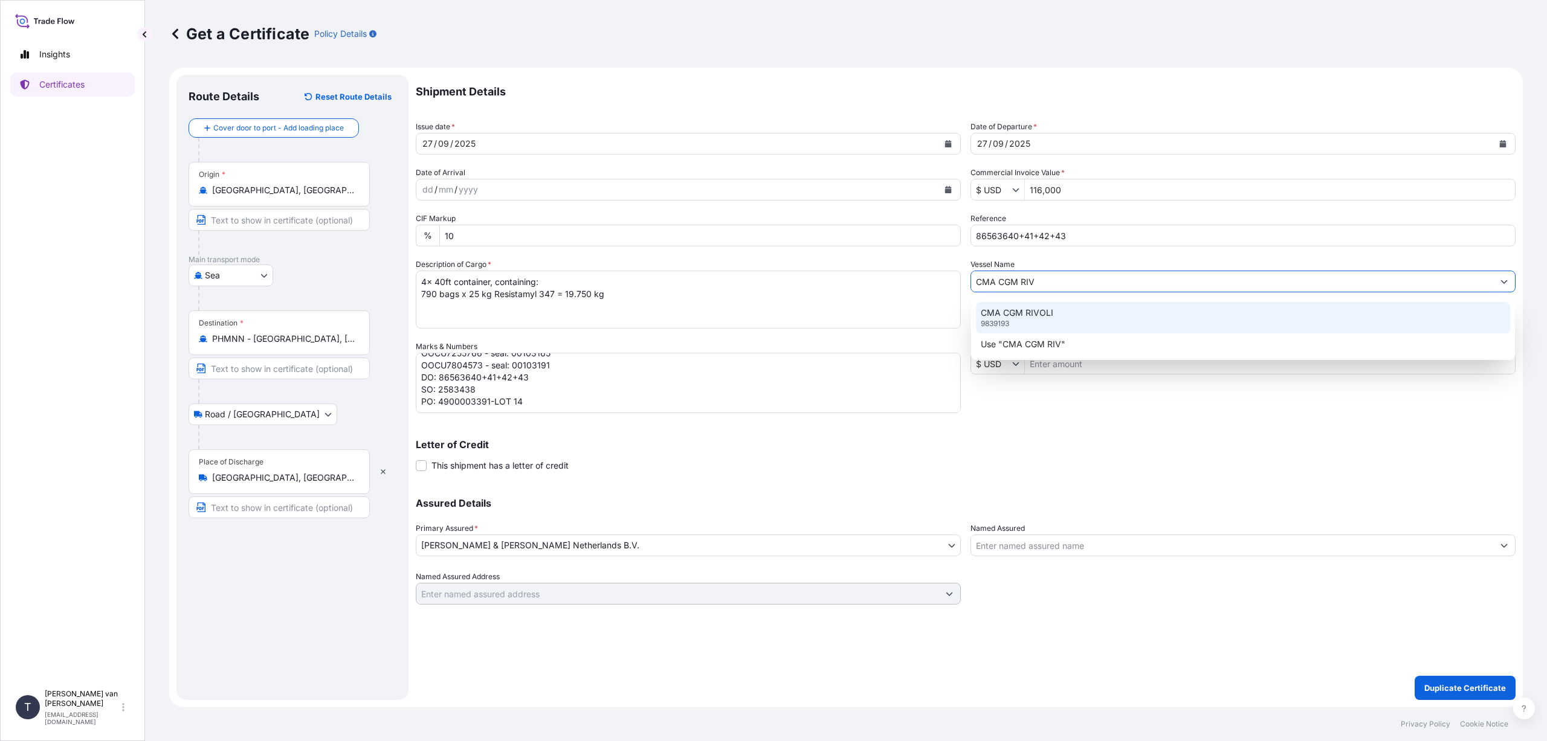
click at [1022, 312] on p "CMA CGM RIVOLI" at bounding box center [1017, 313] width 73 height 12
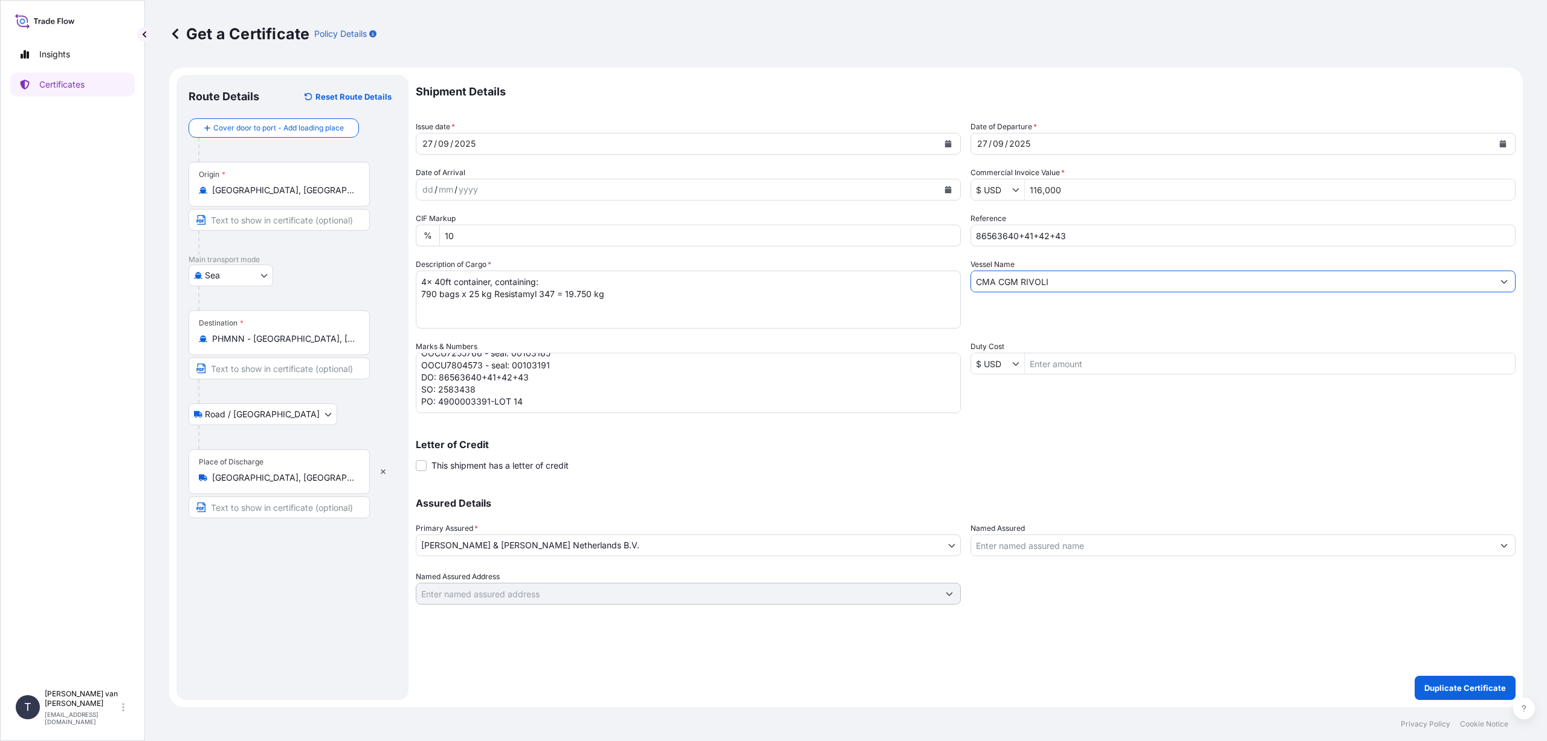
type input "CMA CGM RIVOLI"
click at [435, 295] on textarea "1x 20ft container containing: 790 bags x 25 kg Resistamyl 347 = 19.750 kg" at bounding box center [688, 300] width 545 height 58
drag, startPoint x: 620, startPoint y: 299, endPoint x: 564, endPoint y: 294, distance: 56.5
click at [564, 294] on textarea "1x 20ft container containing: 790 bags x 25 kg Resistamyl 347 = 19.750 kg" at bounding box center [688, 300] width 545 height 58
click at [570, 294] on textarea "1x 20ft container containing: 790 bags x 25 kg Resistamyl 347 = 19.750 kg" at bounding box center [688, 300] width 545 height 58
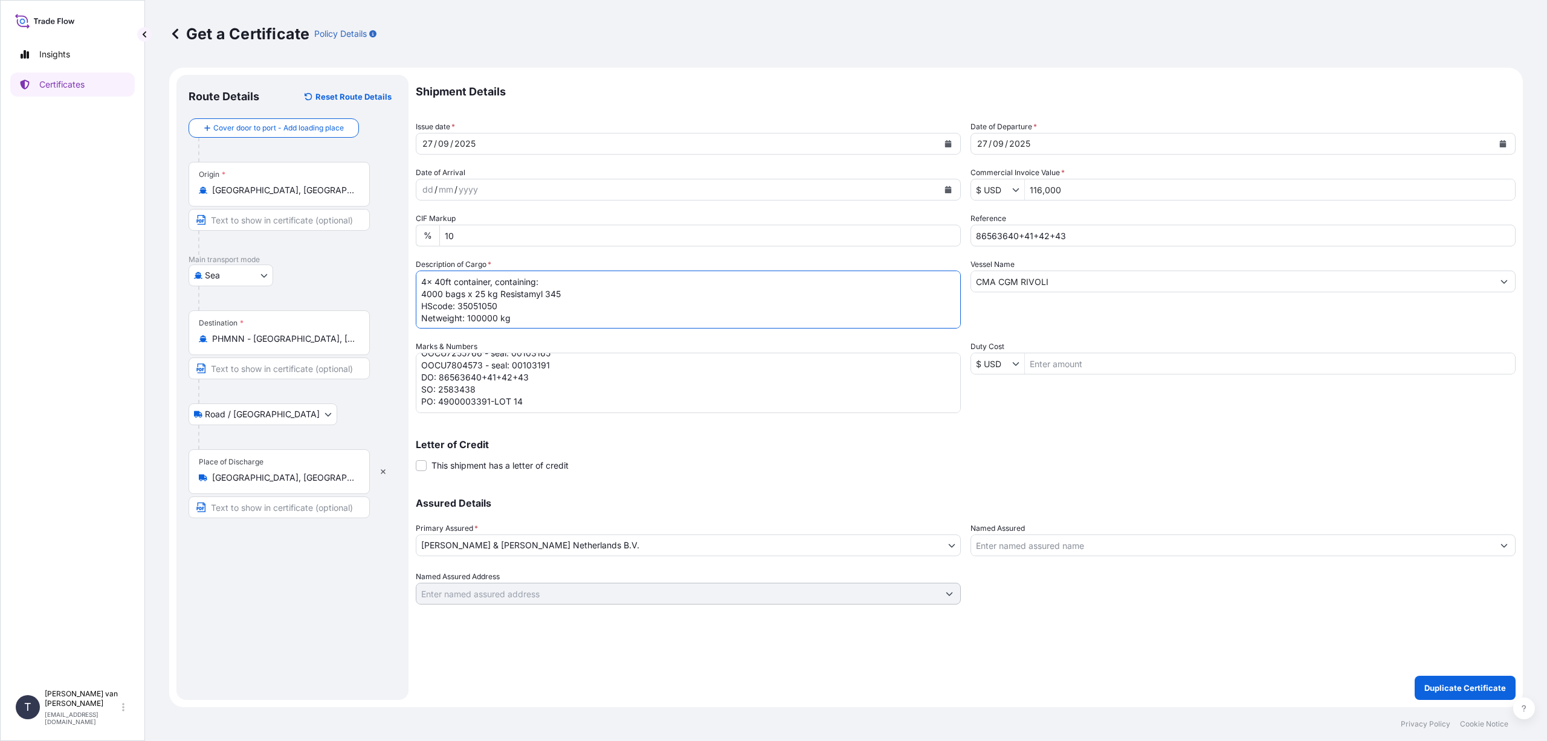
scroll to position [7, 0]
type textarea "4x 40ft container, containing: 4000 bags x 25 kg Resistamyl 345 HScode: 3505105…"
click at [540, 399] on textarea "1x 20ft container: CONTAINER: SEAL: TLLU3006293 00103218 DO: 86563621 SO: 25747…" at bounding box center [688, 383] width 545 height 60
click at [1480, 685] on p "Duplicate Certificate" at bounding box center [1465, 688] width 82 height 12
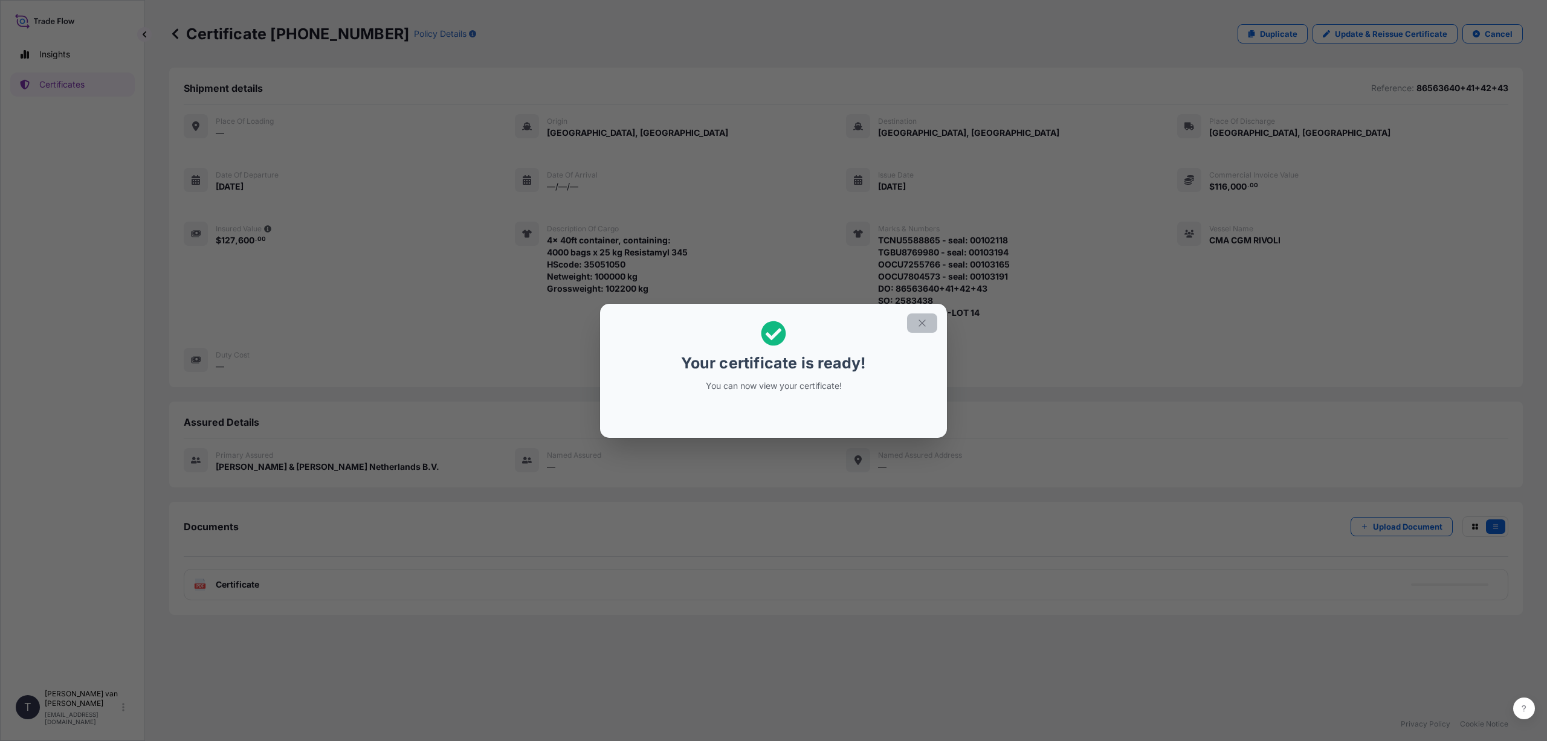
click at [922, 323] on icon "button" at bounding box center [922, 323] width 11 height 11
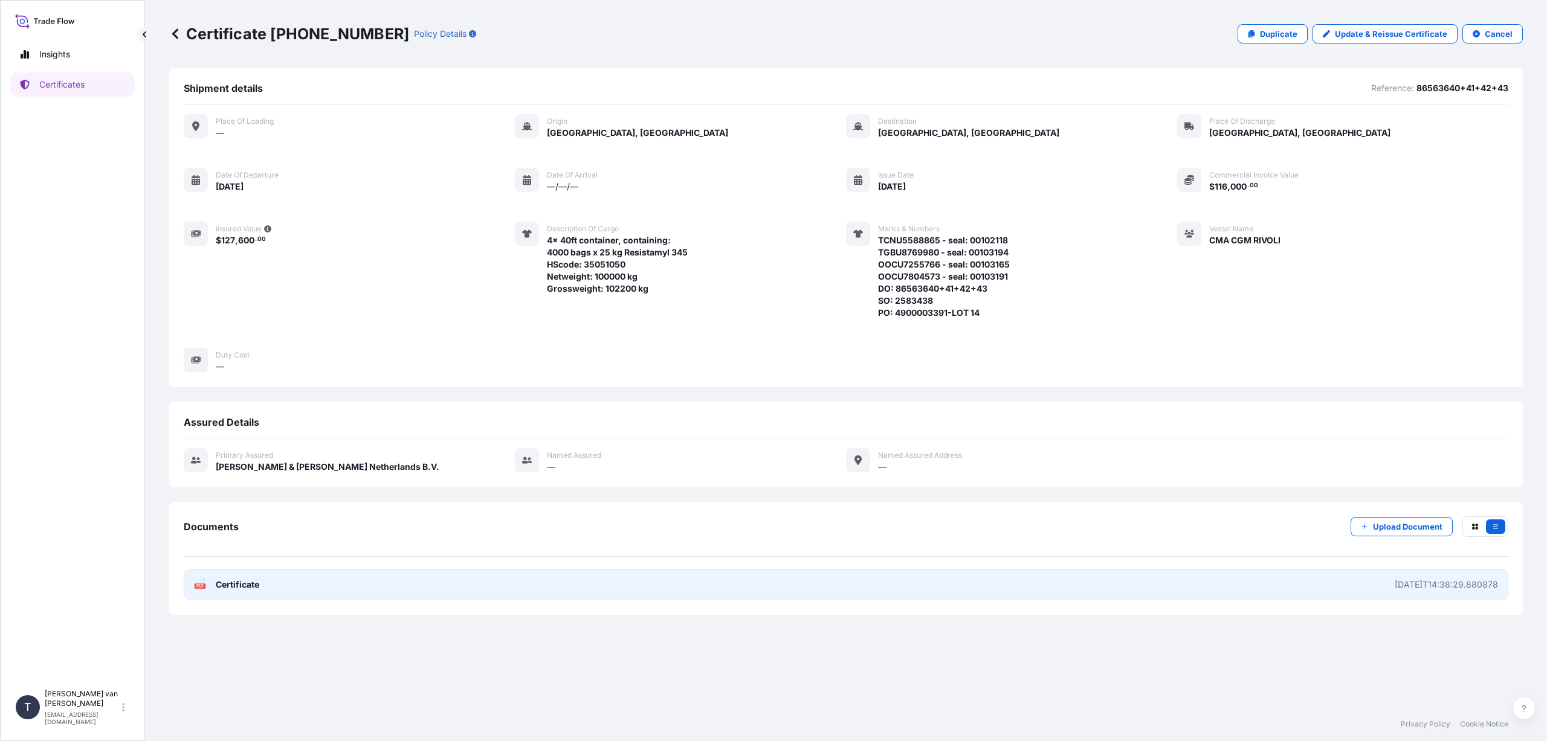
click at [297, 588] on link "PDF Certificate [DATE]T14:38:29.880878" at bounding box center [846, 584] width 1325 height 31
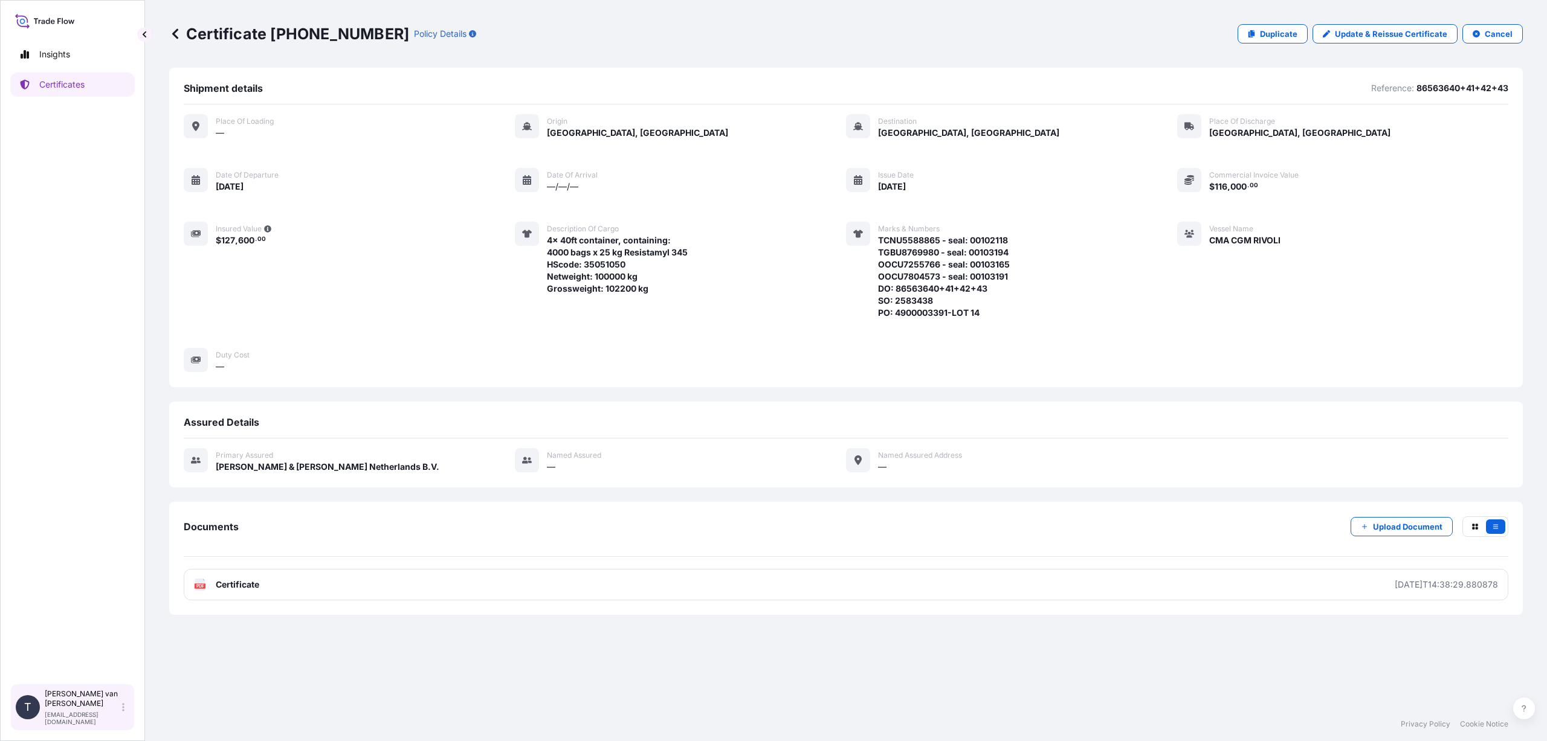
click at [119, 708] on p "[PERSON_NAME] van t Hoenderdaal" at bounding box center [82, 698] width 75 height 19
